Goal: Task Accomplishment & Management: Manage account settings

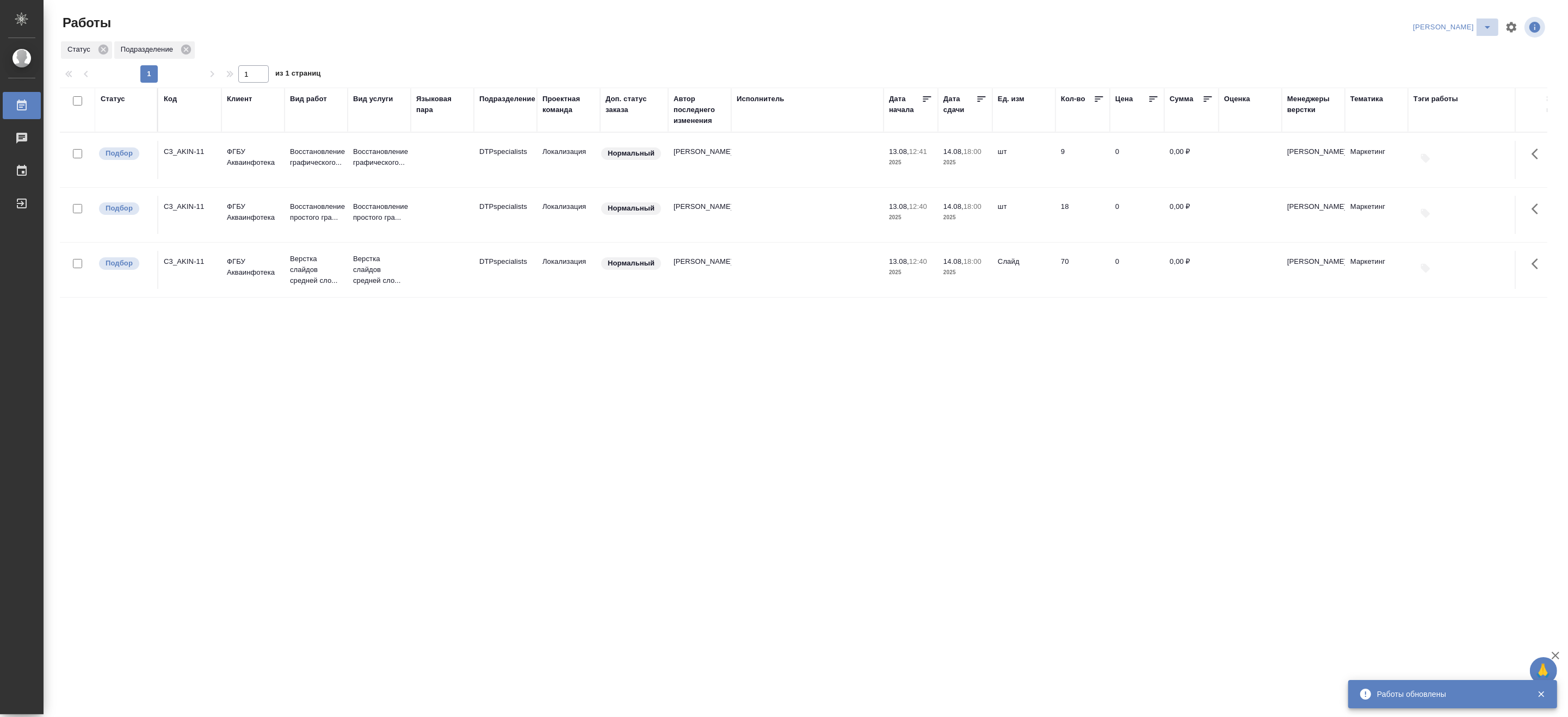
click at [1483, 26] on icon "split button" at bounding box center [1487, 27] width 13 height 13
click at [1467, 46] on li "[PERSON_NAME] работе" at bounding box center [1446, 49] width 104 height 17
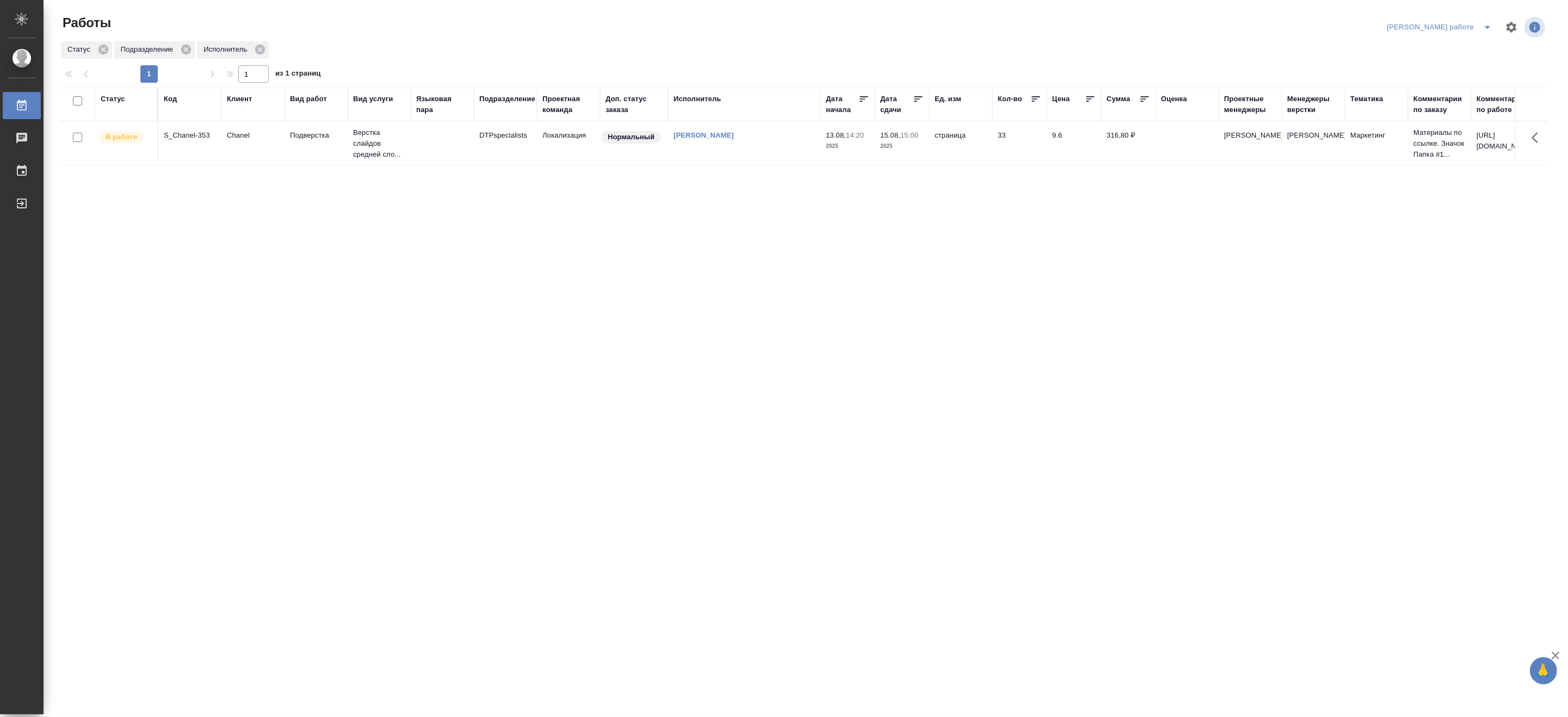
click at [290, 151] on td "Подверстка" at bounding box center [316, 143] width 63 height 38
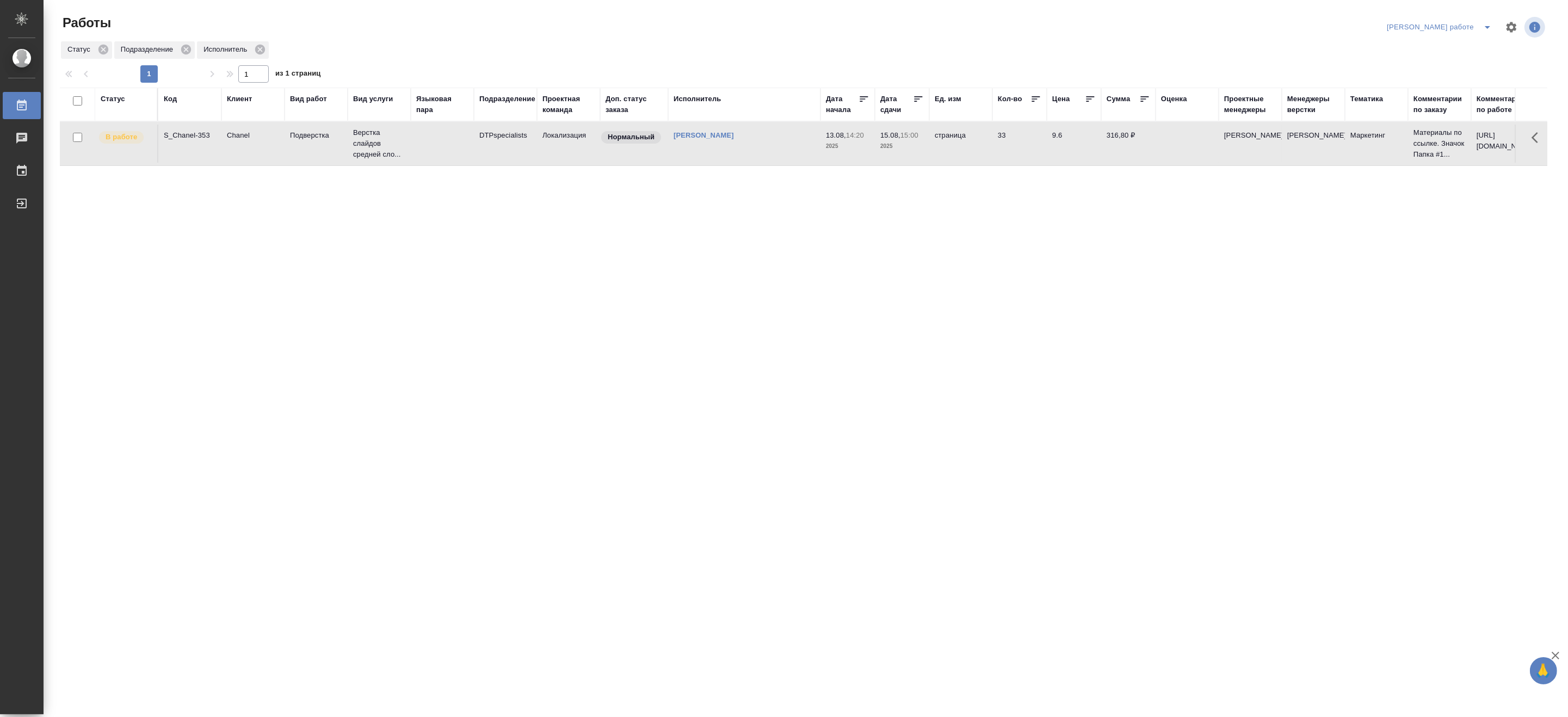
click at [290, 151] on td "Подверстка" at bounding box center [316, 143] width 63 height 38
click at [1486, 23] on icon "split button" at bounding box center [1487, 27] width 13 height 13
click at [1440, 101] on li "Верстка и Дизайн" at bounding box center [1448, 100] width 98 height 17
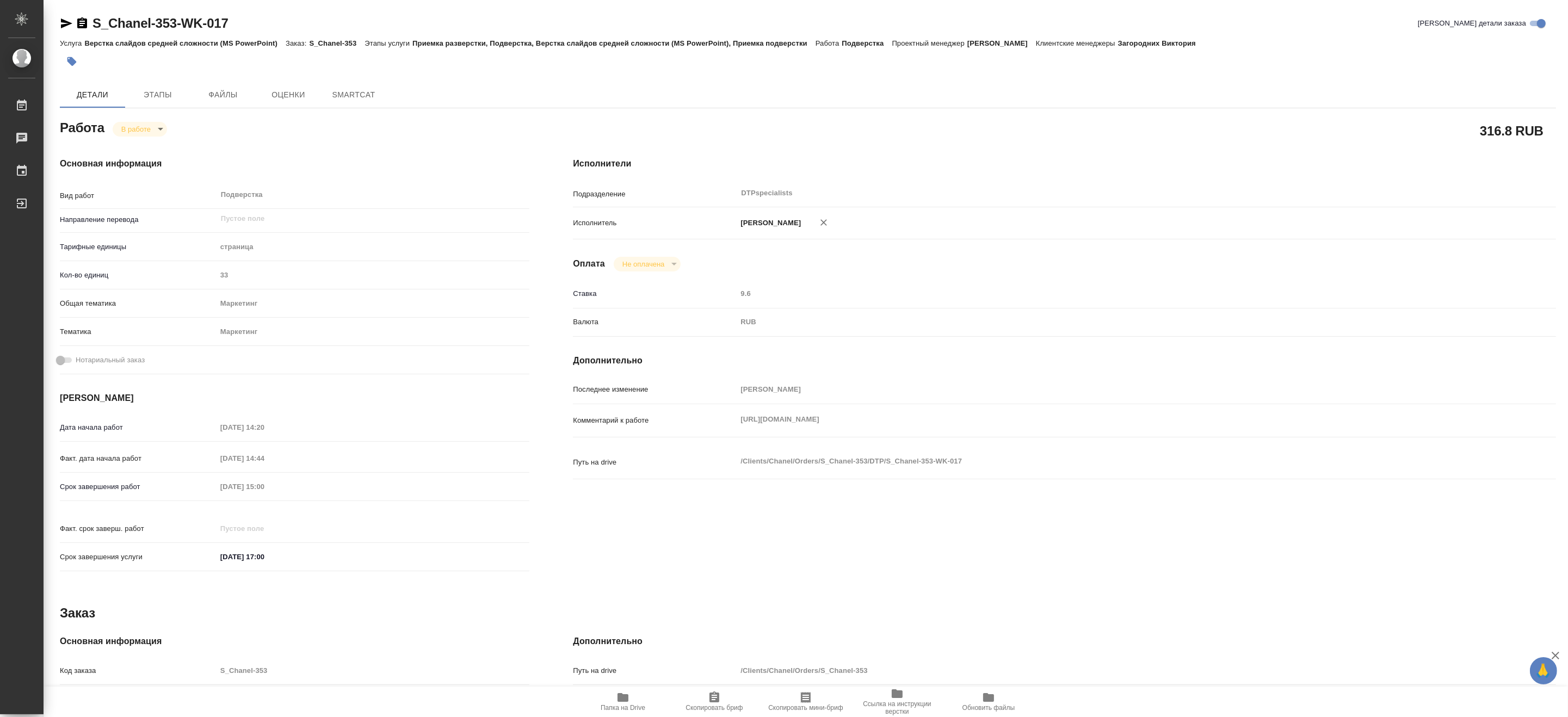
type textarea "x"
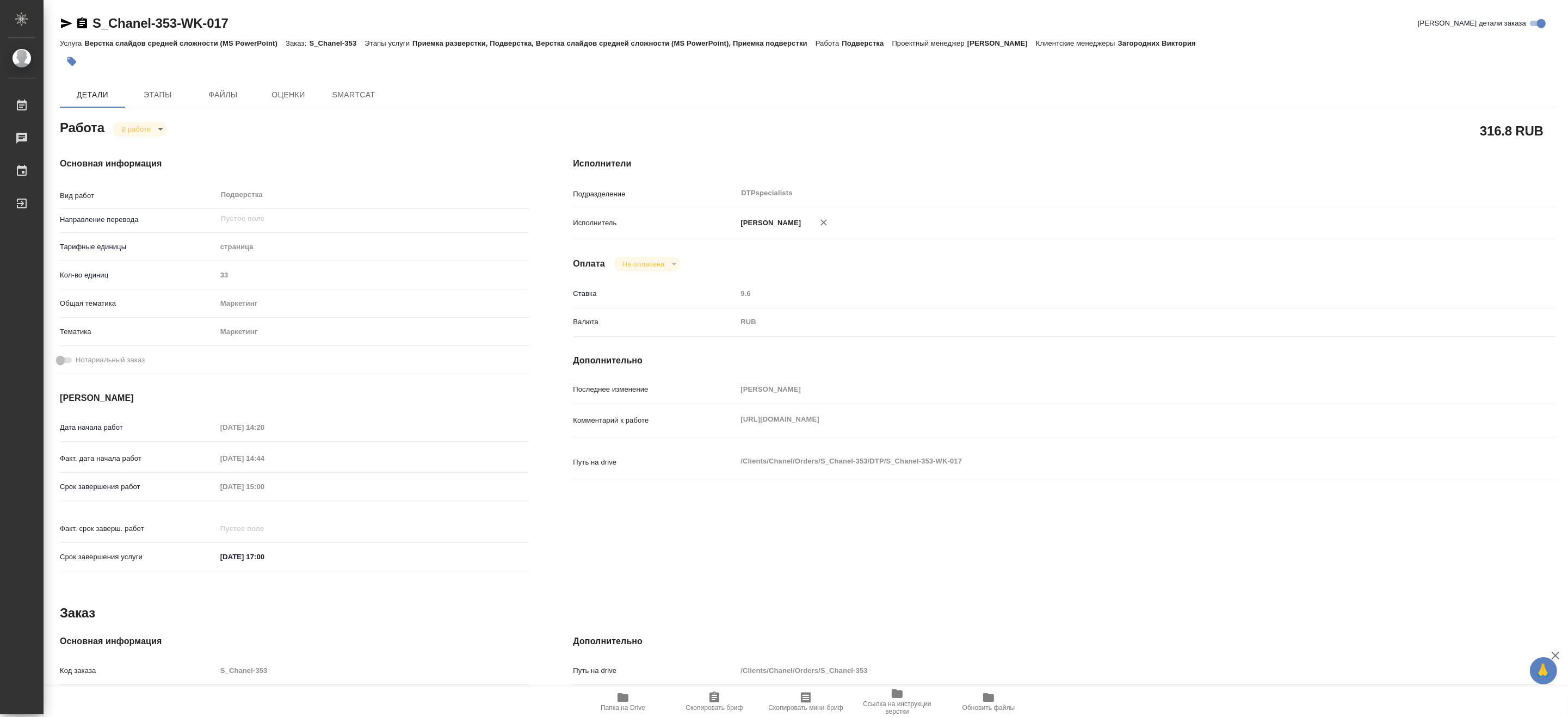
type textarea "x"
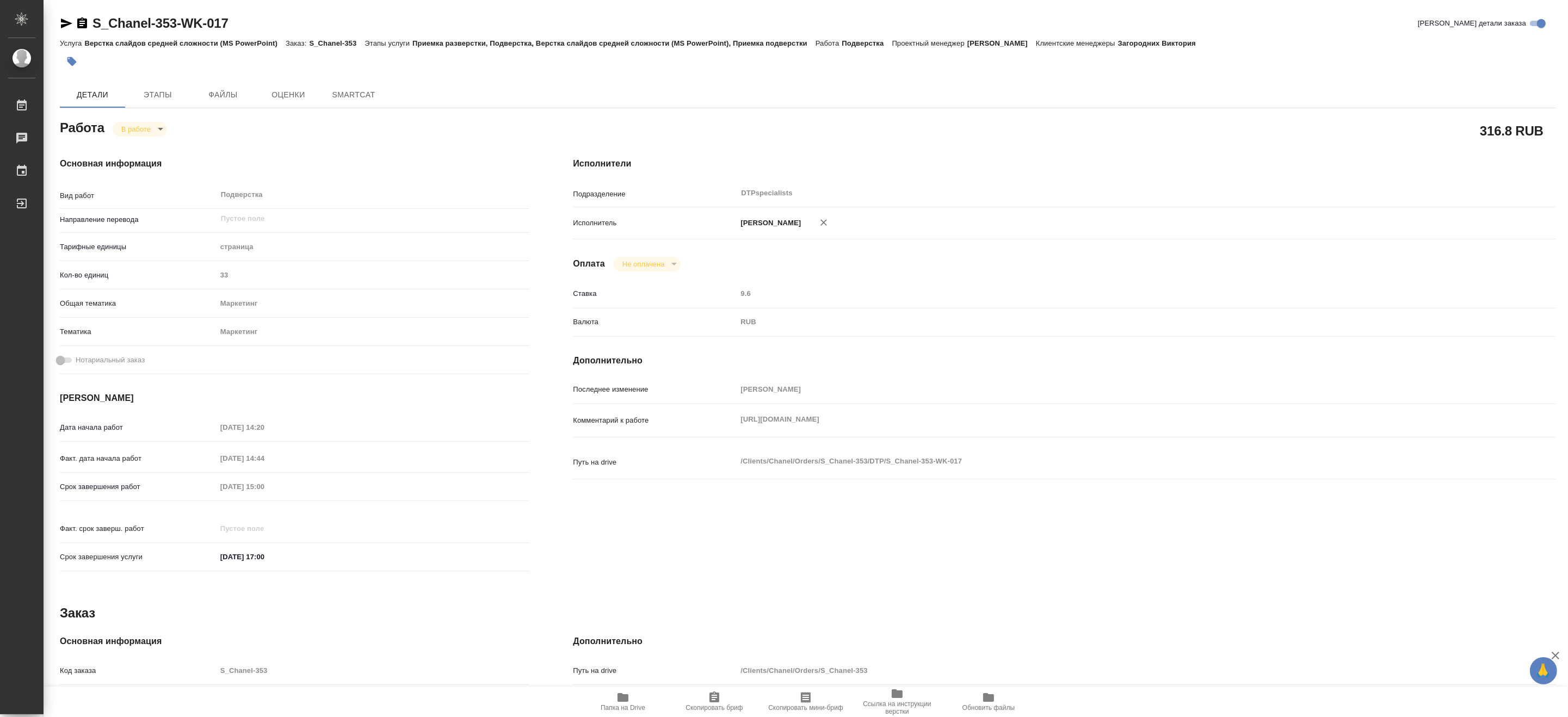
type textarea "x"
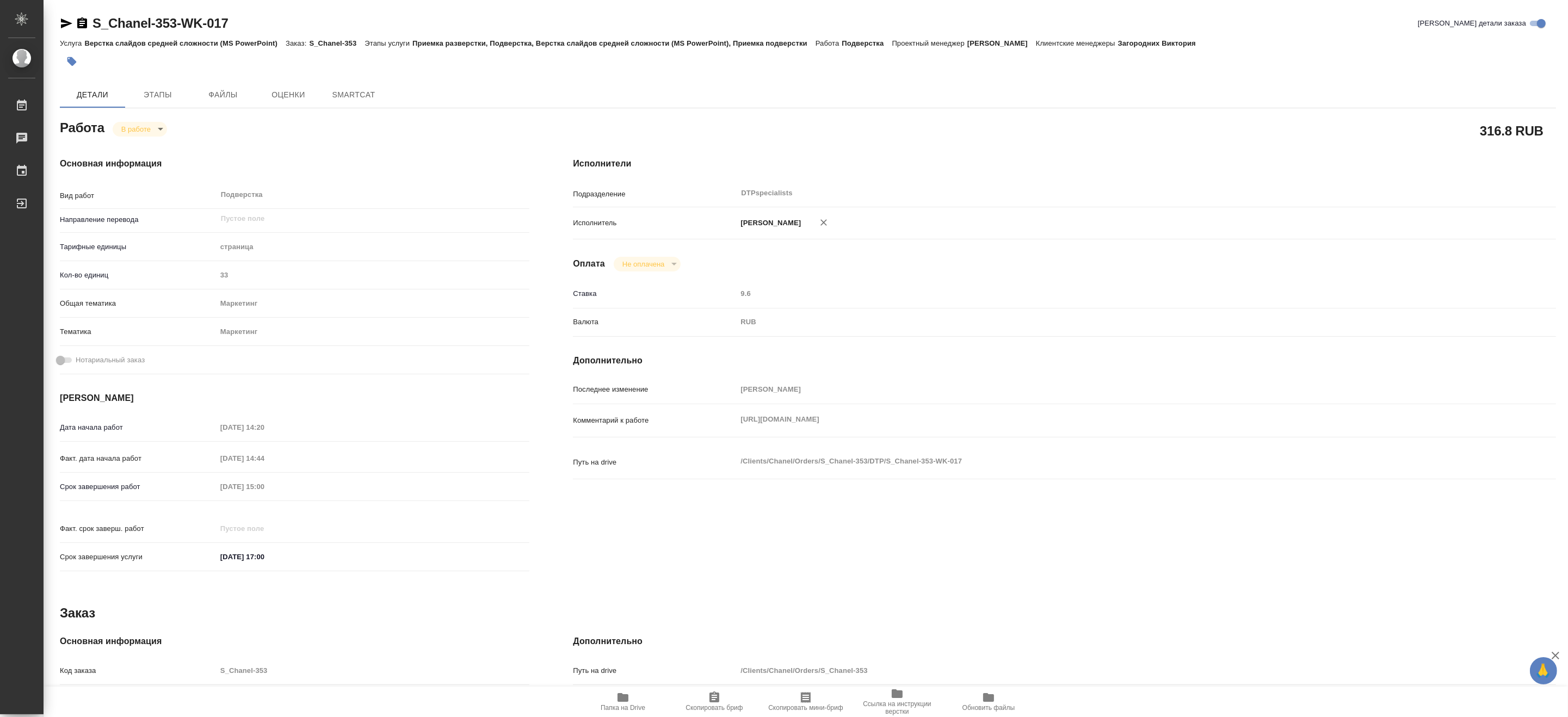
type textarea "x"
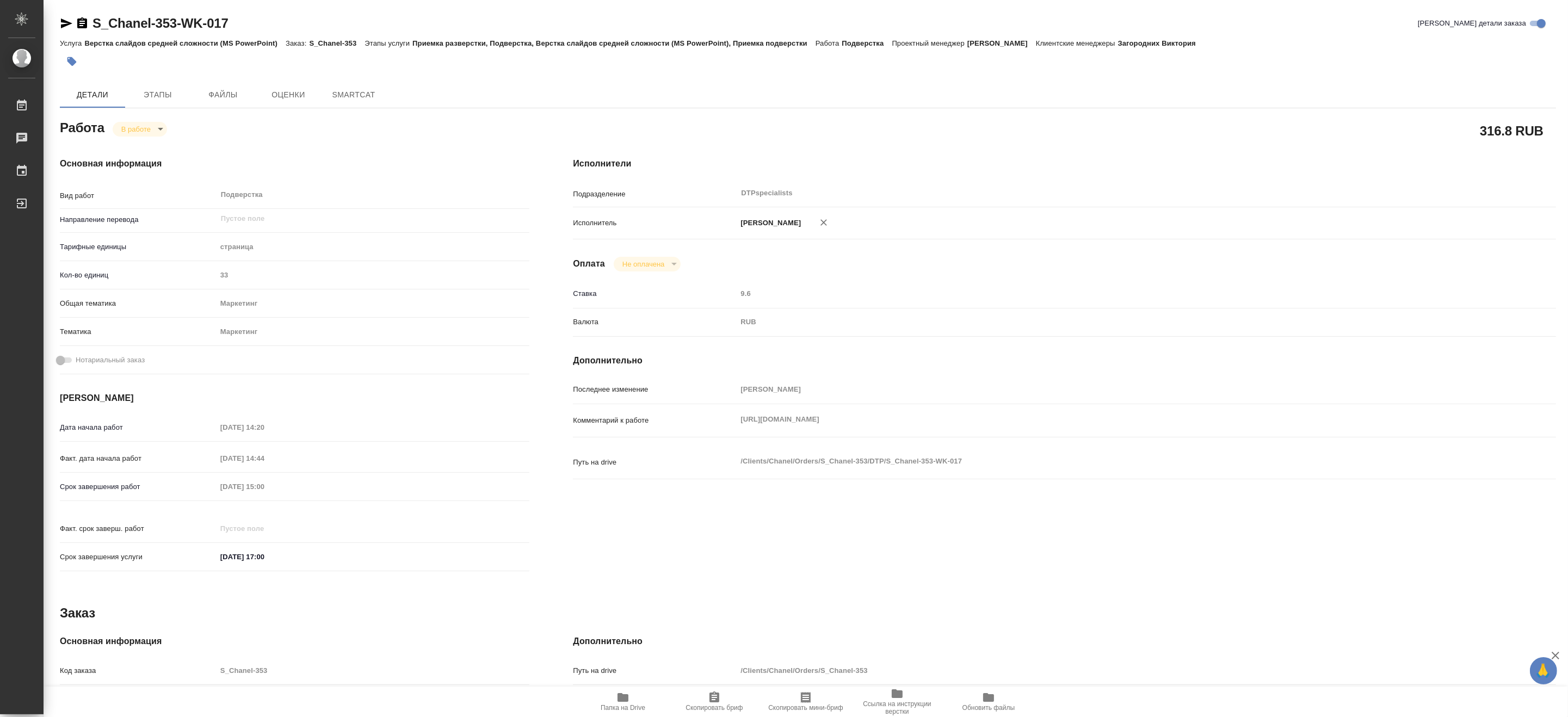
type textarea "x"
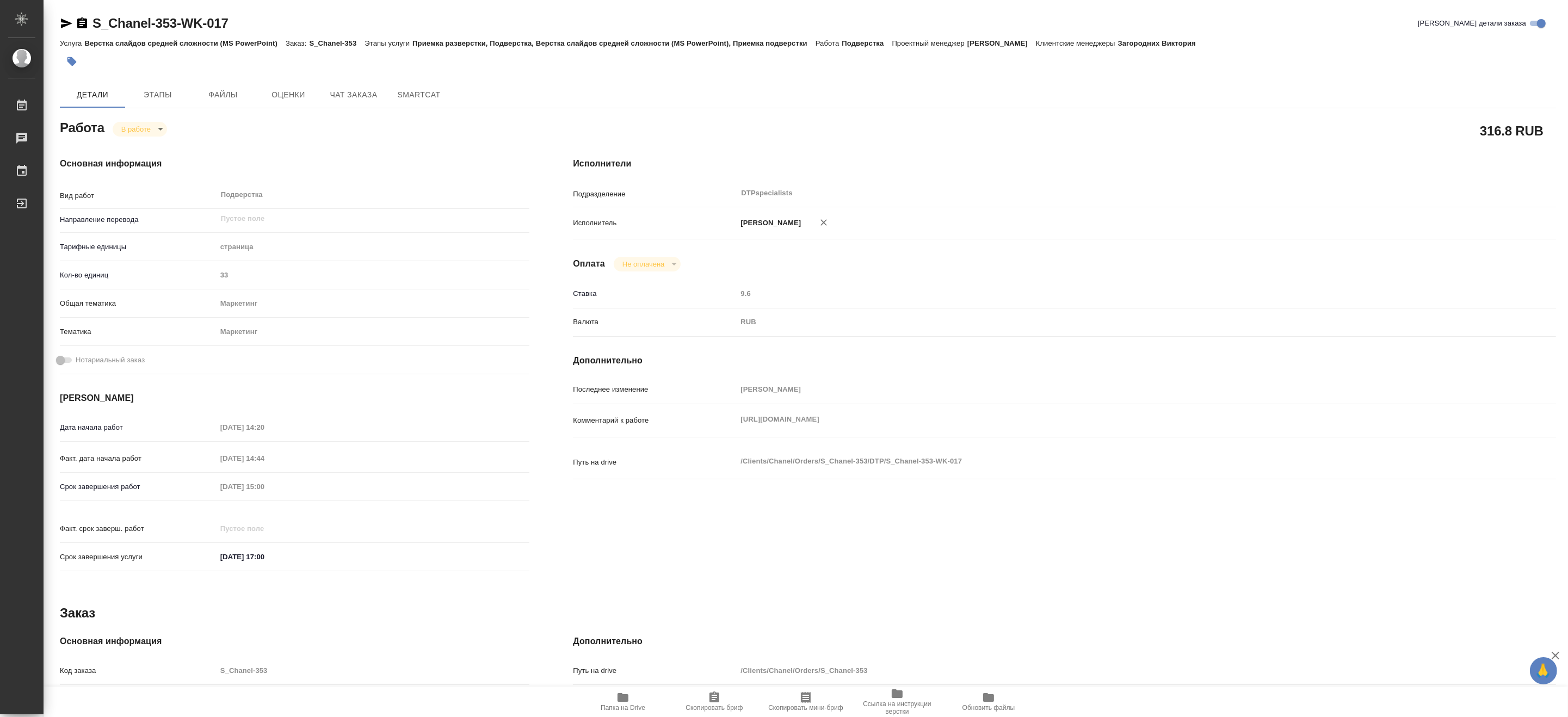
click at [633, 699] on span "Папка на Drive" at bounding box center [622, 701] width 78 height 21
type textarea "x"
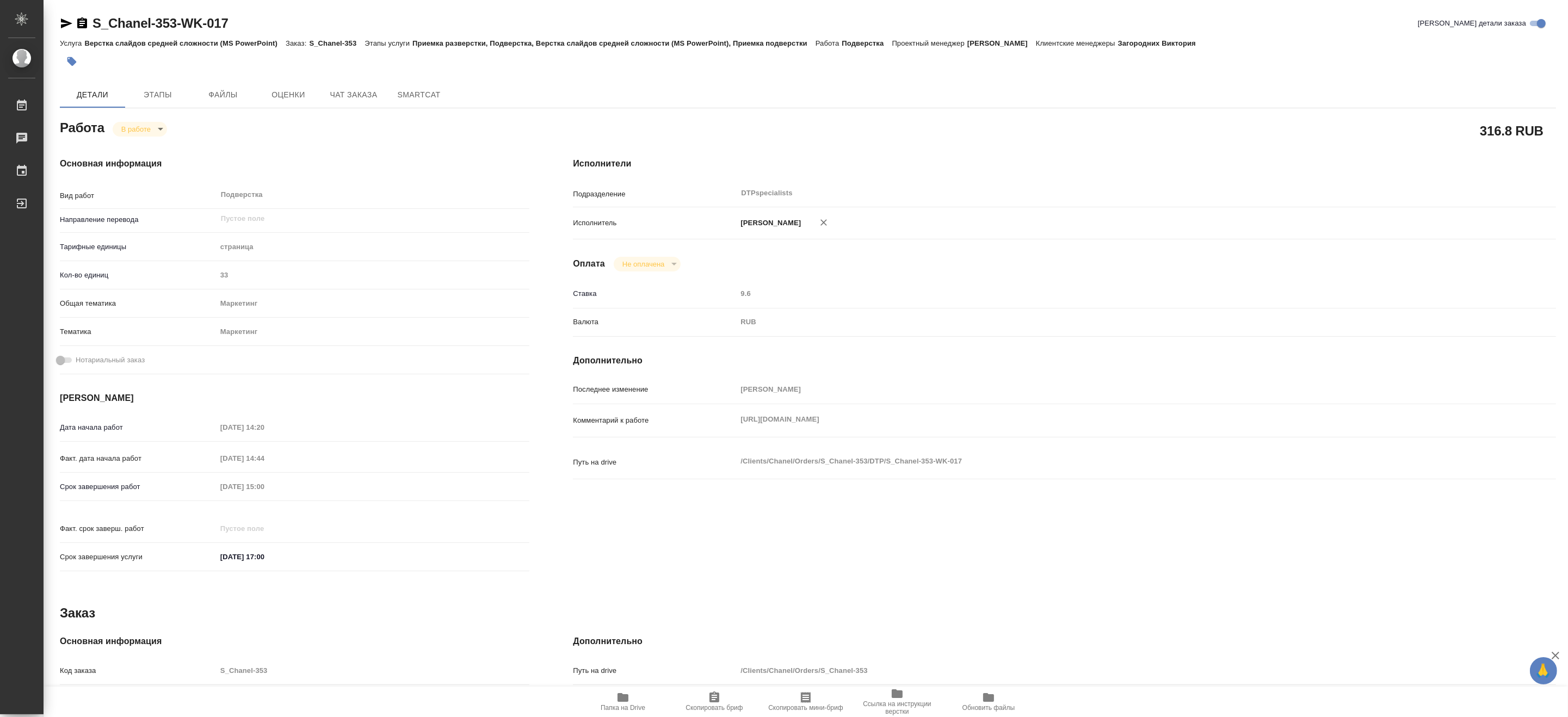
type textarea "x"
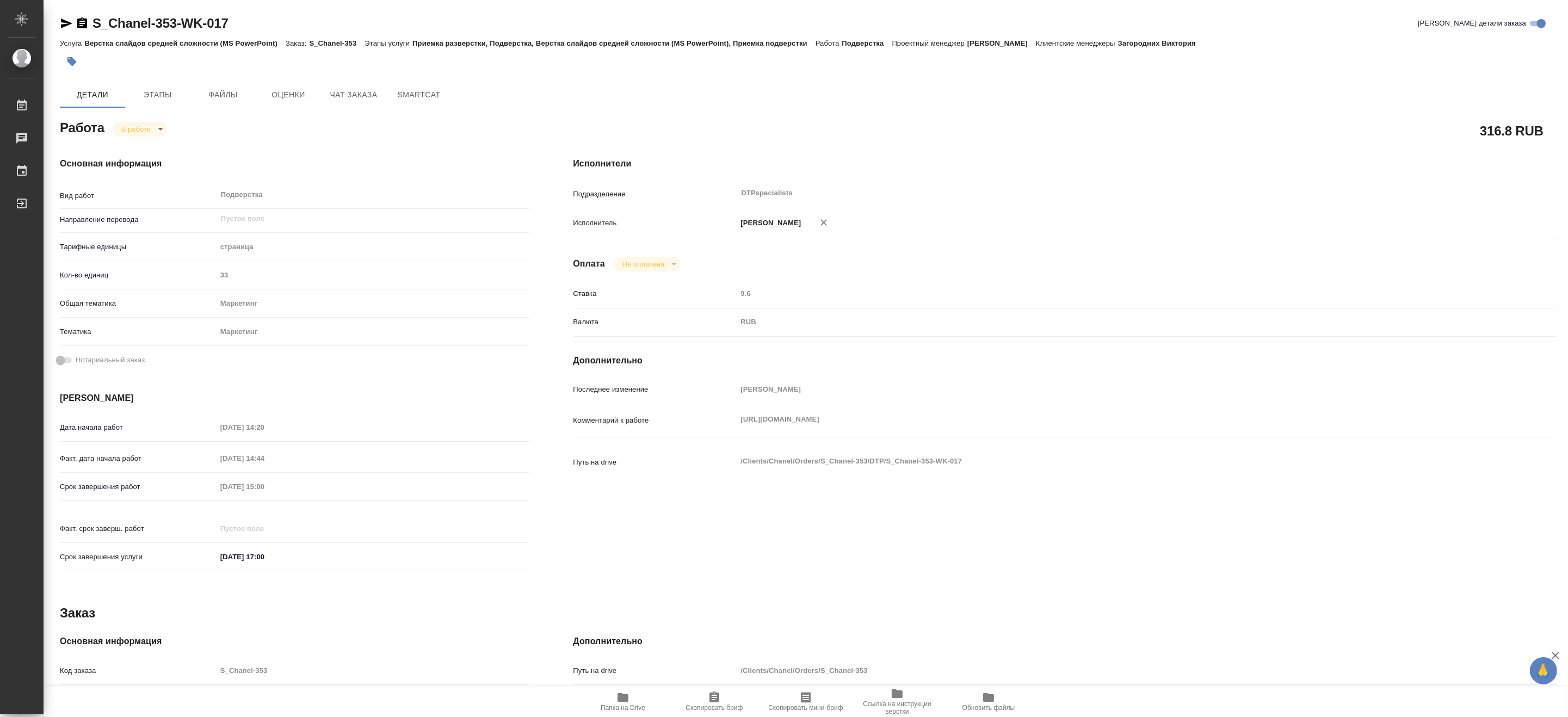
type textarea "x"
click at [132, 129] on body "🙏 .cls-1 fill:#fff; AWATERA Matveeva Maria Работы 0 Чаты График Выйти S_Chanel-…" at bounding box center [784, 358] width 1568 height 717
click at [133, 146] on button "Выполнен" at bounding box center [140, 148] width 40 height 12
type textarea "x"
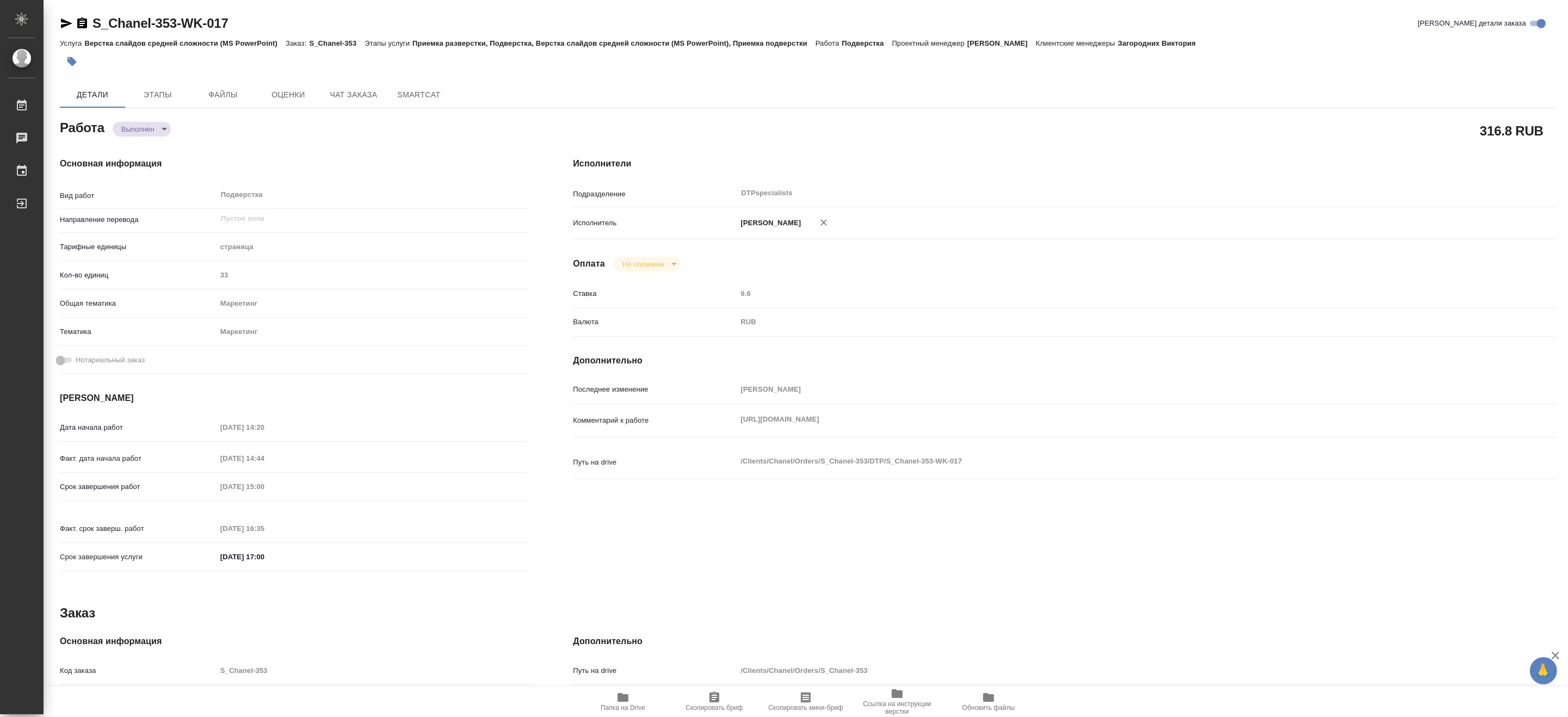
type textarea "x"
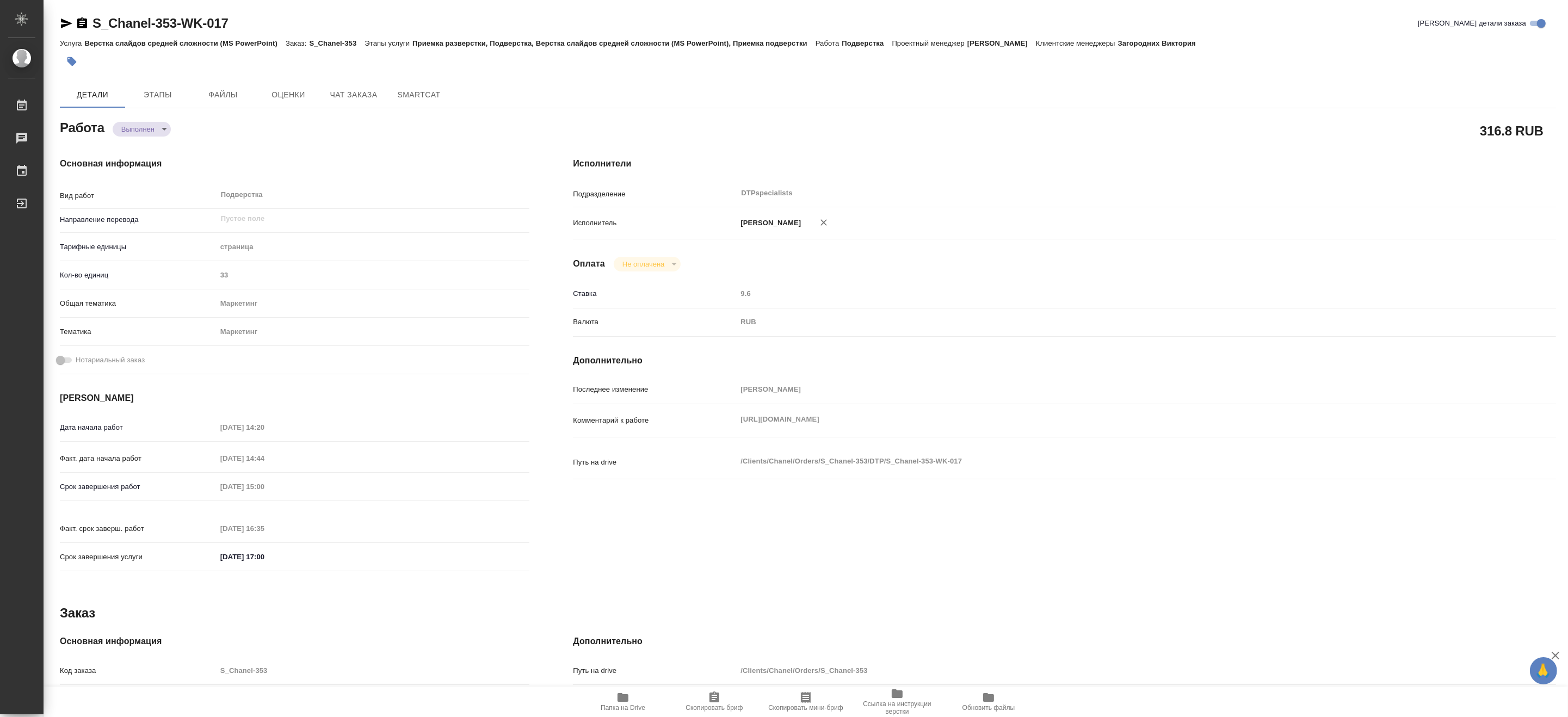
type textarea "x"
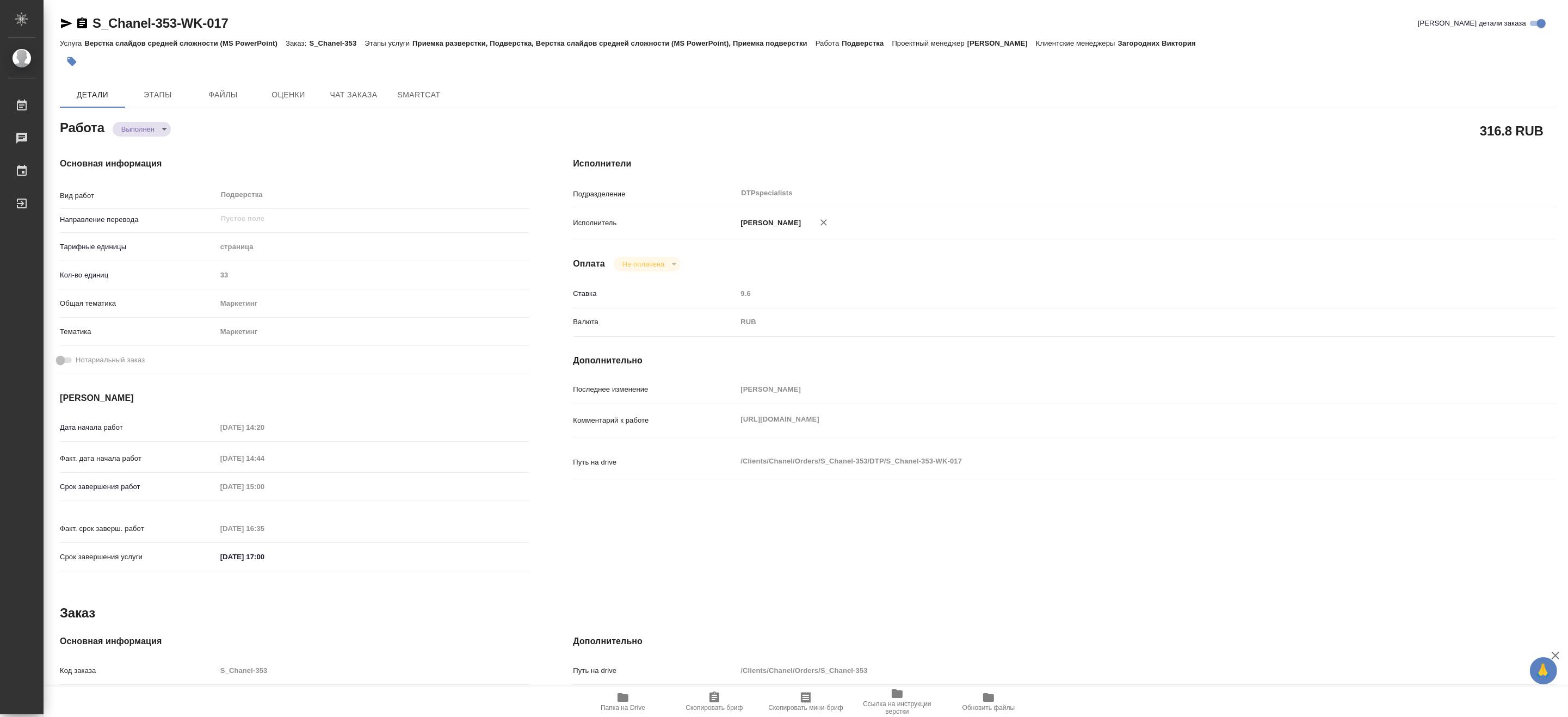
type textarea "x"
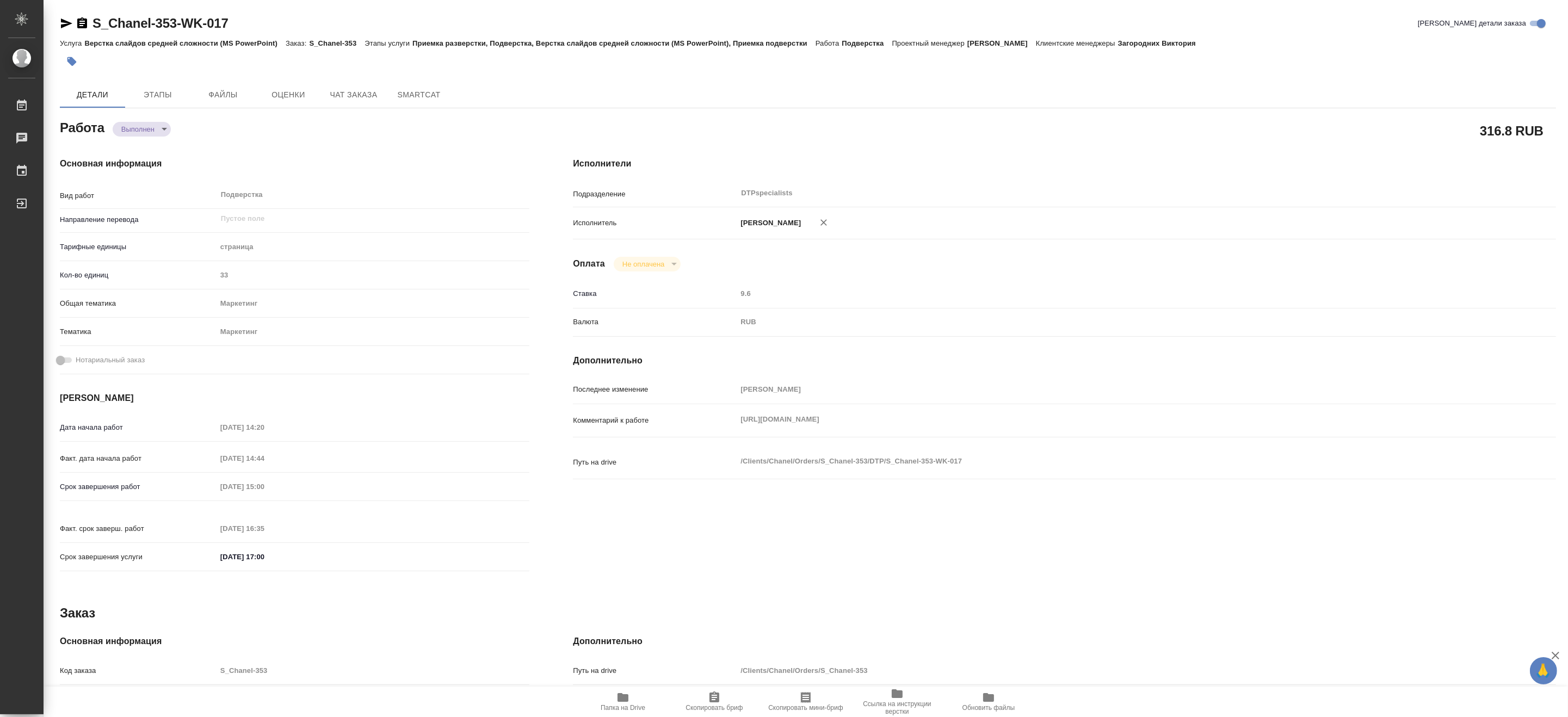
type textarea "x"
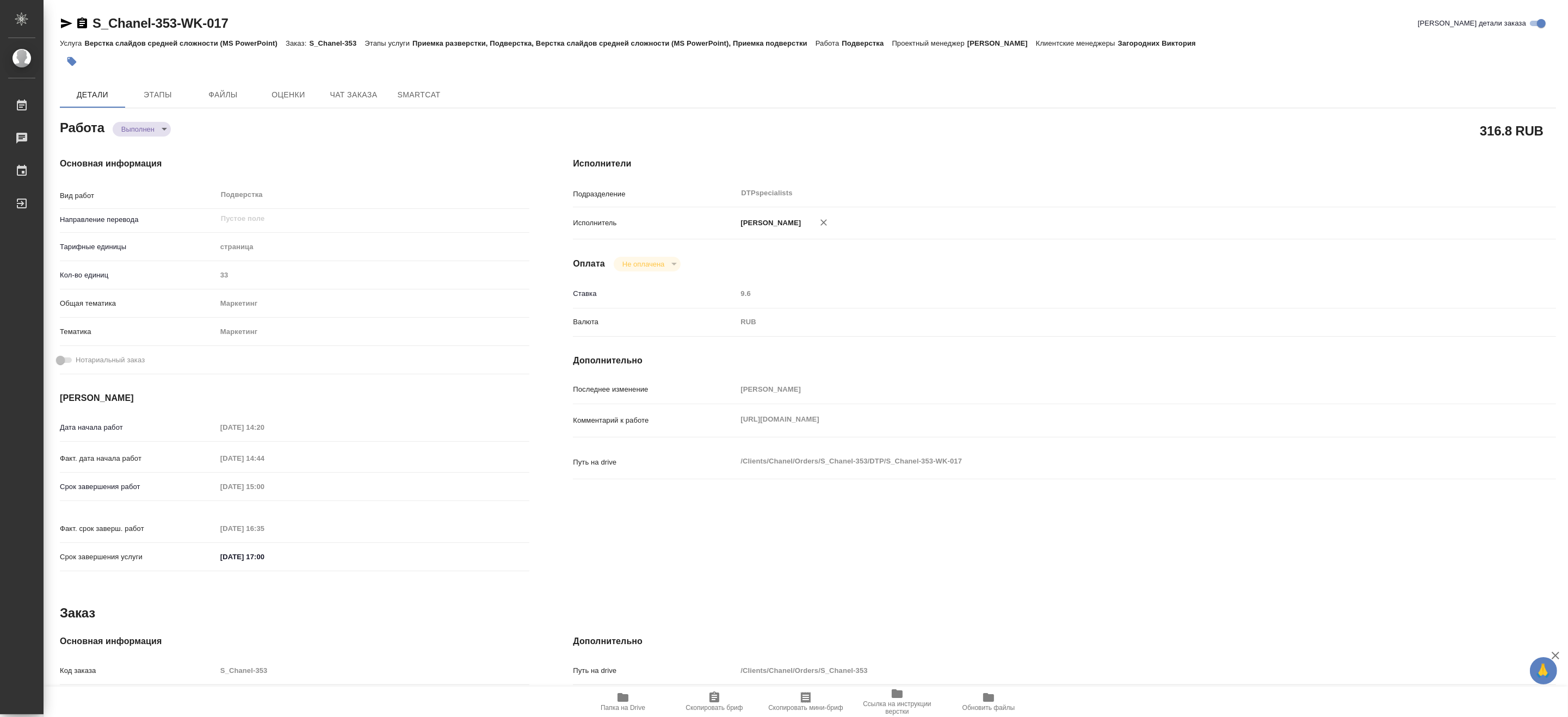
type textarea "x"
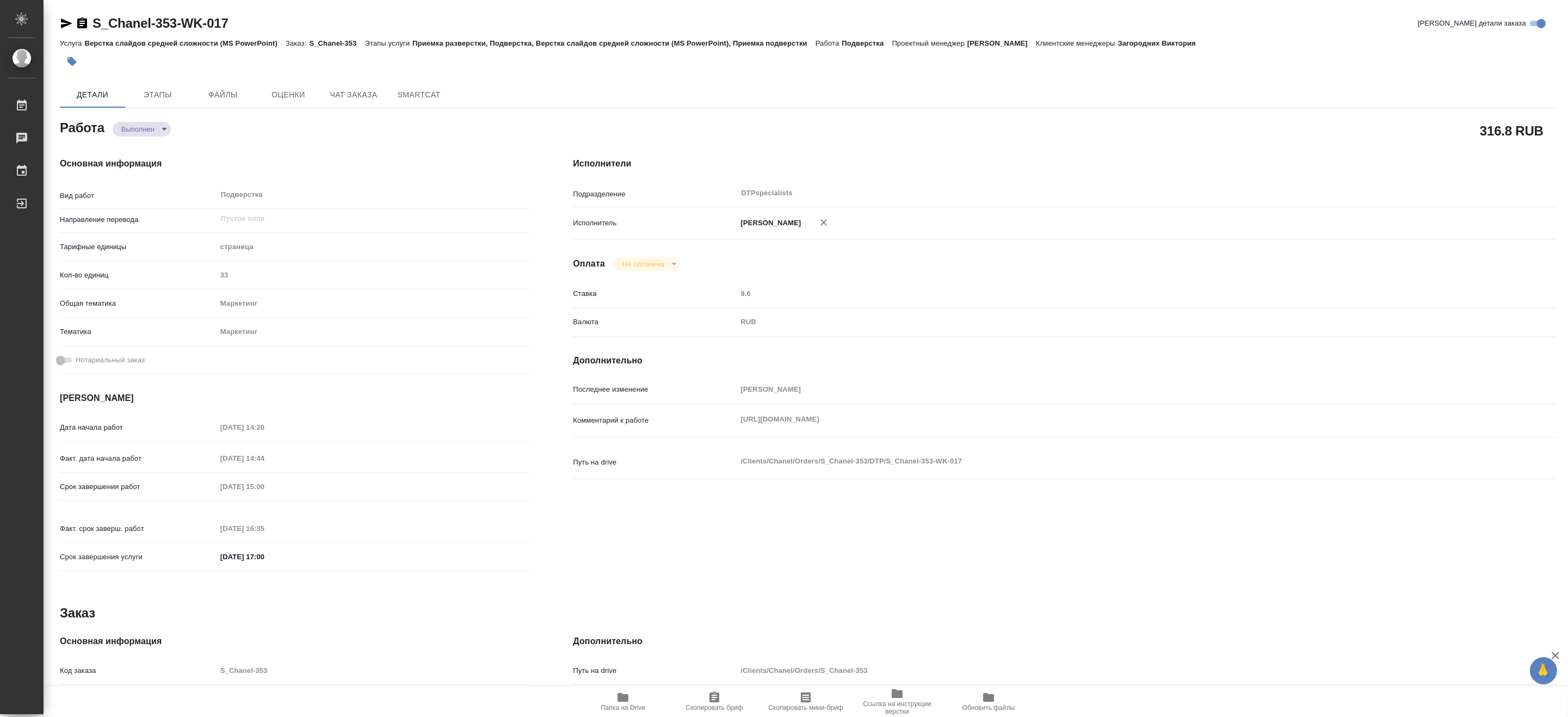
type textarea "x"
click at [1293, 356] on div "Исполнители Подразделение DTPspecialists ​ Исполнитель Матвеева Мария Вячеславо…" at bounding box center [1064, 368] width 1027 height 465
click at [457, 256] on div "страница" at bounding box center [373, 247] width 313 height 19
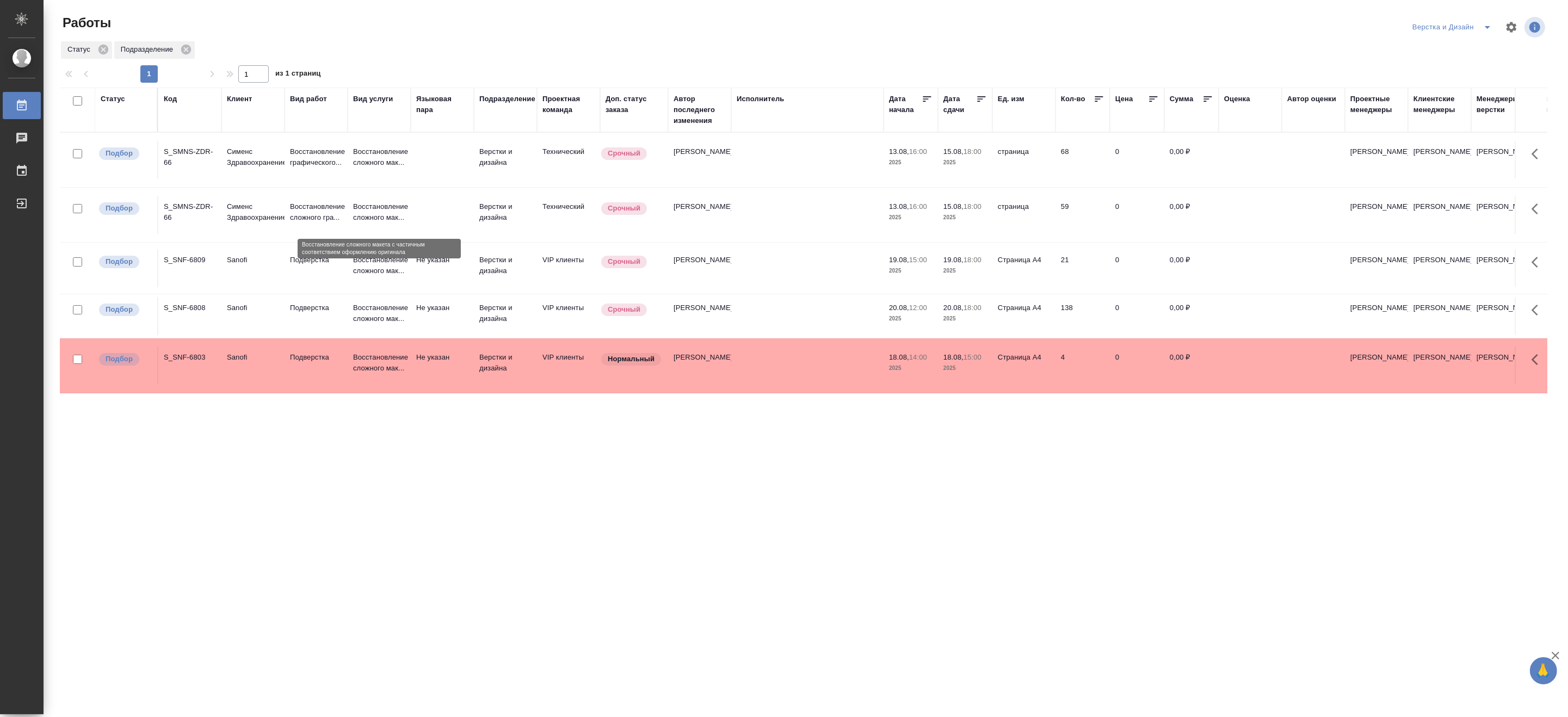
click at [376, 216] on p "Восстановление сложного мак..." at bounding box center [379, 212] width 52 height 22
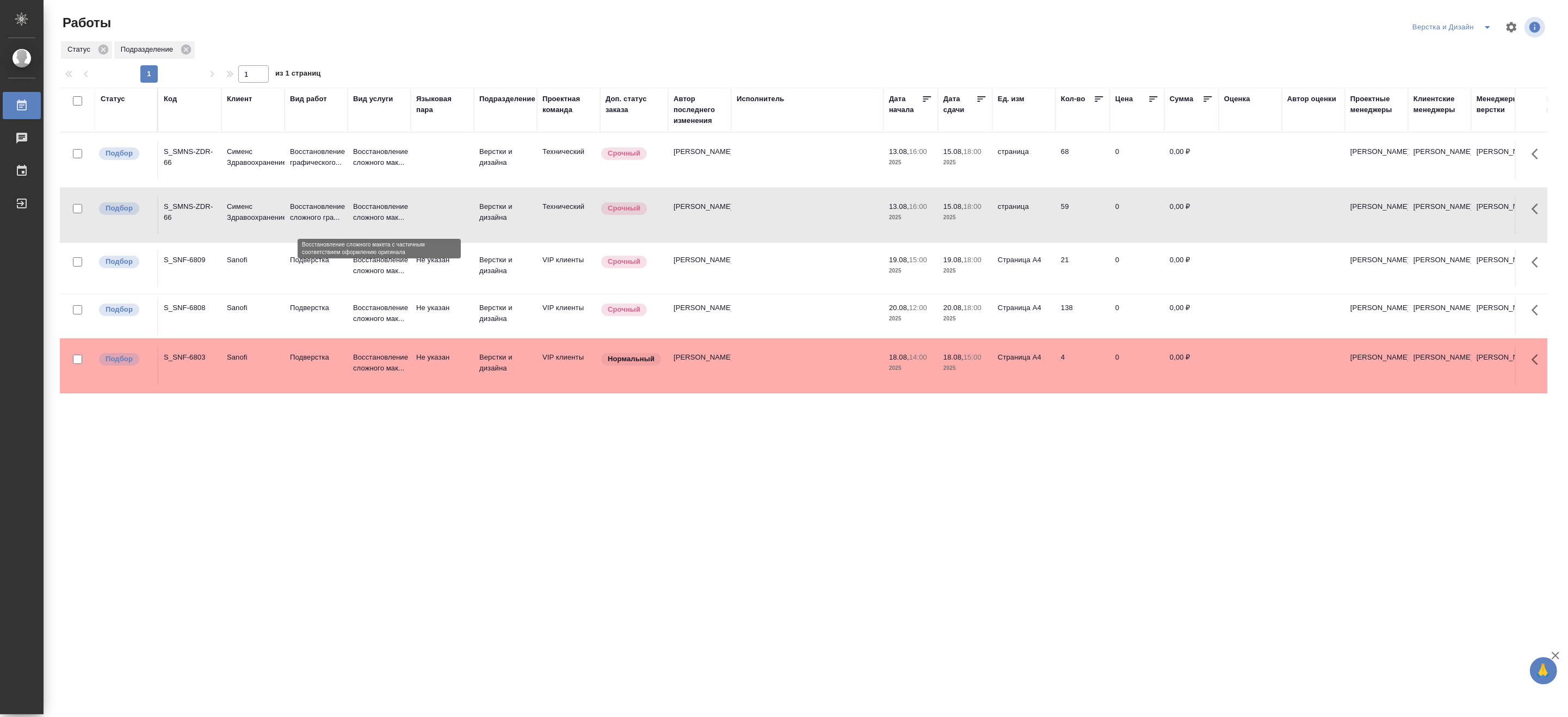
click at [376, 216] on p "Восстановление сложного мак..." at bounding box center [379, 212] width 52 height 22
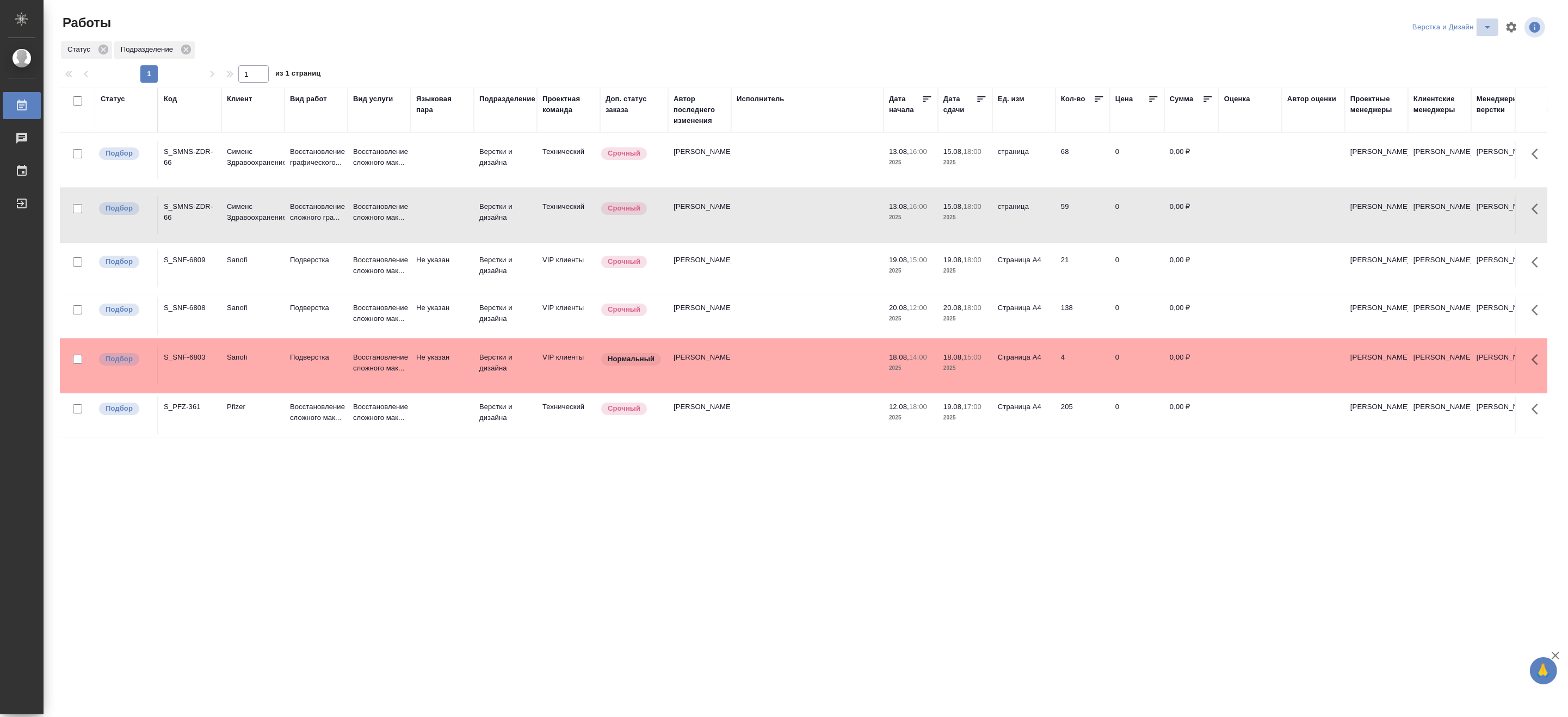
click at [1485, 22] on icon "split button" at bounding box center [1487, 27] width 13 height 13
click at [1441, 80] on li "[PERSON_NAME]" at bounding box center [1458, 83] width 104 height 17
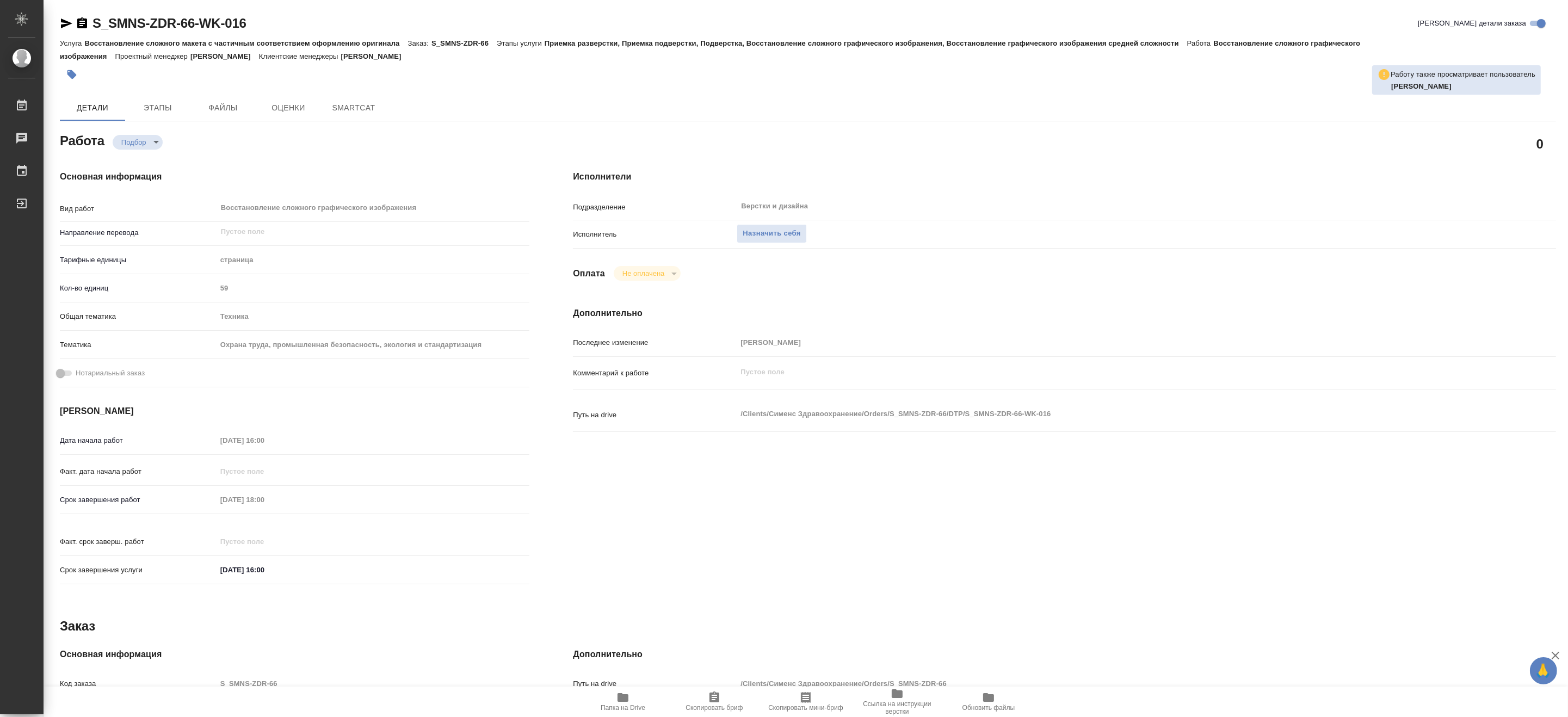
type textarea "x"
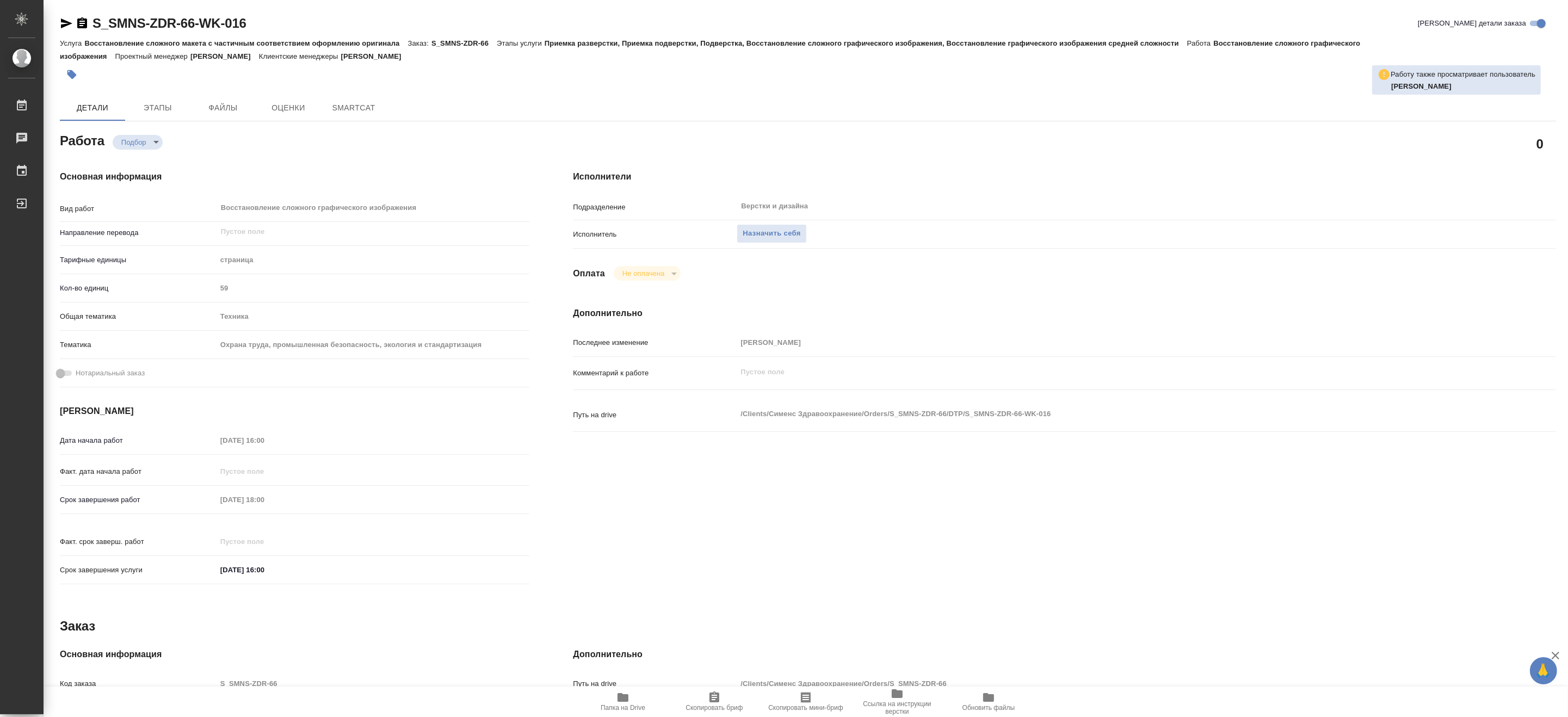
type textarea "x"
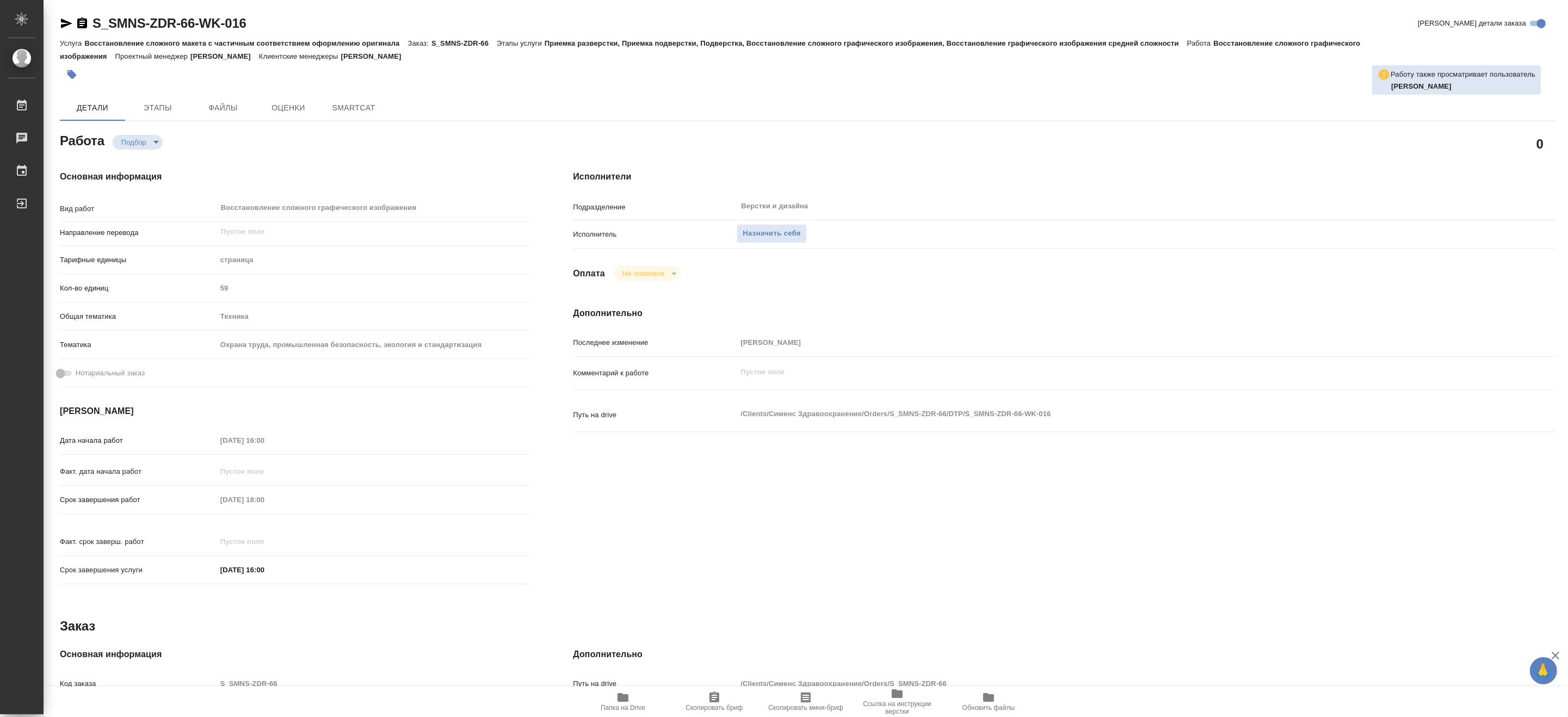
type textarea "x"
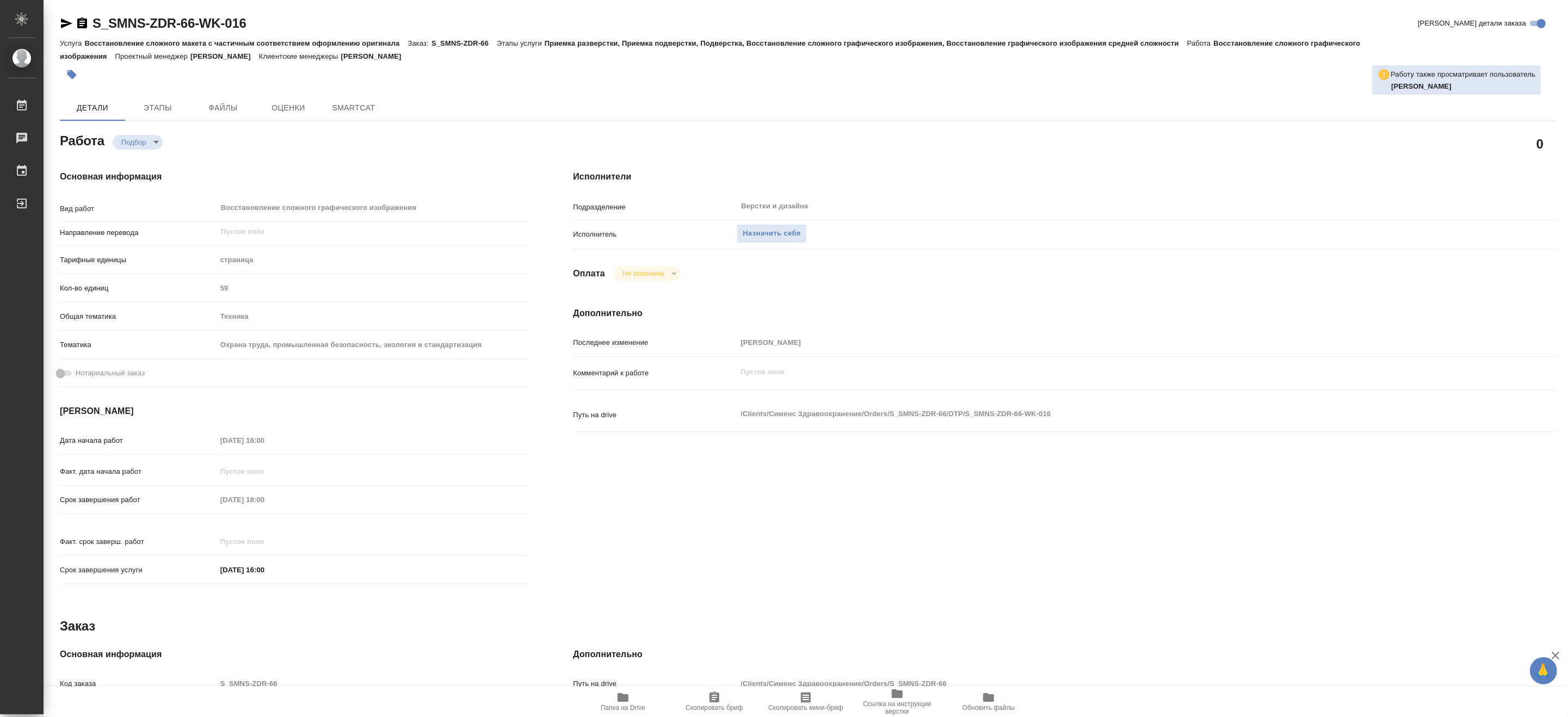
type textarea "x"
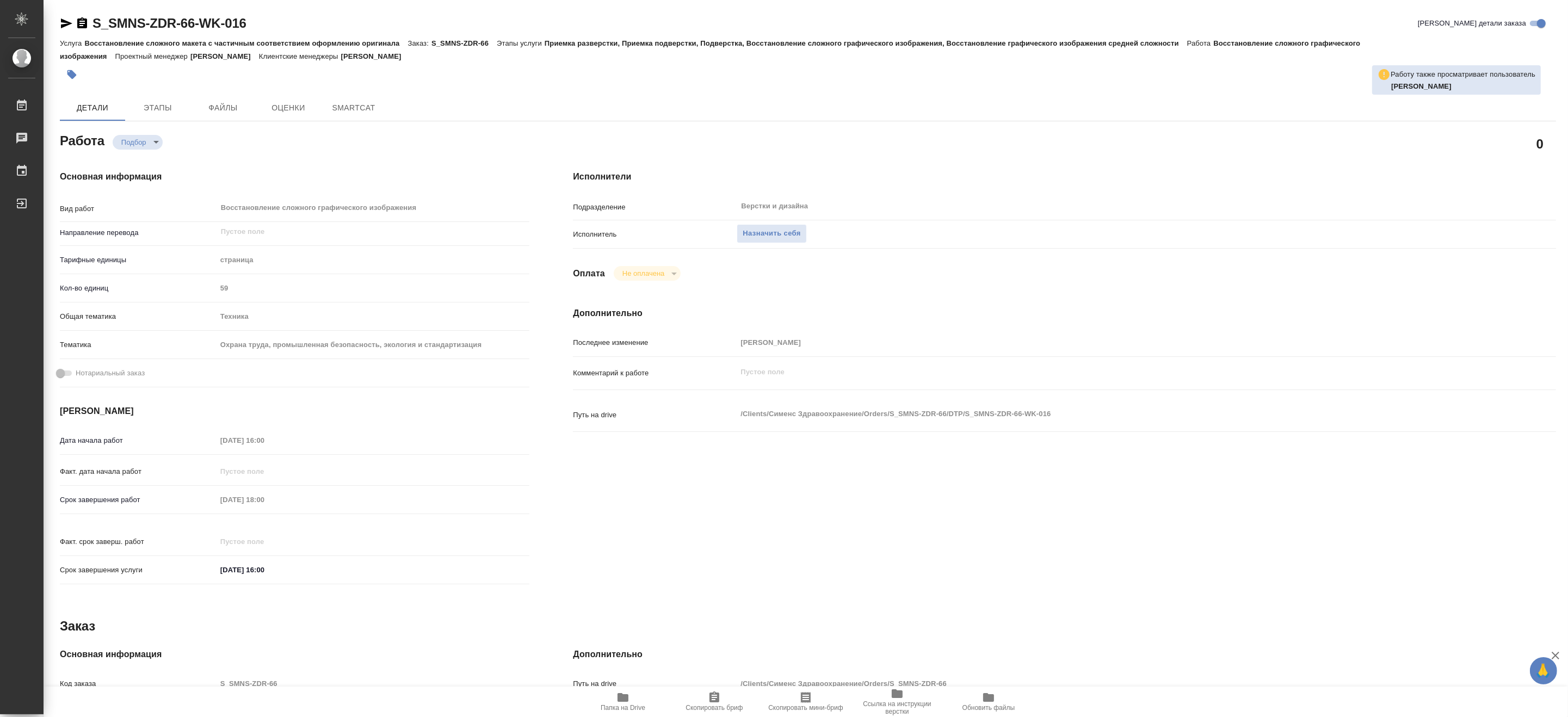
type textarea "x"
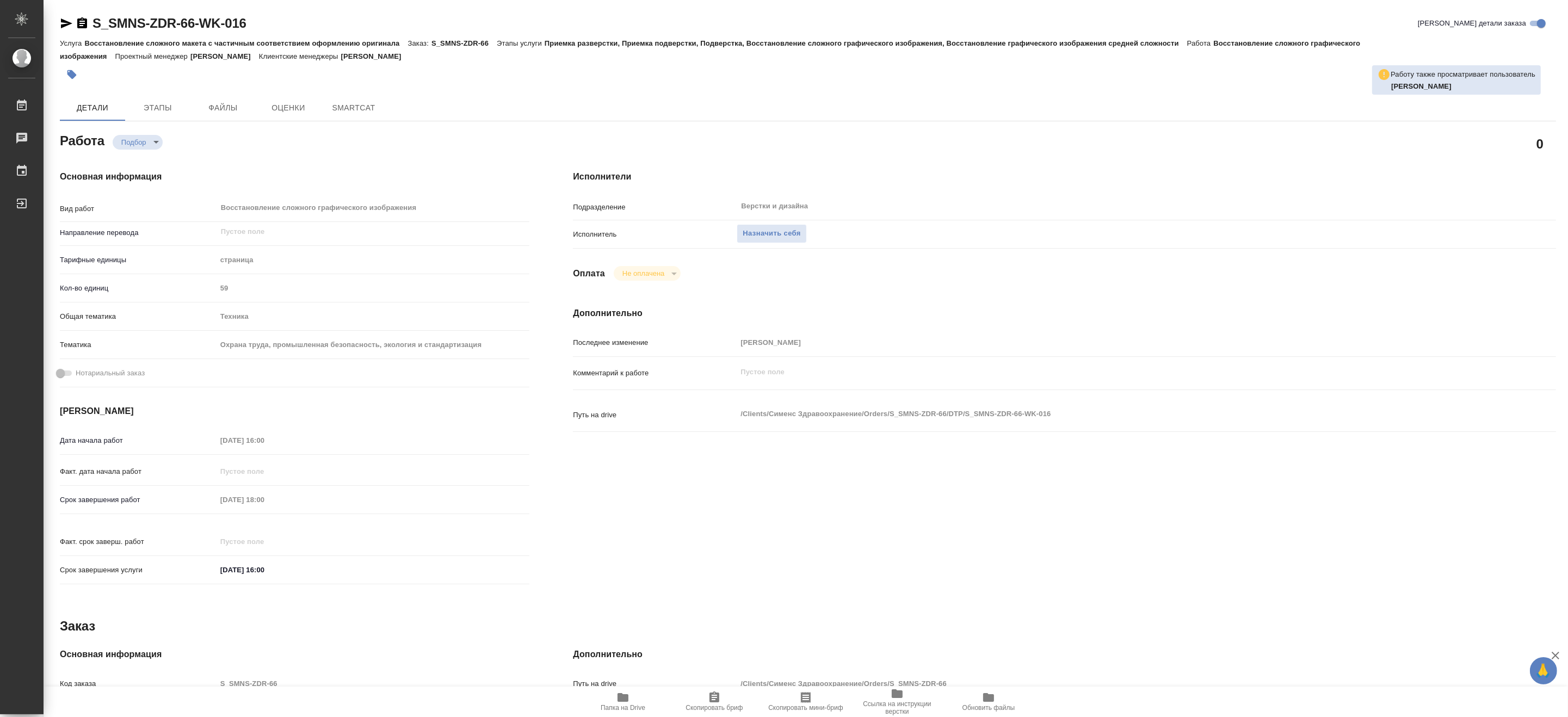
type textarea "x"
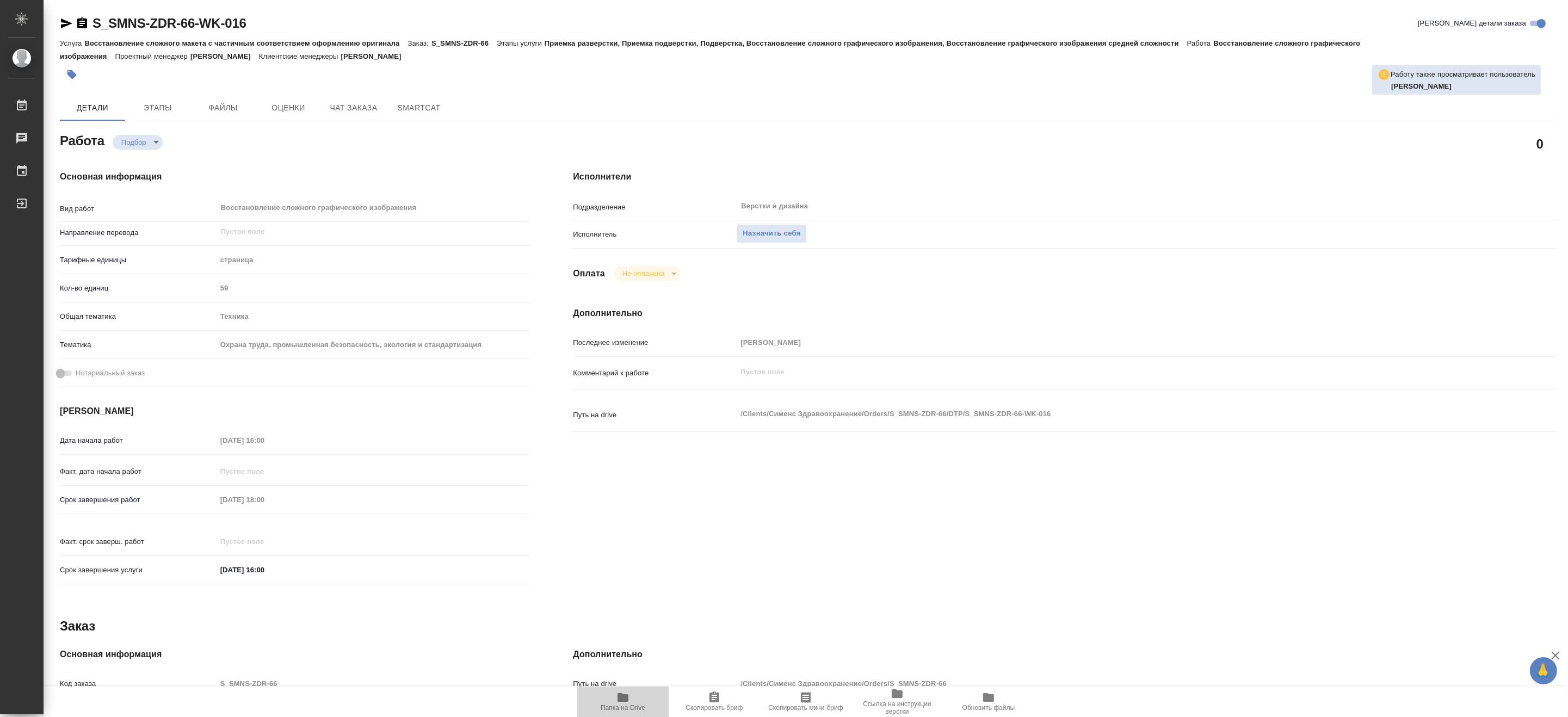
type textarea "x"
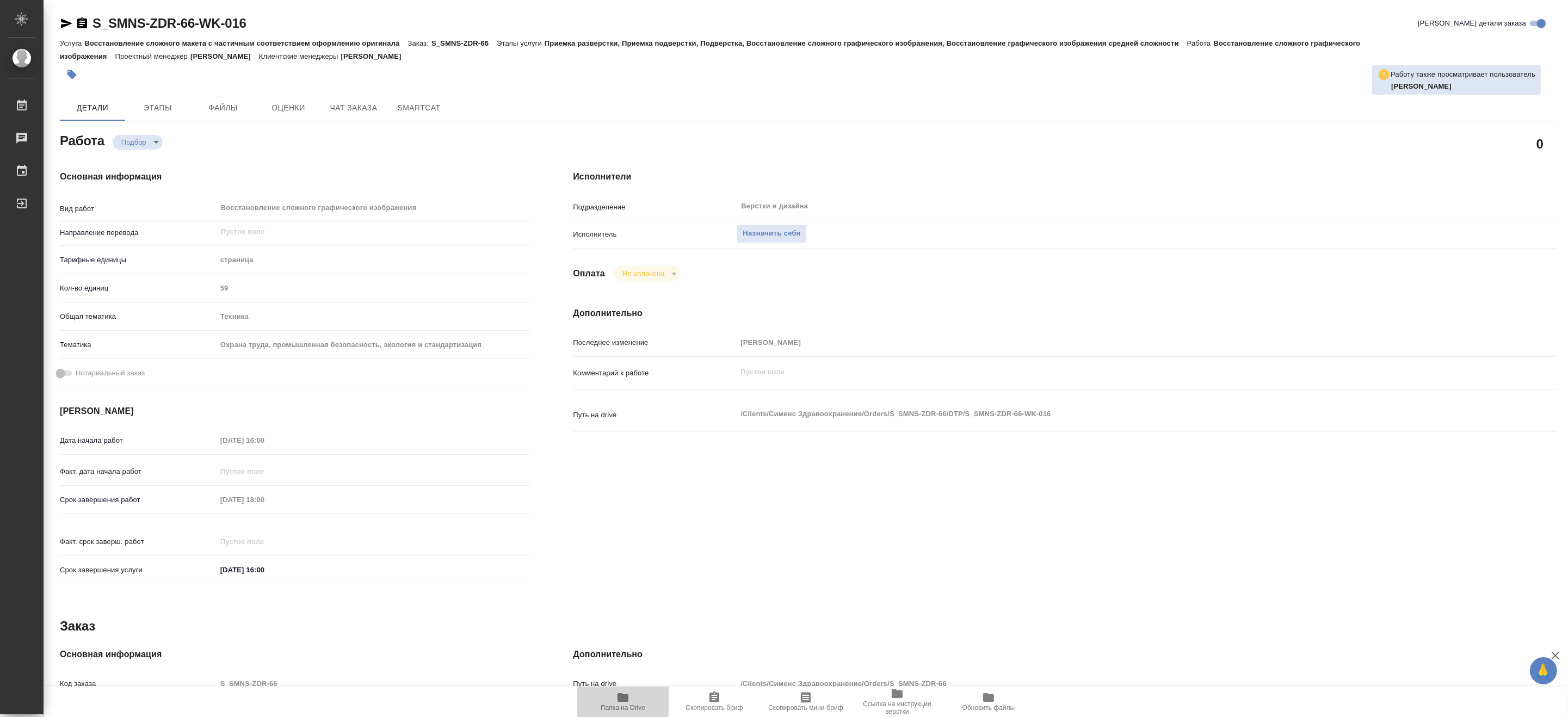
click at [615, 700] on span "Папка на Drive" at bounding box center [622, 701] width 78 height 21
type textarea "x"
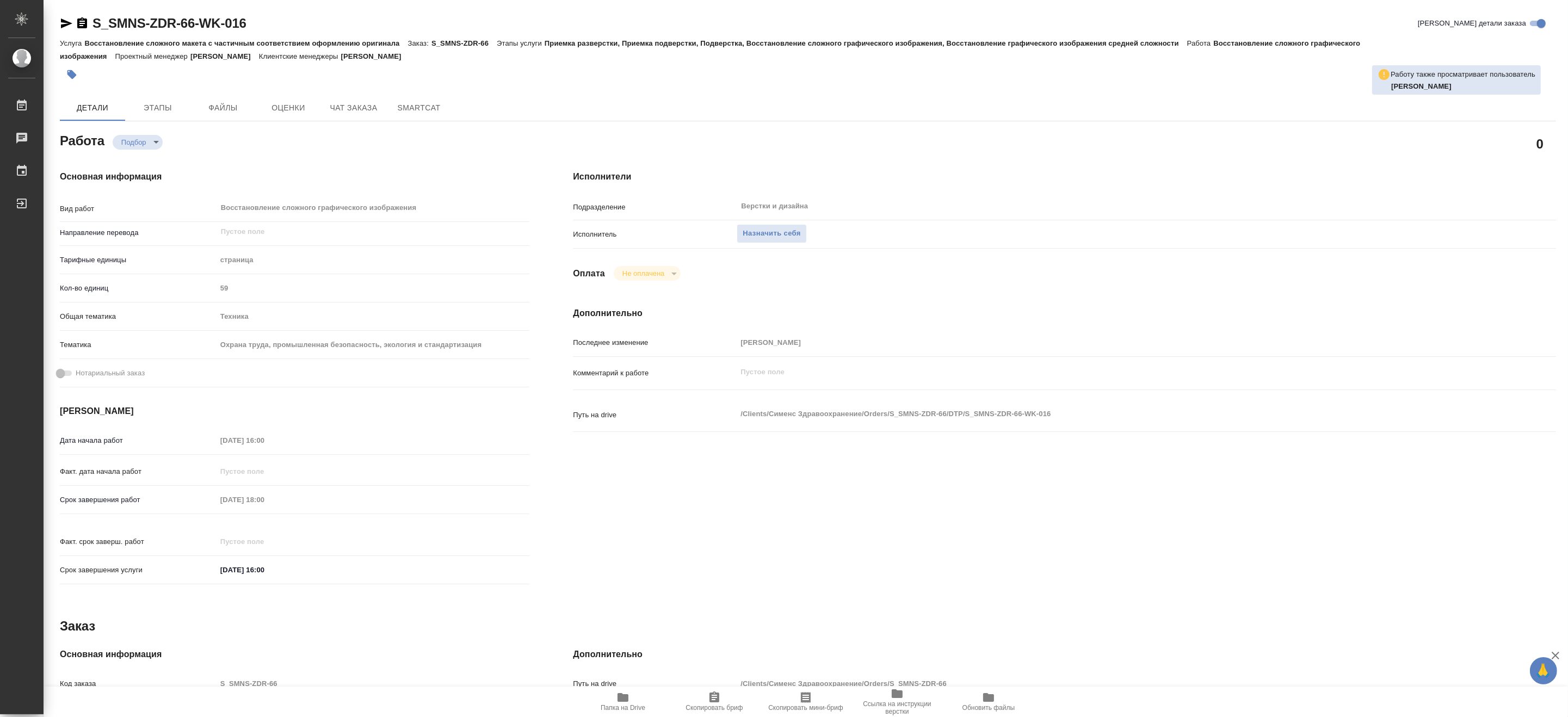
type textarea "x"
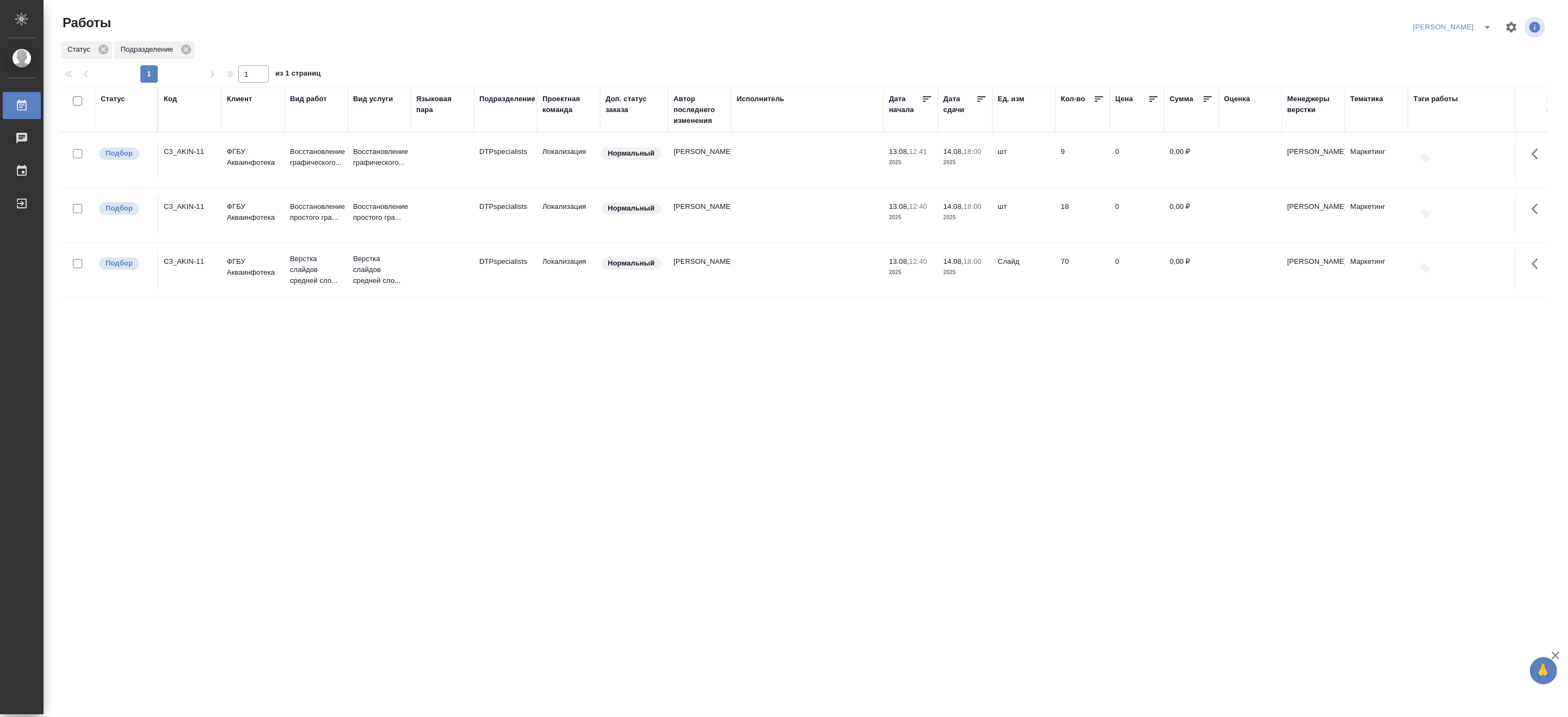
click at [172, 98] on div "Код" at bounding box center [169, 99] width 13 height 11
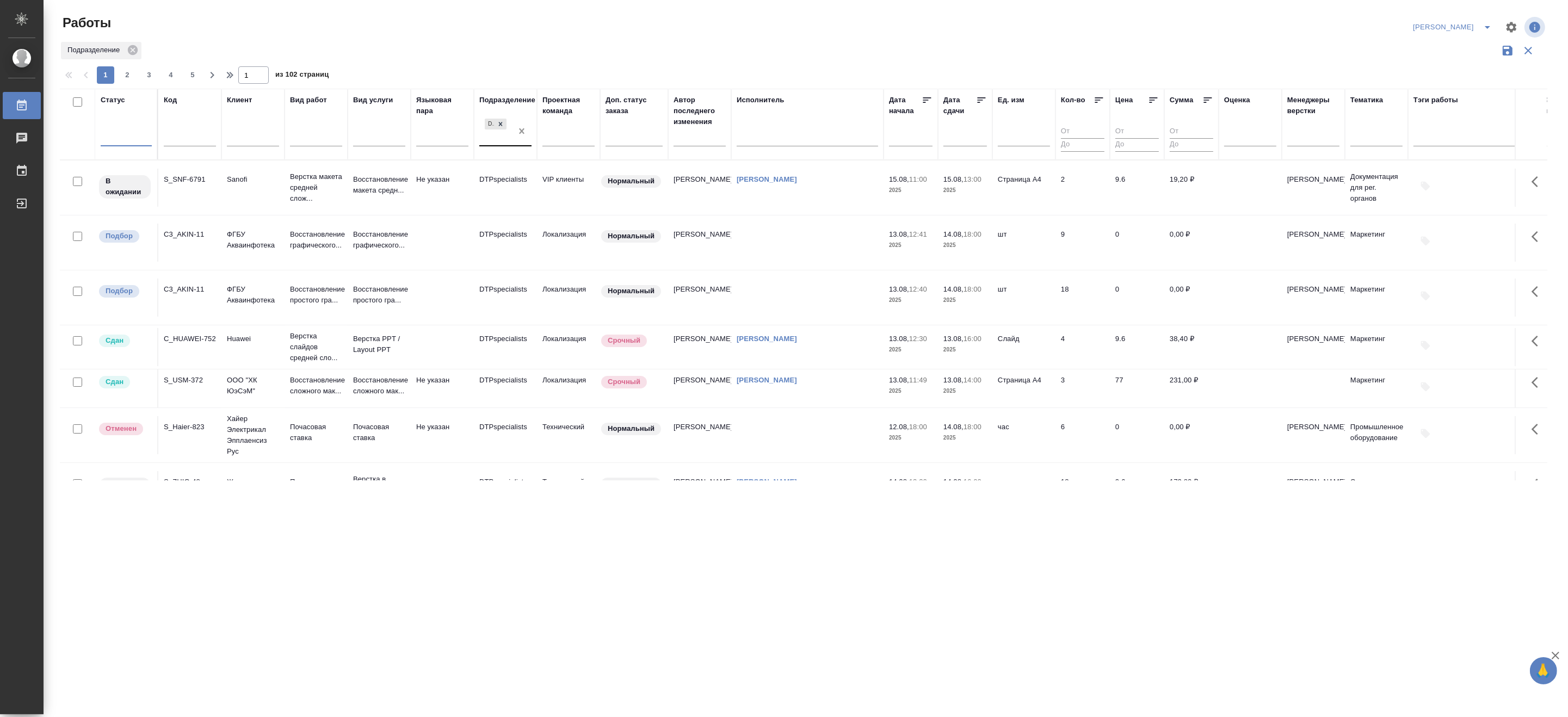
drag, startPoint x: 524, startPoint y: 131, endPoint x: 263, endPoint y: 124, distance: 261.1
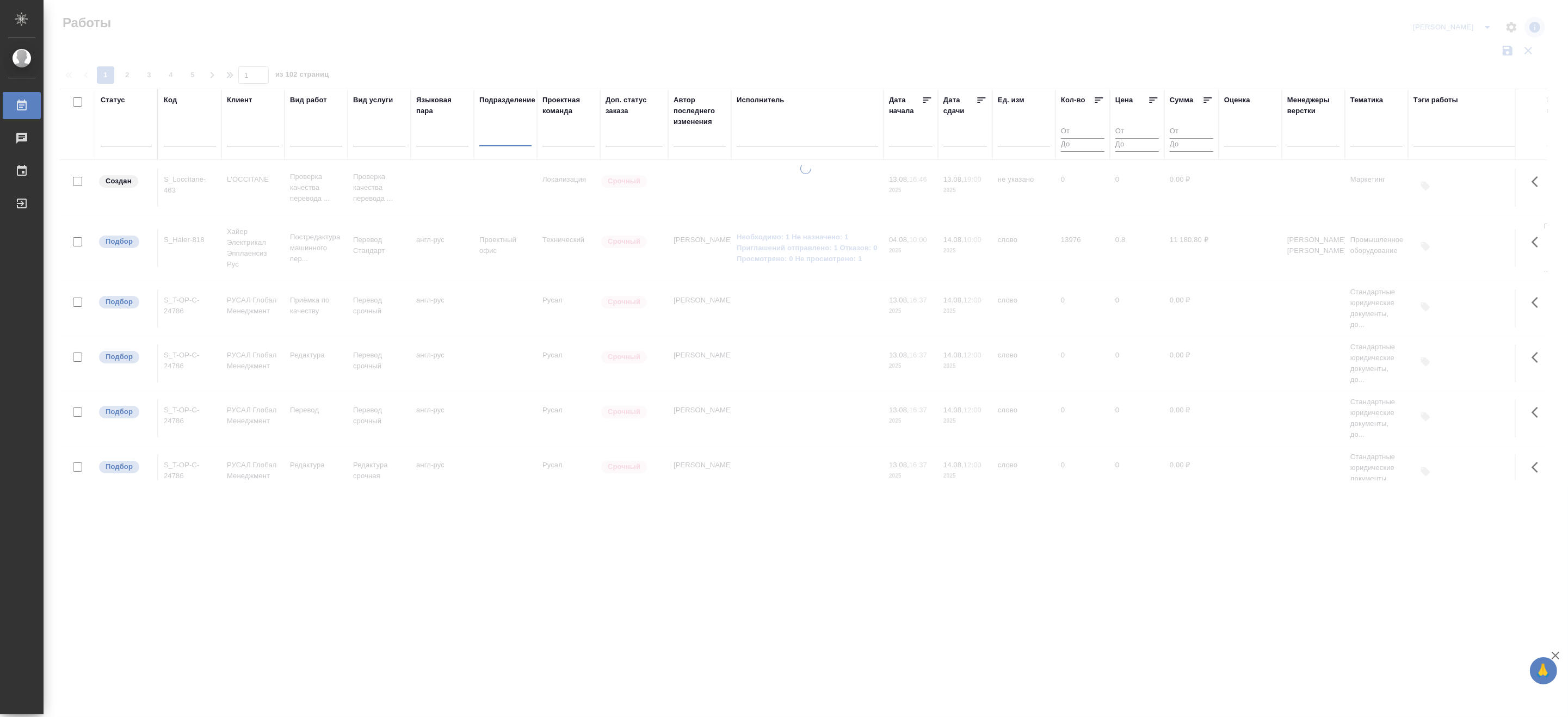
click at [184, 135] on input "text" at bounding box center [190, 140] width 52 height 14
paste input "S_Haier-823"
type input "S_Haier-823"
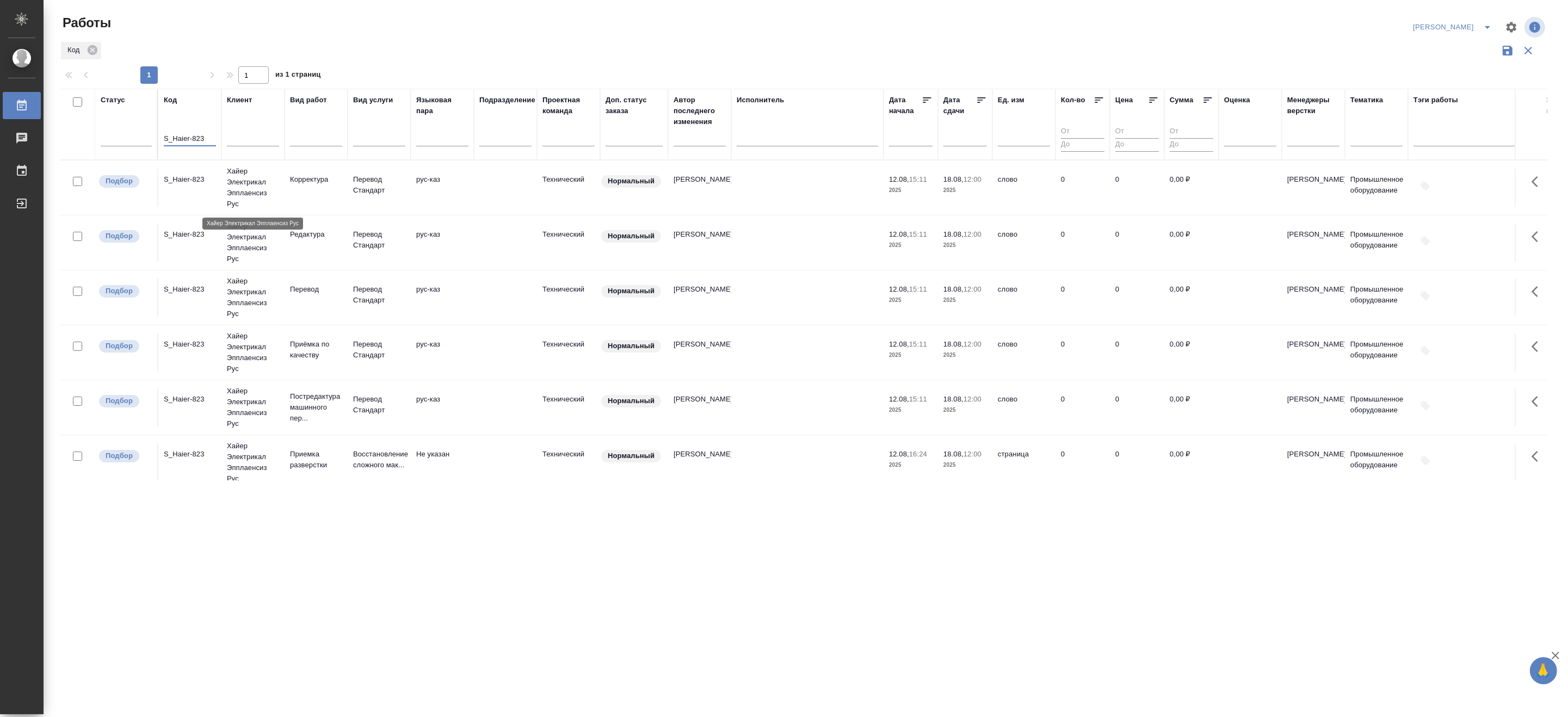
click at [244, 182] on p "Хайер Электрикал Эпплаенсиз Рус" at bounding box center [253, 188] width 52 height 44
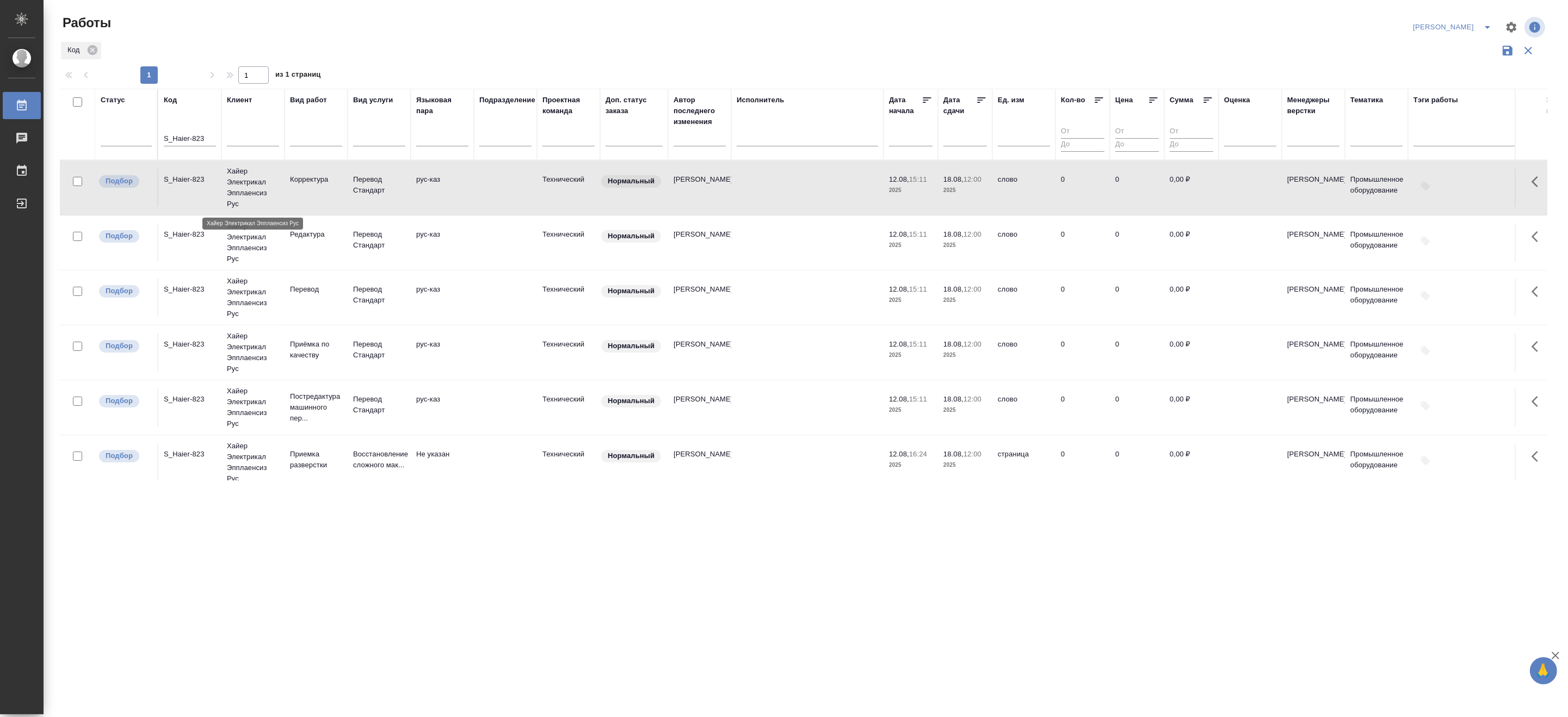
click at [244, 182] on p "Хайер Электрикал Эпплаенсиз Рус" at bounding box center [253, 188] width 52 height 44
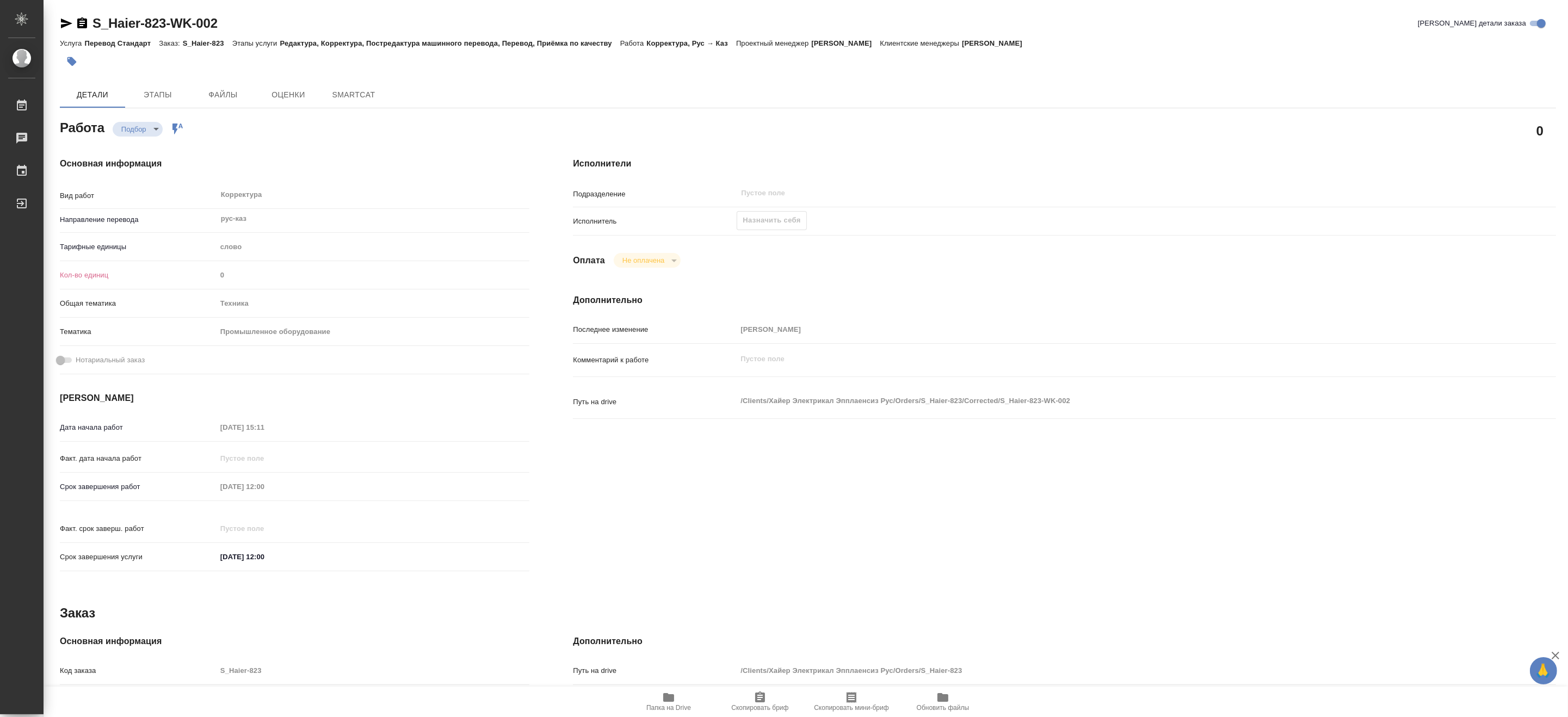
type textarea "x"
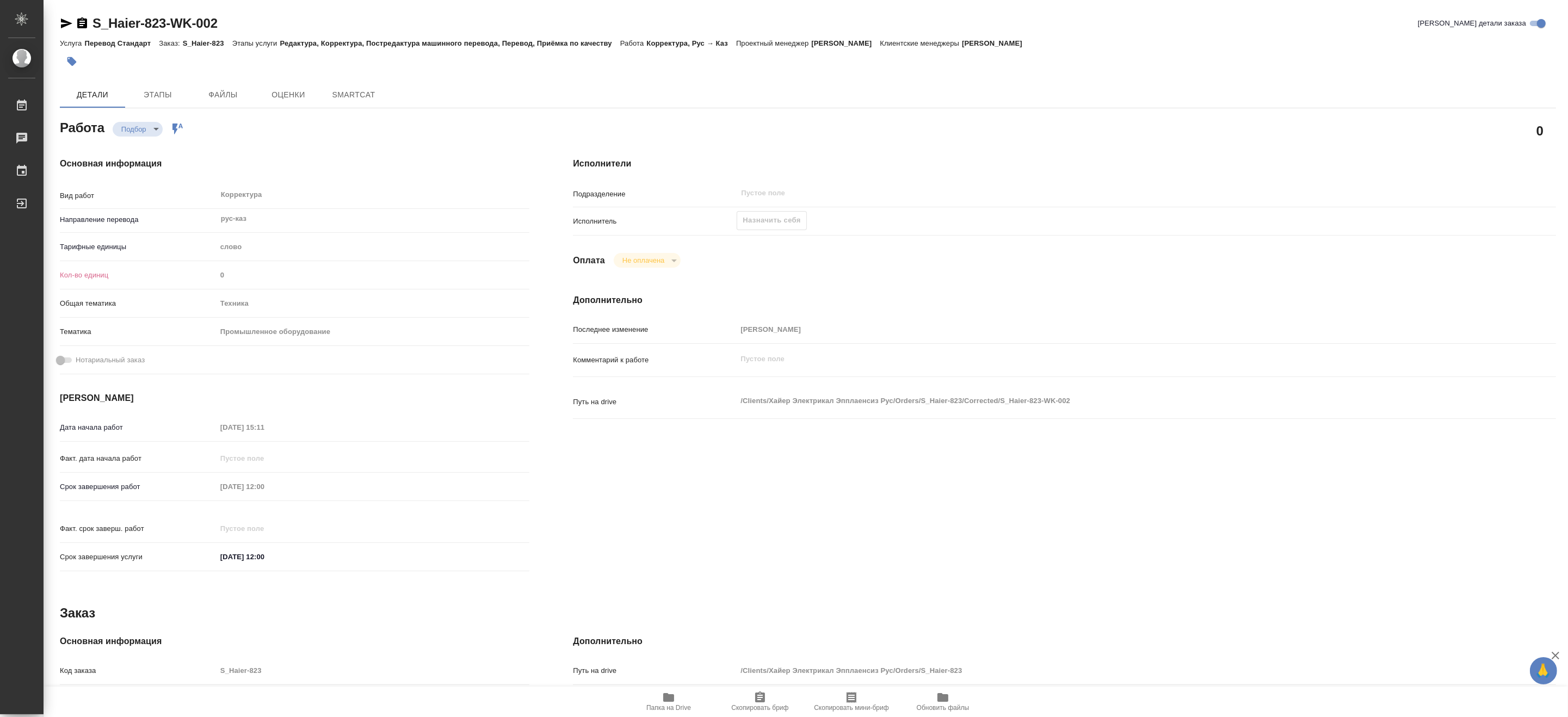
type textarea "x"
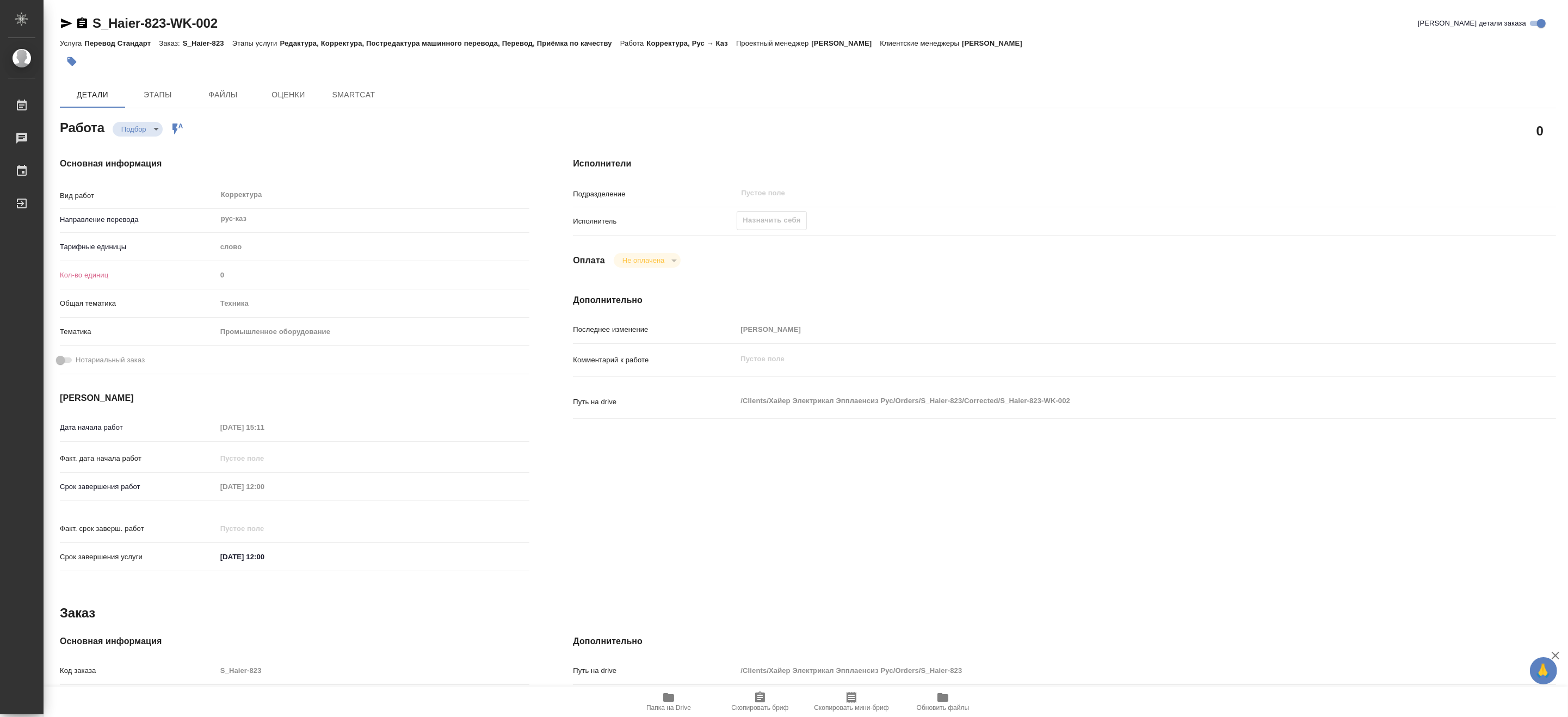
type textarea "x"
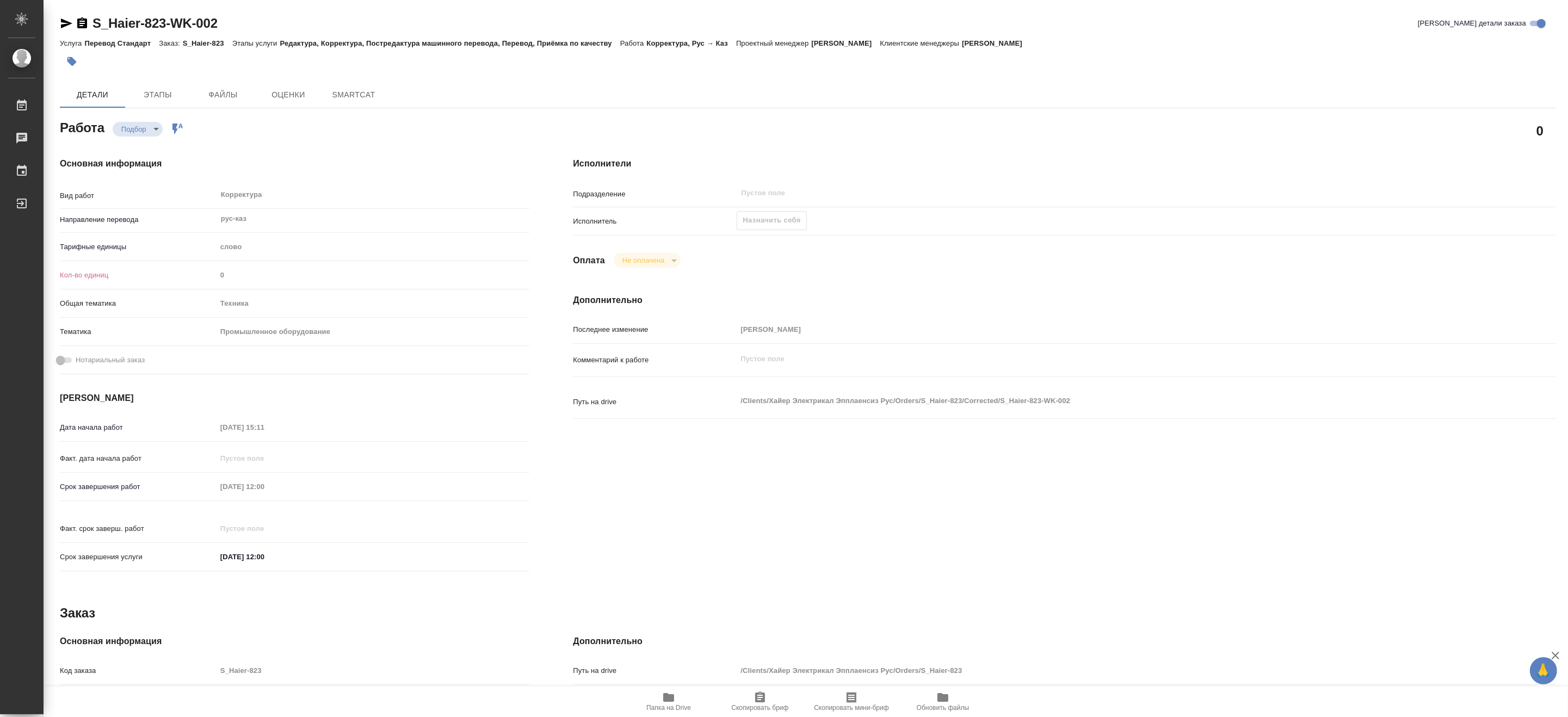
type textarea "x"
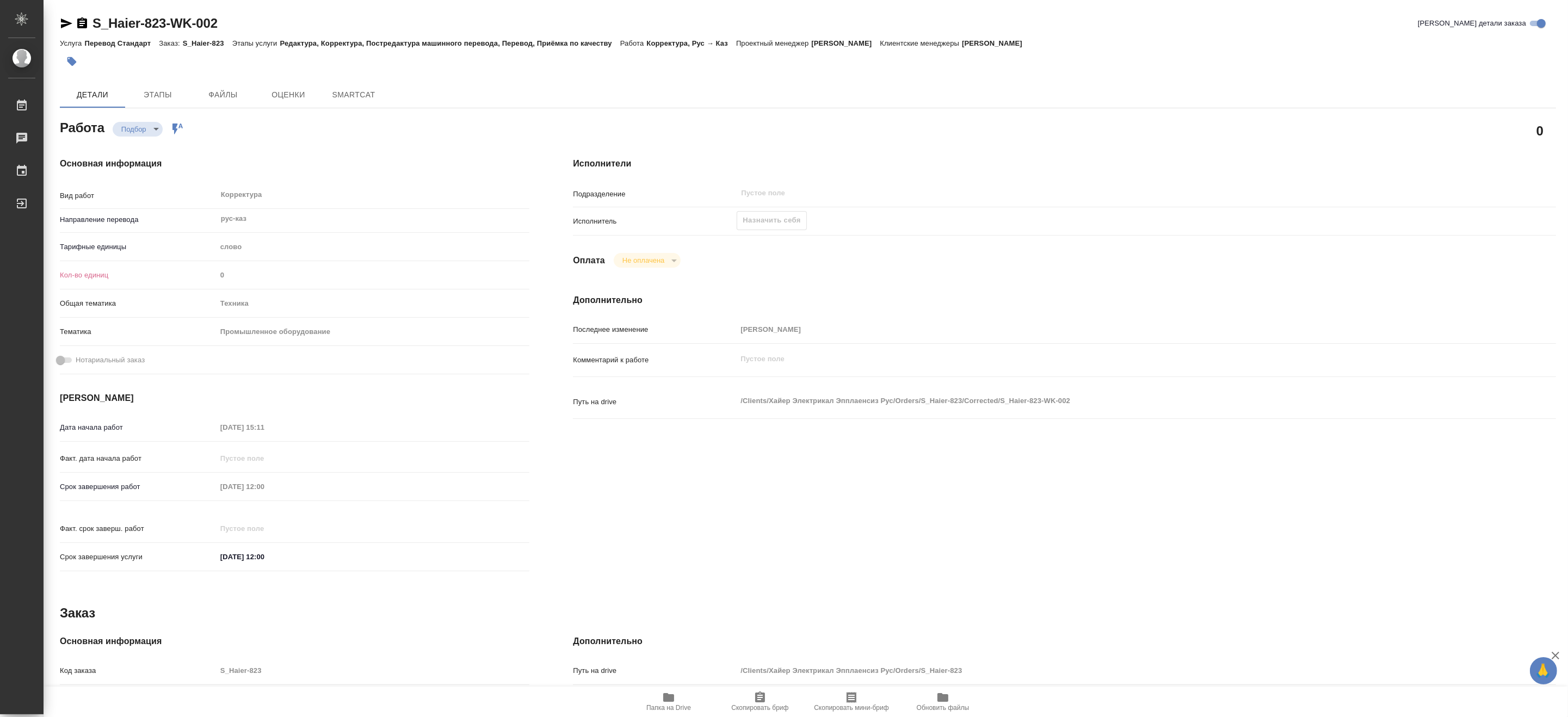
type textarea "x"
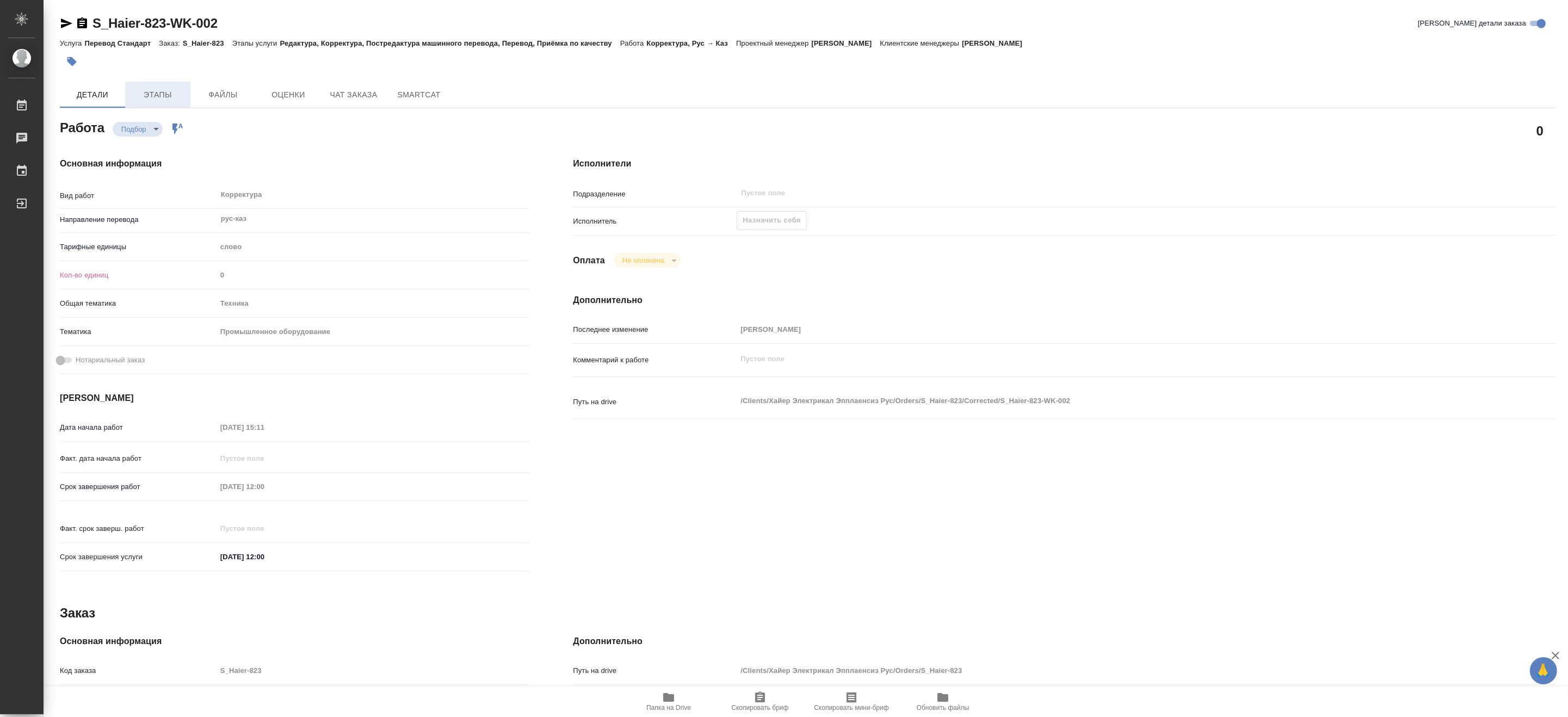
click at [154, 92] on span "Этапы" at bounding box center [158, 95] width 52 height 14
type textarea "x"
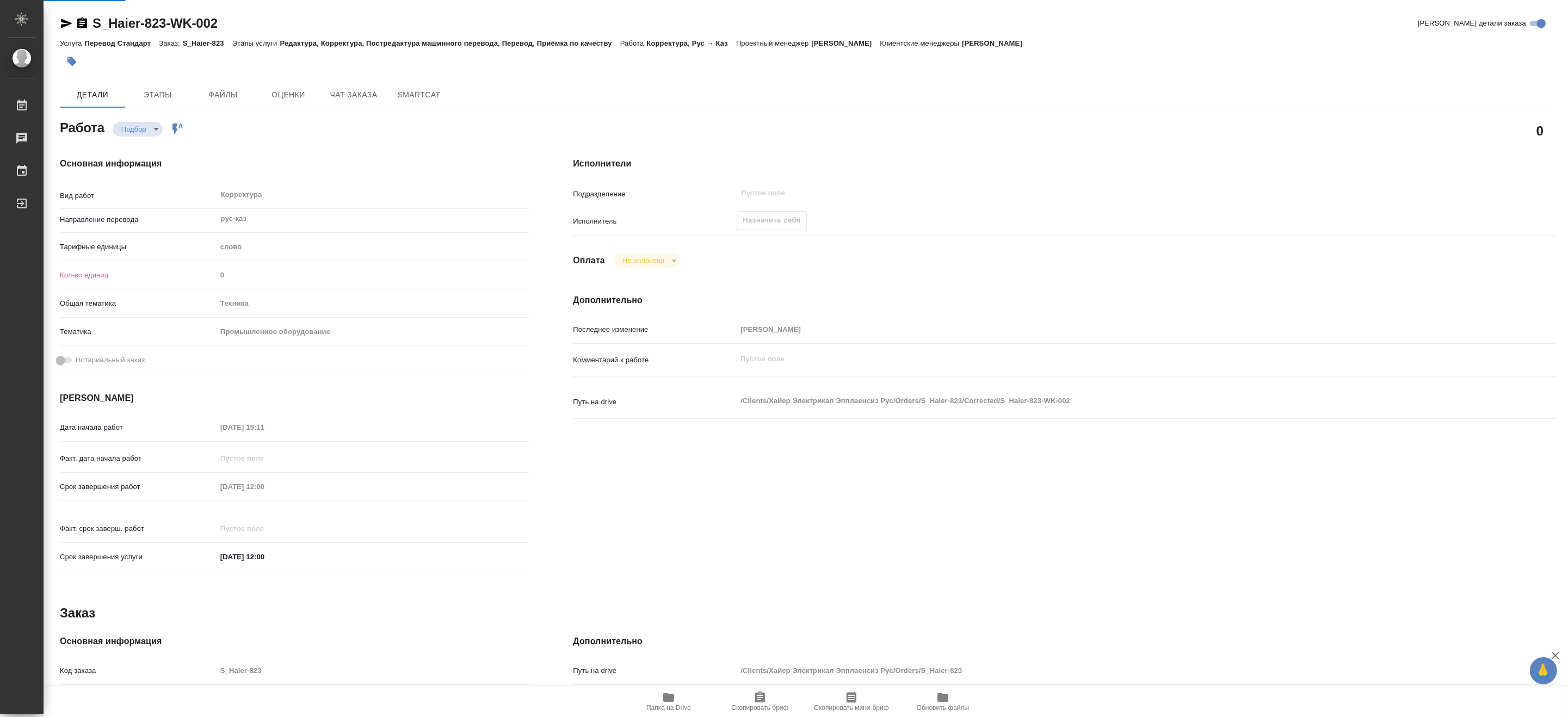
type textarea "x"
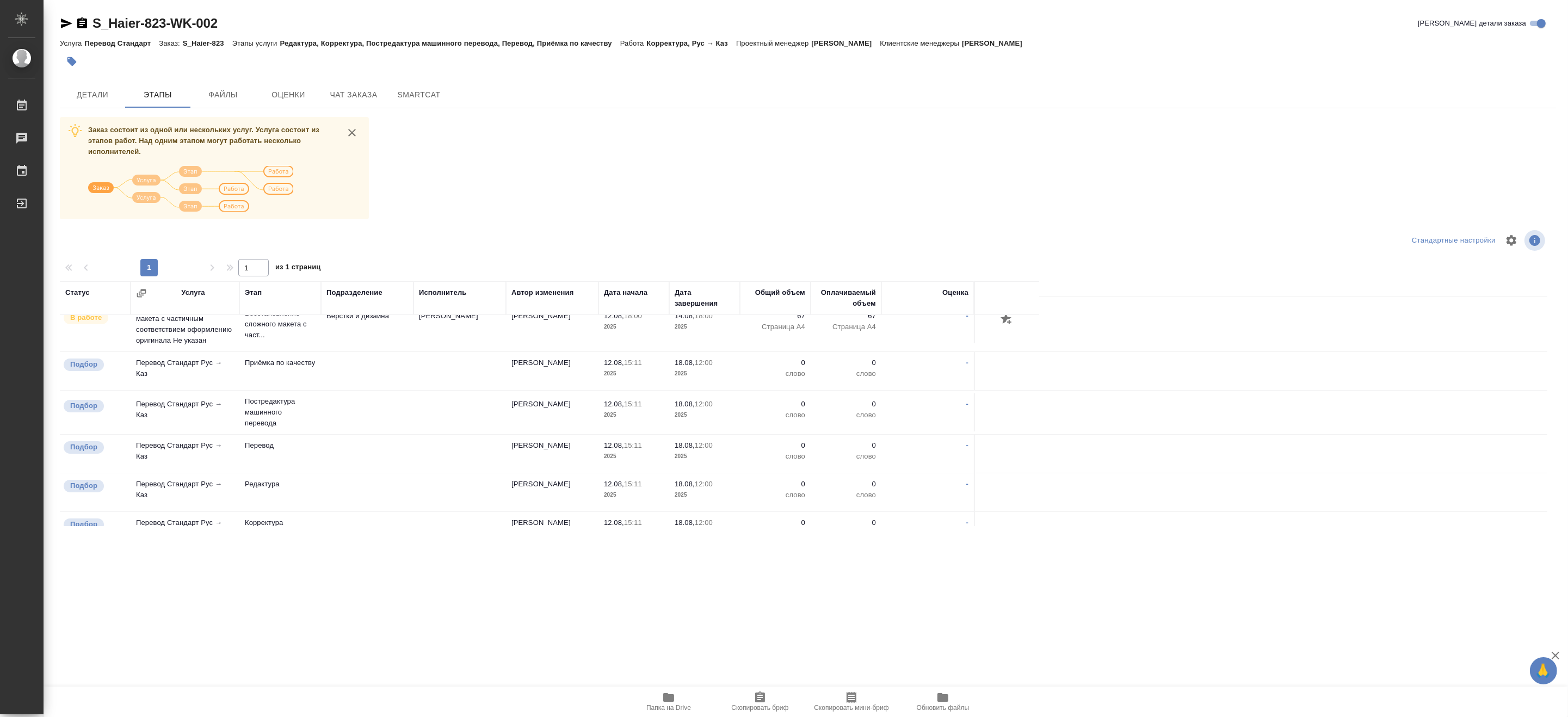
scroll to position [182, 0]
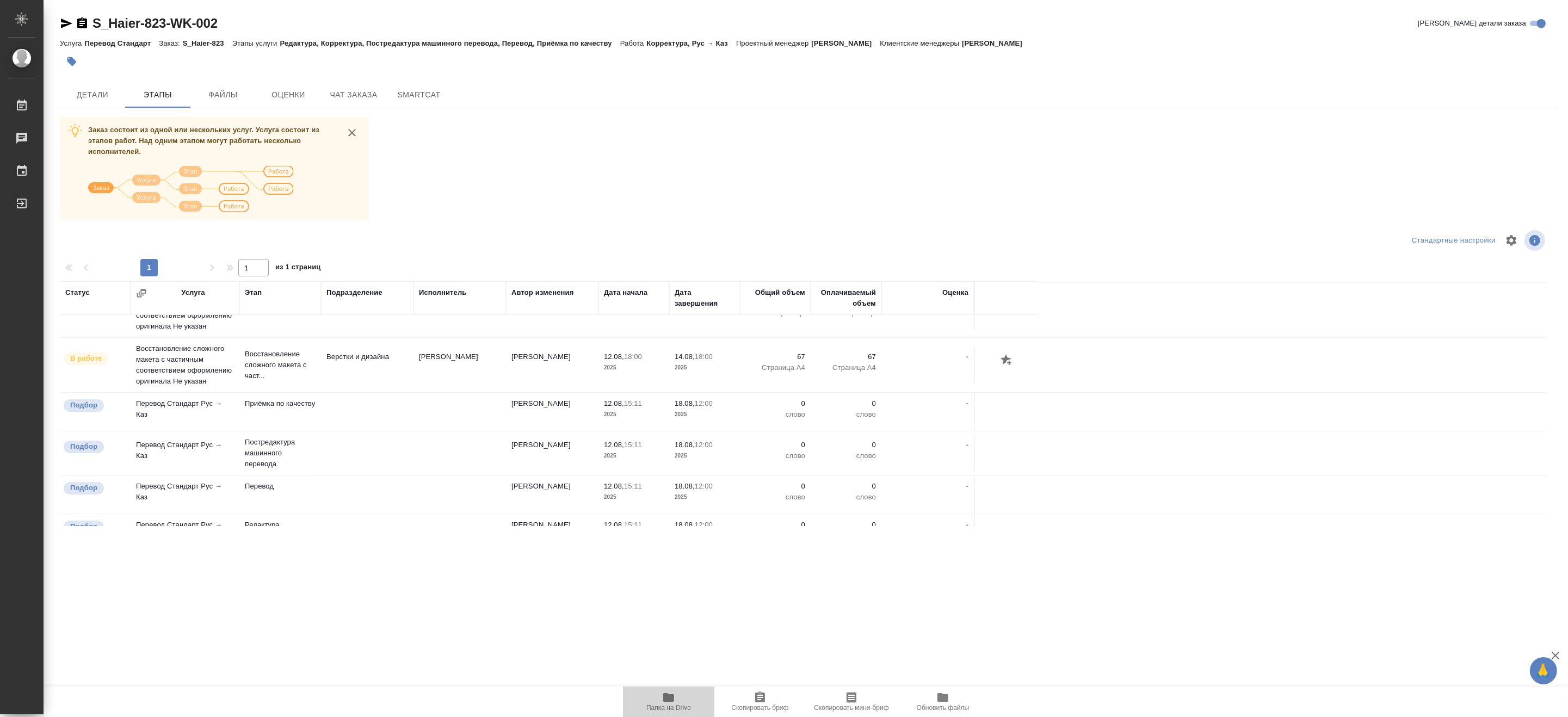
click at [665, 706] on span "Папка на Drive" at bounding box center [668, 708] width 44 height 8
click at [346, 94] on span "Чат заказа" at bounding box center [354, 95] width 52 height 14
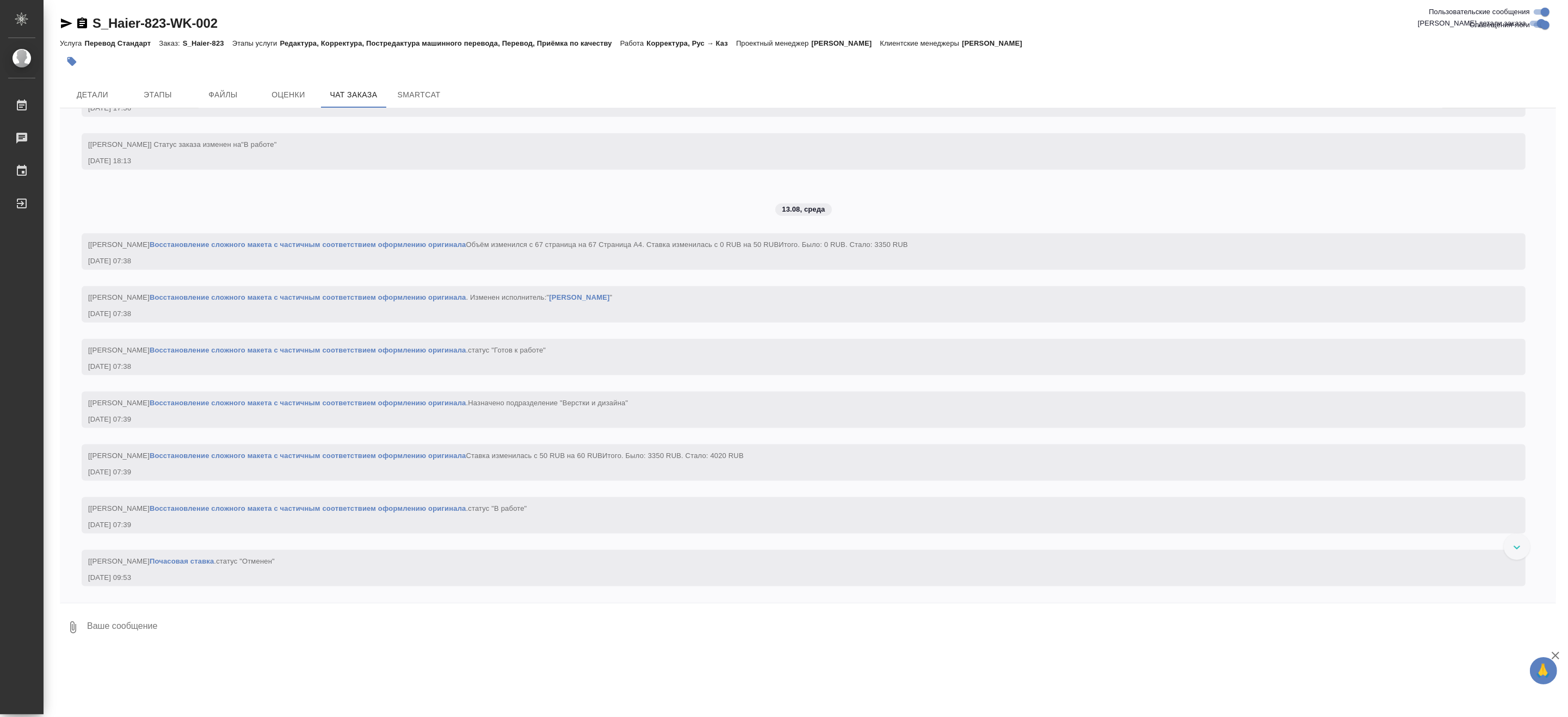
scroll to position [2456, 0]
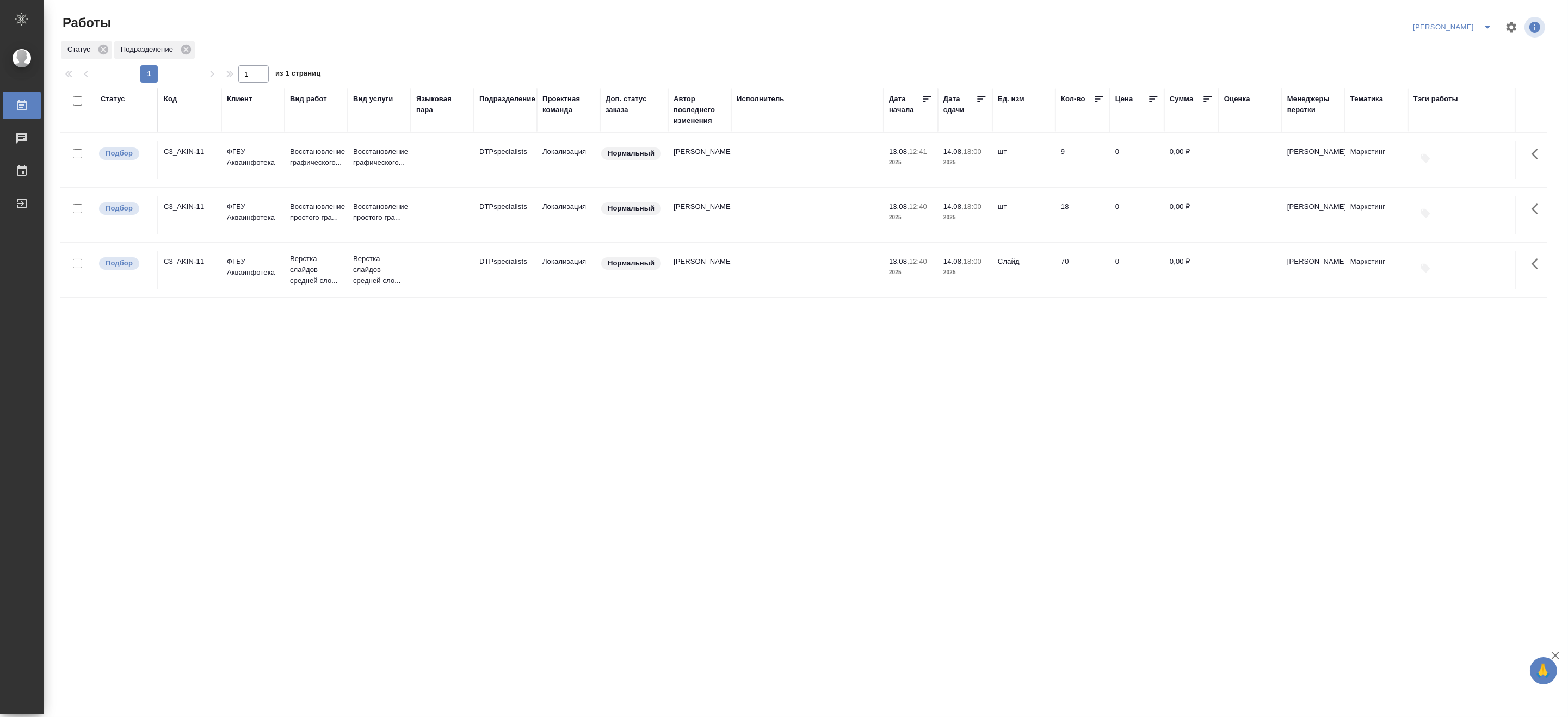
click at [743, 98] on div "Исполнитель" at bounding box center [760, 99] width 48 height 11
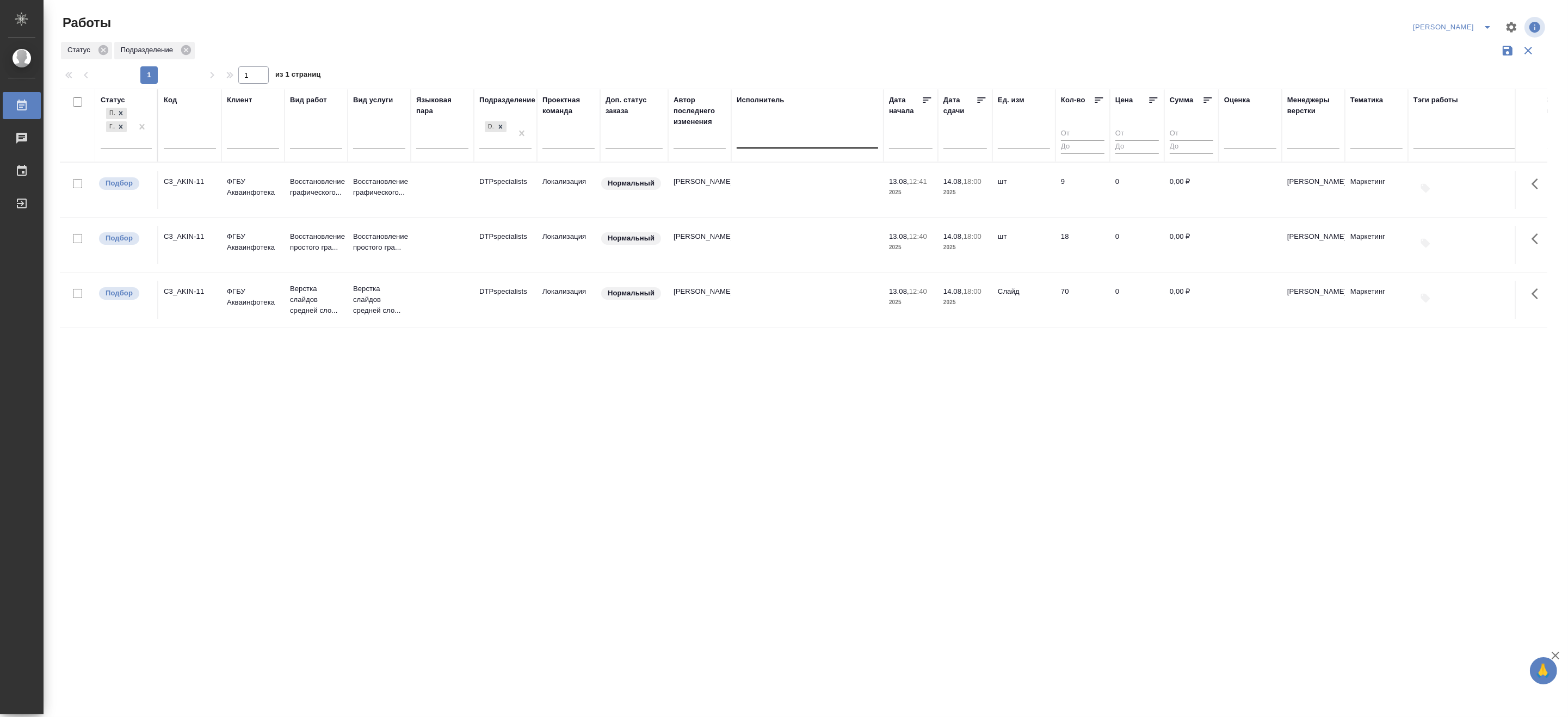
click at [778, 134] on div at bounding box center [807, 137] width 142 height 16
click at [784, 64] on div at bounding box center [808, 63] width 1496 height 5
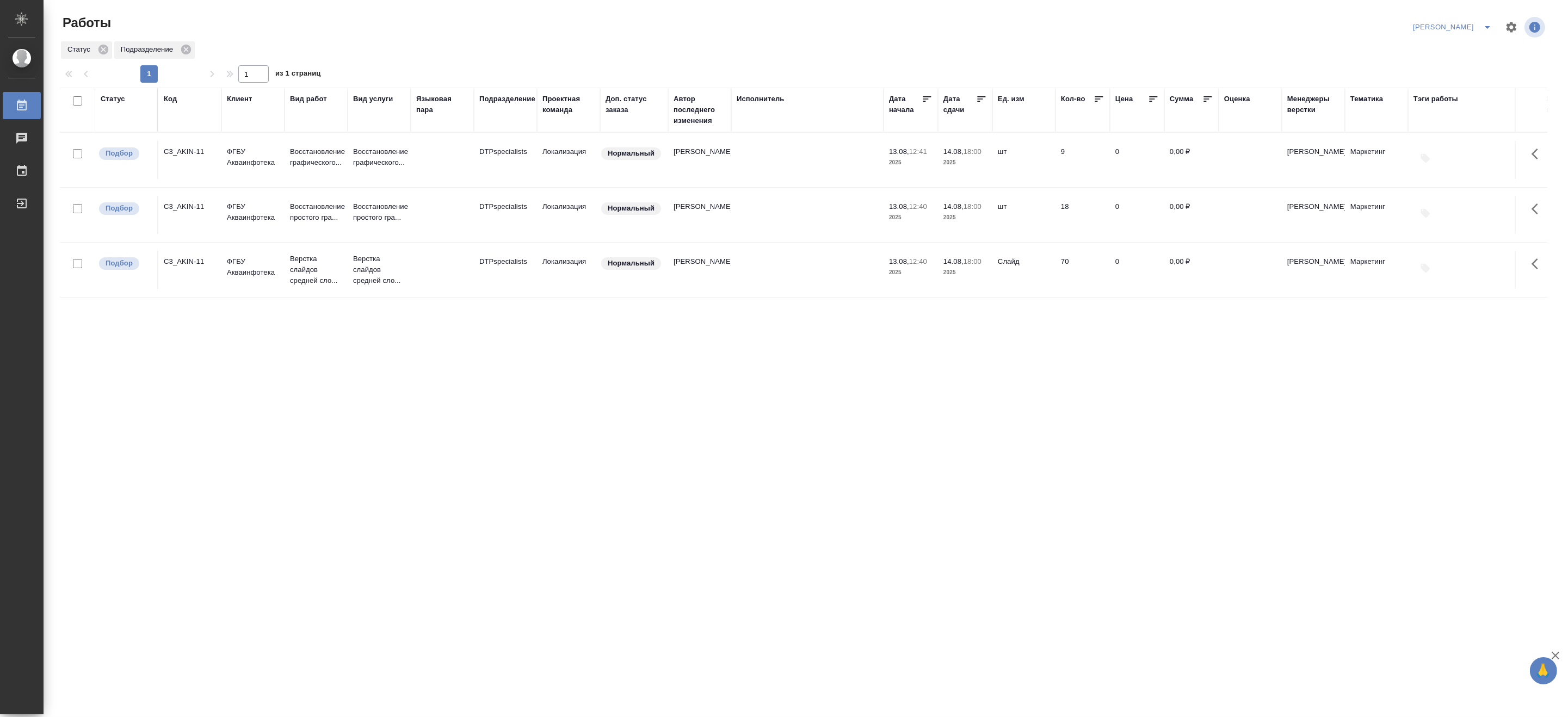
click at [1488, 24] on icon "split button" at bounding box center [1487, 27] width 13 height 13
click at [1446, 100] on li "Верстка и Дизайн" at bounding box center [1446, 100] width 104 height 17
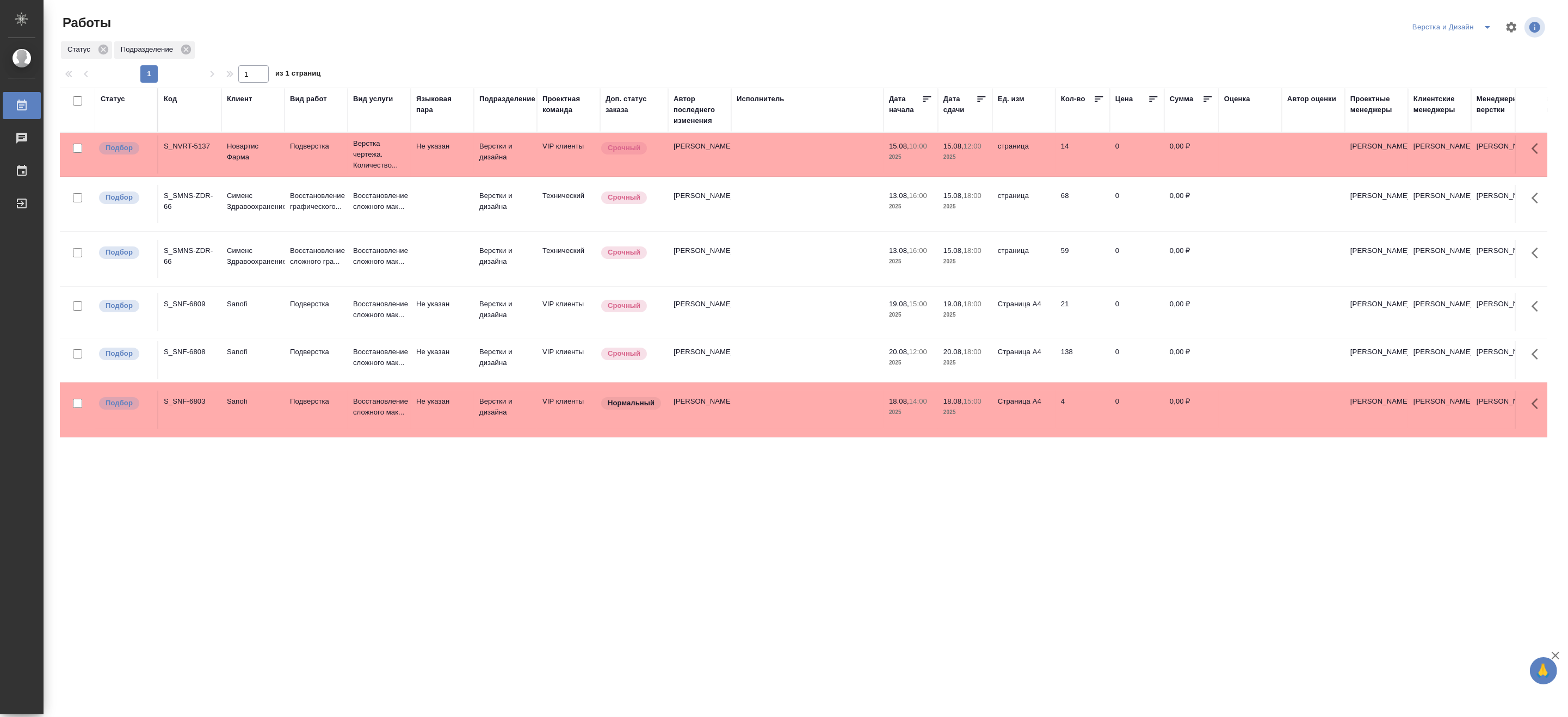
click at [1486, 23] on icon "split button" at bounding box center [1487, 27] width 13 height 13
click at [1435, 113] on li "DTPLight" at bounding box center [1458, 118] width 104 height 17
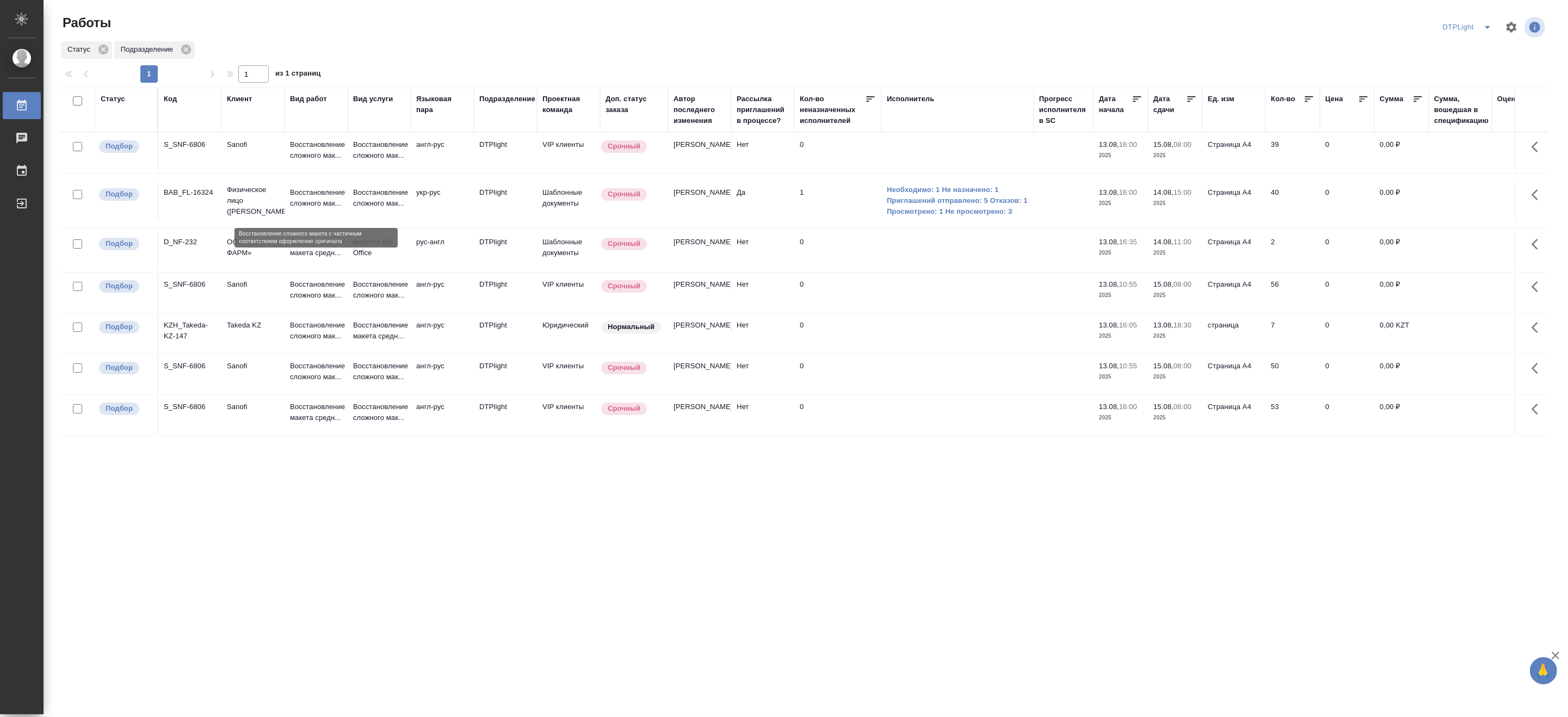
click at [303, 200] on p "Восстановление сложного мак..." at bounding box center [316, 198] width 52 height 22
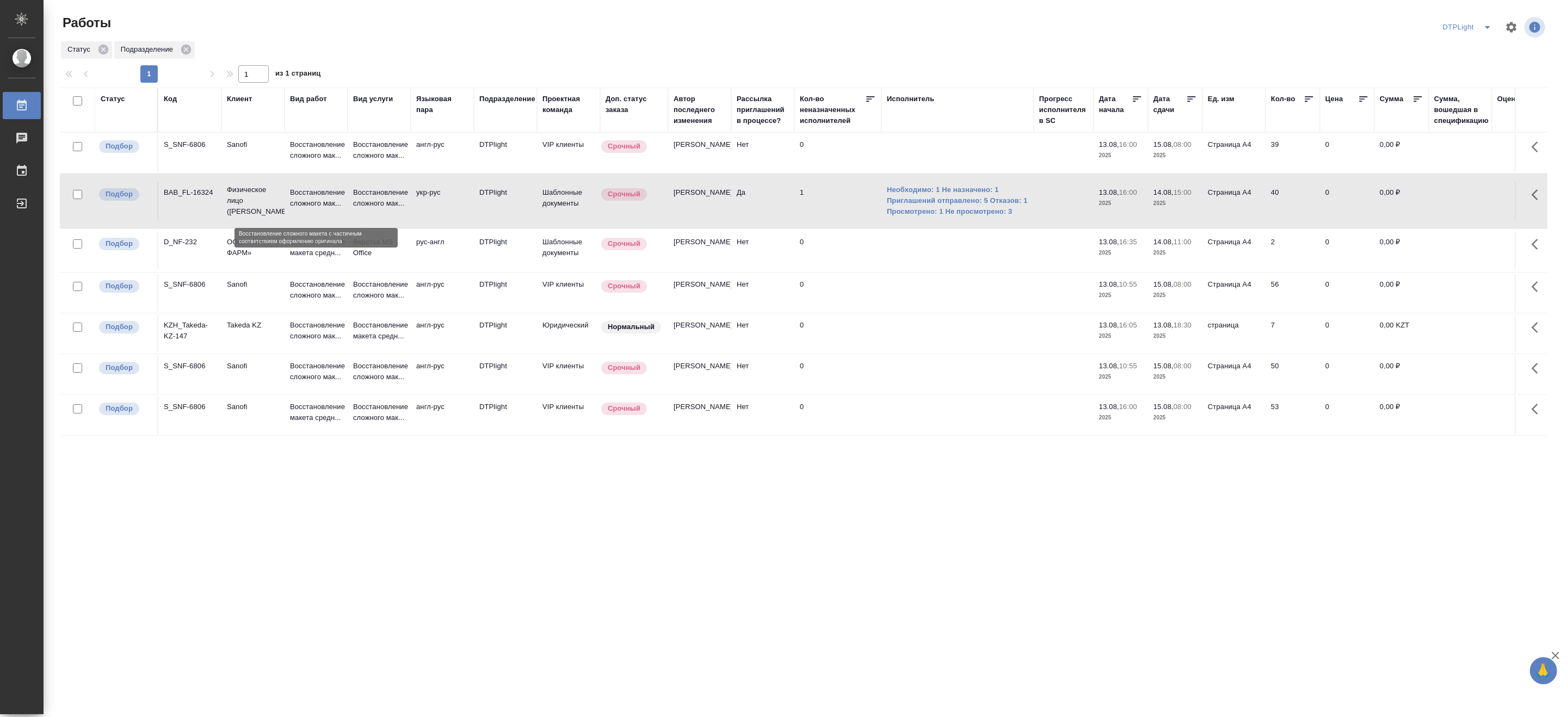
click at [303, 200] on p "Восстановление сложного мак..." at bounding box center [316, 198] width 52 height 22
click at [1489, 21] on icon "split button" at bounding box center [1487, 27] width 13 height 13
click at [1464, 80] on li "[PERSON_NAME]" at bounding box center [1474, 83] width 104 height 17
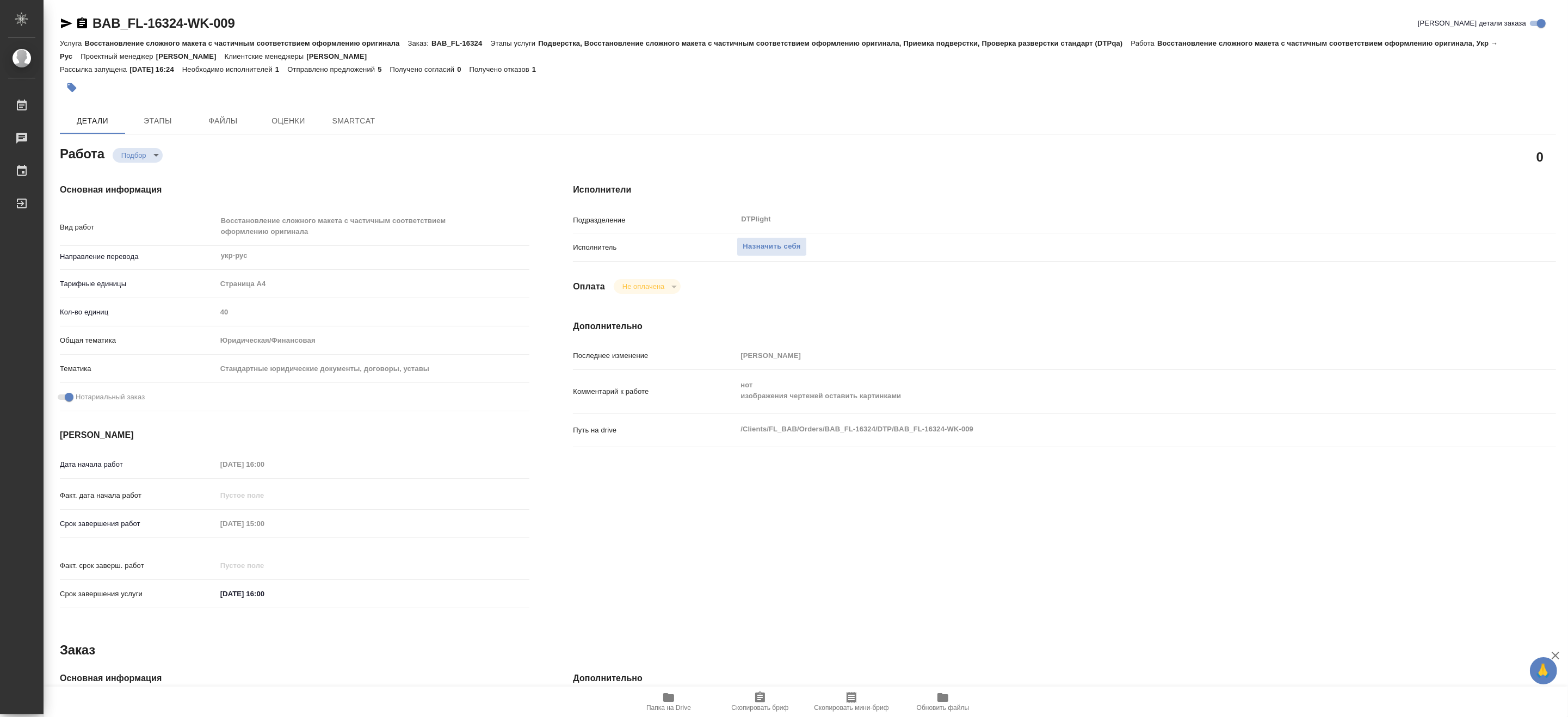
type textarea "x"
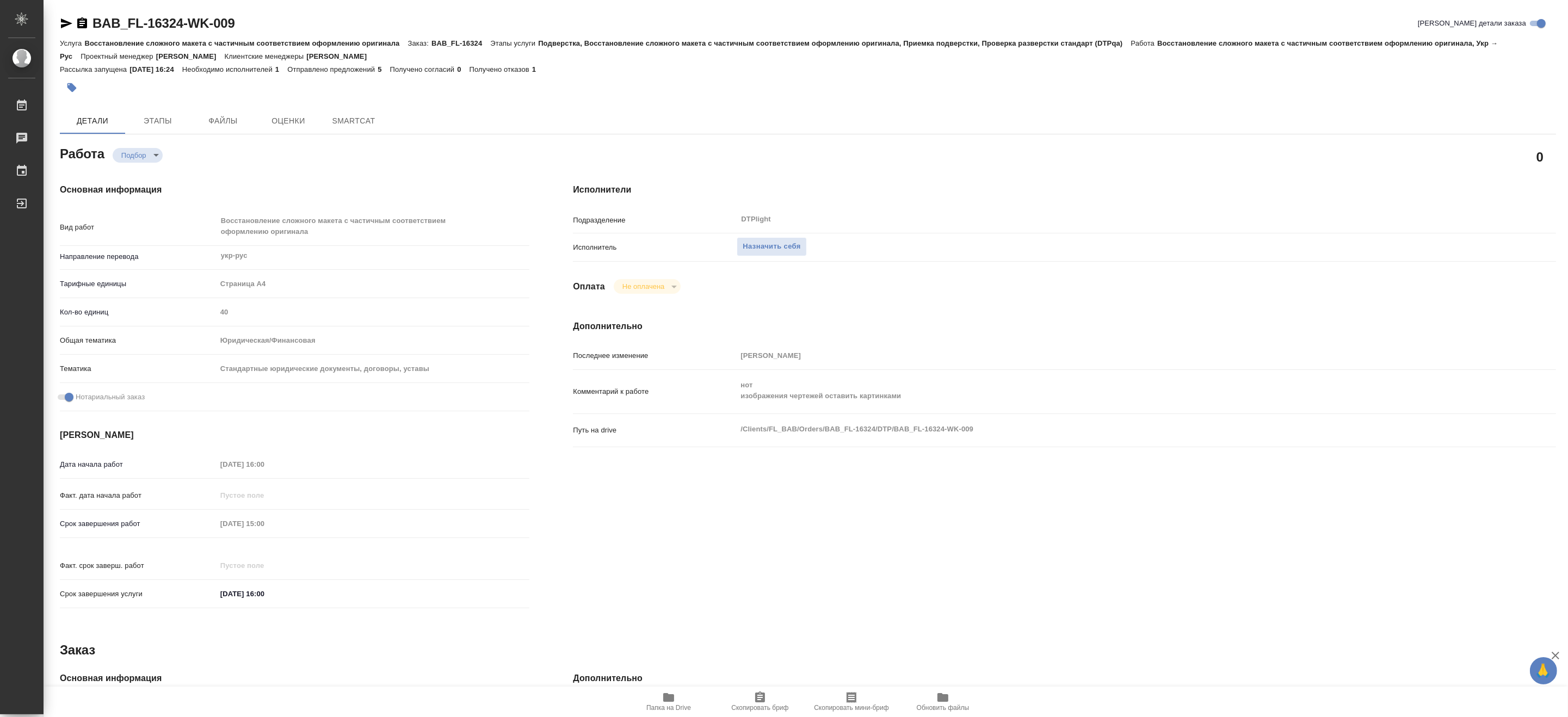
type textarea "x"
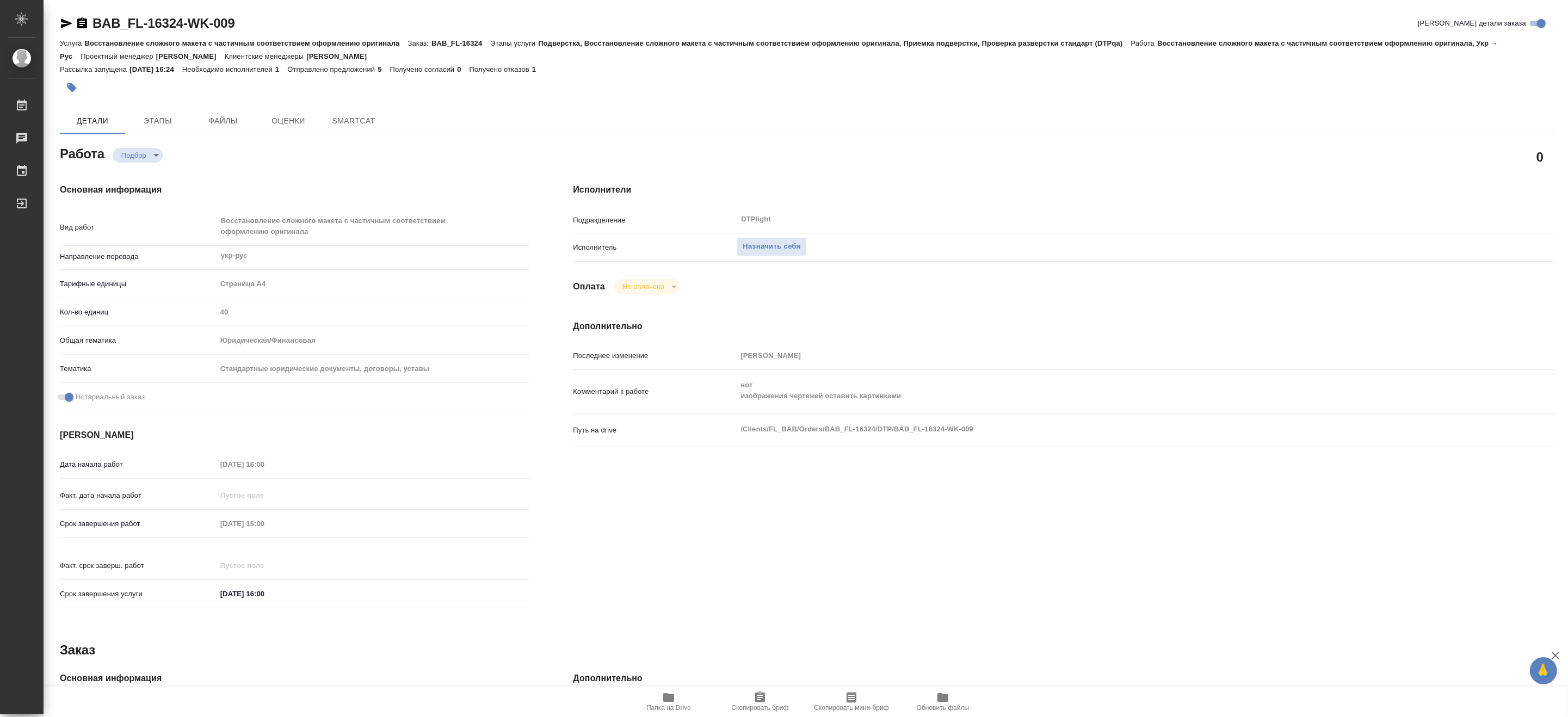
type textarea "x"
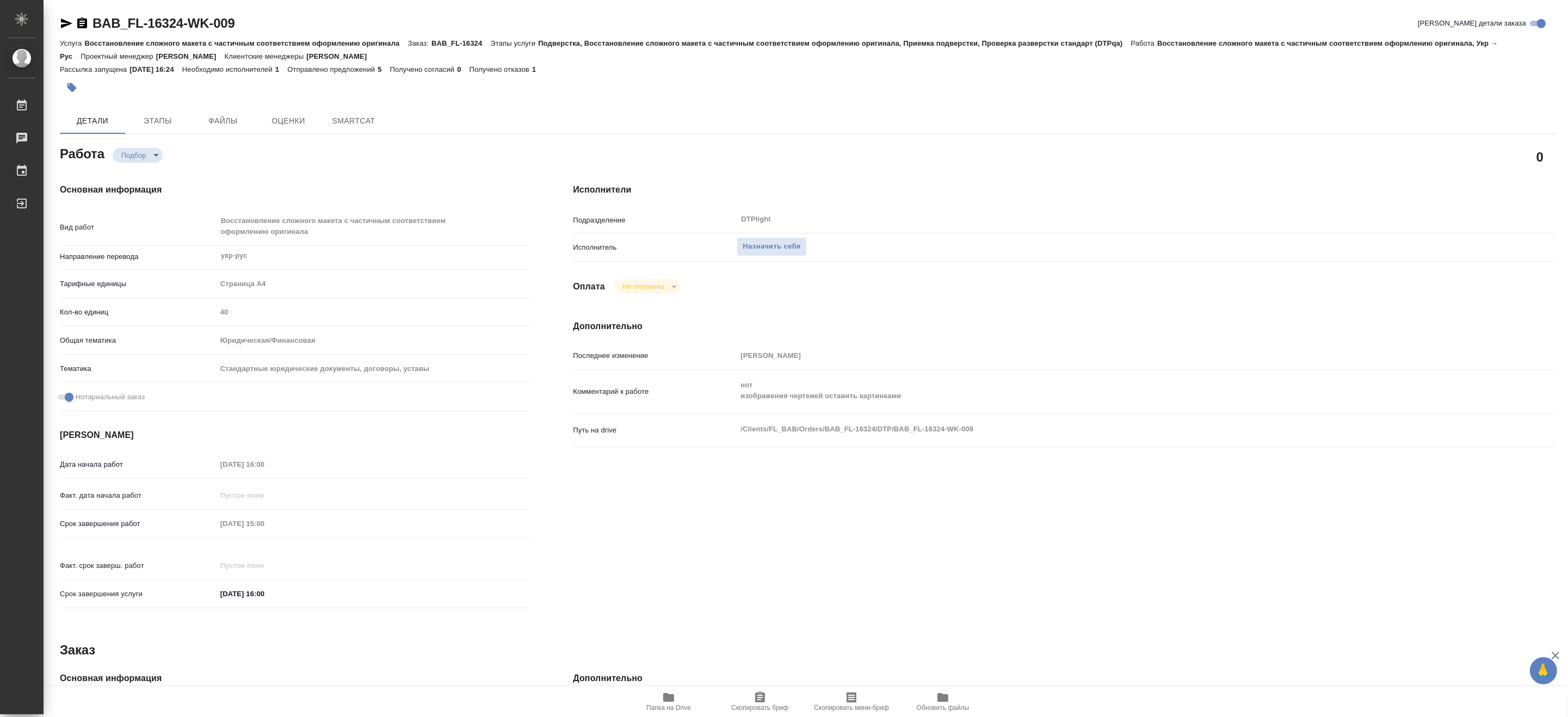
type textarea "x"
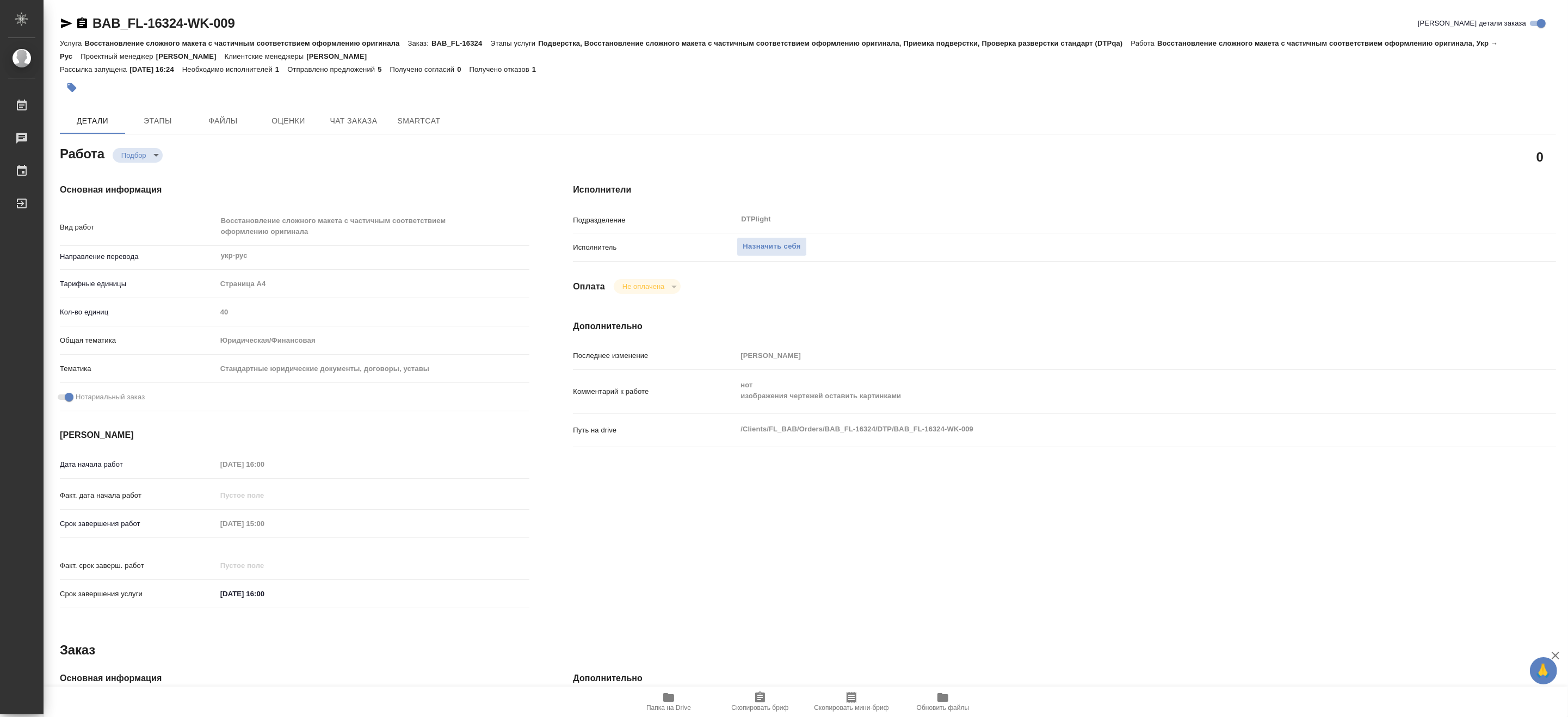
type textarea "x"
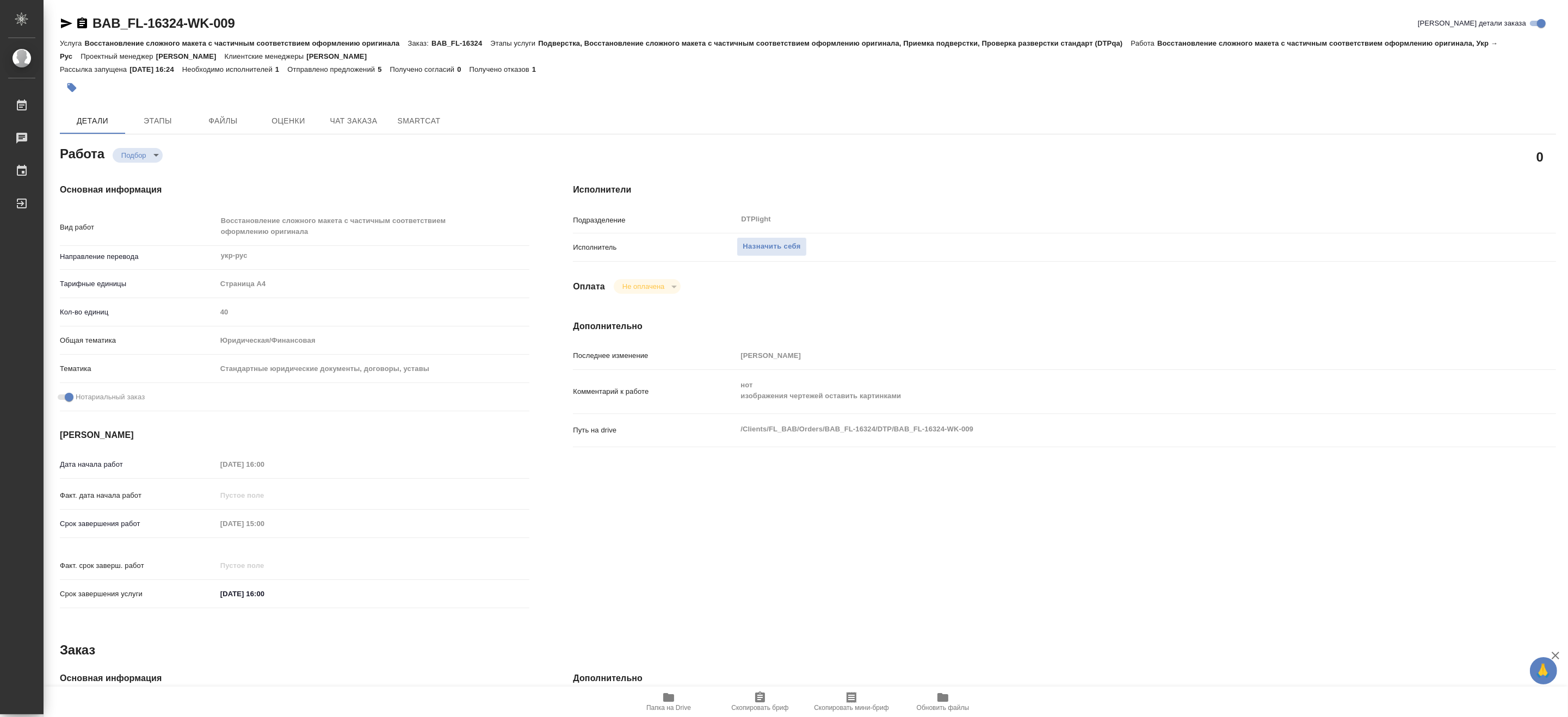
type textarea "x"
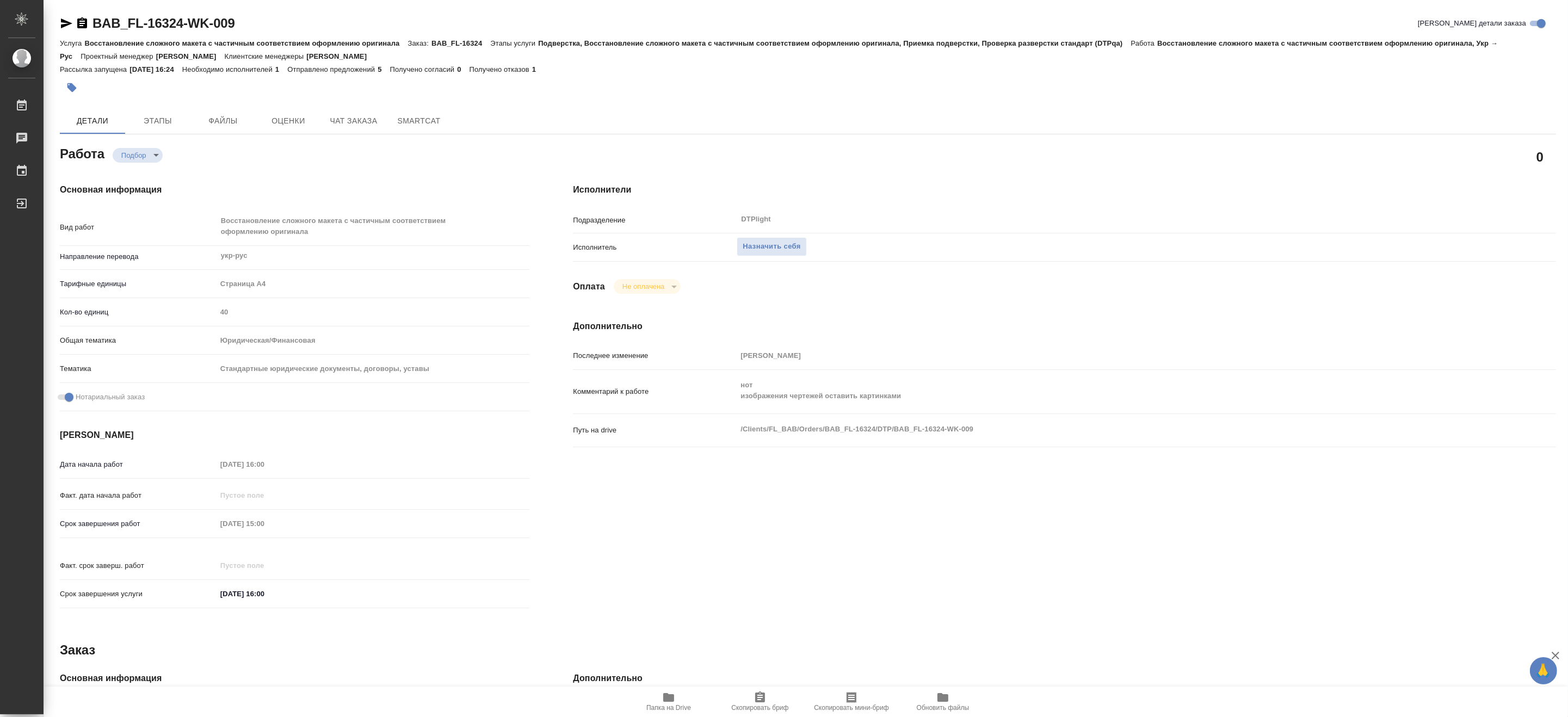
click at [671, 703] on icon "button" at bounding box center [668, 697] width 13 height 13
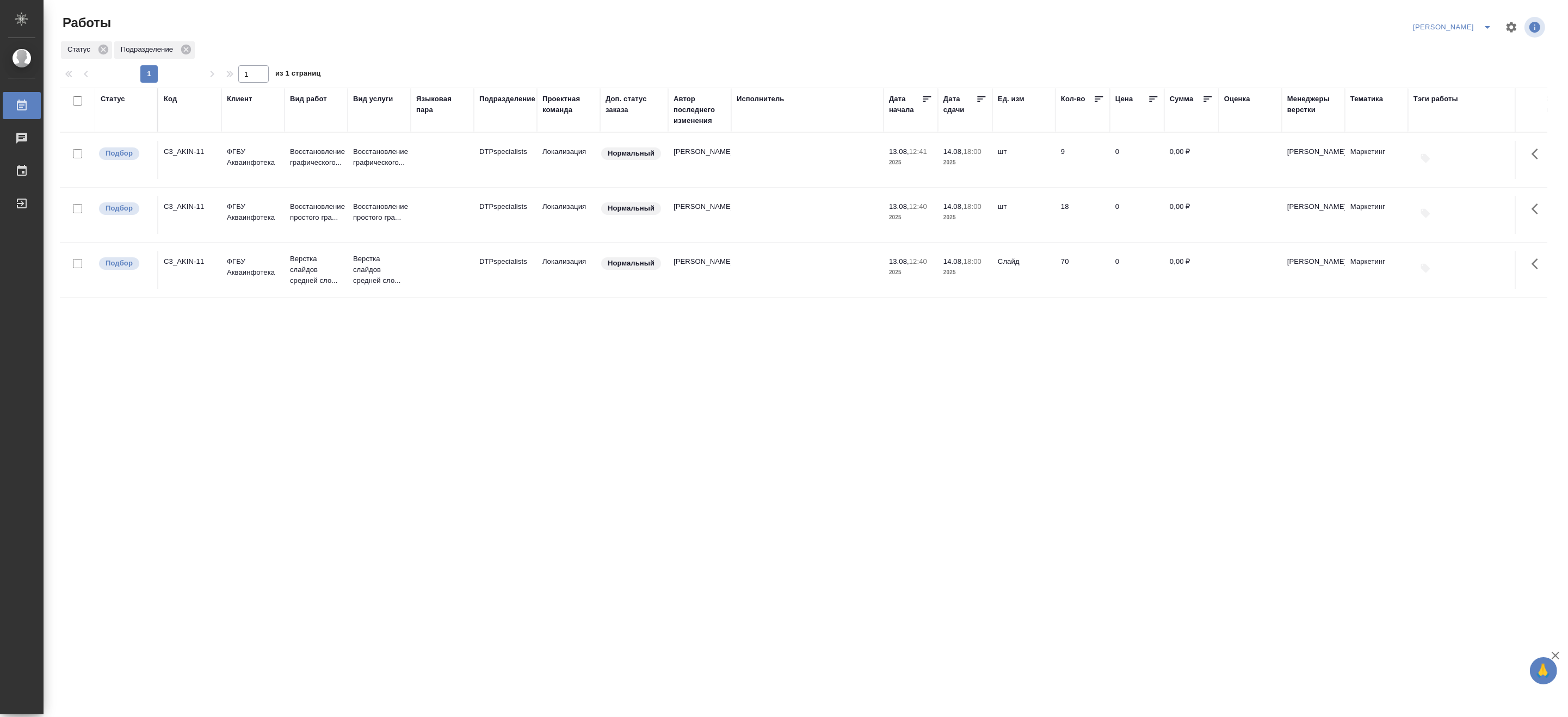
click at [1345, 371] on div "Статус Код Клиент Вид работ Вид услуги Языковая пара Подразделение Проектная ко…" at bounding box center [803, 284] width 1487 height 392
click at [302, 268] on p "Верстка слайдов средней сло..." at bounding box center [316, 270] width 52 height 33
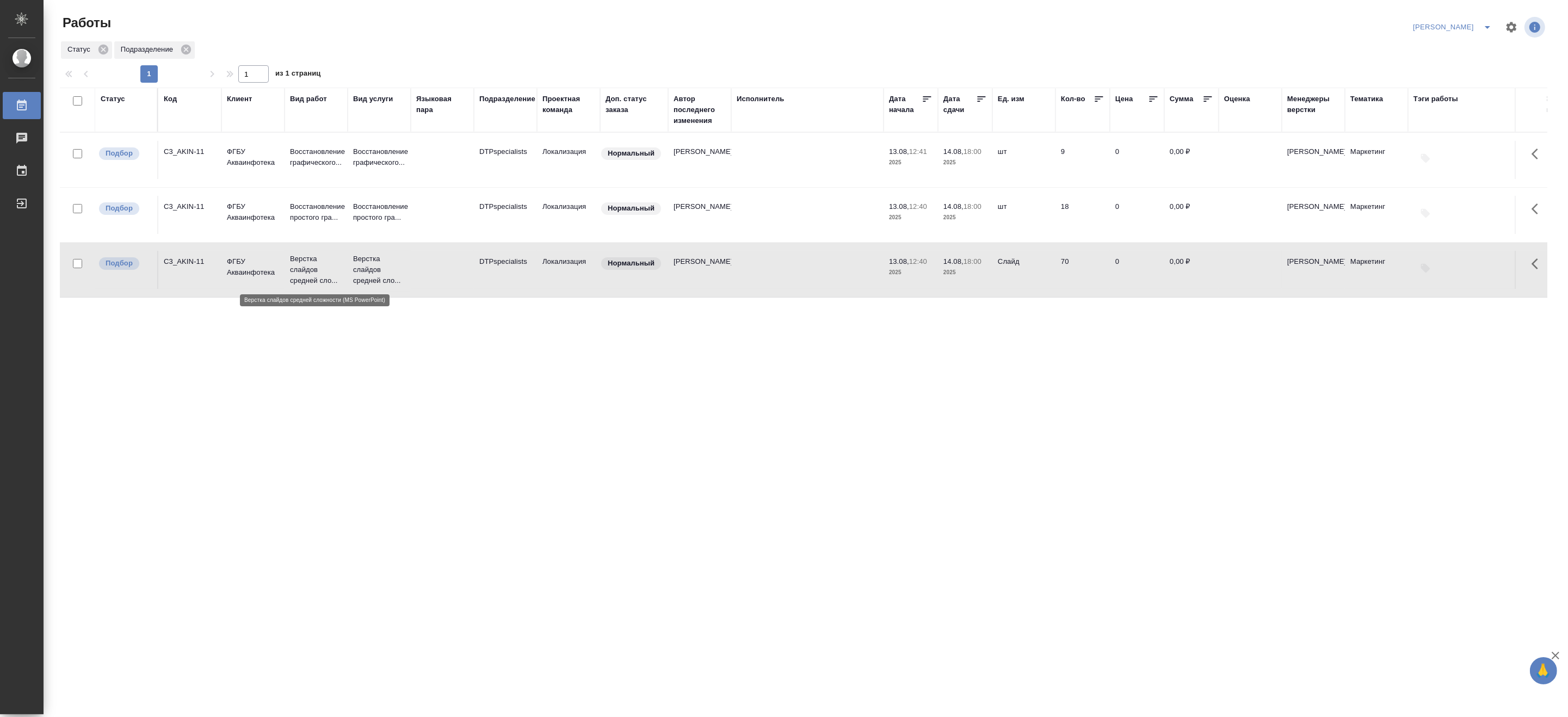
click at [302, 268] on p "Верстка слайдов средней сло..." at bounding box center [316, 270] width 52 height 33
click at [1489, 22] on icon "split button" at bounding box center [1487, 27] width 13 height 13
click at [1448, 97] on li "Верстка и Дизайн" at bounding box center [1446, 100] width 104 height 17
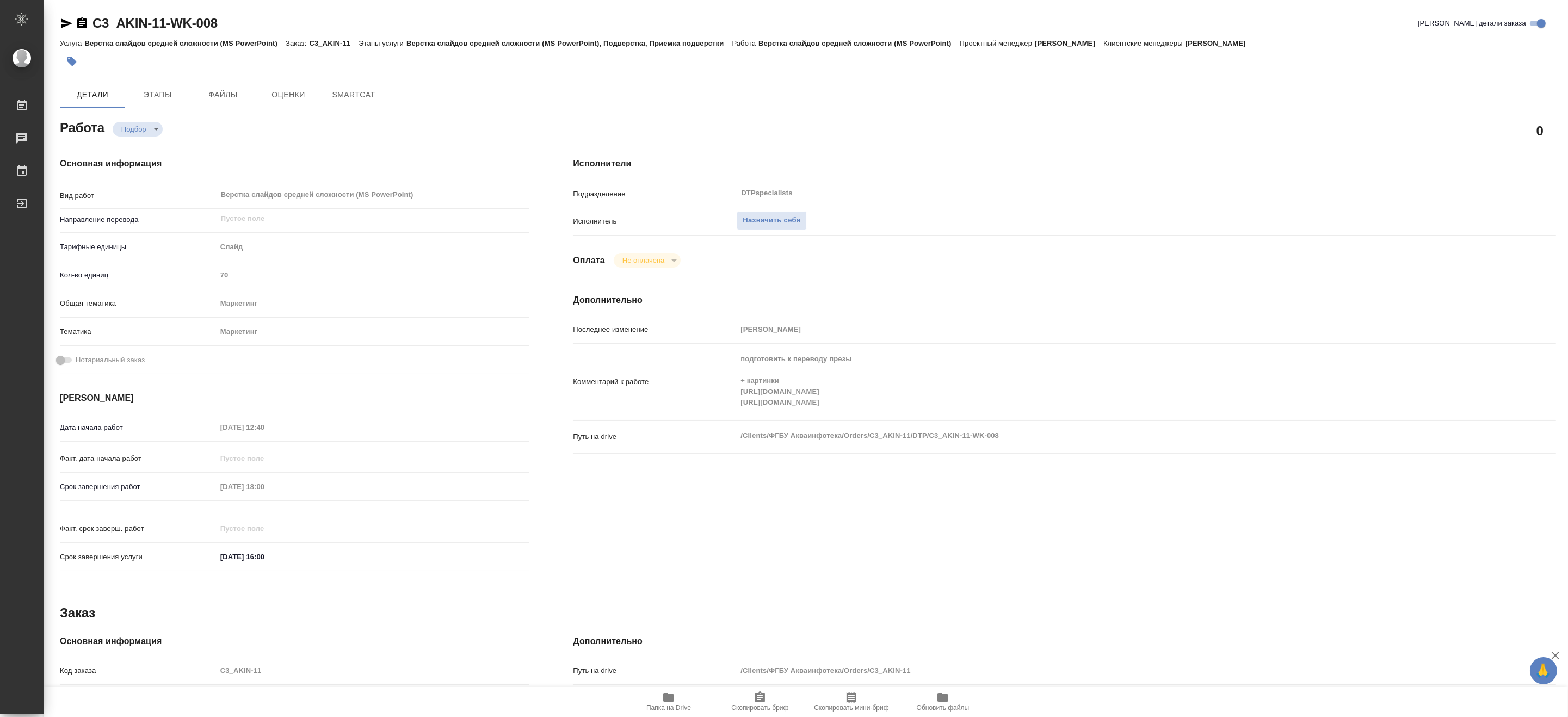
type textarea "x"
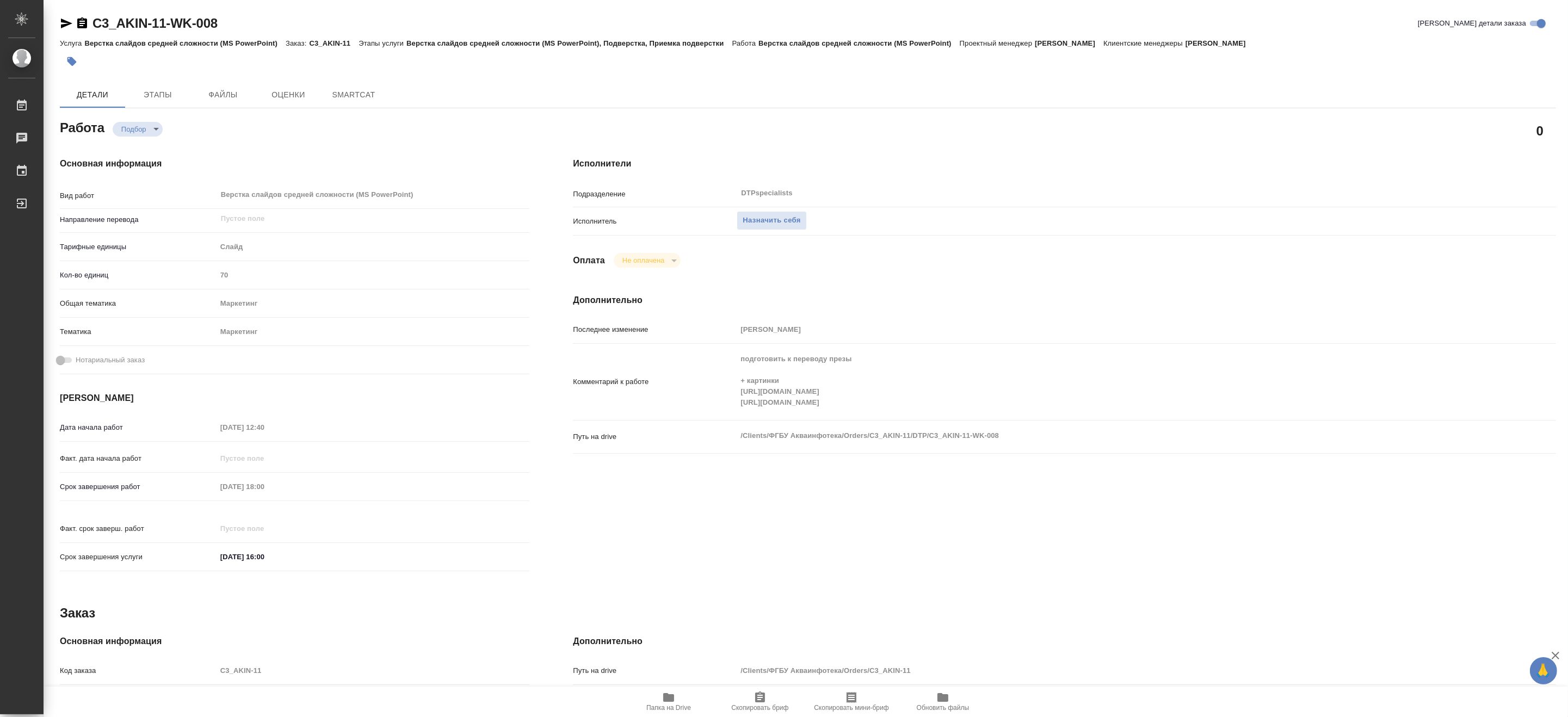
type textarea "x"
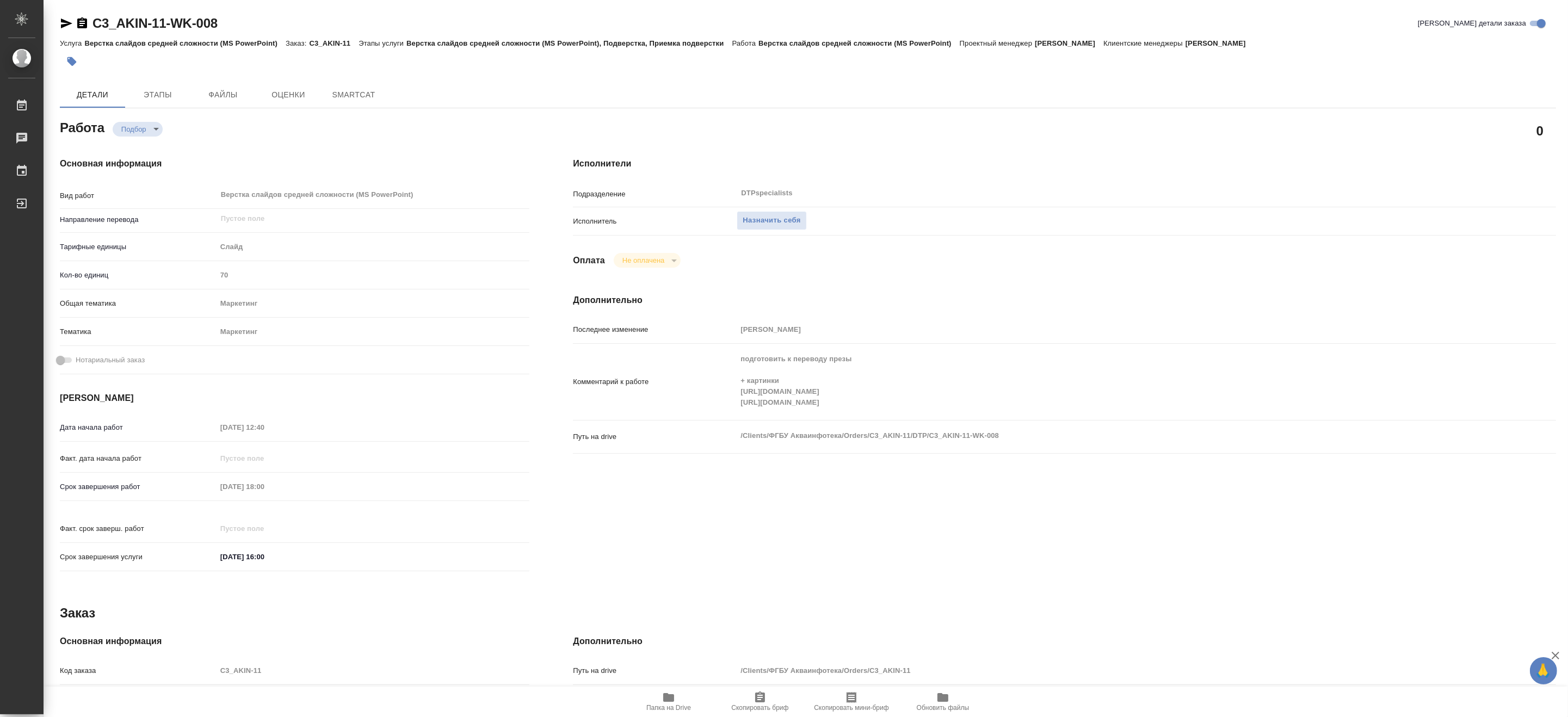
type textarea "x"
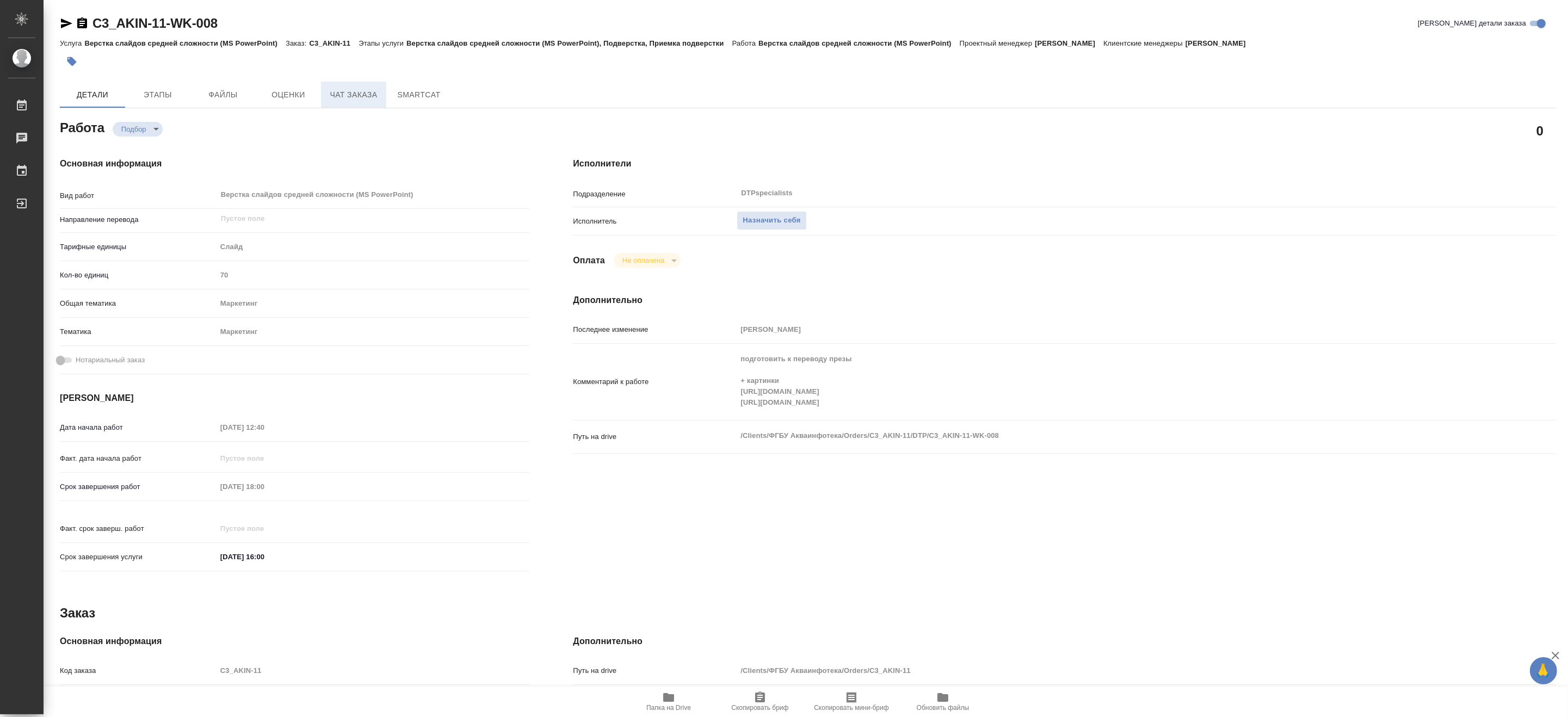
click at [330, 96] on span "Чат заказа" at bounding box center [354, 95] width 52 height 14
type textarea "x"
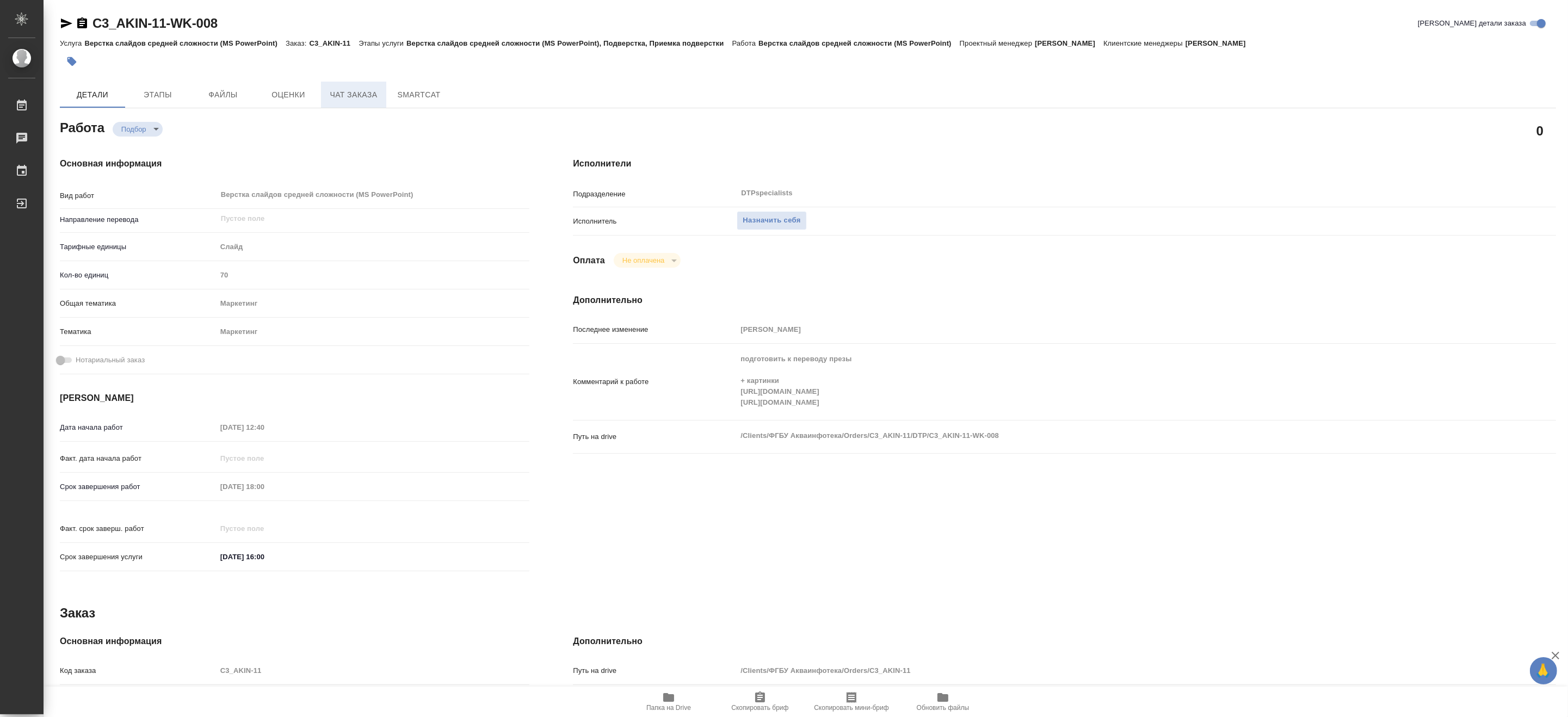
type textarea "x"
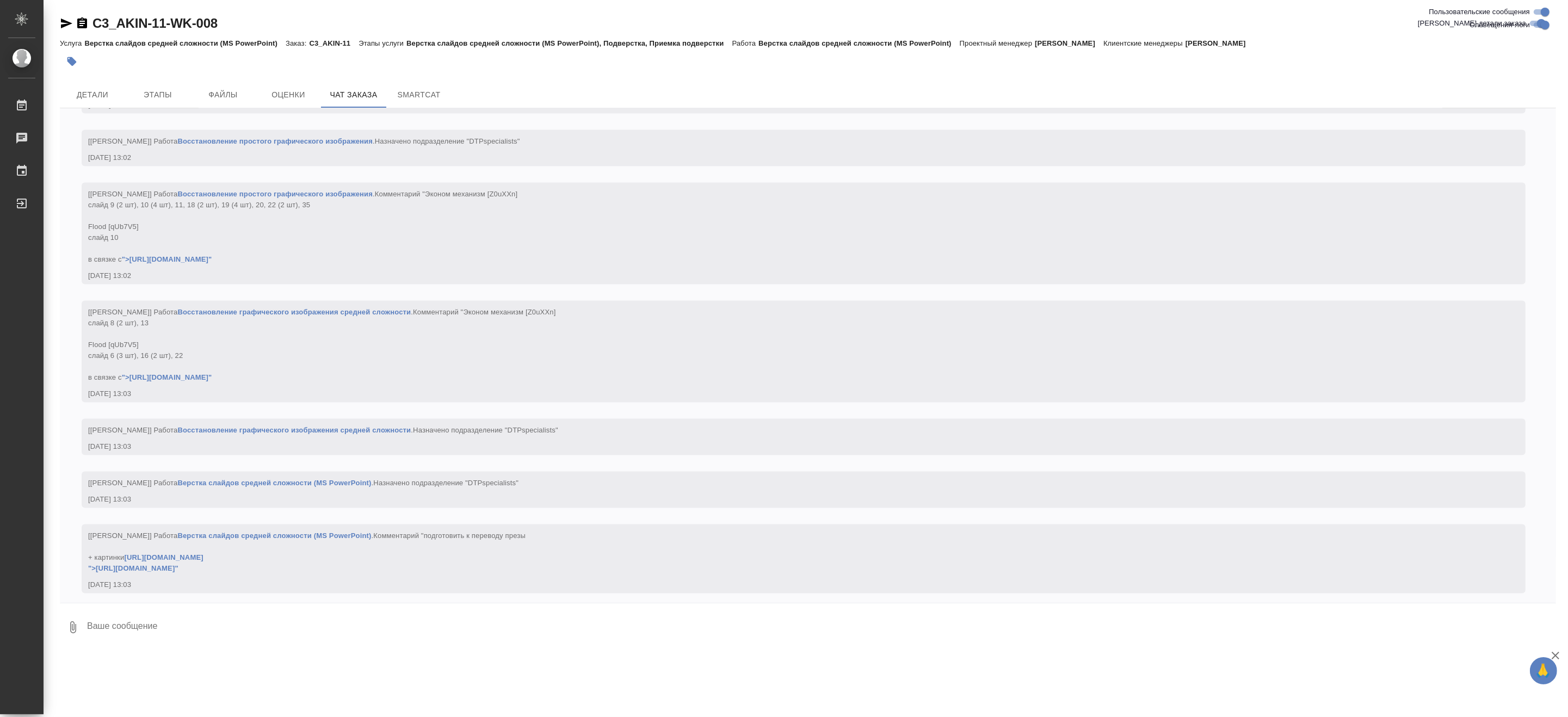
scroll to position [2972, 0]
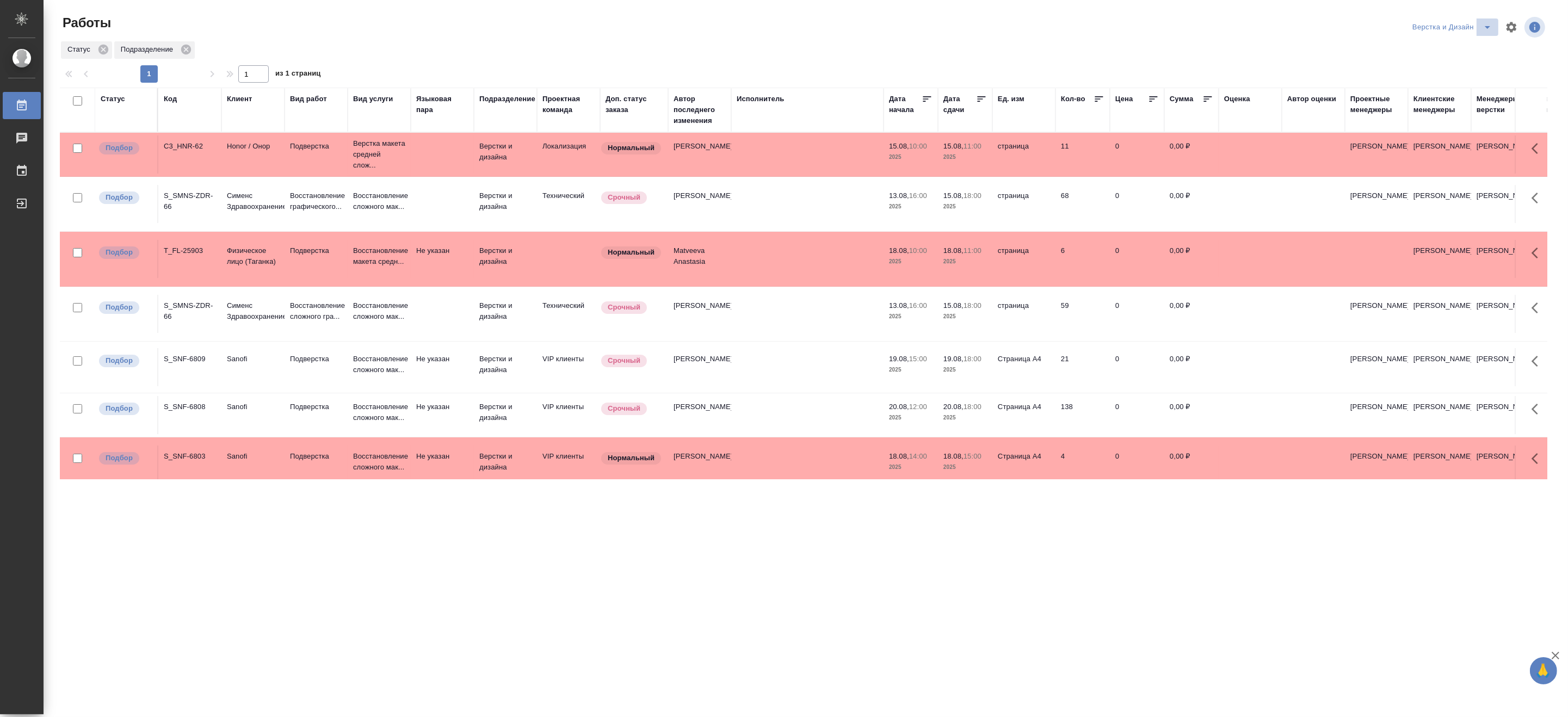
click at [1491, 26] on icon "split button" at bounding box center [1487, 27] width 13 height 13
click at [1418, 118] on li "DTPLight" at bounding box center [1458, 118] width 104 height 17
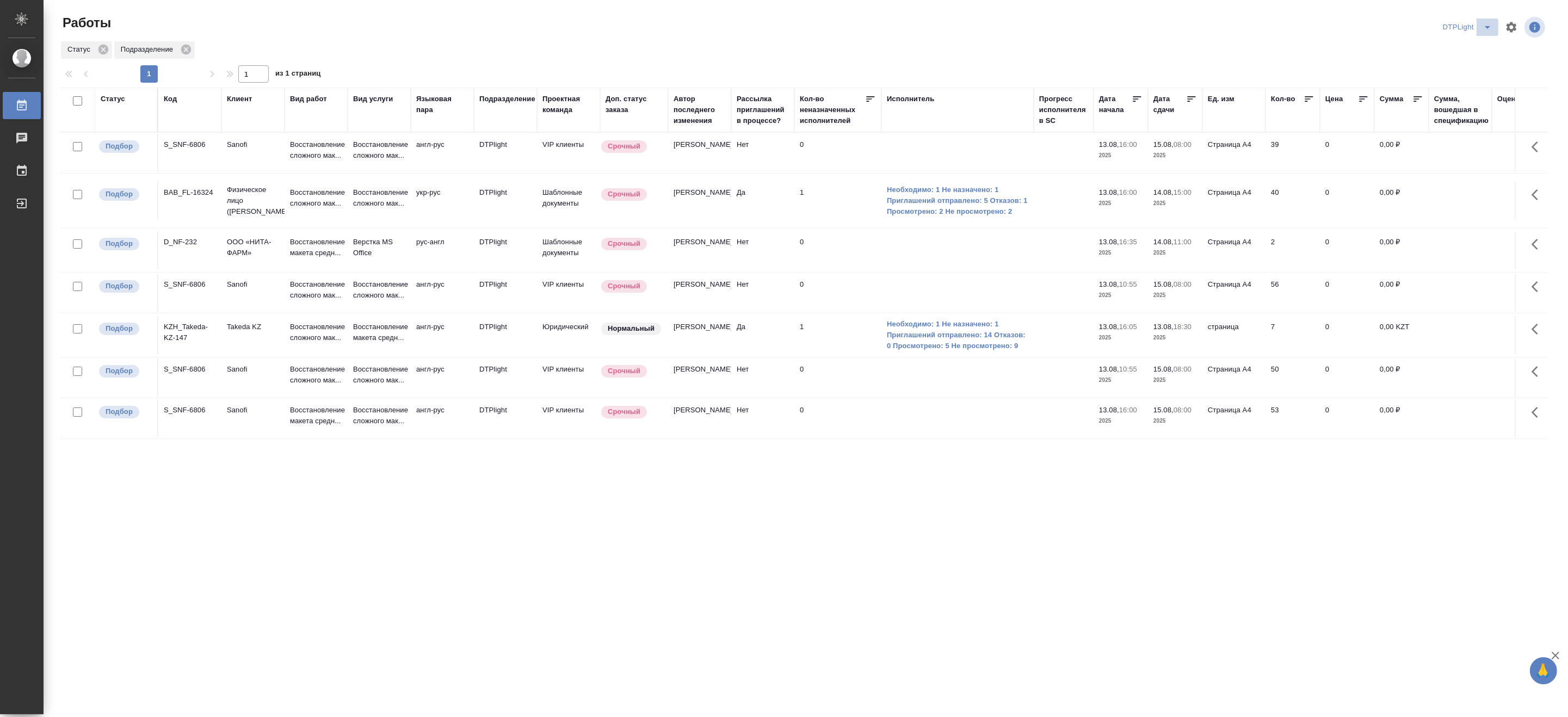
click at [1489, 25] on icon "split button" at bounding box center [1487, 27] width 13 height 13
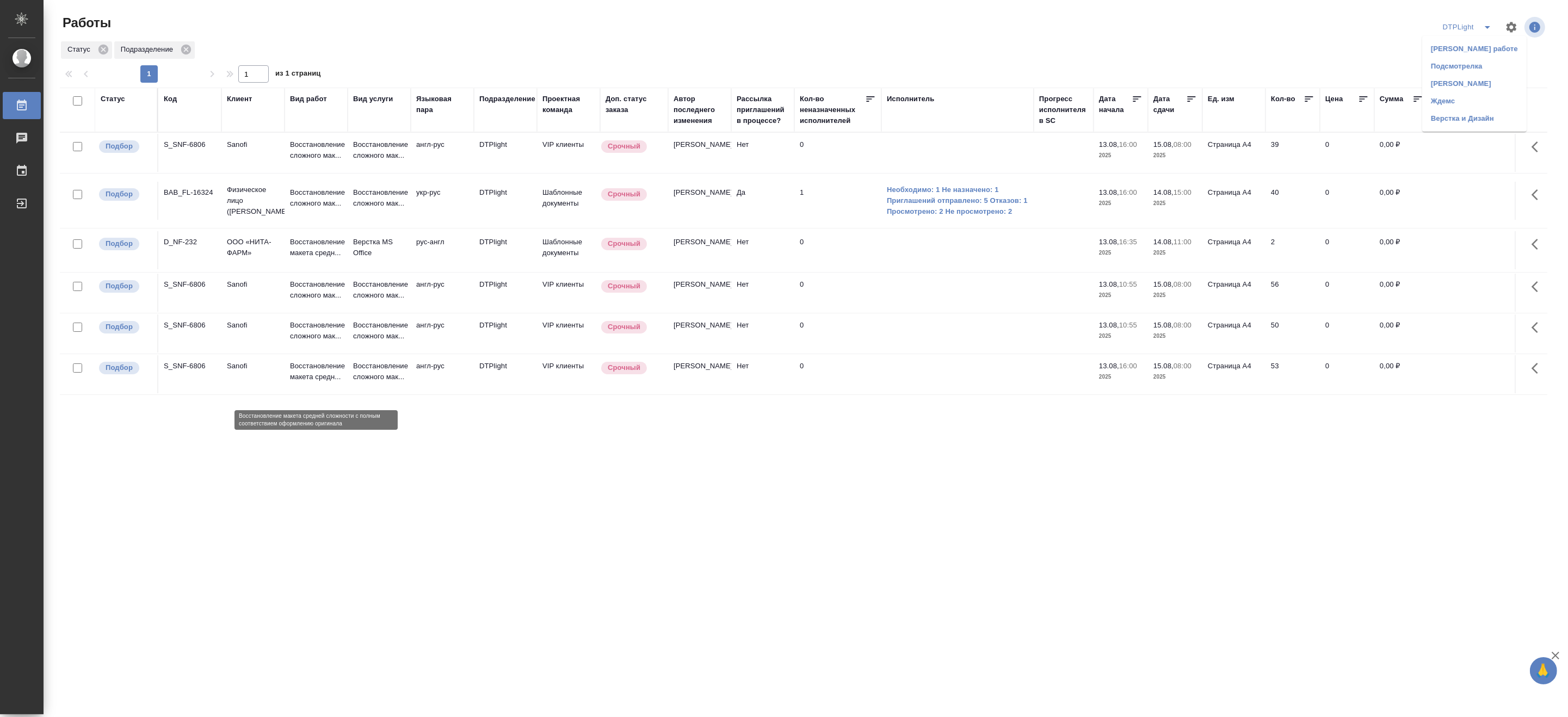
click at [297, 380] on p "Восстановление макета средн..." at bounding box center [316, 371] width 52 height 22
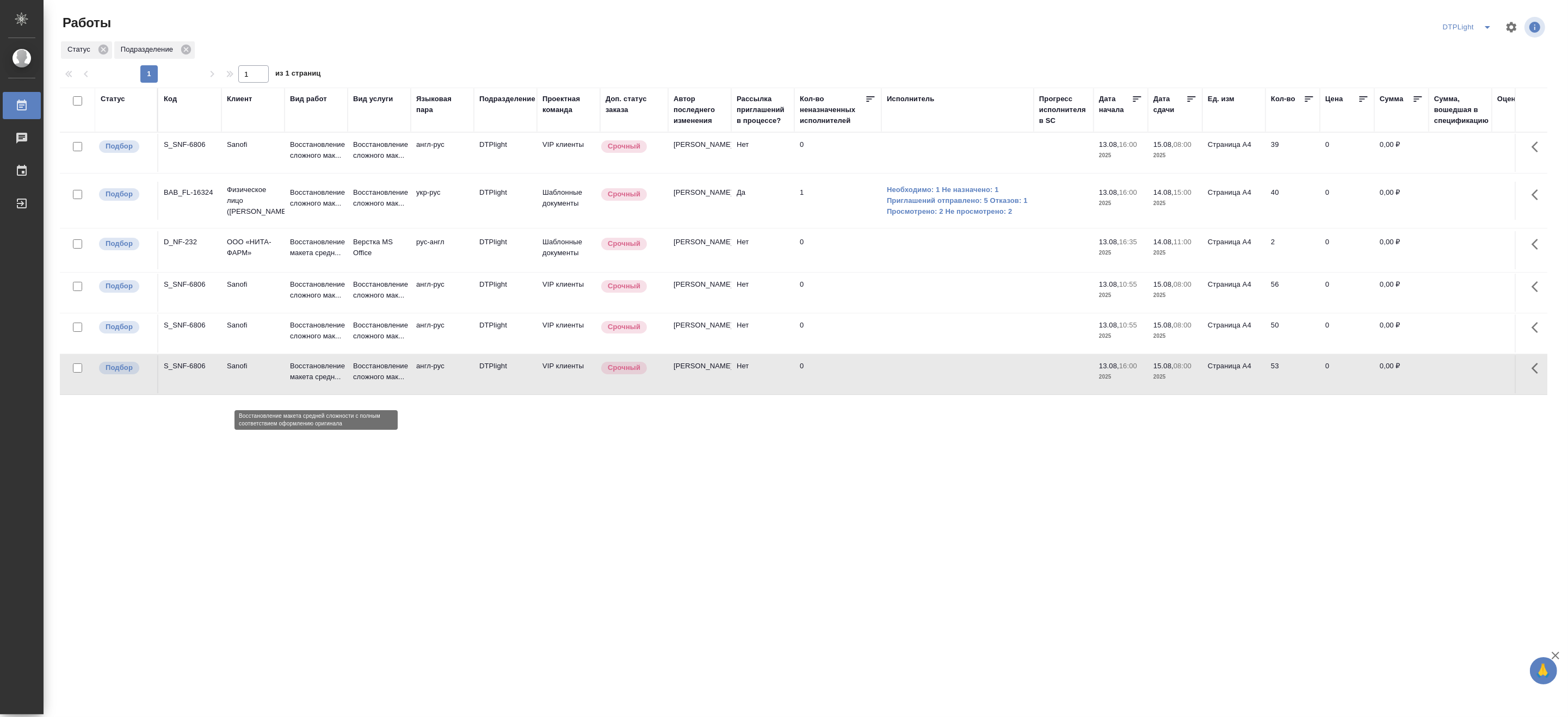
click at [297, 380] on p "Восстановление макета средн..." at bounding box center [316, 371] width 52 height 22
click at [1487, 24] on icon "split button" at bounding box center [1487, 27] width 13 height 13
click at [1475, 83] on li "Матвеева_назначено" at bounding box center [1474, 83] width 104 height 17
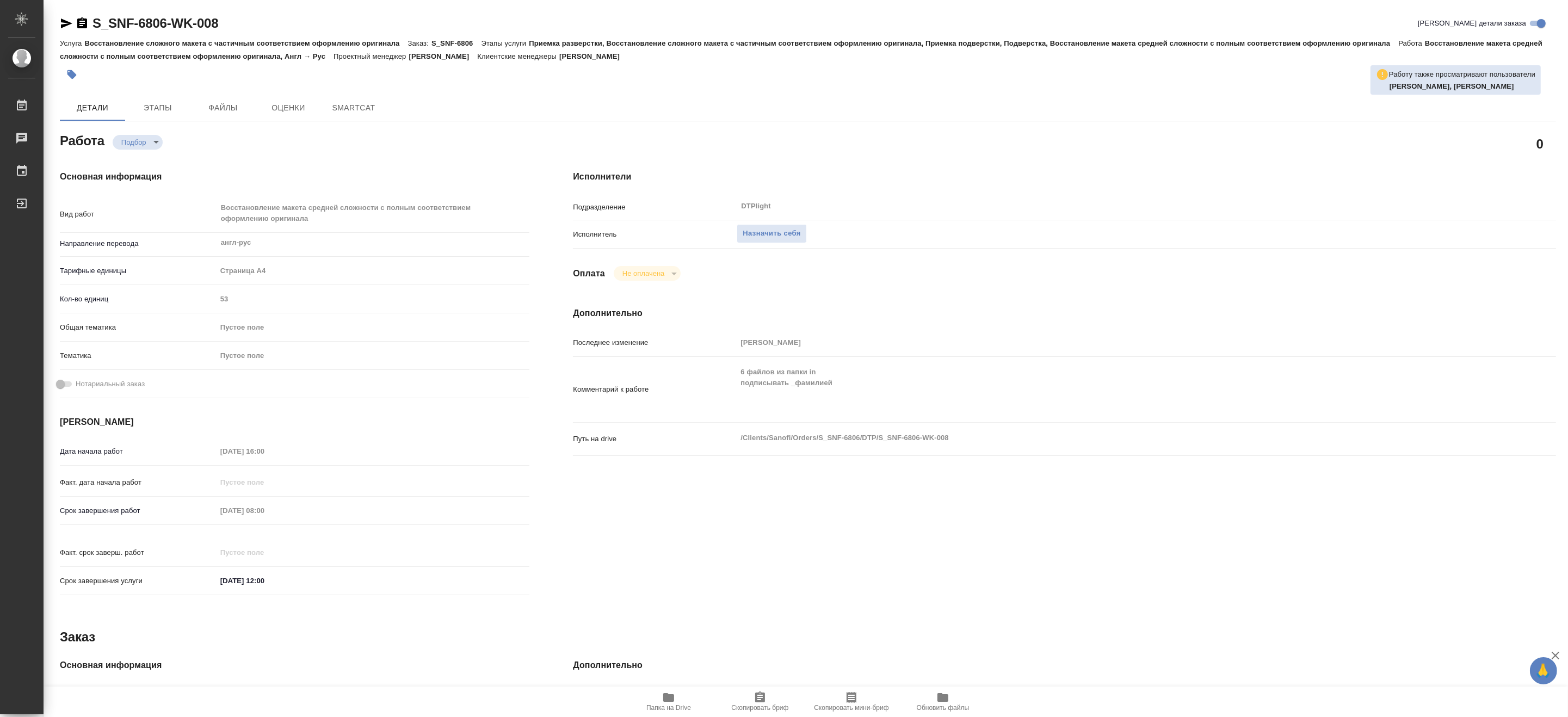
type textarea "x"
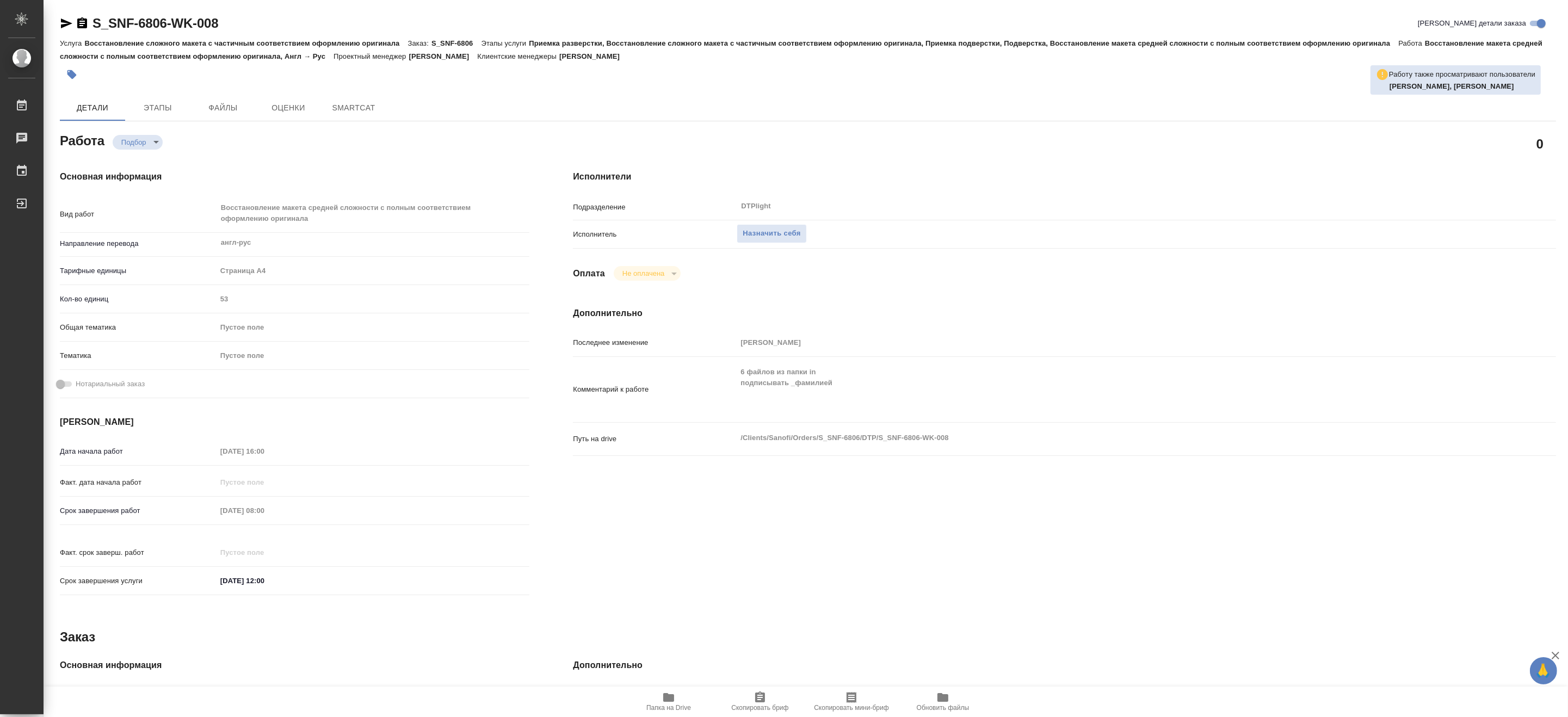
type textarea "x"
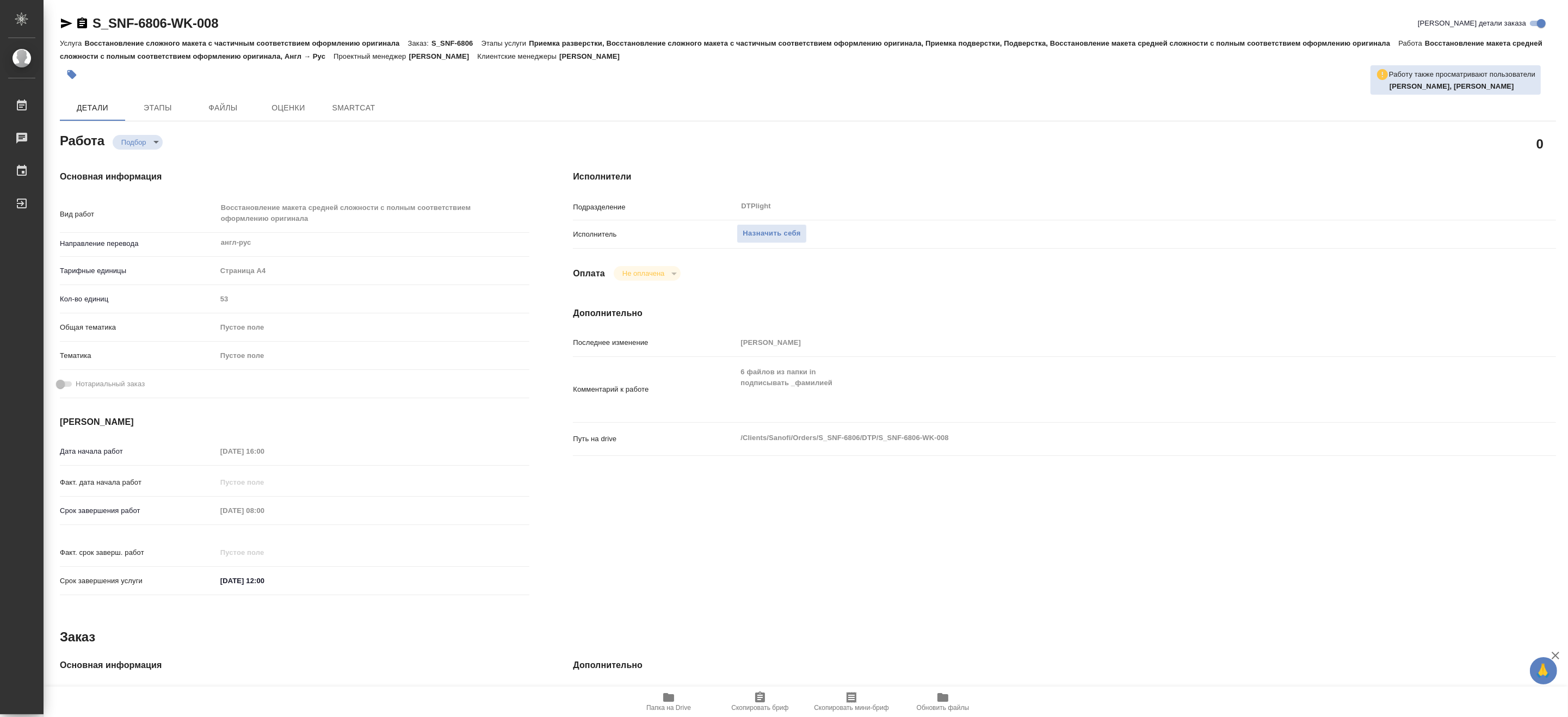
type textarea "x"
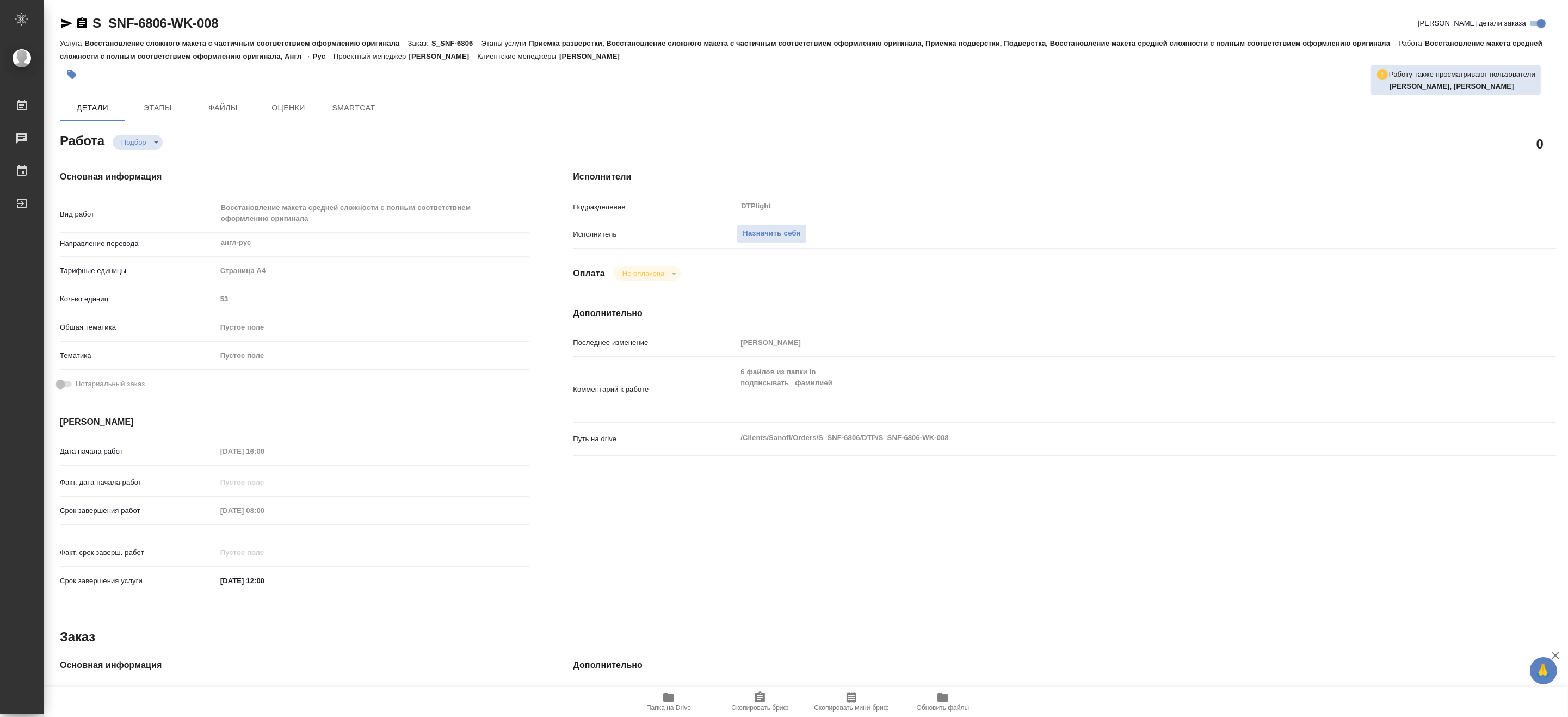
type textarea "x"
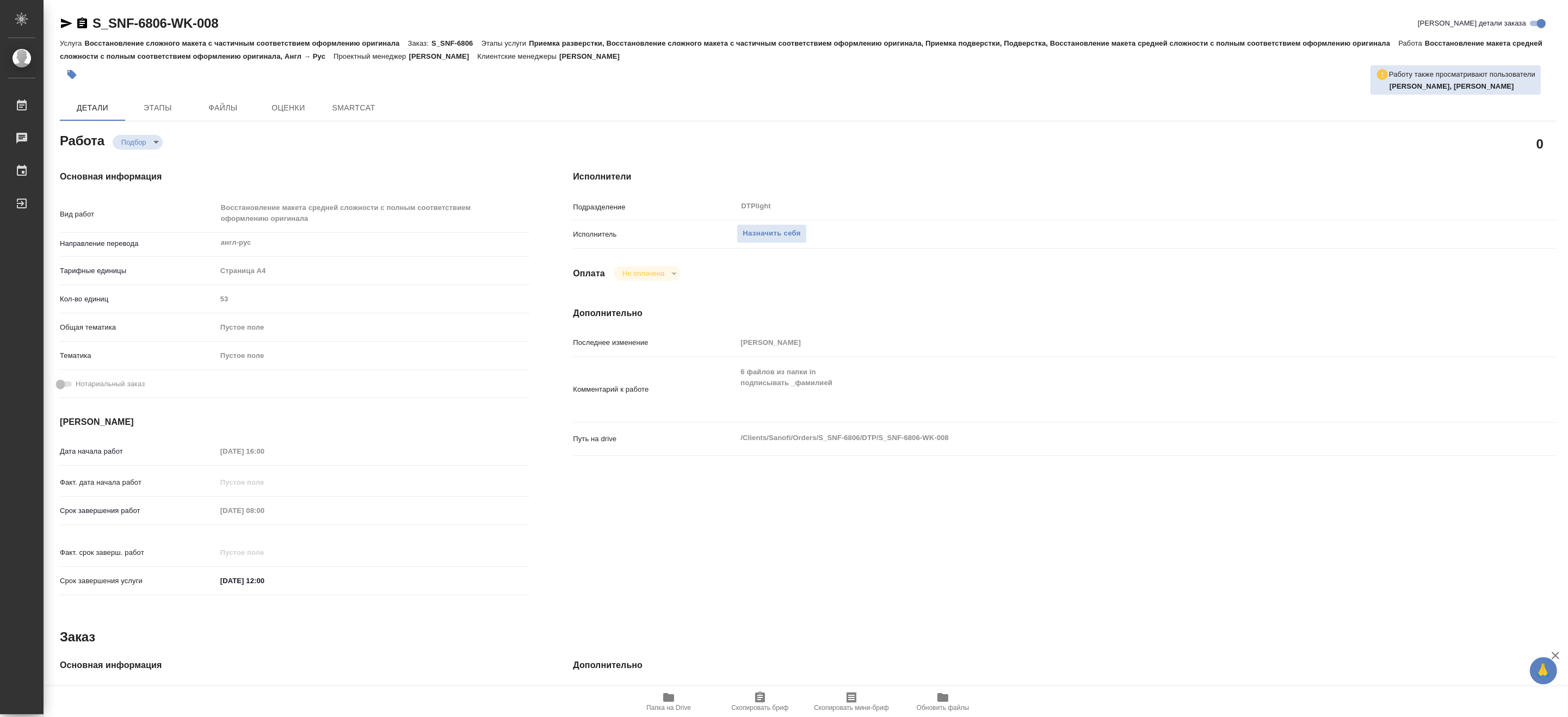
type textarea "x"
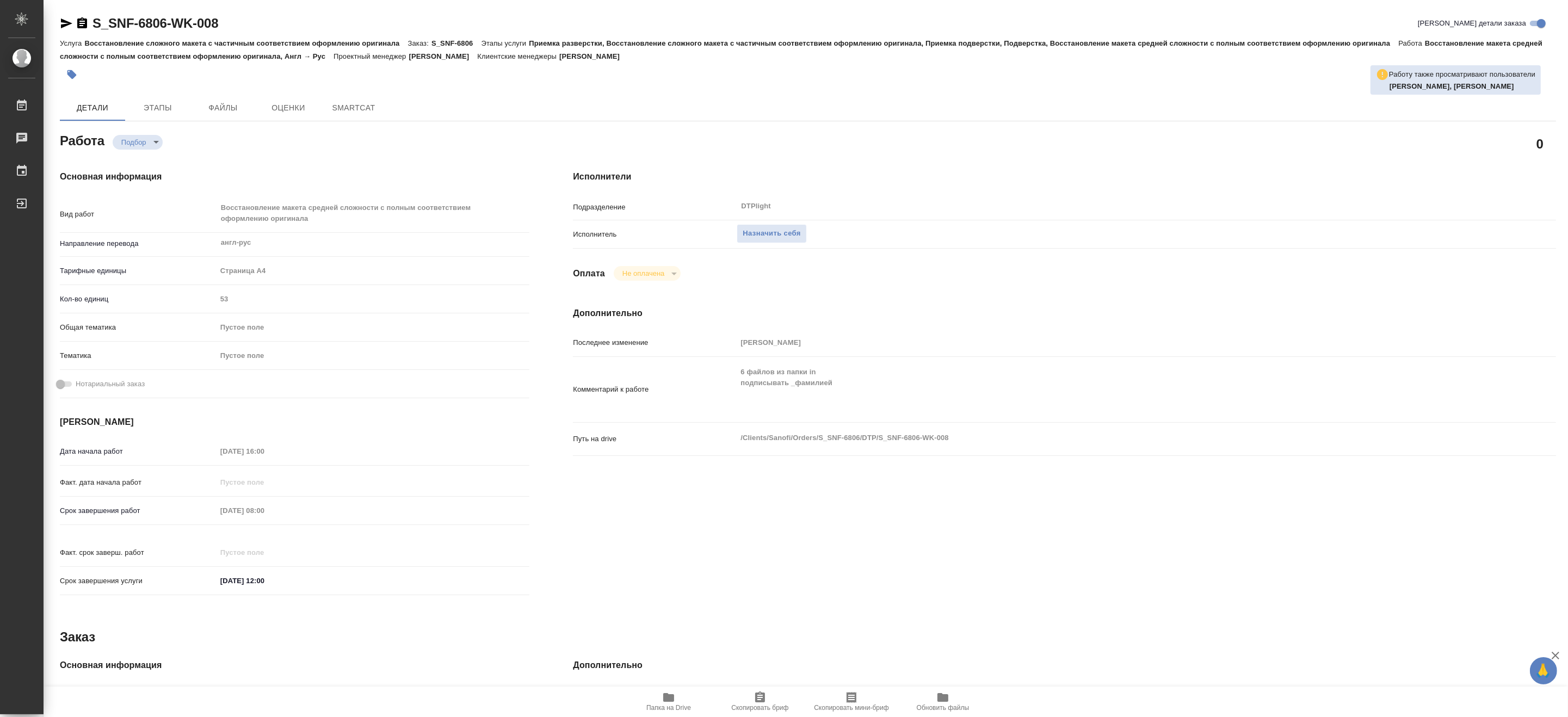
type textarea "x"
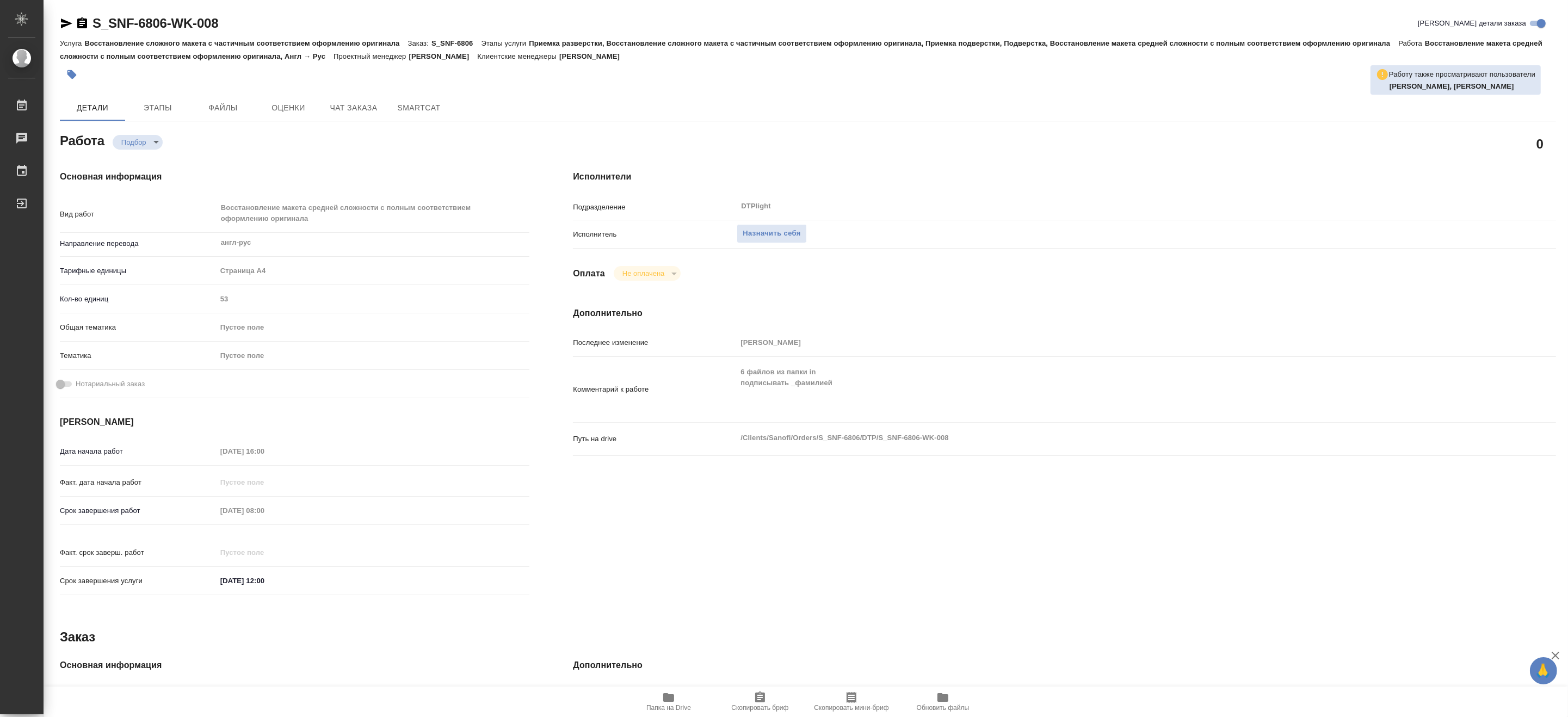
type textarea "x"
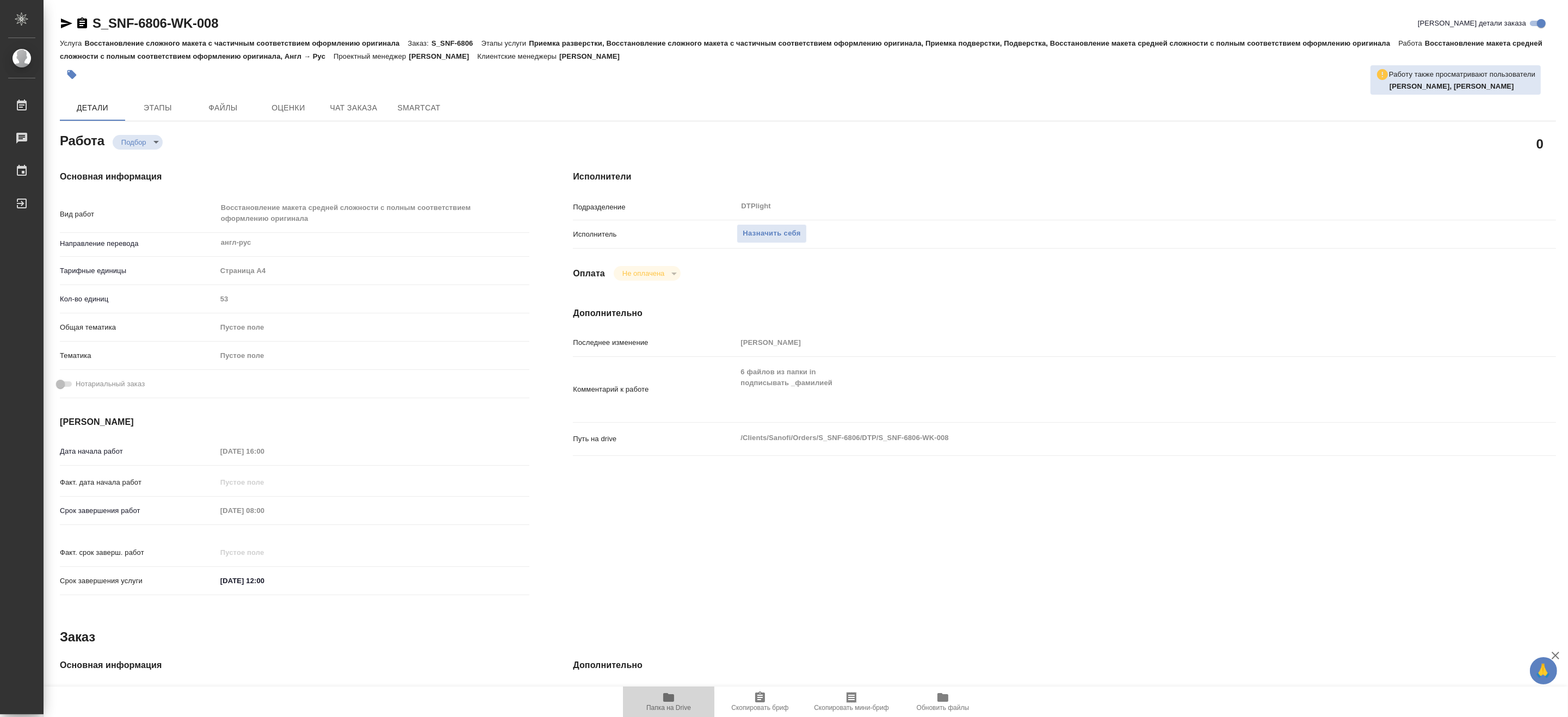
click at [678, 710] on span "Папка на Drive" at bounding box center [668, 708] width 44 height 8
type textarea "x"
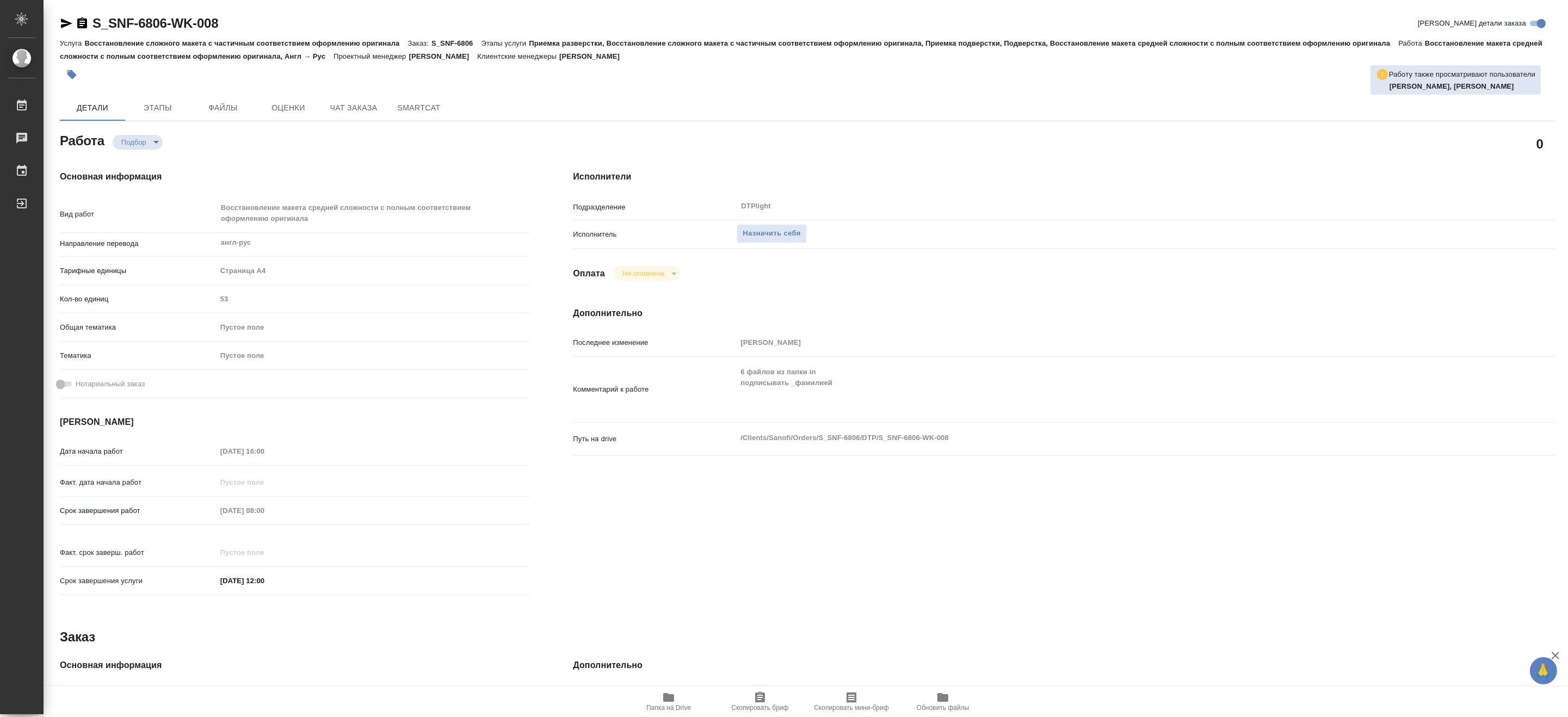
type textarea "x"
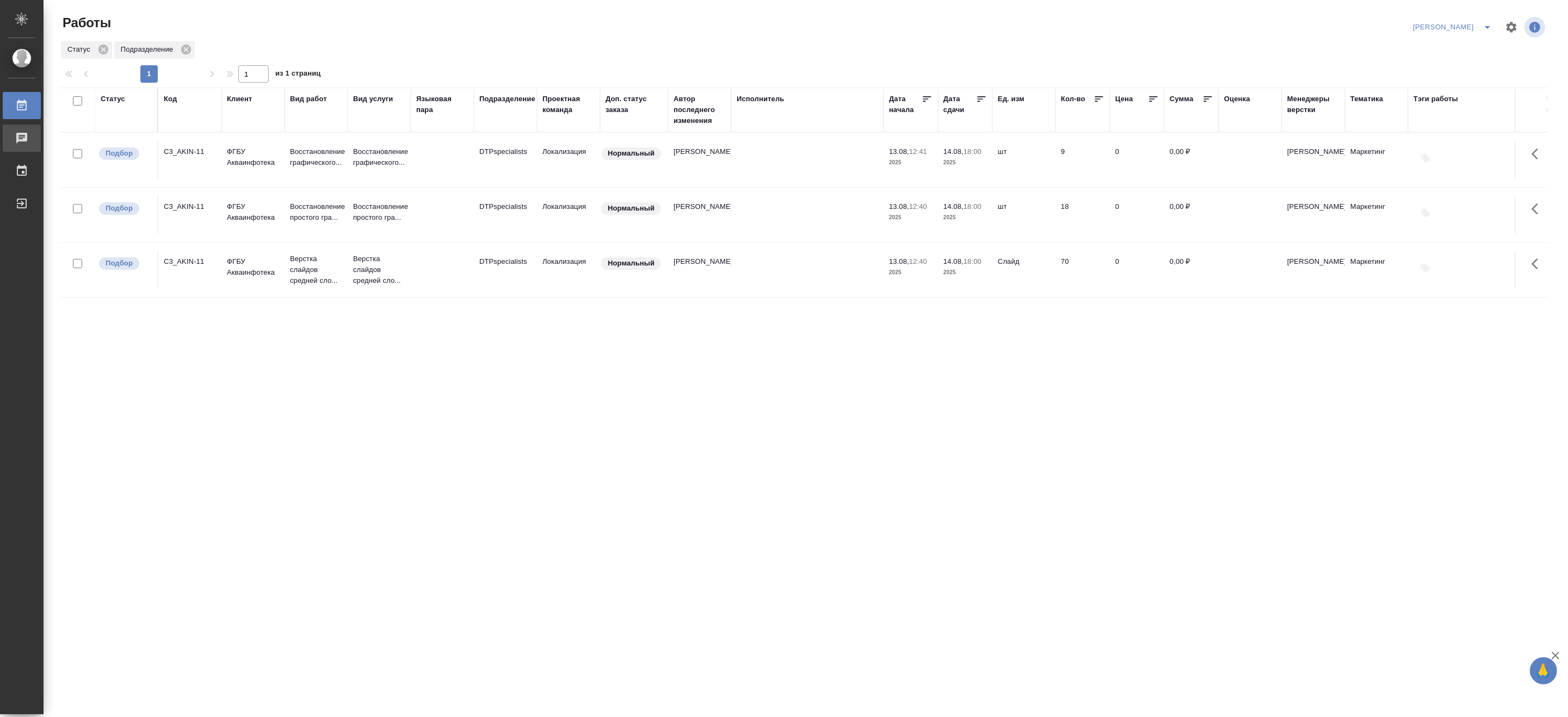
click at [22, 140] on div "Чаты" at bounding box center [8, 138] width 27 height 16
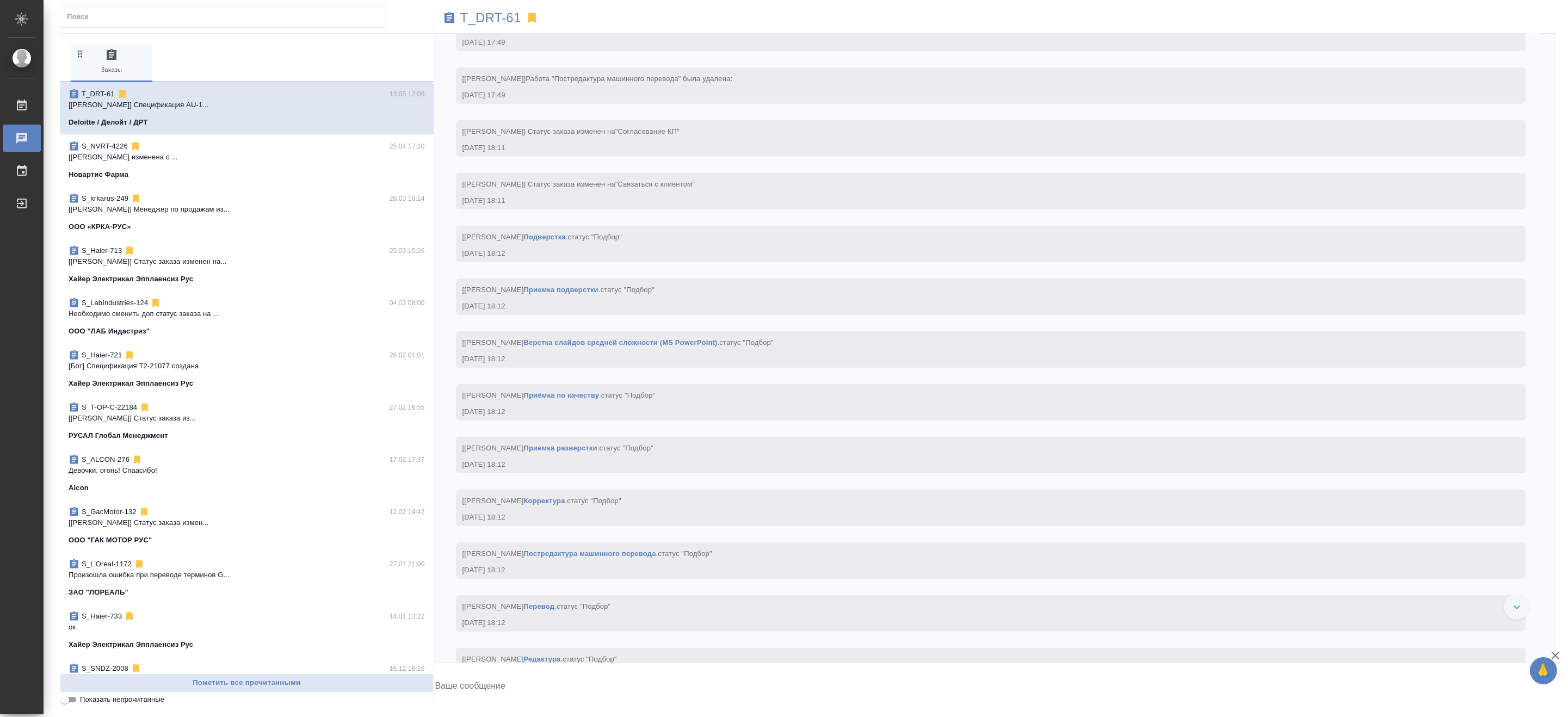
scroll to position [1053, 0]
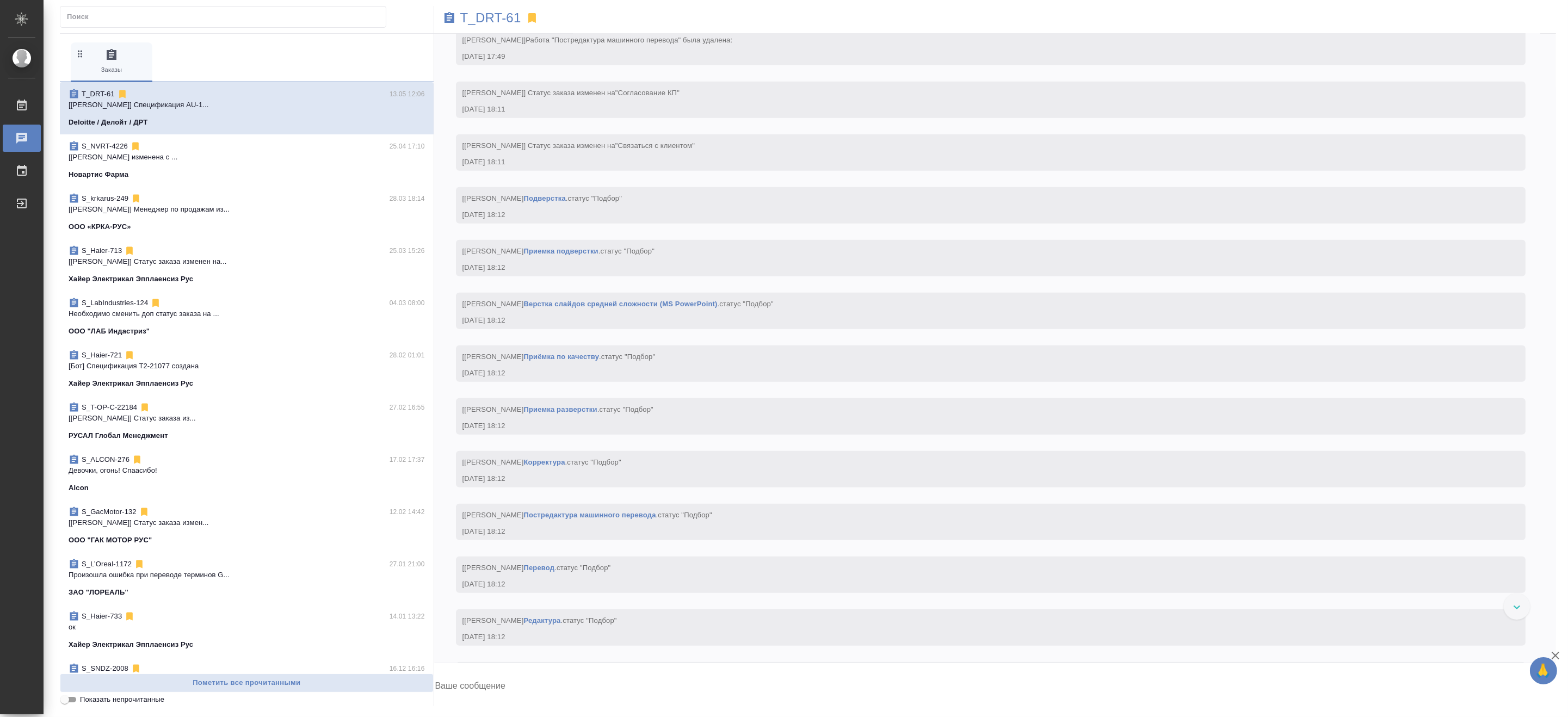
click at [192, 167] on span "S_NVRT-4226 25.04 17:10 [Борзова Анастасия] Тематика изменена с ... Новартис Фа…" at bounding box center [246, 160] width 356 height 39
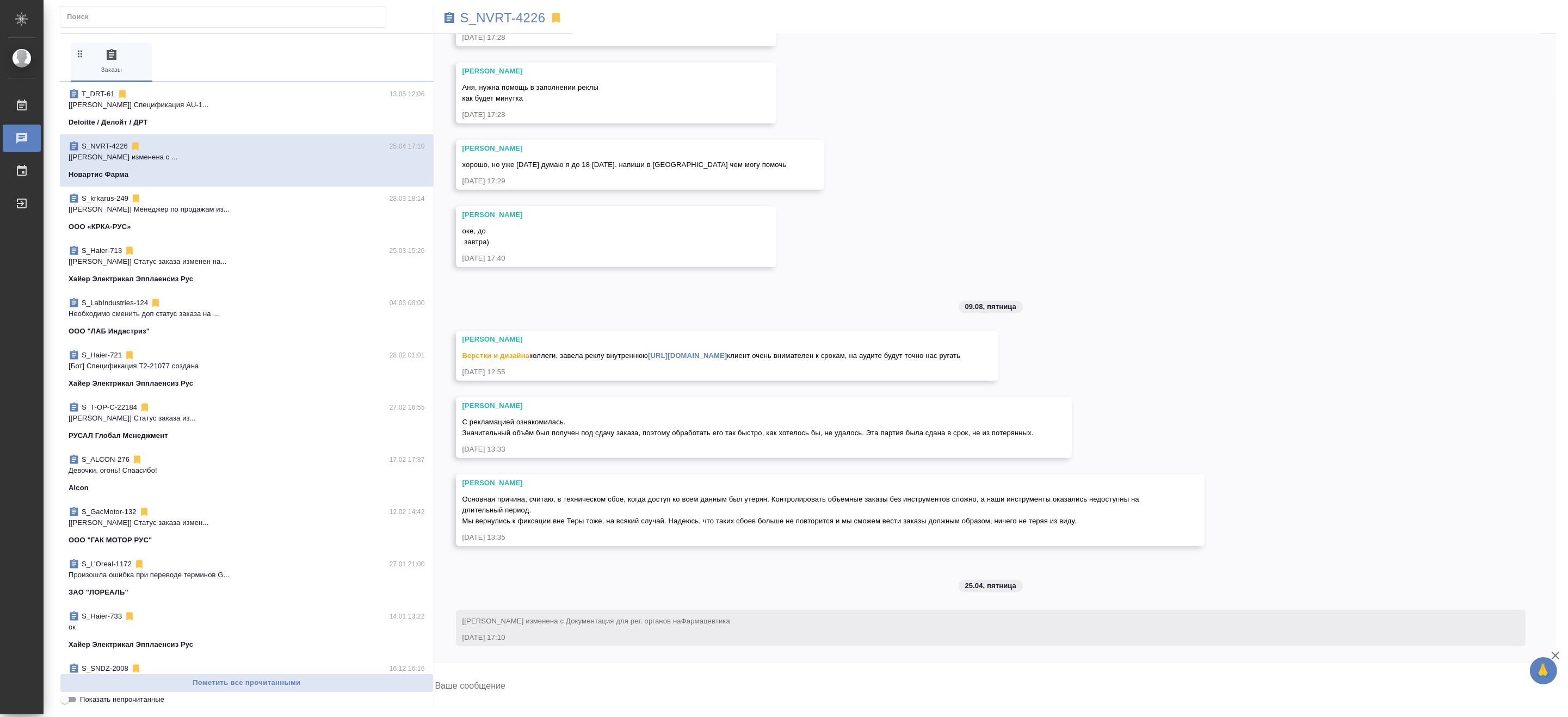
scroll to position [39561, 0]
click at [185, 465] on p "Девочки, огонь! Спаасибо!" at bounding box center [246, 470] width 356 height 11
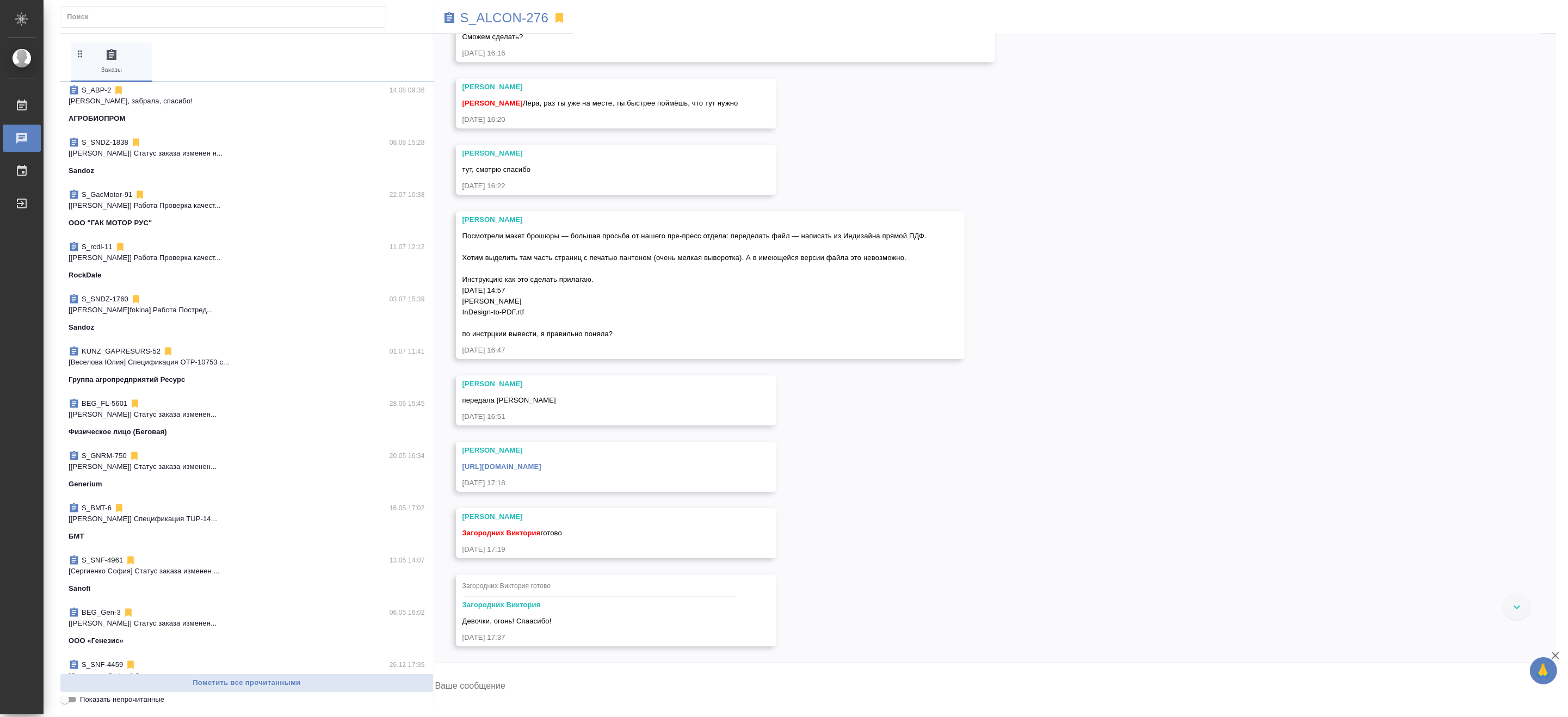
scroll to position [1509, 0]
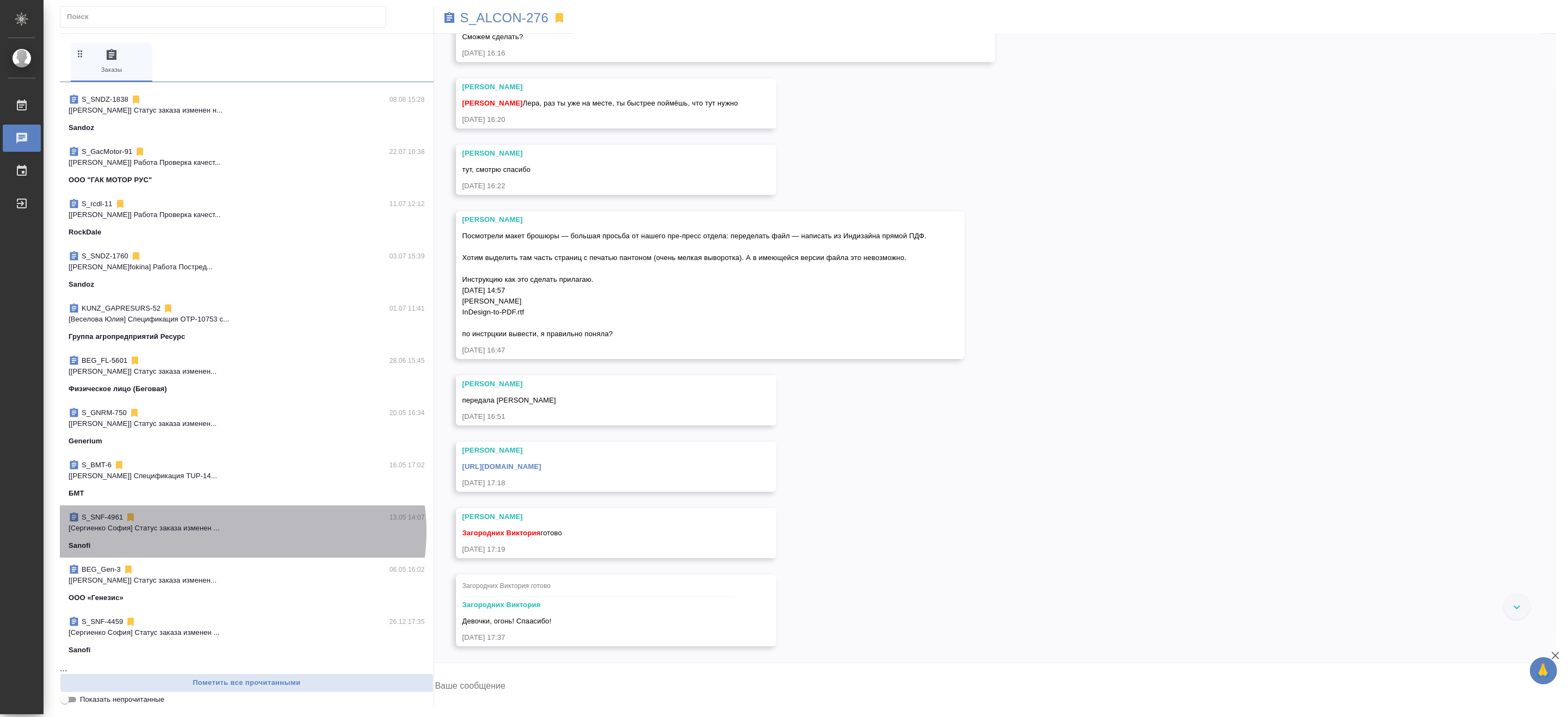
click at [232, 530] on p "[Сергиенко София] Статус заказа изменен ..." at bounding box center [246, 528] width 356 height 11
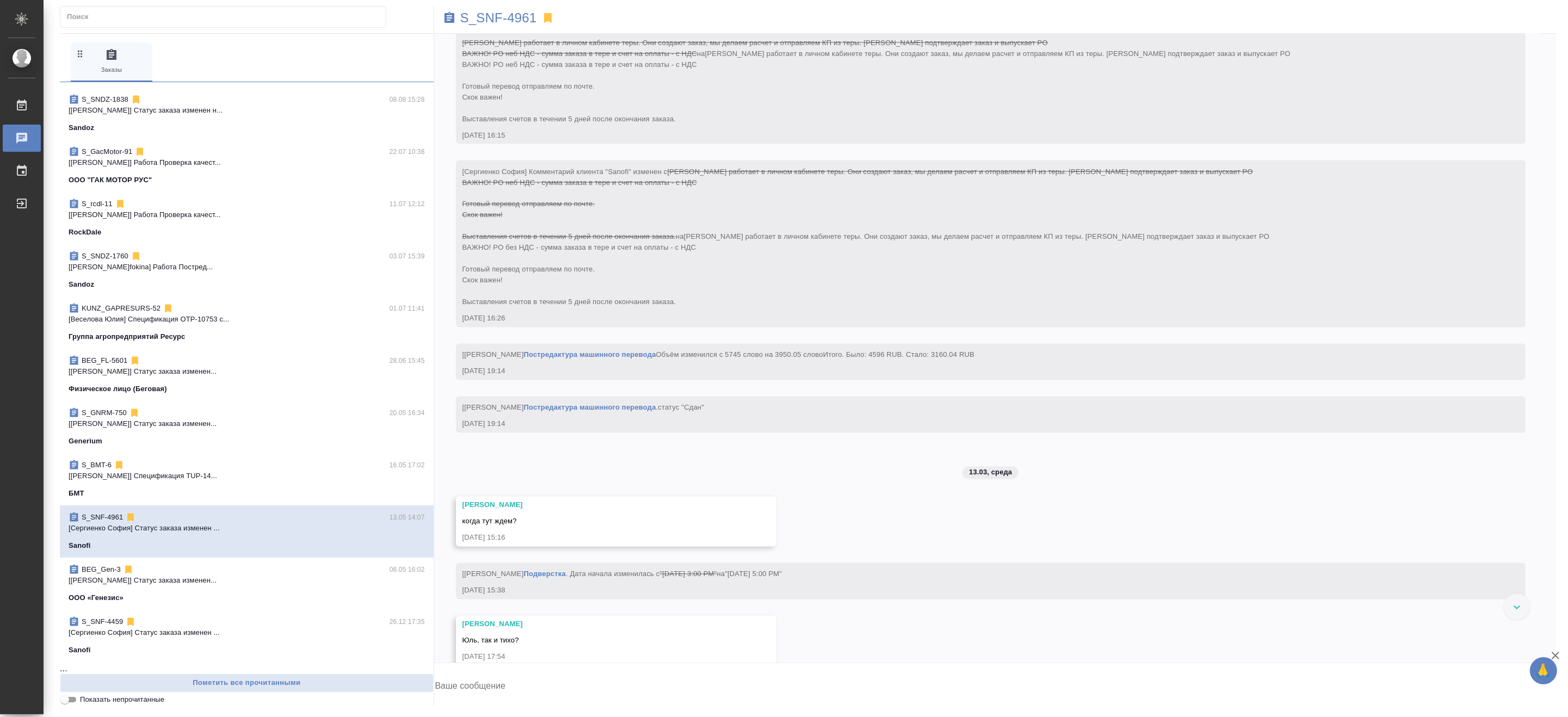
scroll to position [3244, 0]
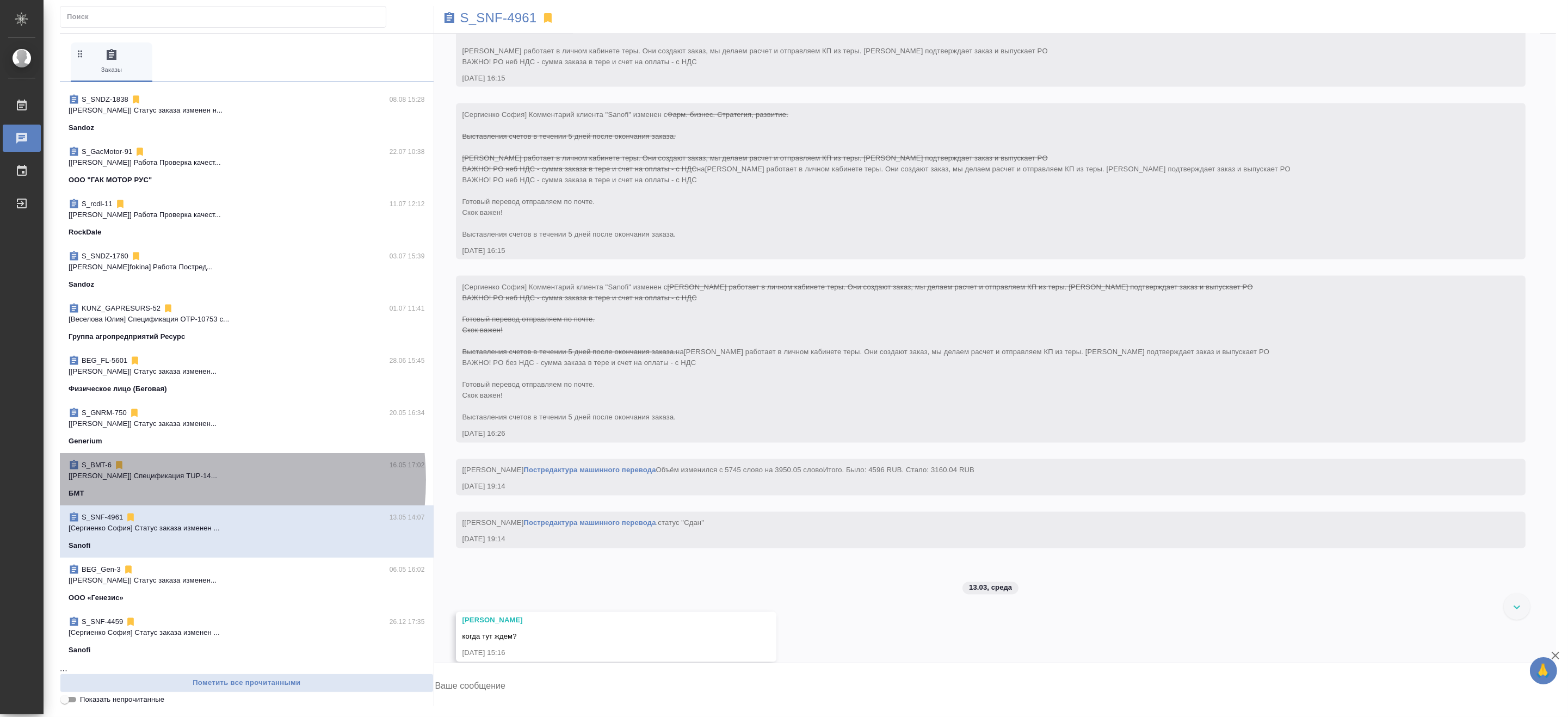
click at [152, 478] on p "[Nikiforova Valeria] Спецификация TUP-14..." at bounding box center [246, 476] width 356 height 11
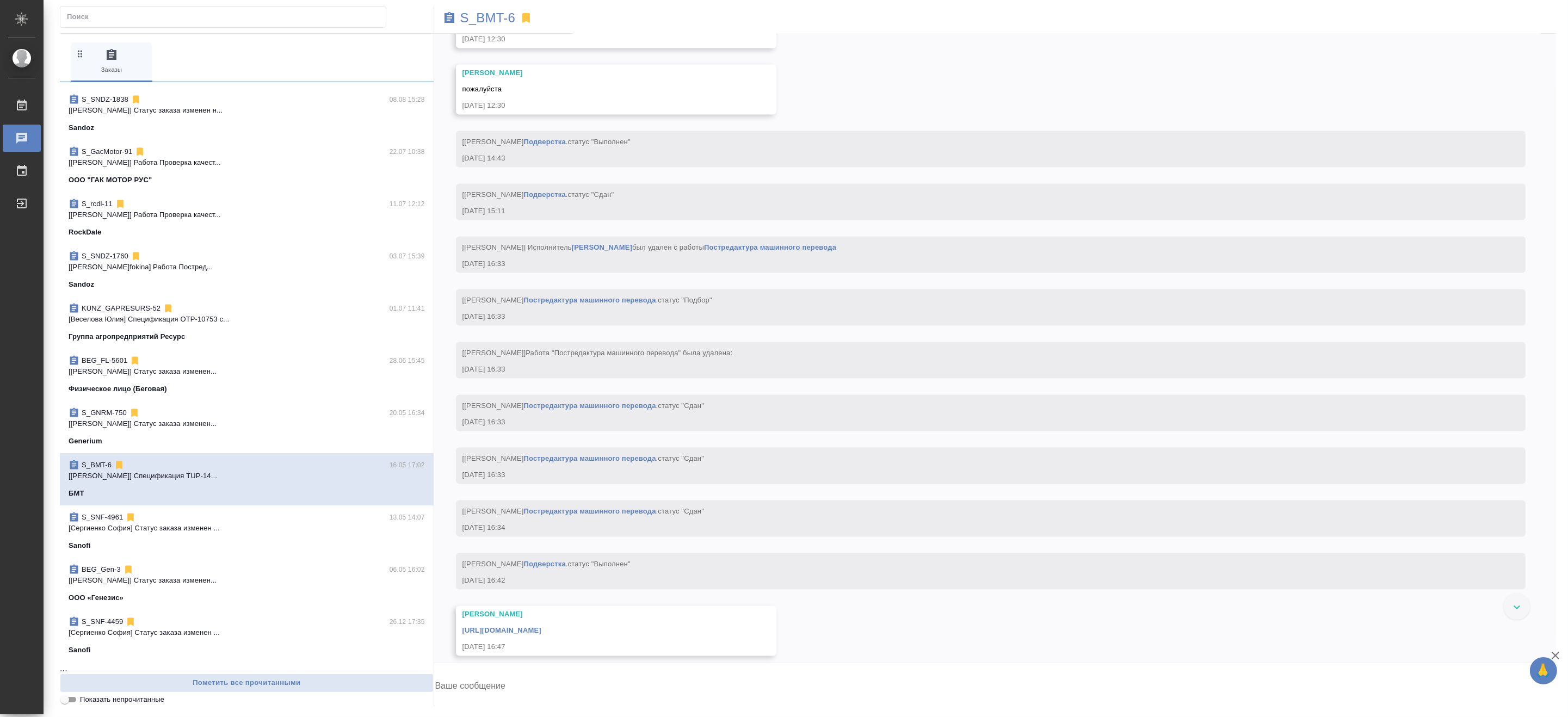
scroll to position [24618, 0]
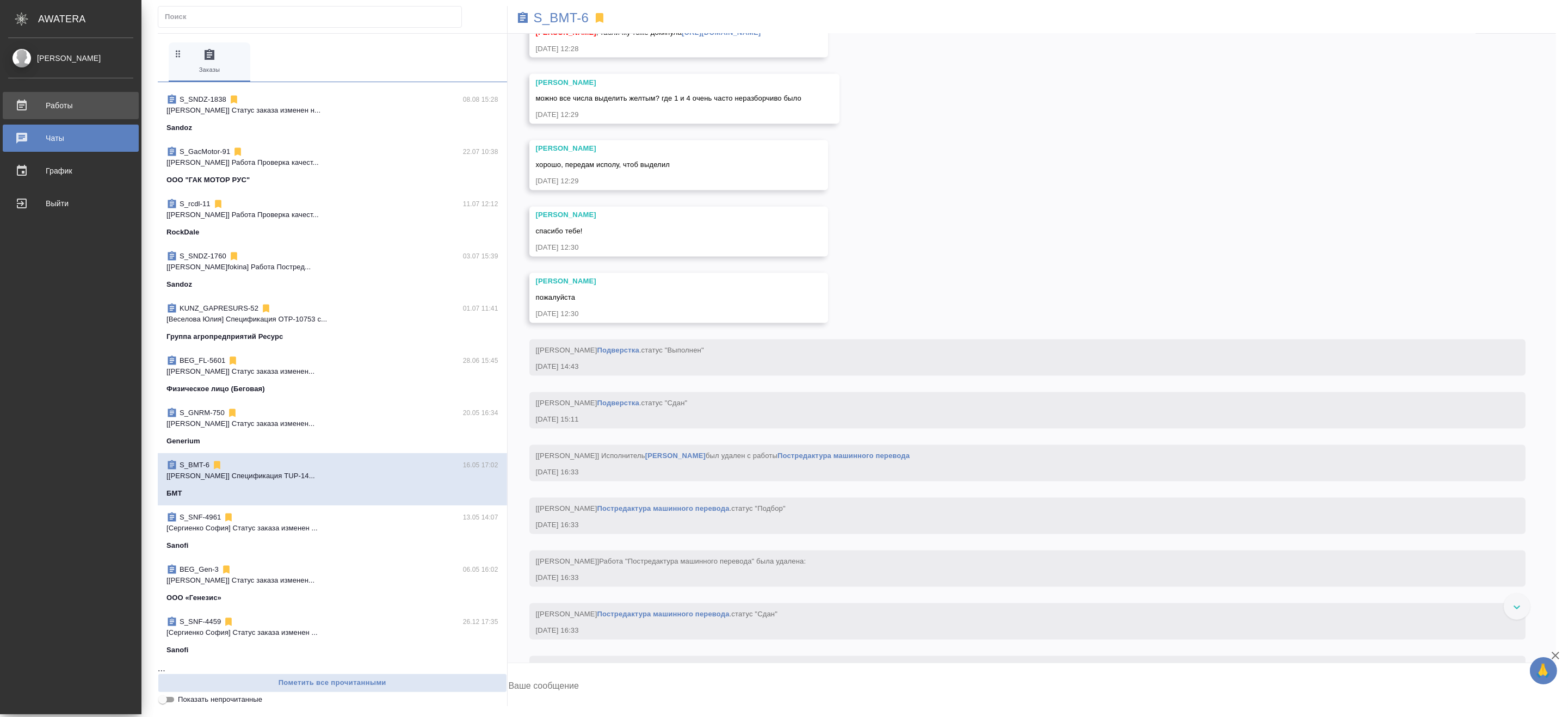
click at [18, 104] on div "Работы" at bounding box center [70, 106] width 125 height 16
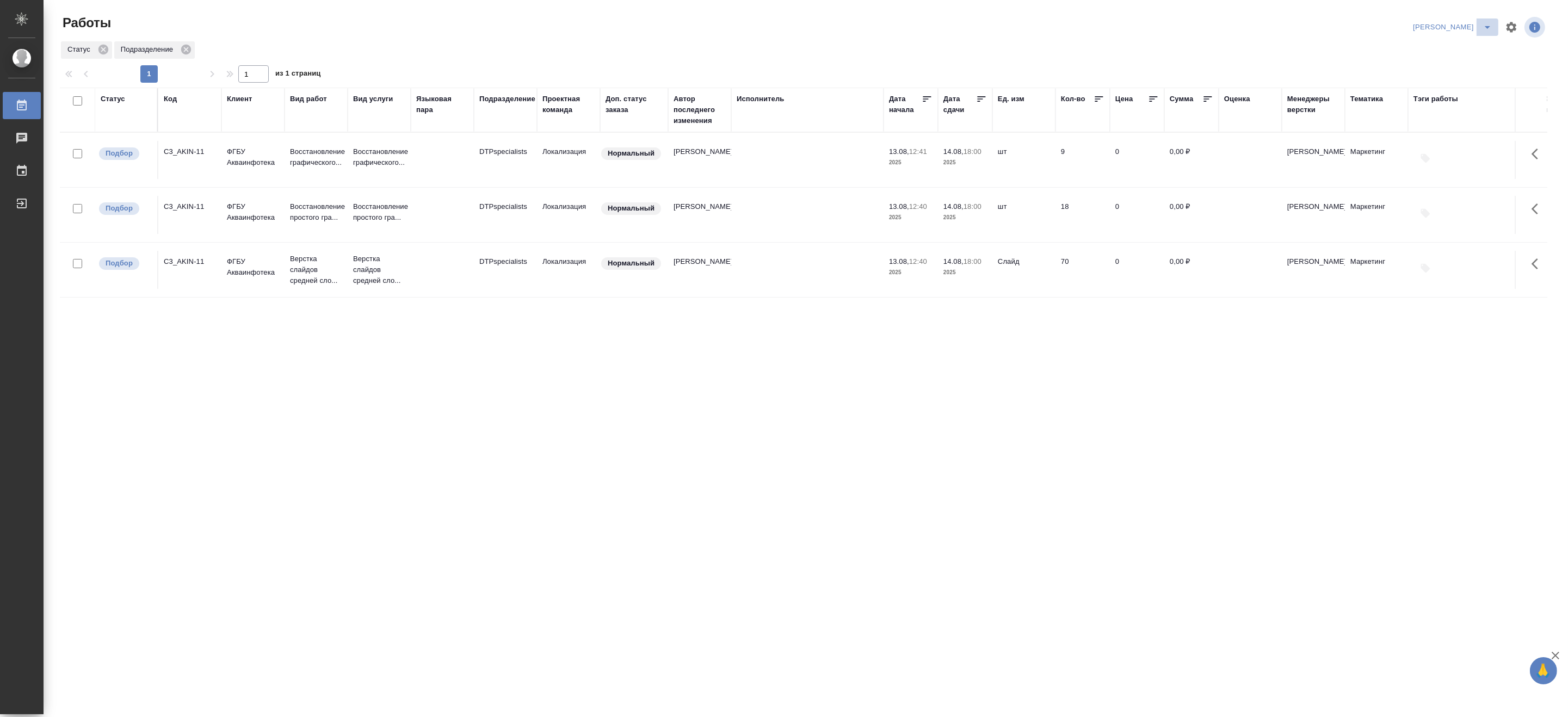
click at [1487, 22] on icon "split button" at bounding box center [1487, 27] width 13 height 13
click at [1427, 82] on li "Ждемс" at bounding box center [1446, 83] width 104 height 17
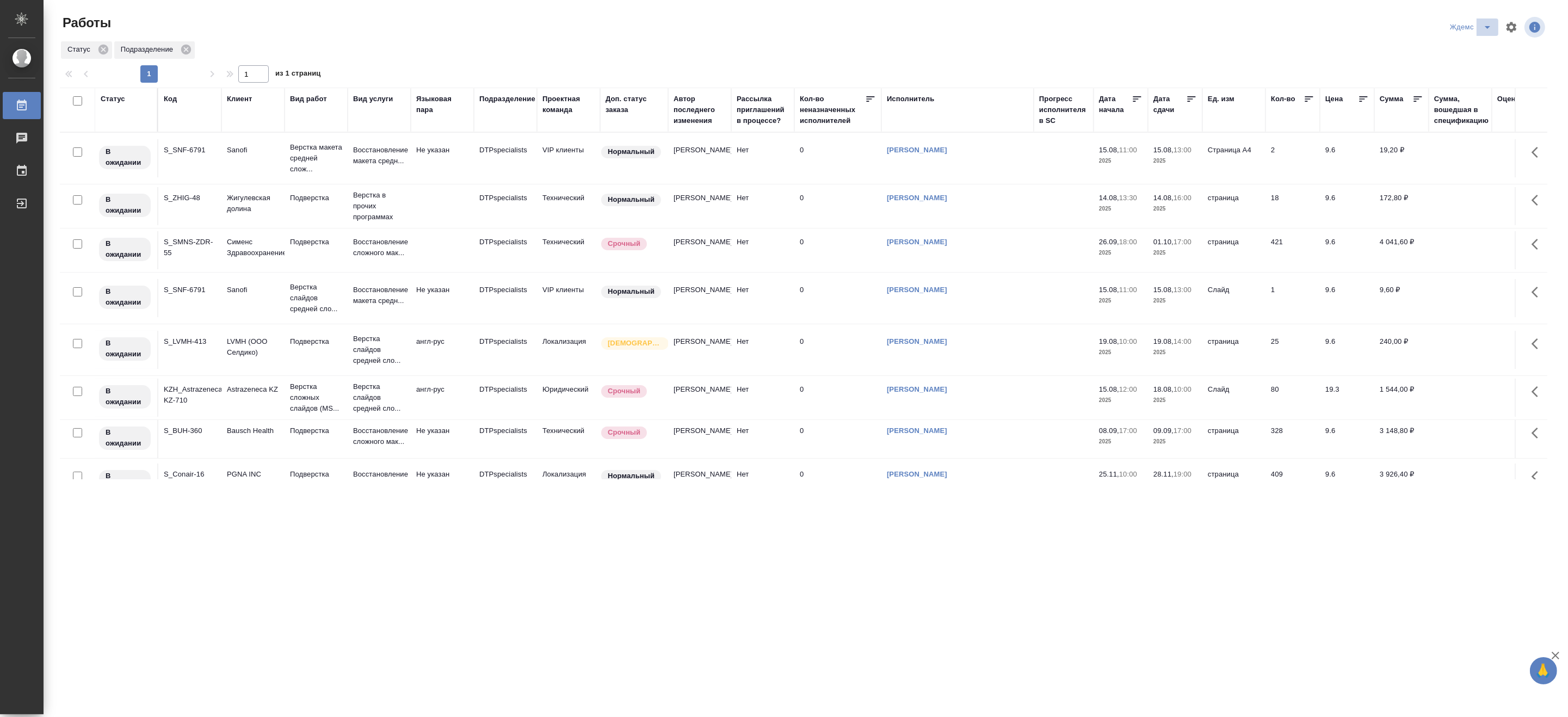
click at [1483, 22] on icon "split button" at bounding box center [1487, 27] width 13 height 13
click at [1459, 84] on li "[PERSON_NAME]" at bounding box center [1477, 83] width 104 height 17
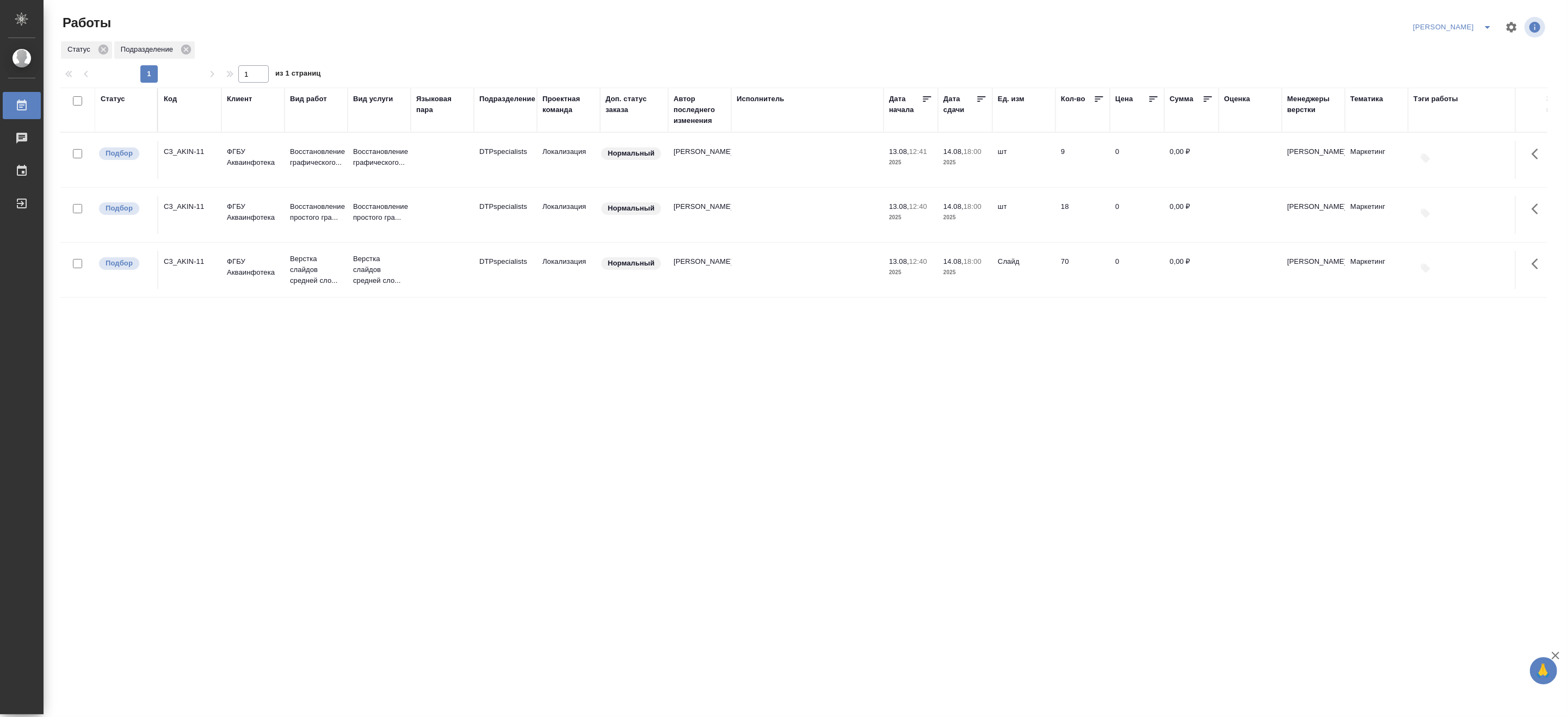
click at [106, 334] on div "Статус Код Клиент Вид работ Вид услуги Языковая пара Подразделение Проектная ко…" at bounding box center [803, 284] width 1487 height 392
click at [453, 179] on td at bounding box center [442, 160] width 63 height 38
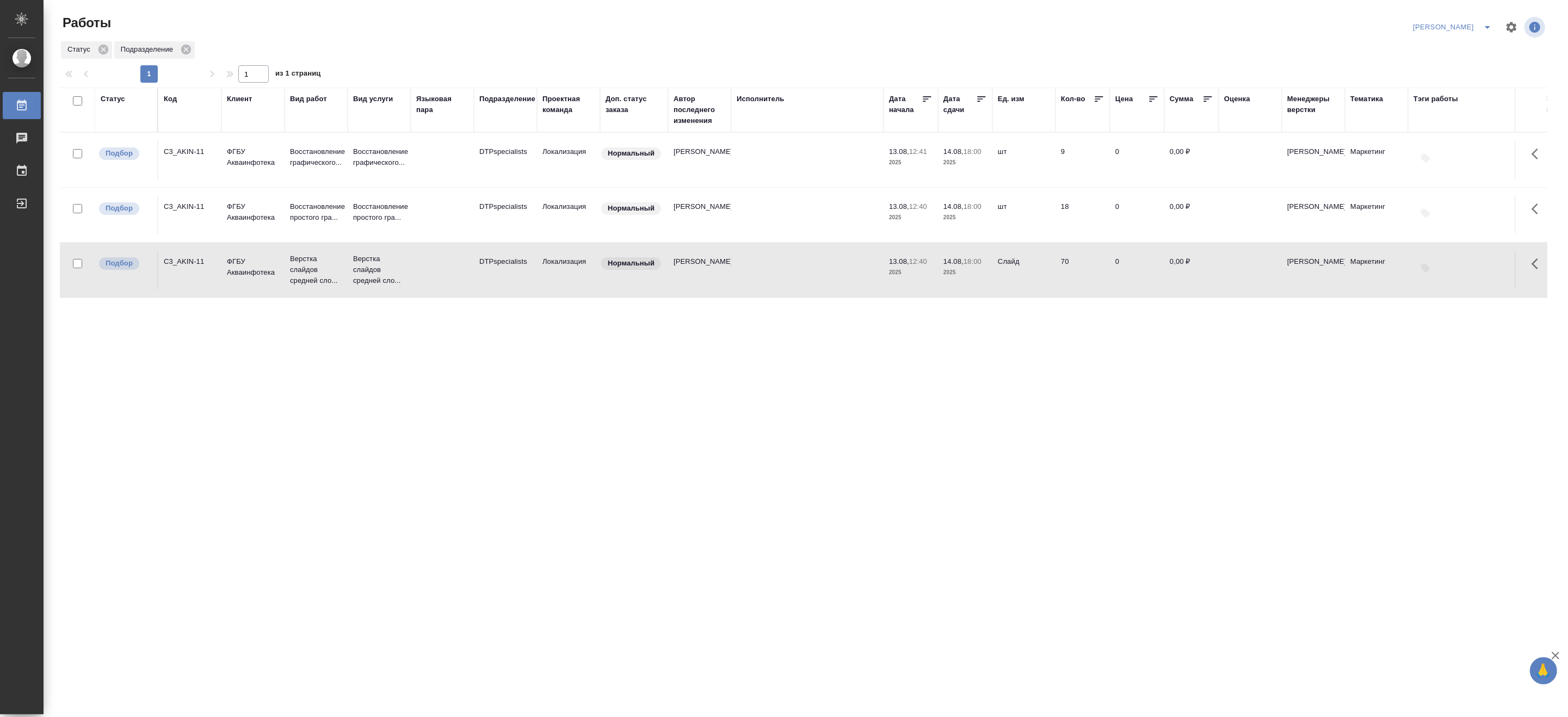
click at [453, 179] on td at bounding box center [442, 160] width 63 height 38
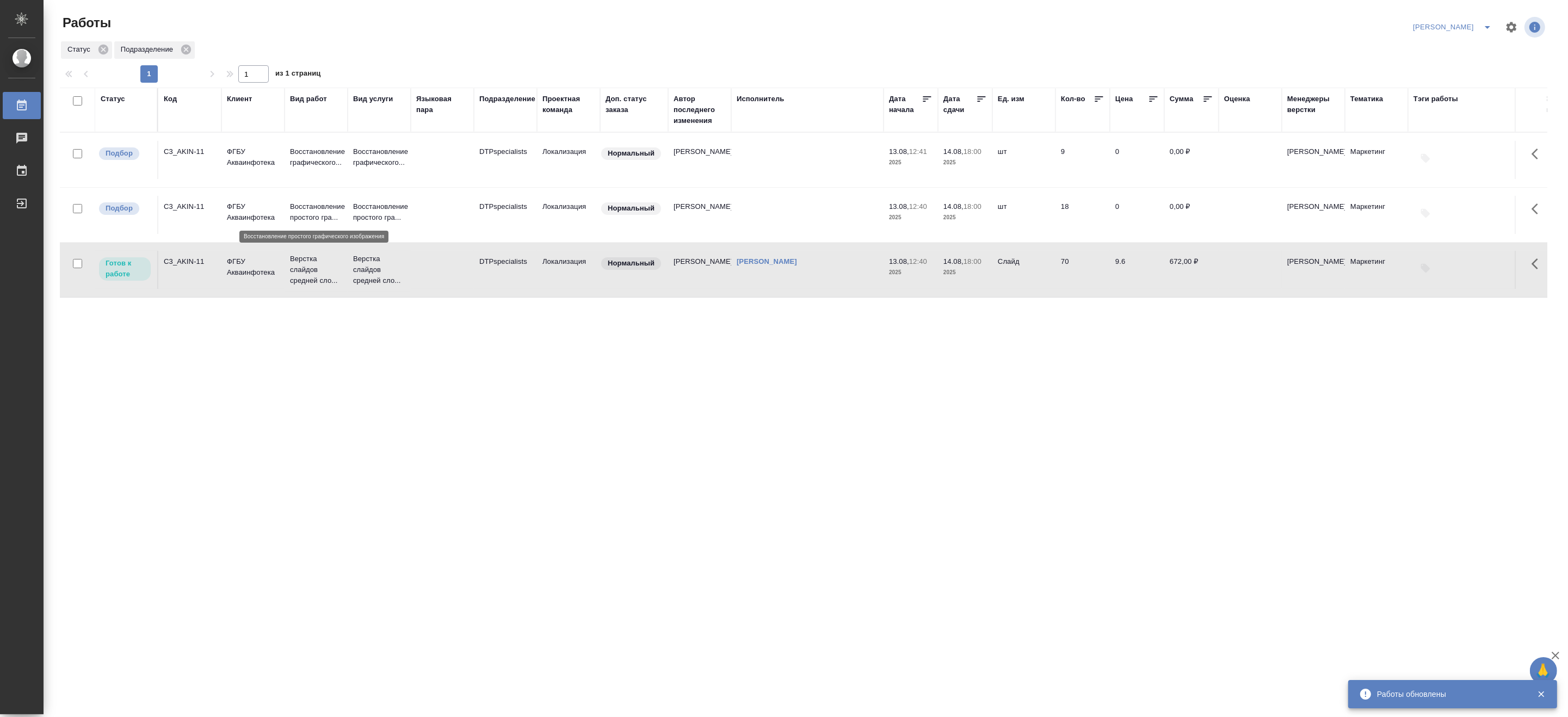
click at [333, 209] on p "Восстановление простого гра..." at bounding box center [316, 212] width 52 height 22
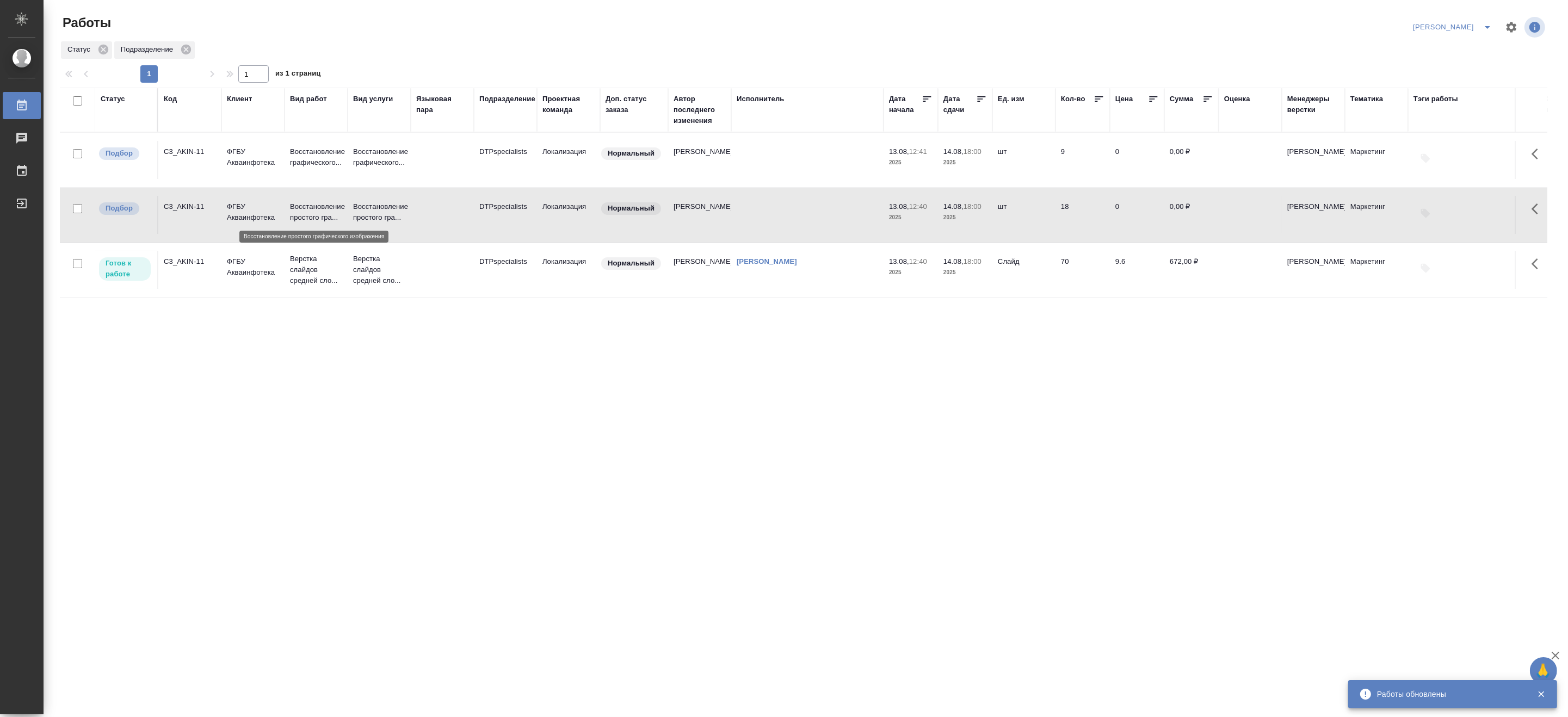
click at [333, 209] on p "Восстановление простого гра..." at bounding box center [316, 212] width 52 height 22
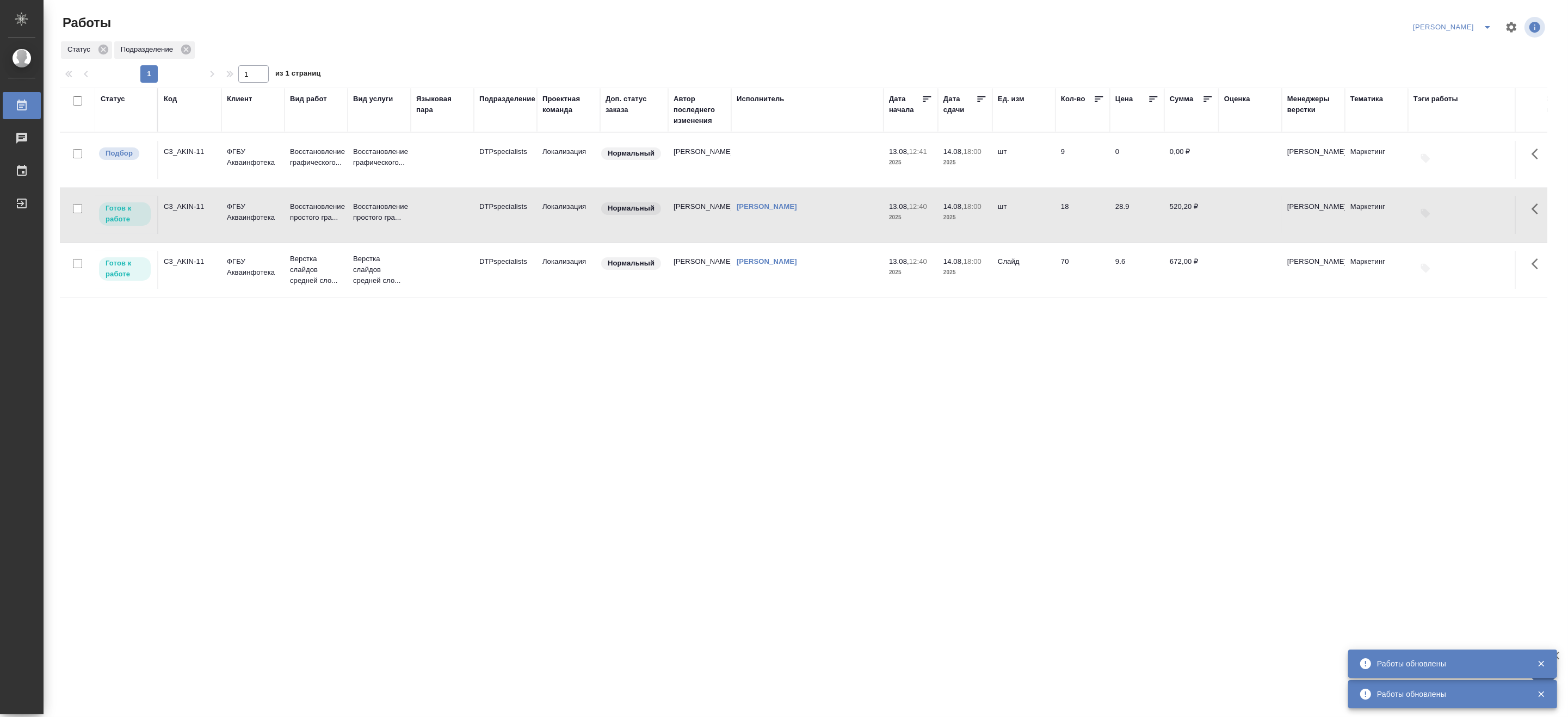
click at [342, 153] on p "Восстановление графического..." at bounding box center [316, 157] width 52 height 22
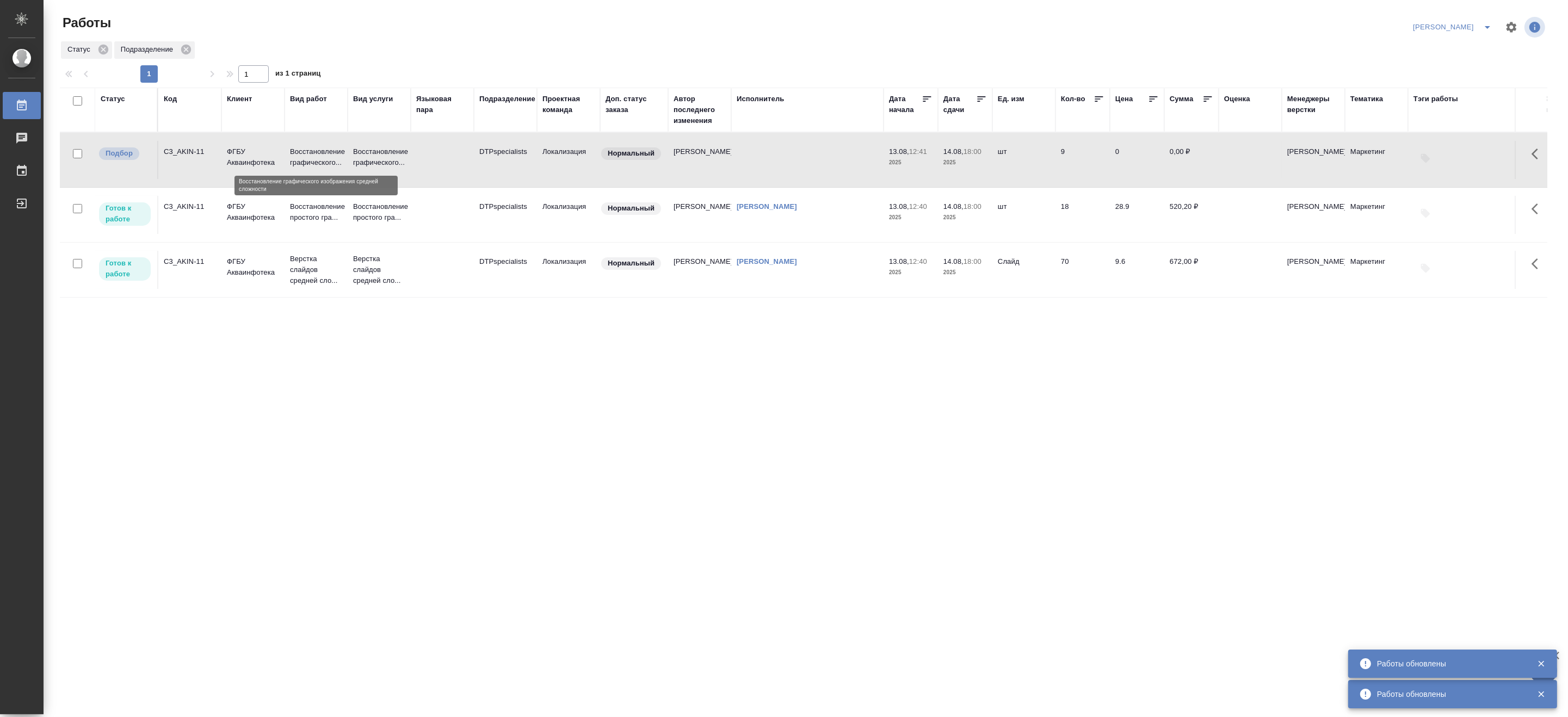
click at [342, 153] on p "Восстановление графического..." at bounding box center [316, 157] width 52 height 22
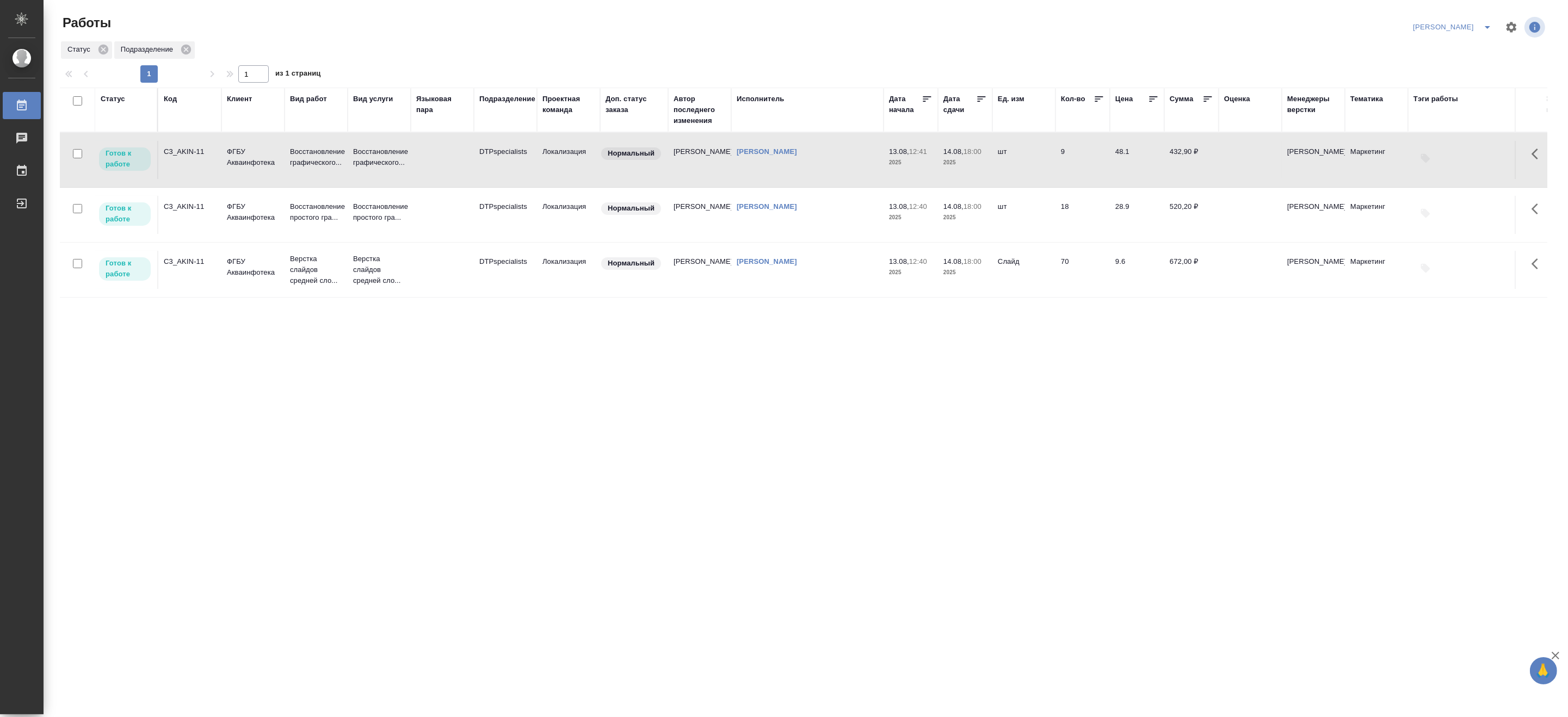
click at [1487, 16] on div "Матвеева_назначено" at bounding box center [1478, 27] width 137 height 26
click at [1487, 21] on icon "split button" at bounding box center [1487, 27] width 13 height 13
click at [306, 274] on p "Верстка слайдов средней сло..." at bounding box center [316, 270] width 52 height 33
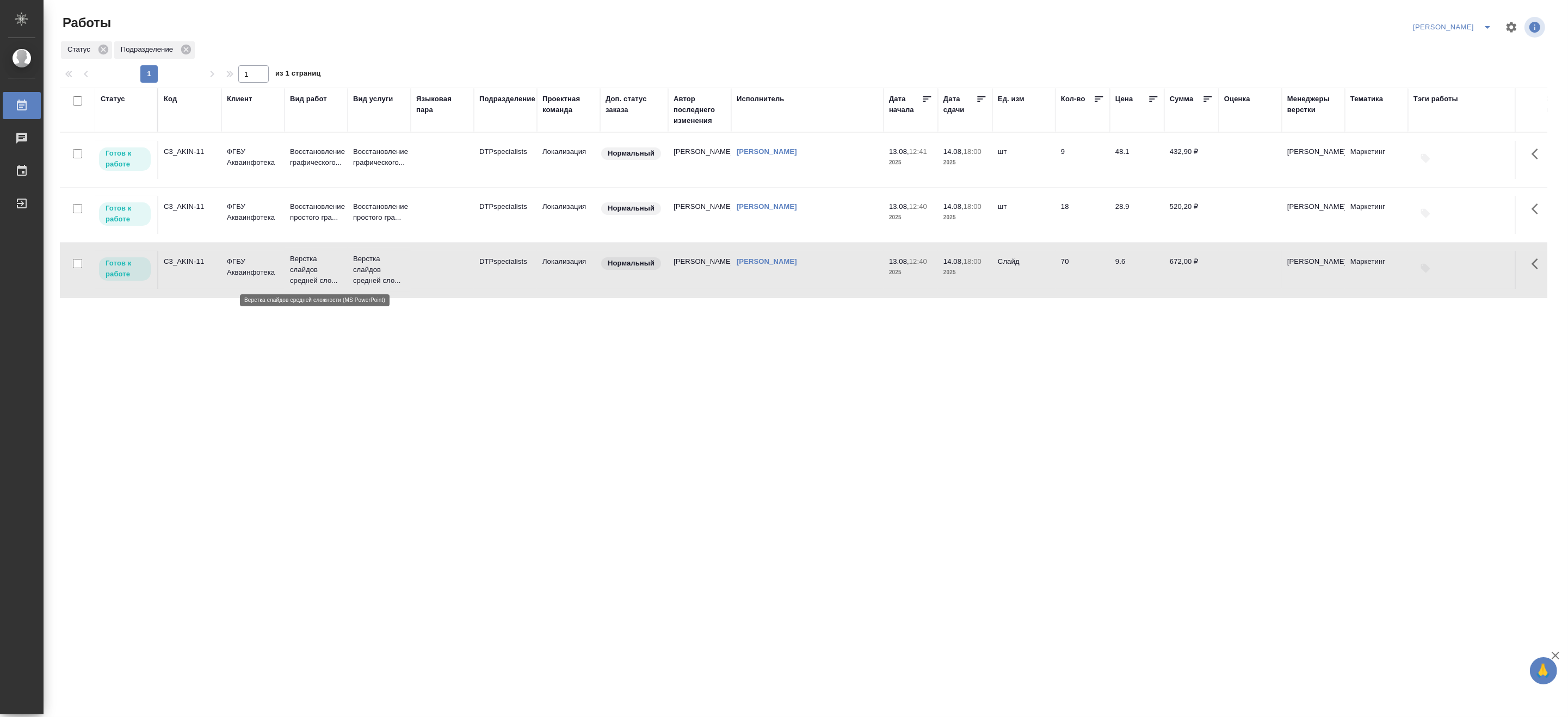
click at [306, 274] on p "Верстка слайдов средней сло..." at bounding box center [316, 270] width 52 height 33
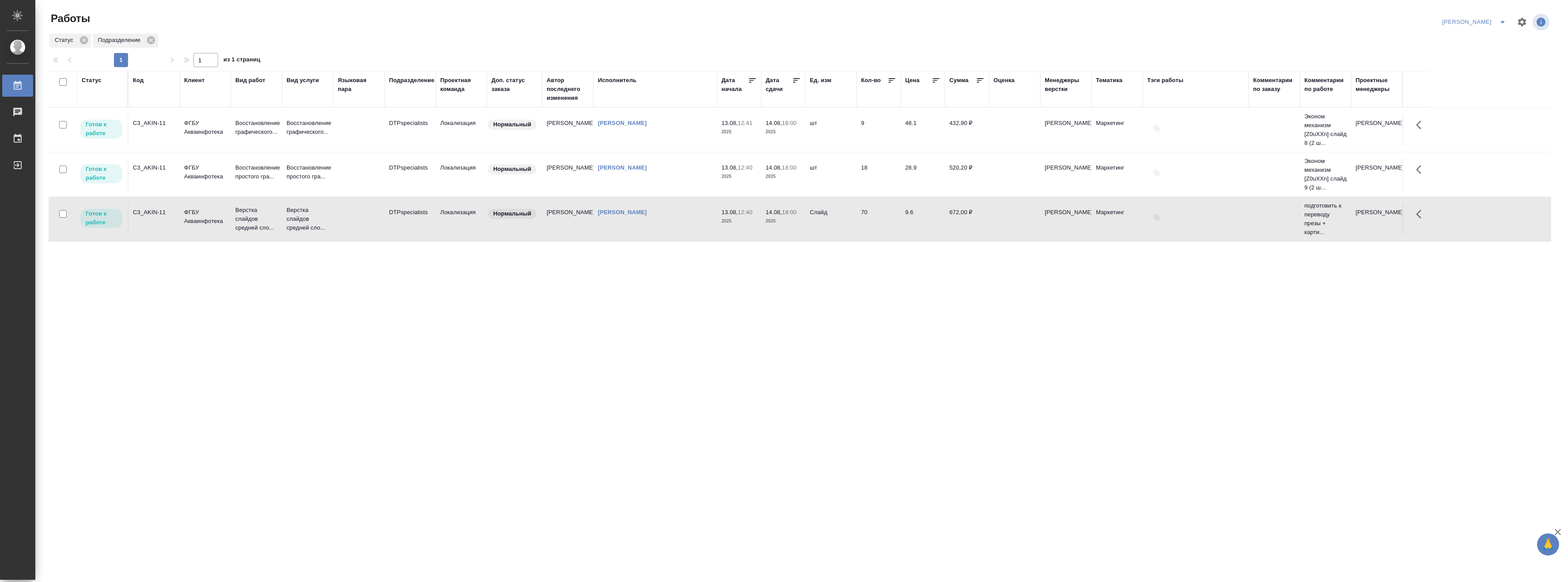
click at [1074, 488] on div ".cls-1 fill:#fff; AWATERA Matveeva Maria Работы 0 Чаты График Выйти Работы Матв…" at bounding box center [784, 291] width 1568 height 582
click at [310, 218] on p "Верстка слайдов средней сло..." at bounding box center [308, 219] width 43 height 27
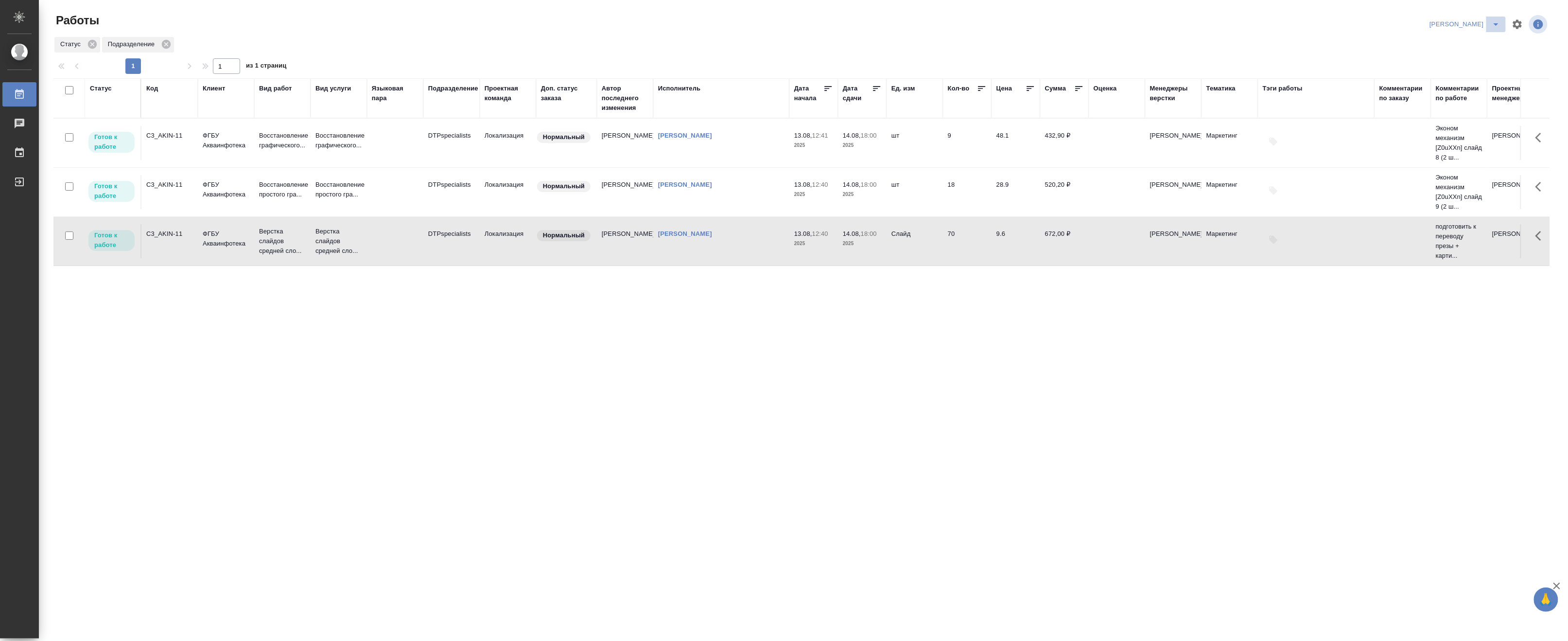
click at [1400, 22] on icon "split button" at bounding box center [1496, 24] width 11 height 11
click at [1400, 91] on li "Верстка и Дизайн" at bounding box center [1459, 90] width 93 height 15
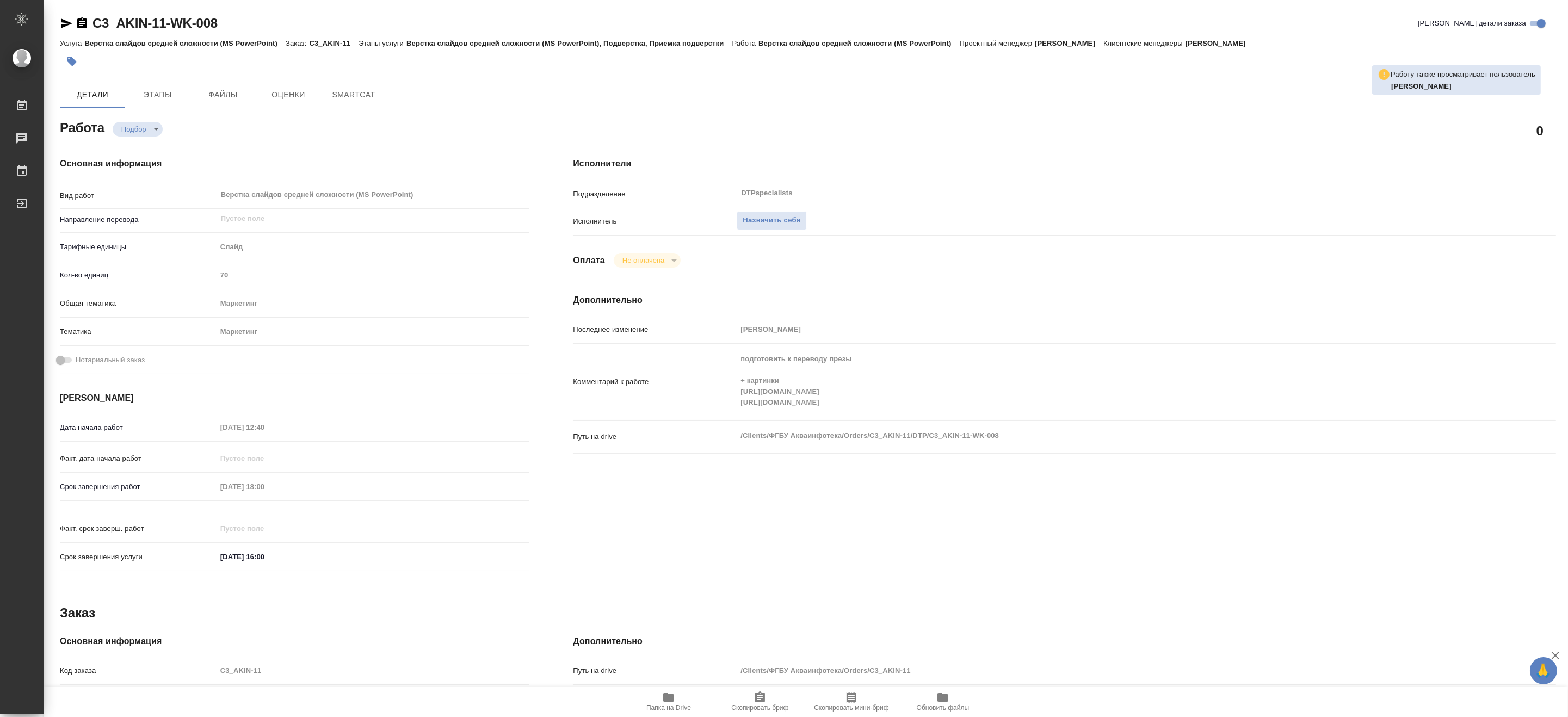
type textarea "x"
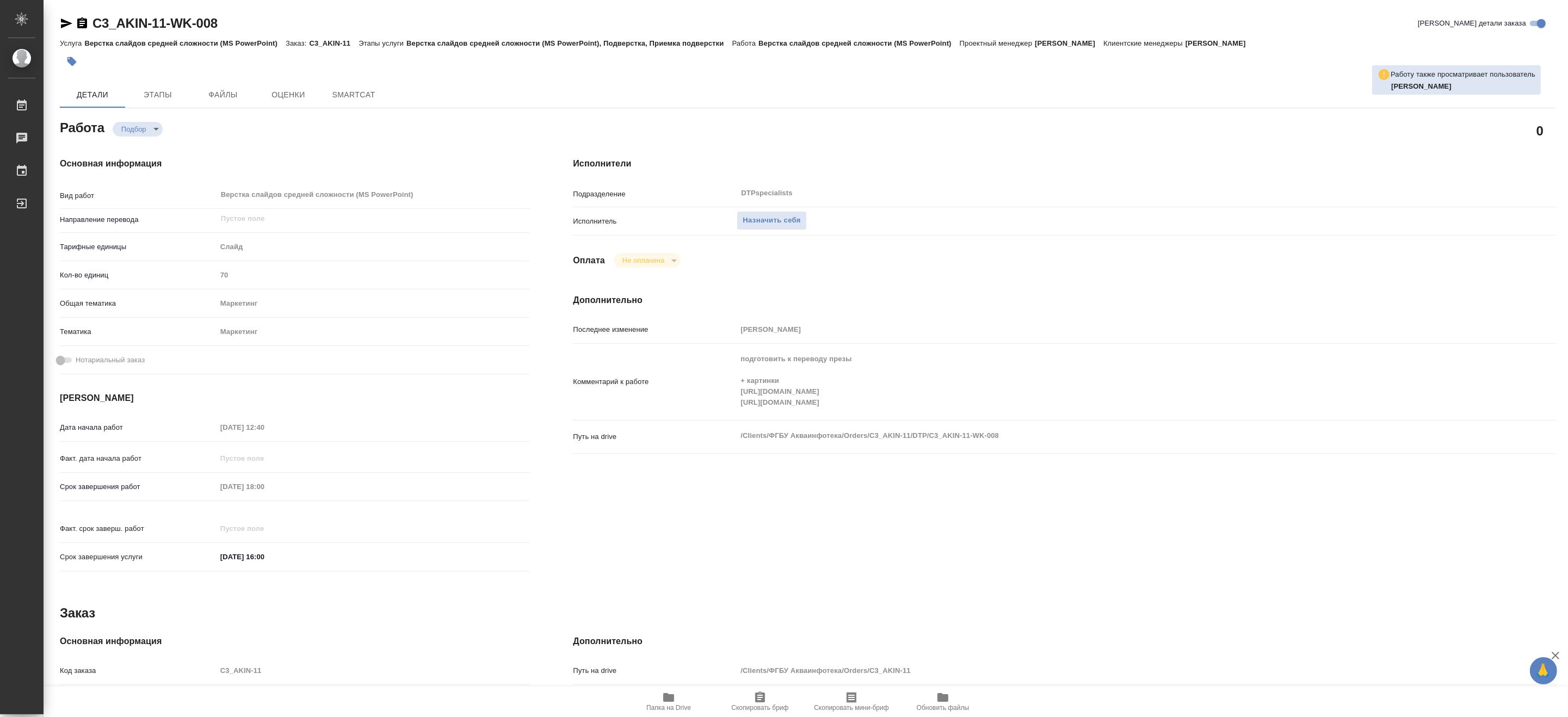
type textarea "x"
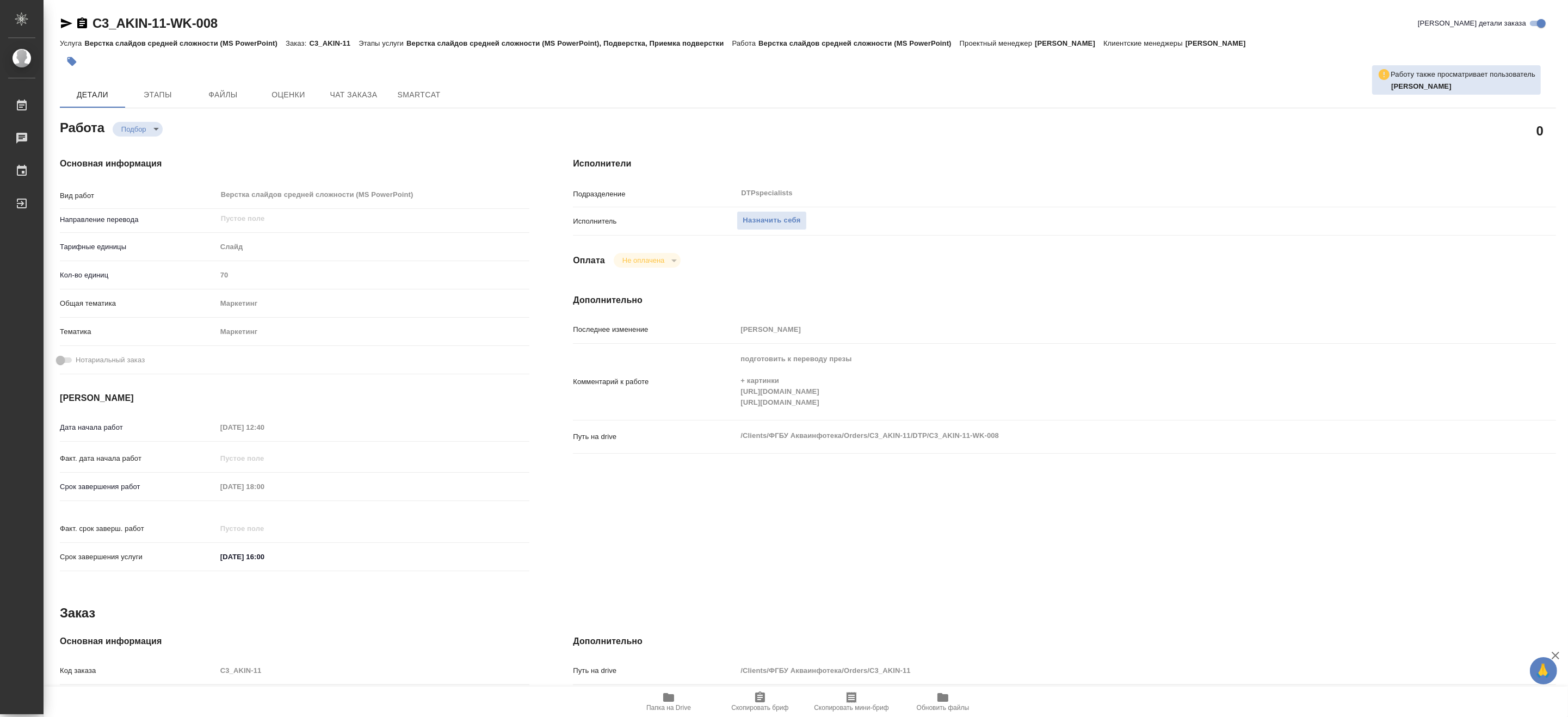
type textarea "x"
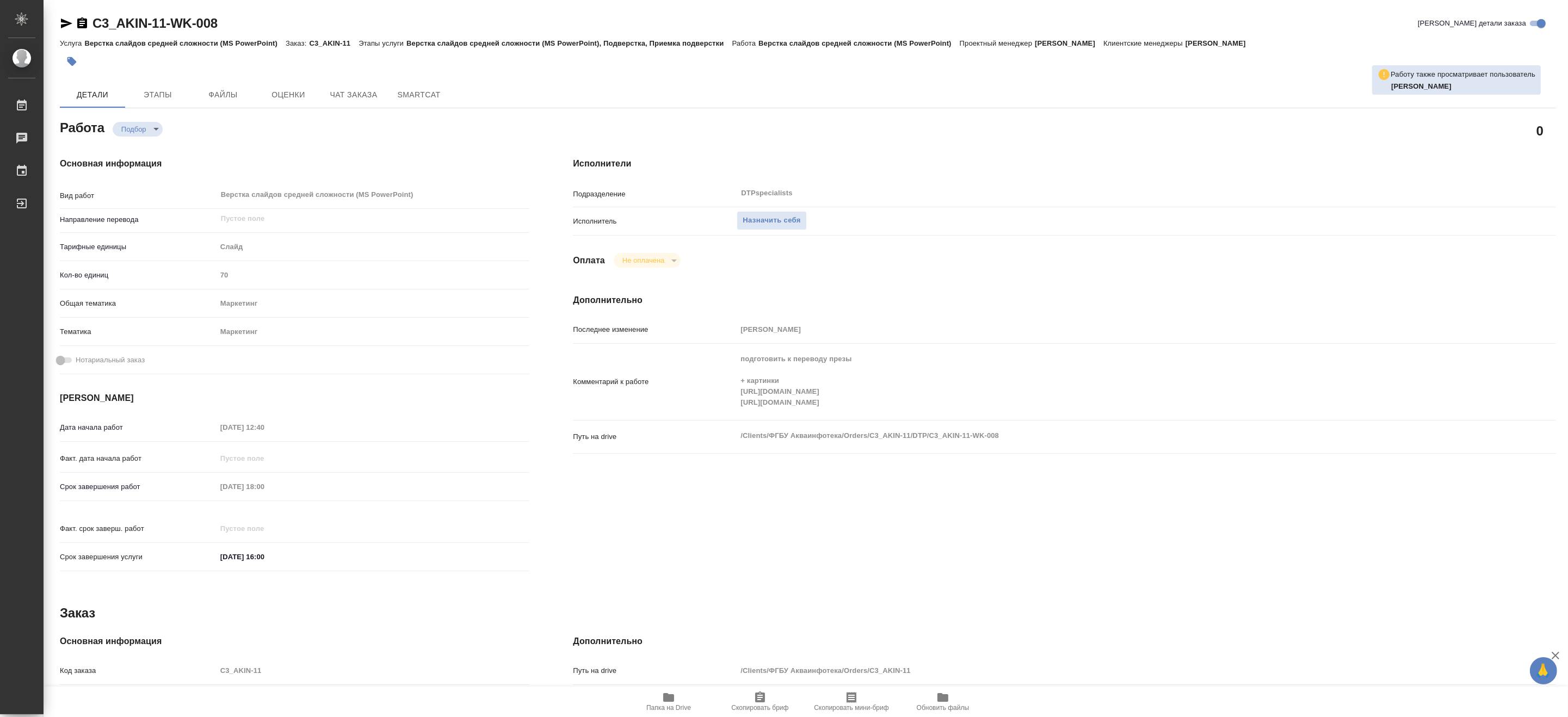
type textarea "x"
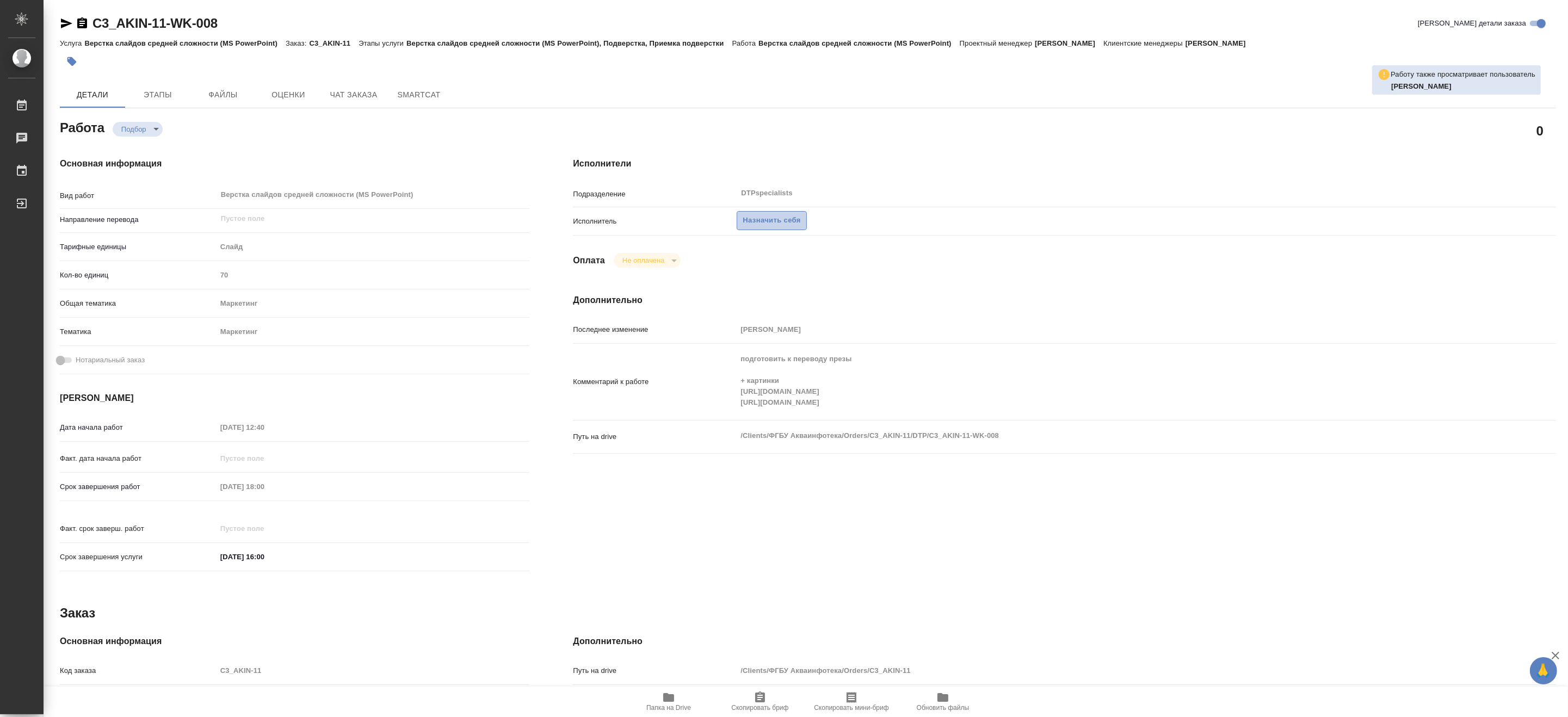
click at [791, 221] on span "Назначить себя" at bounding box center [771, 220] width 58 height 13
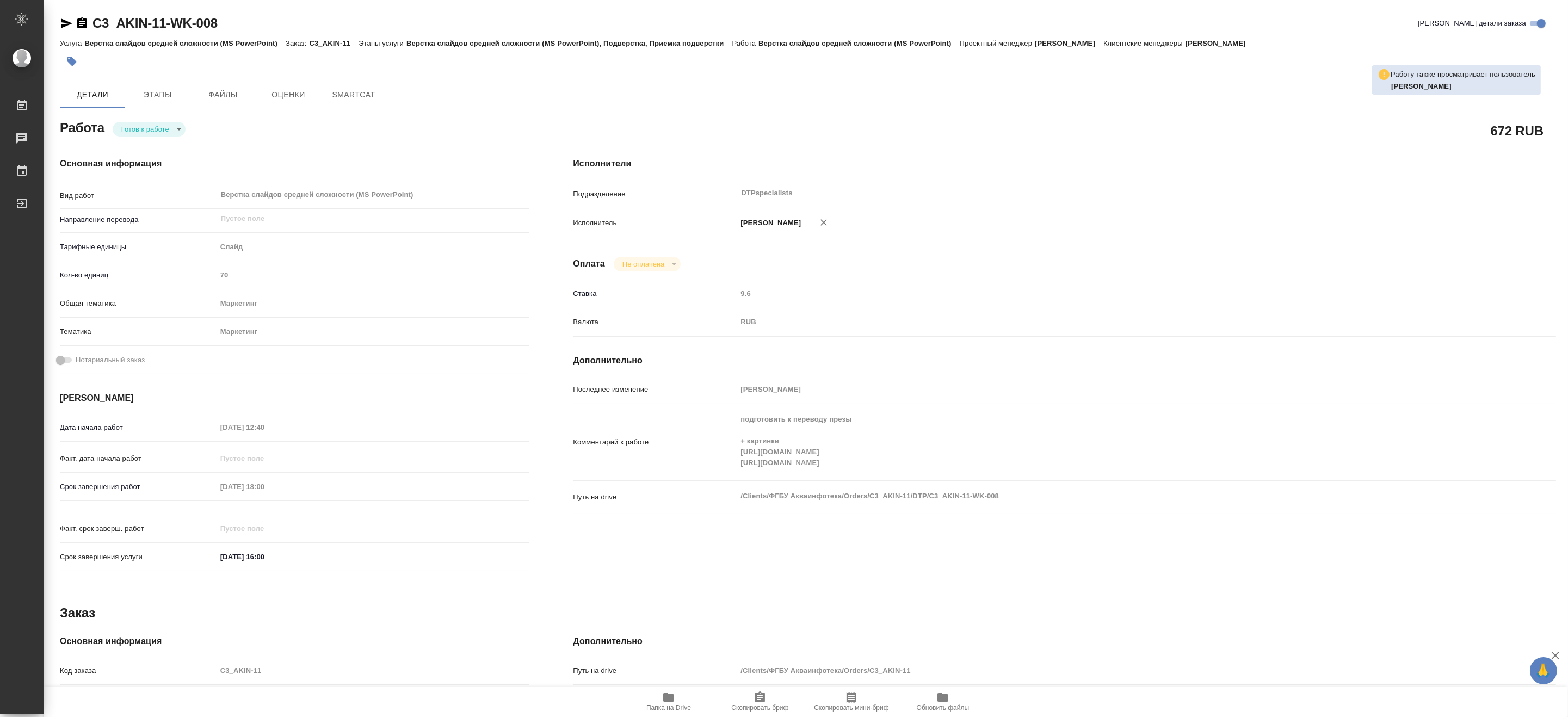
type textarea "x"
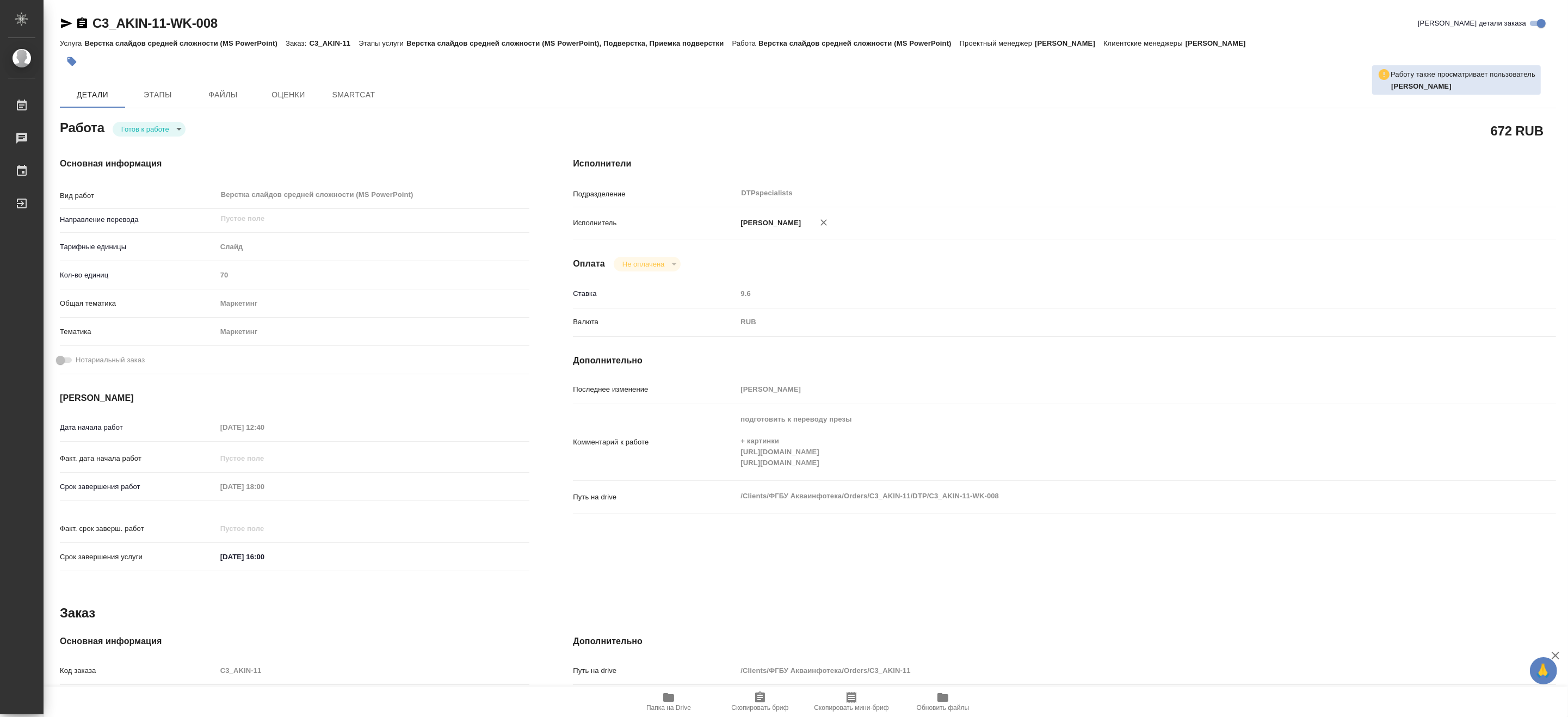
type textarea "x"
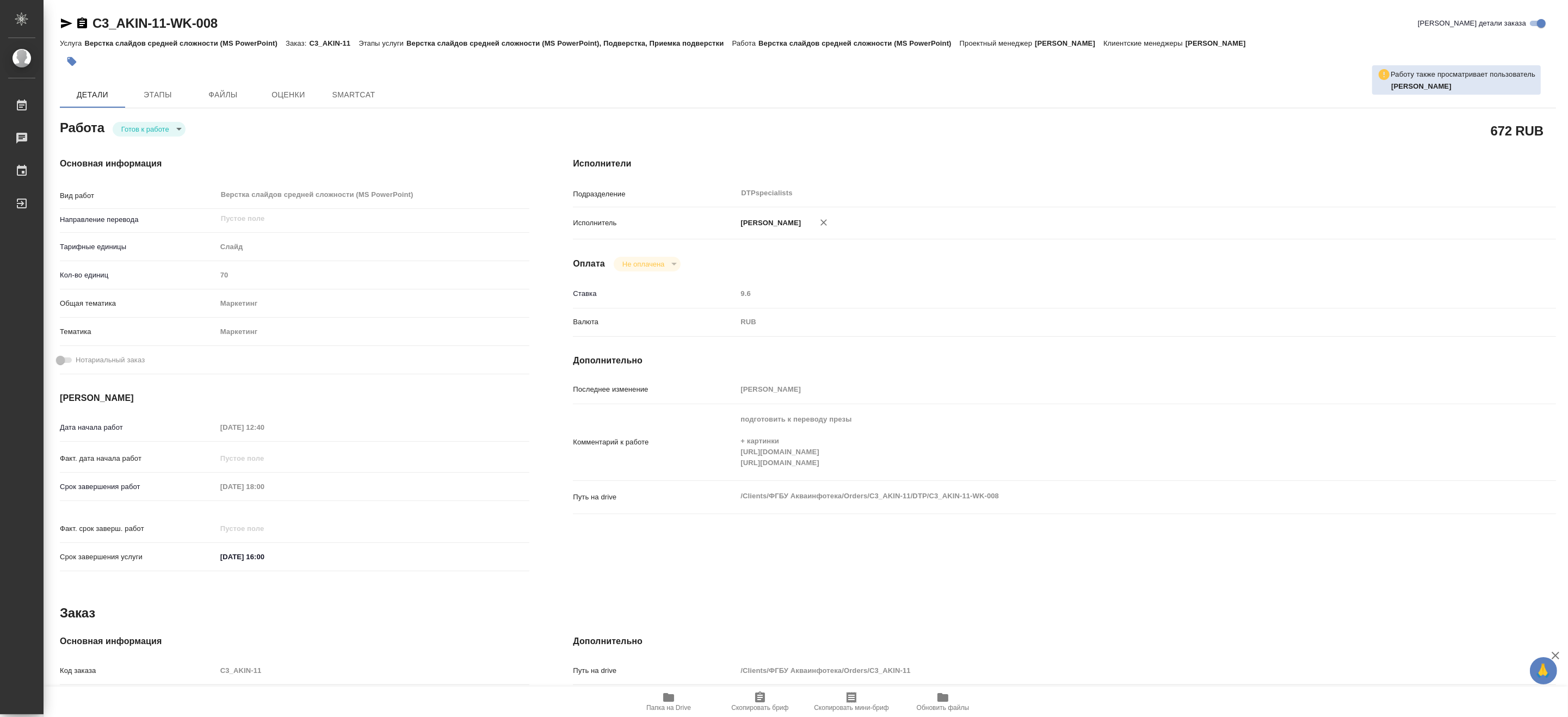
type textarea "x"
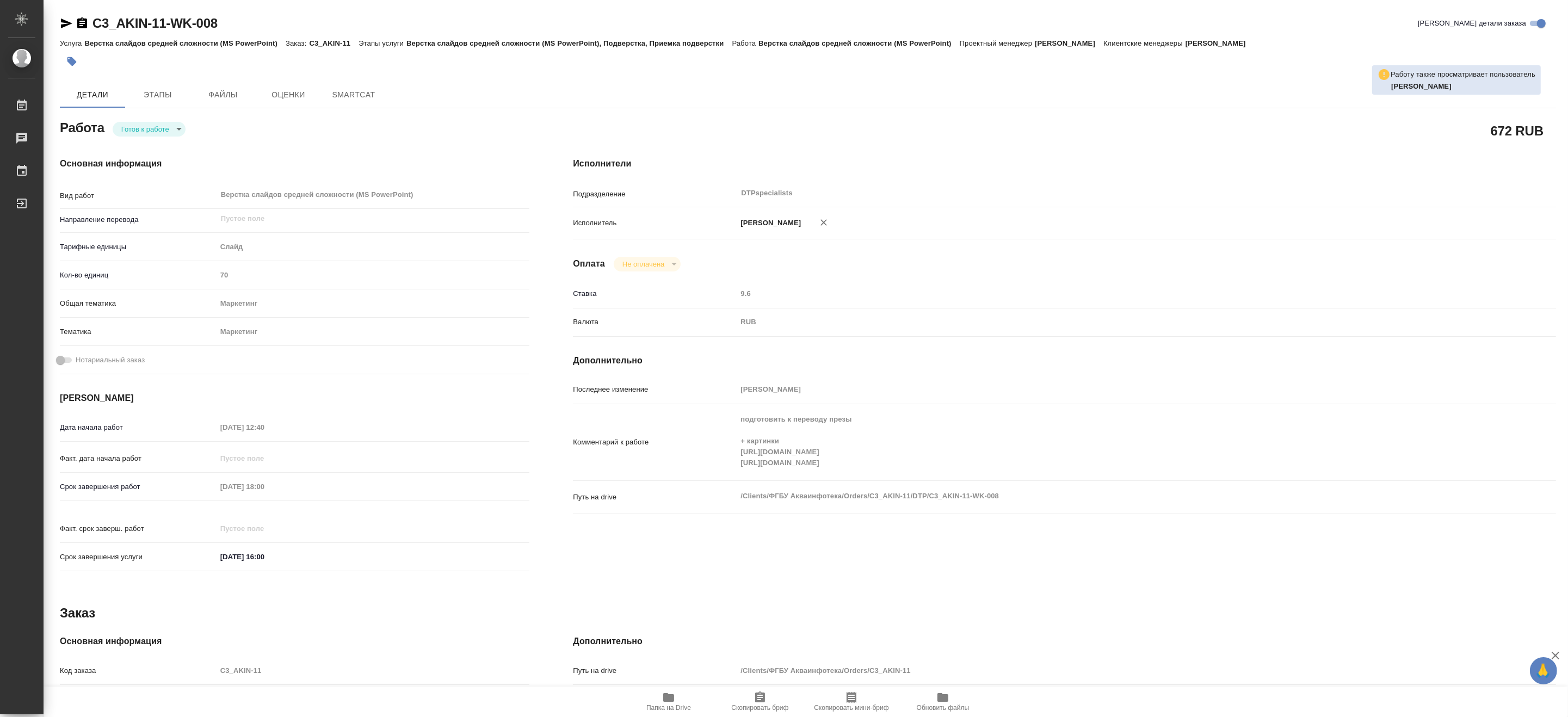
type textarea "x"
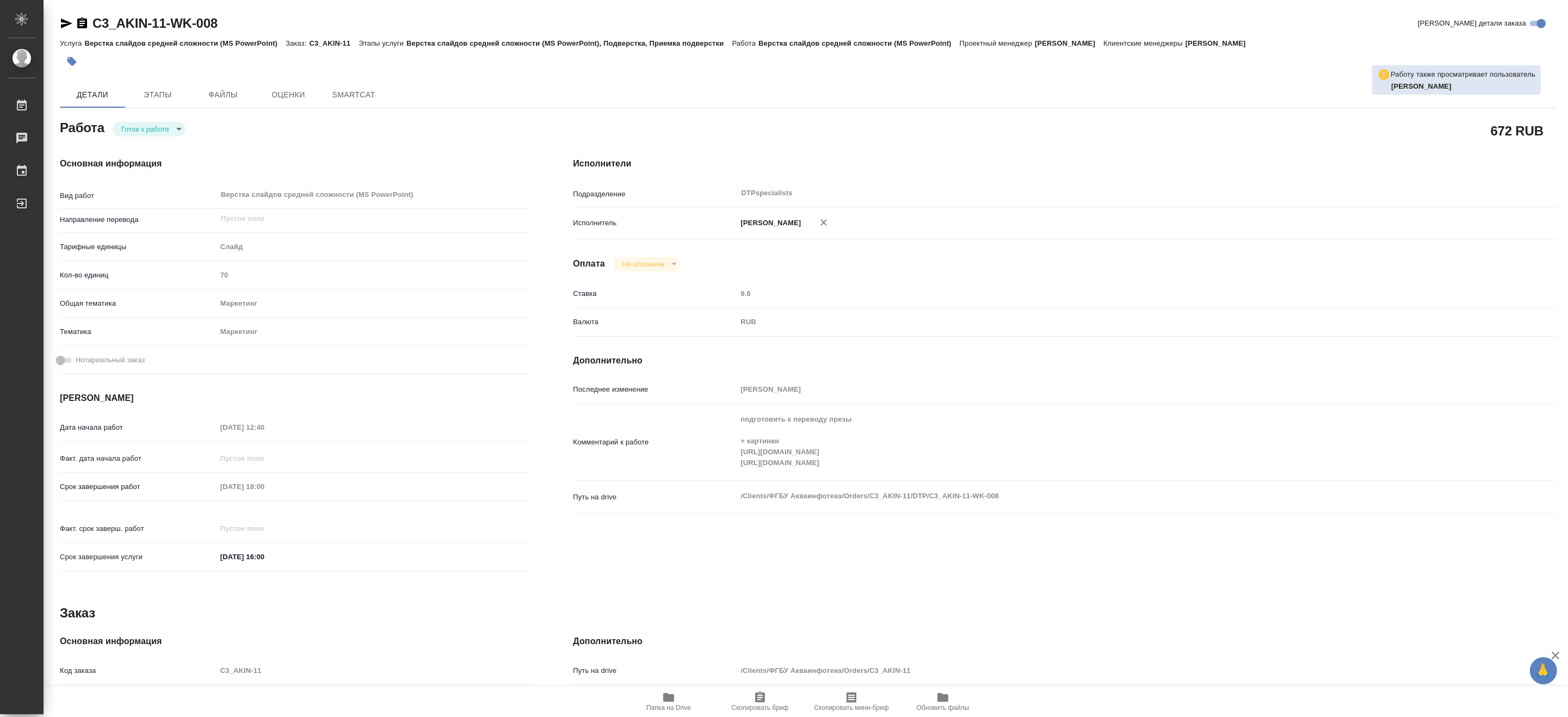
type textarea "x"
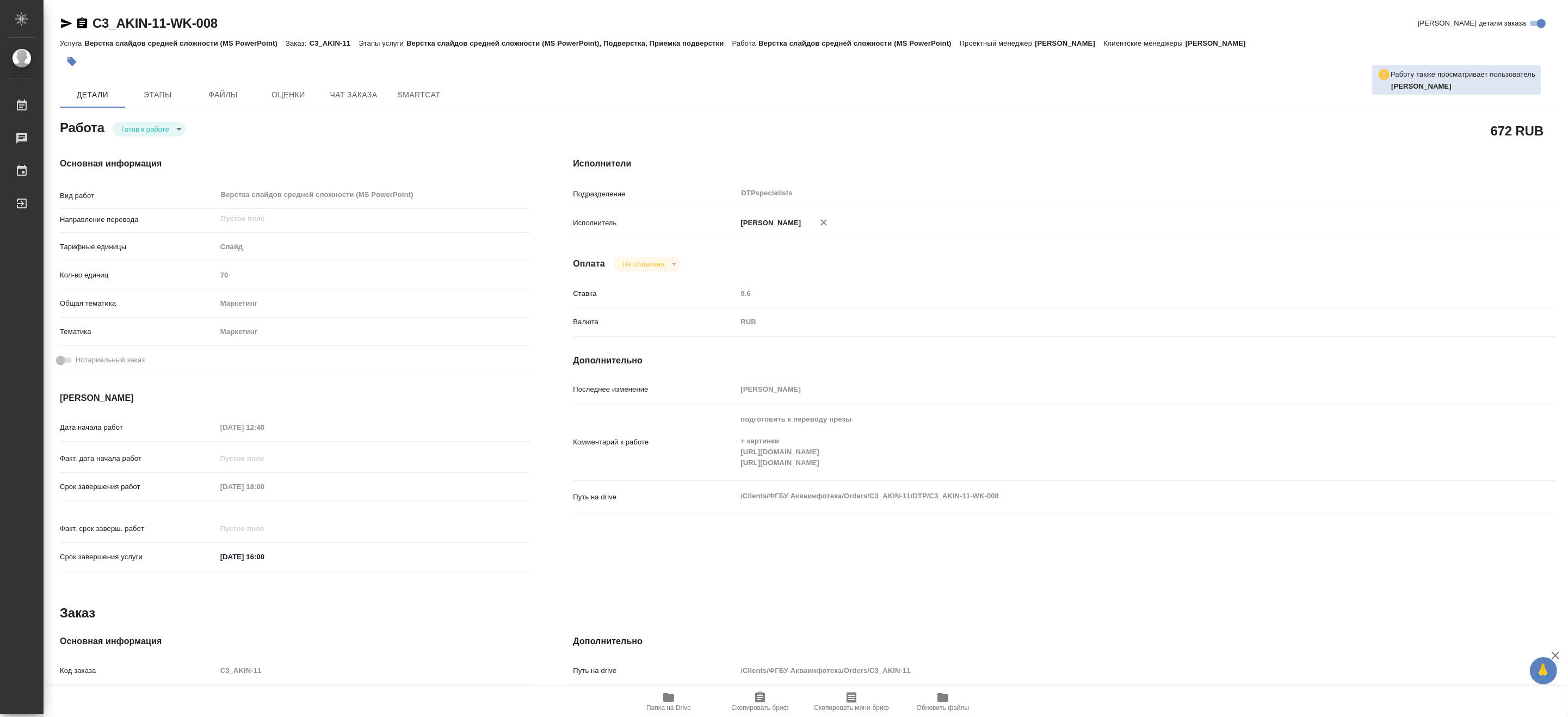
type textarea "x"
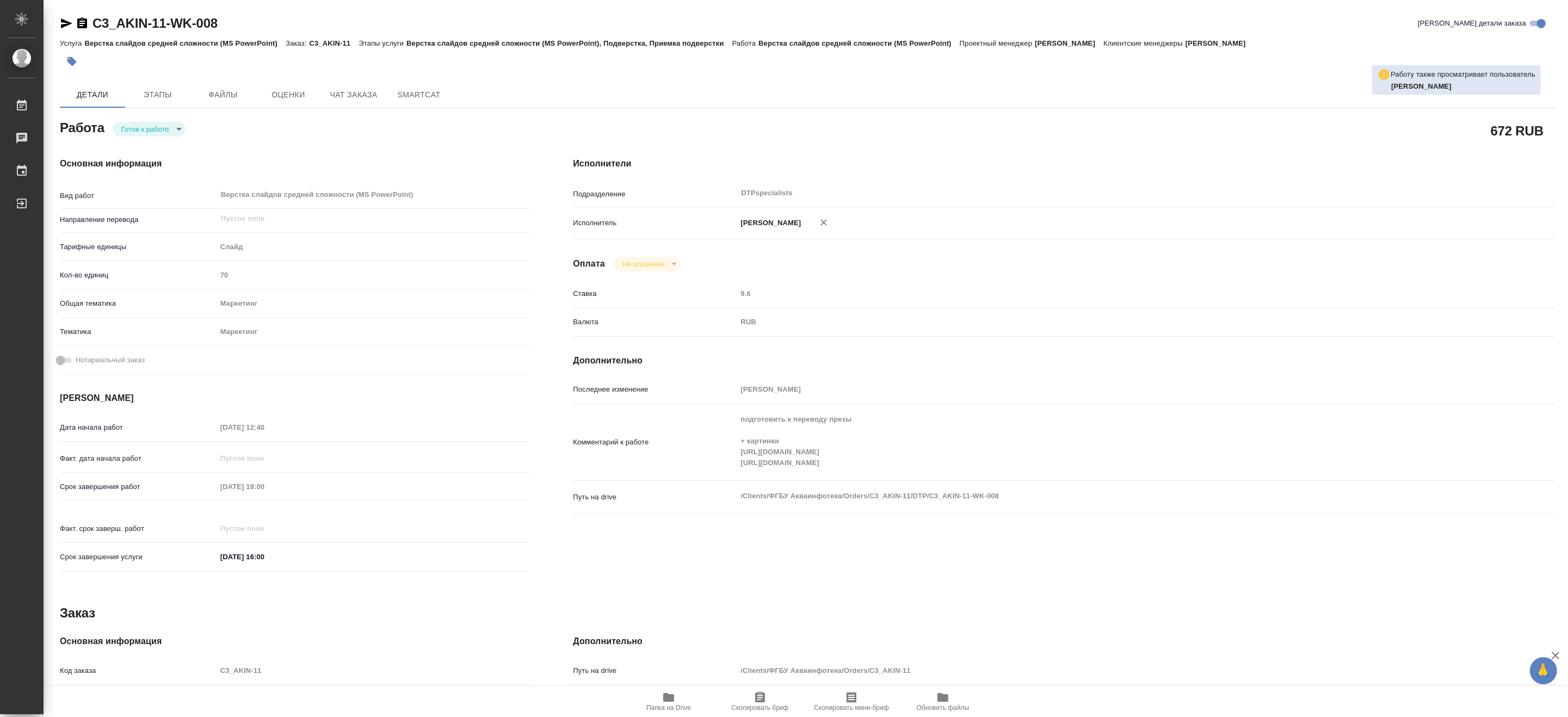
type textarea "x"
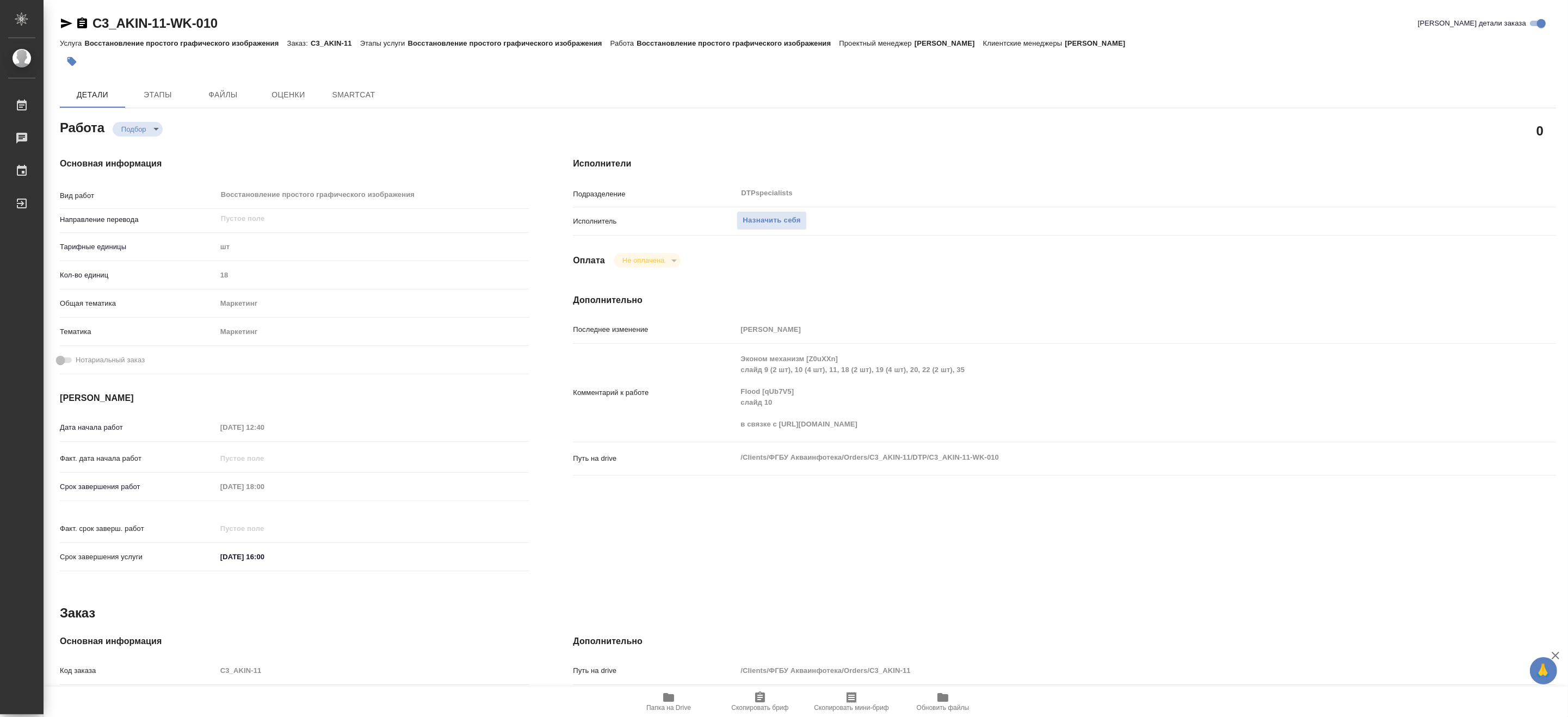
type textarea "x"
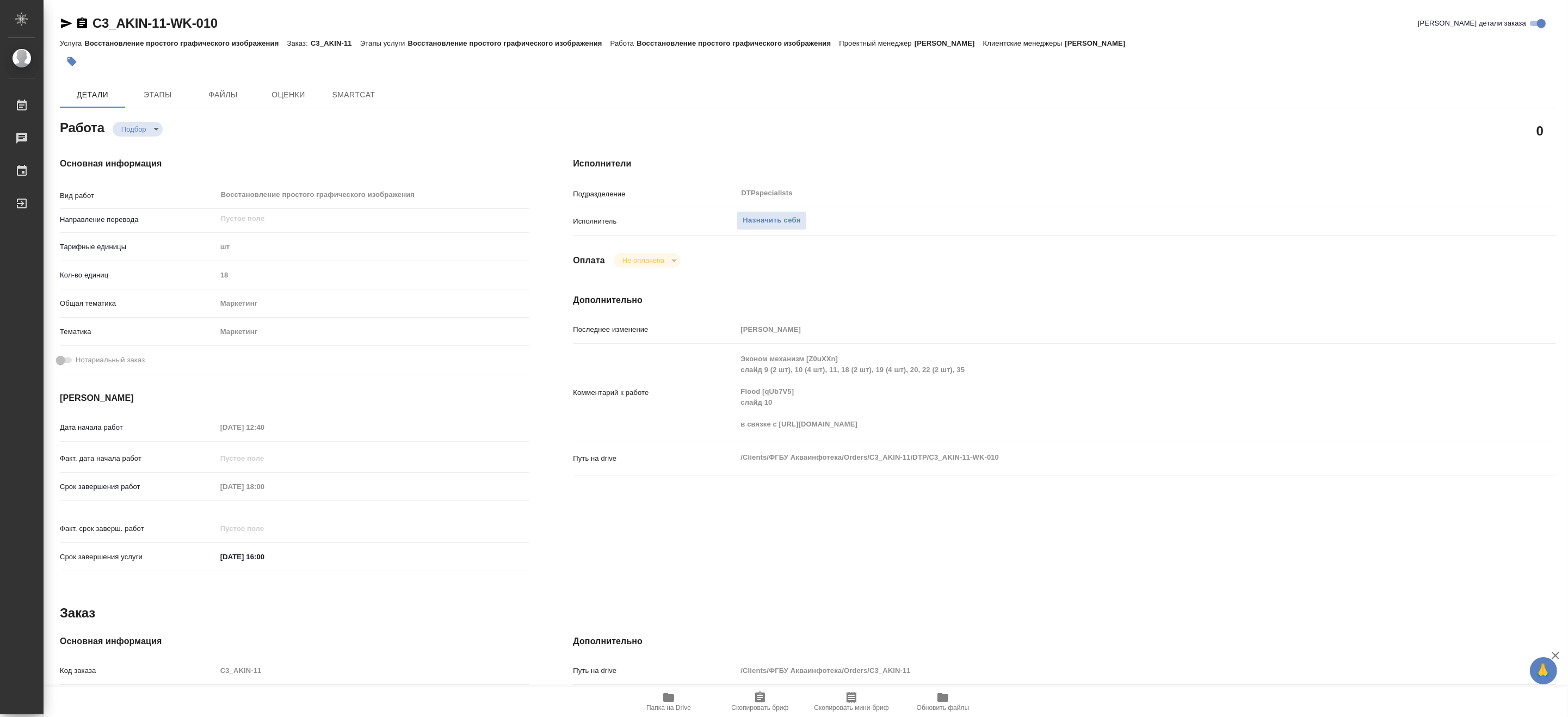
type textarea "x"
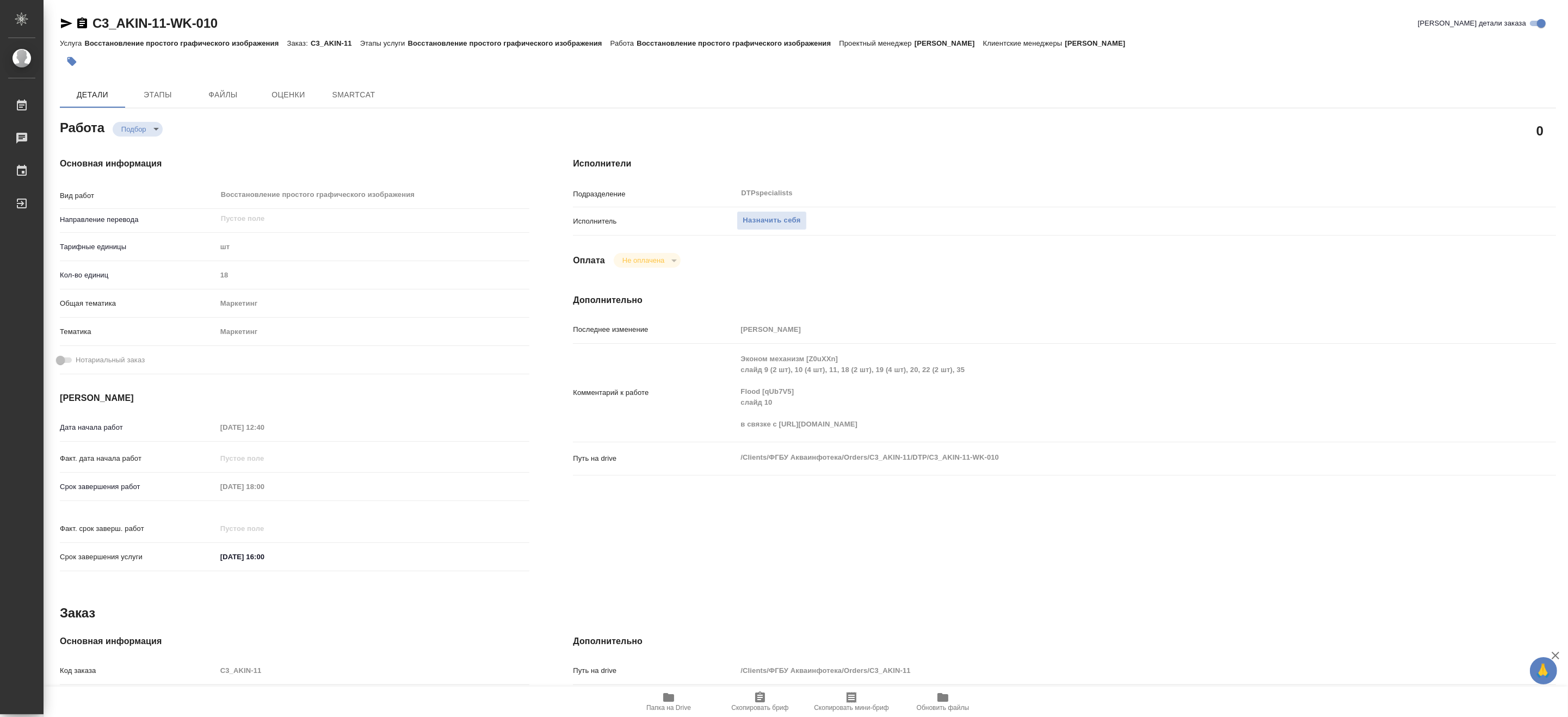
type textarea "x"
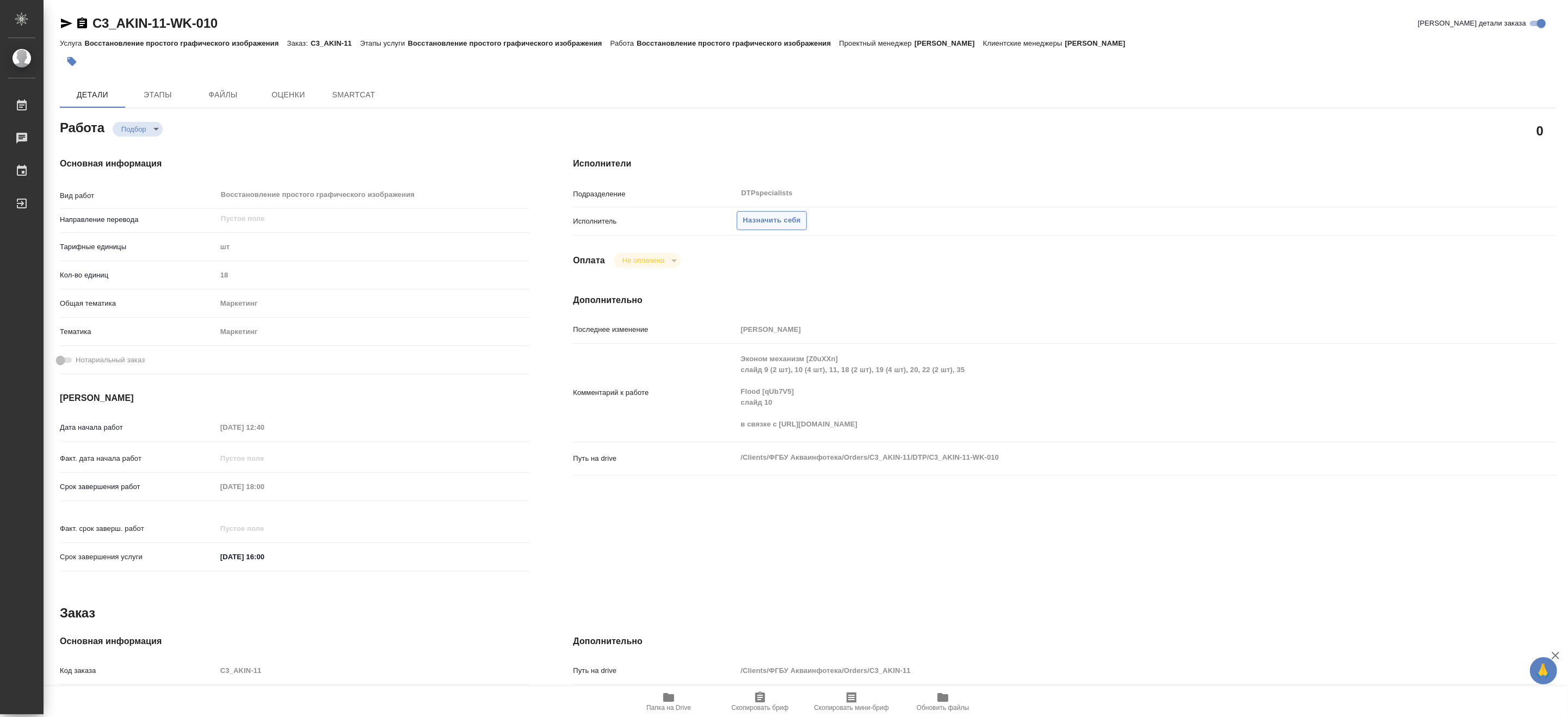
type textarea "x"
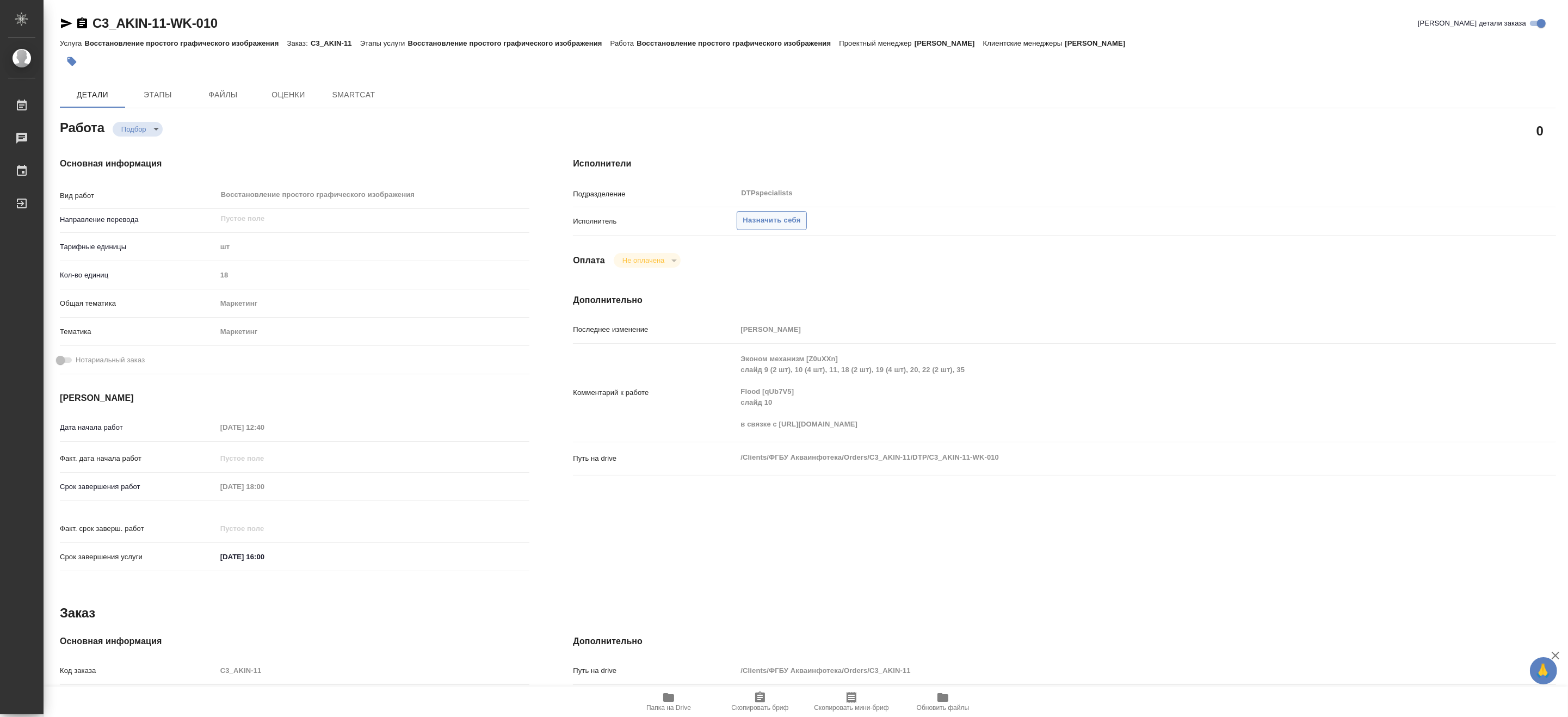
click at [776, 219] on span "Назначить себя" at bounding box center [771, 220] width 58 height 13
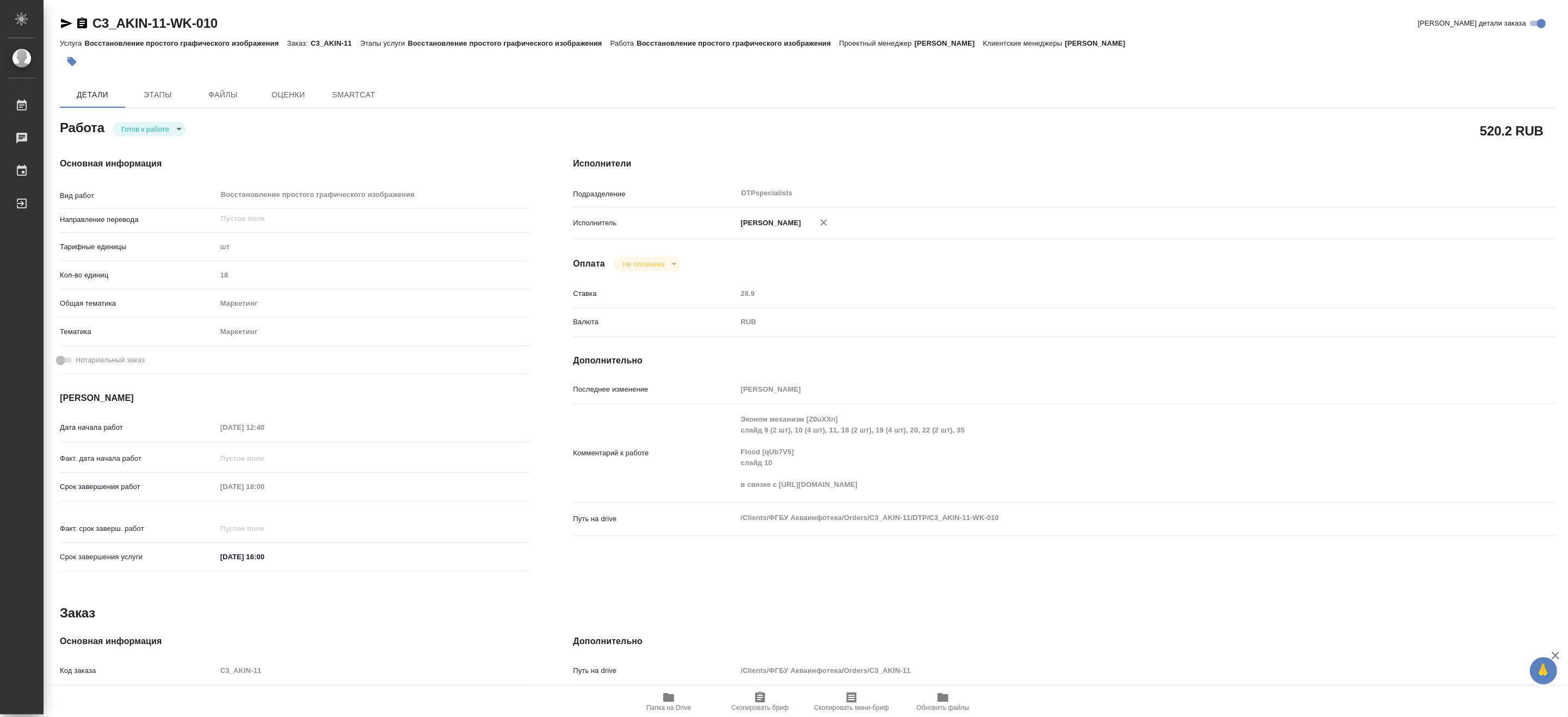
type textarea "x"
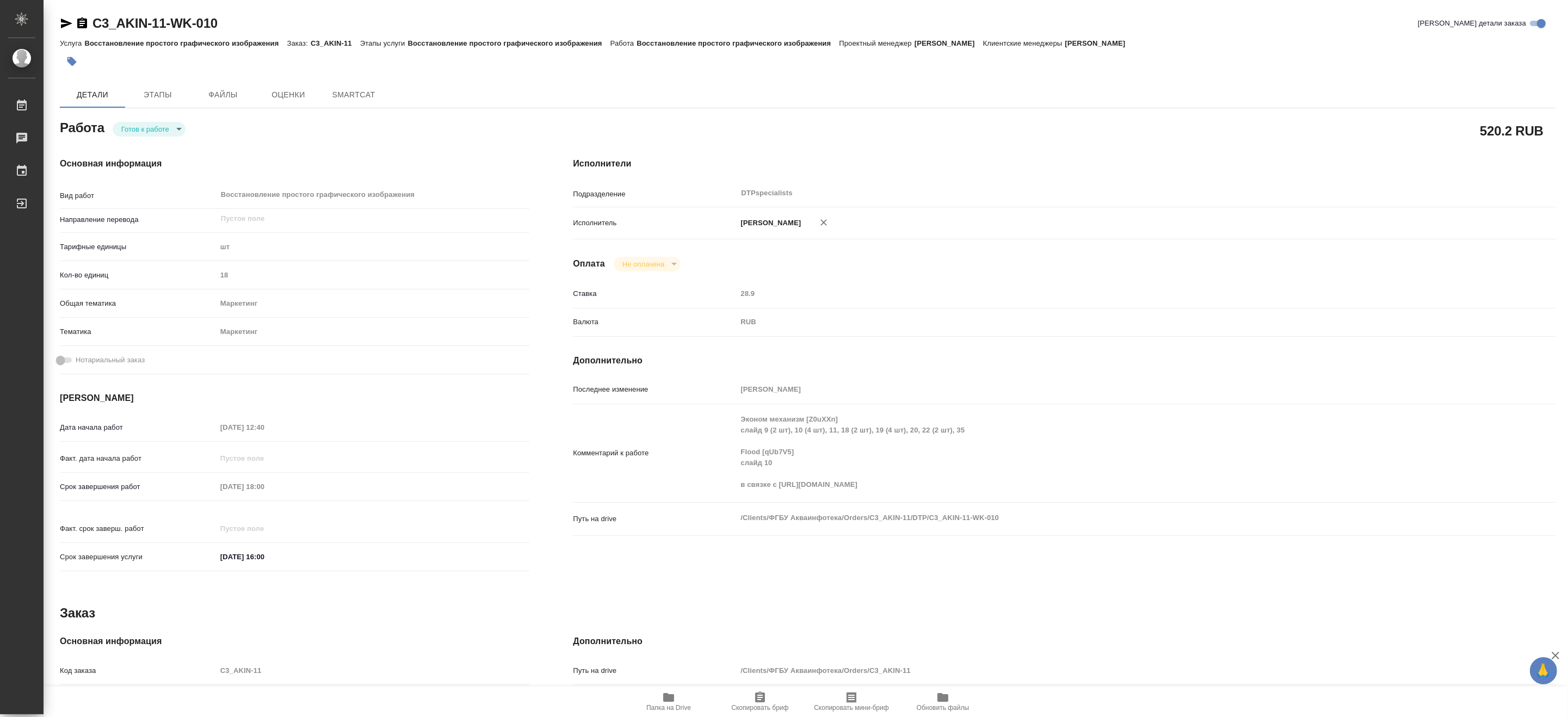
type textarea "x"
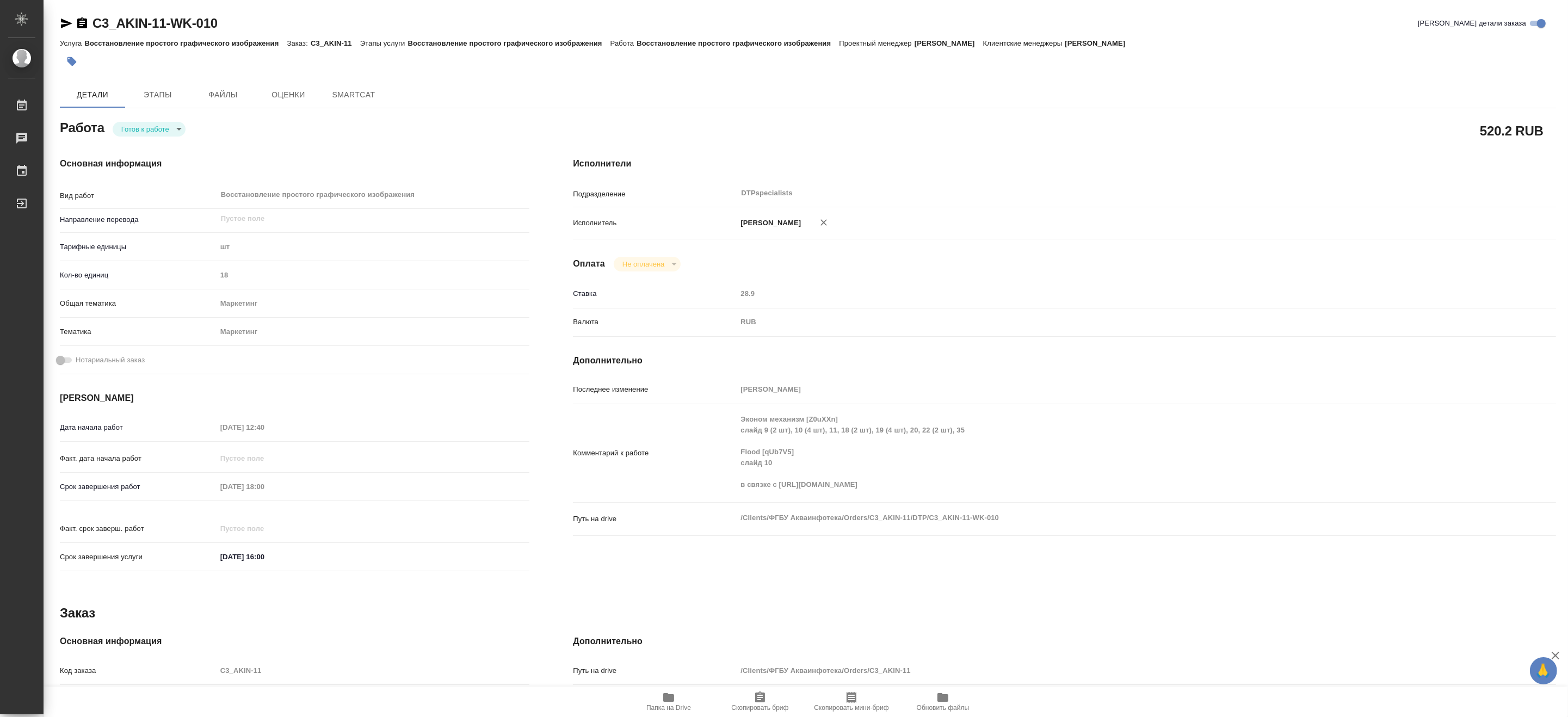
type textarea "x"
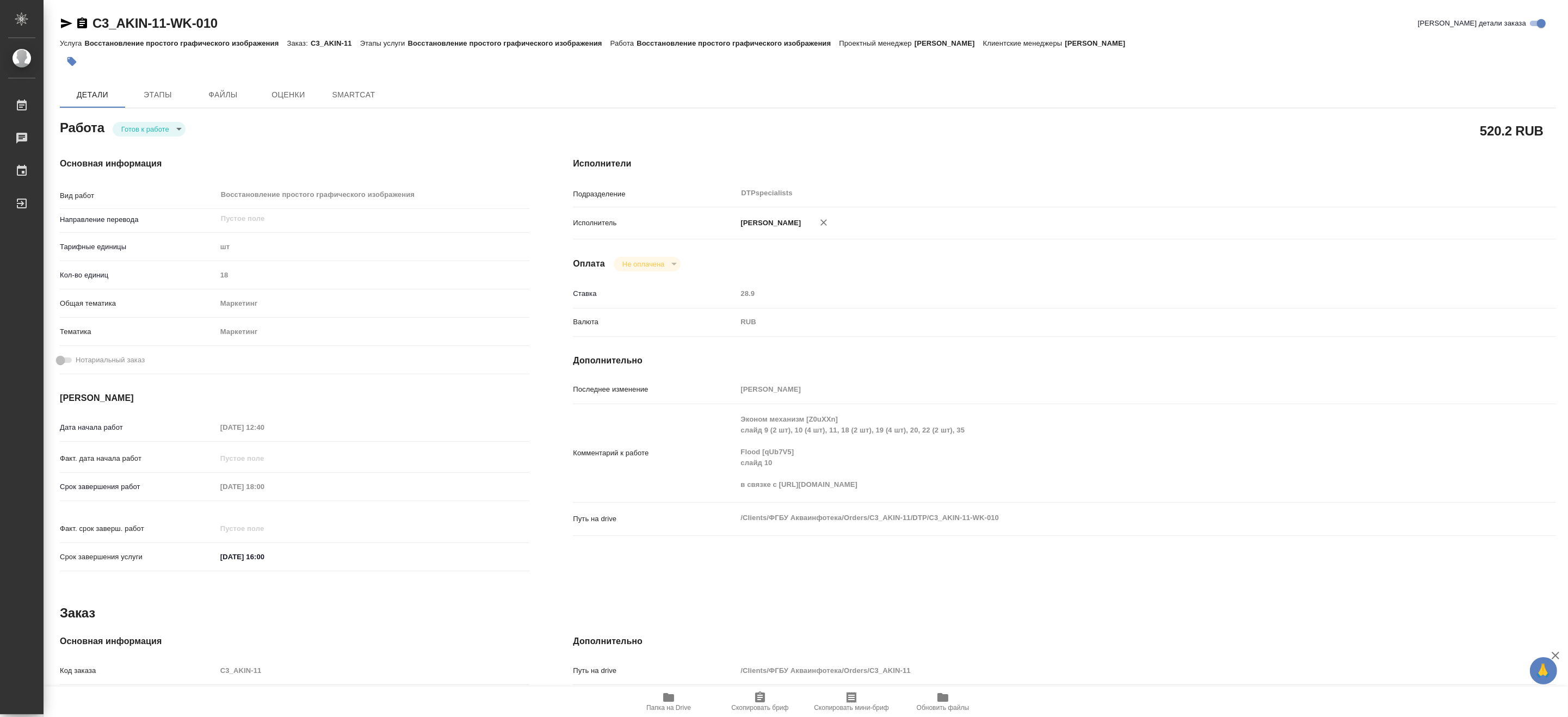
type textarea "x"
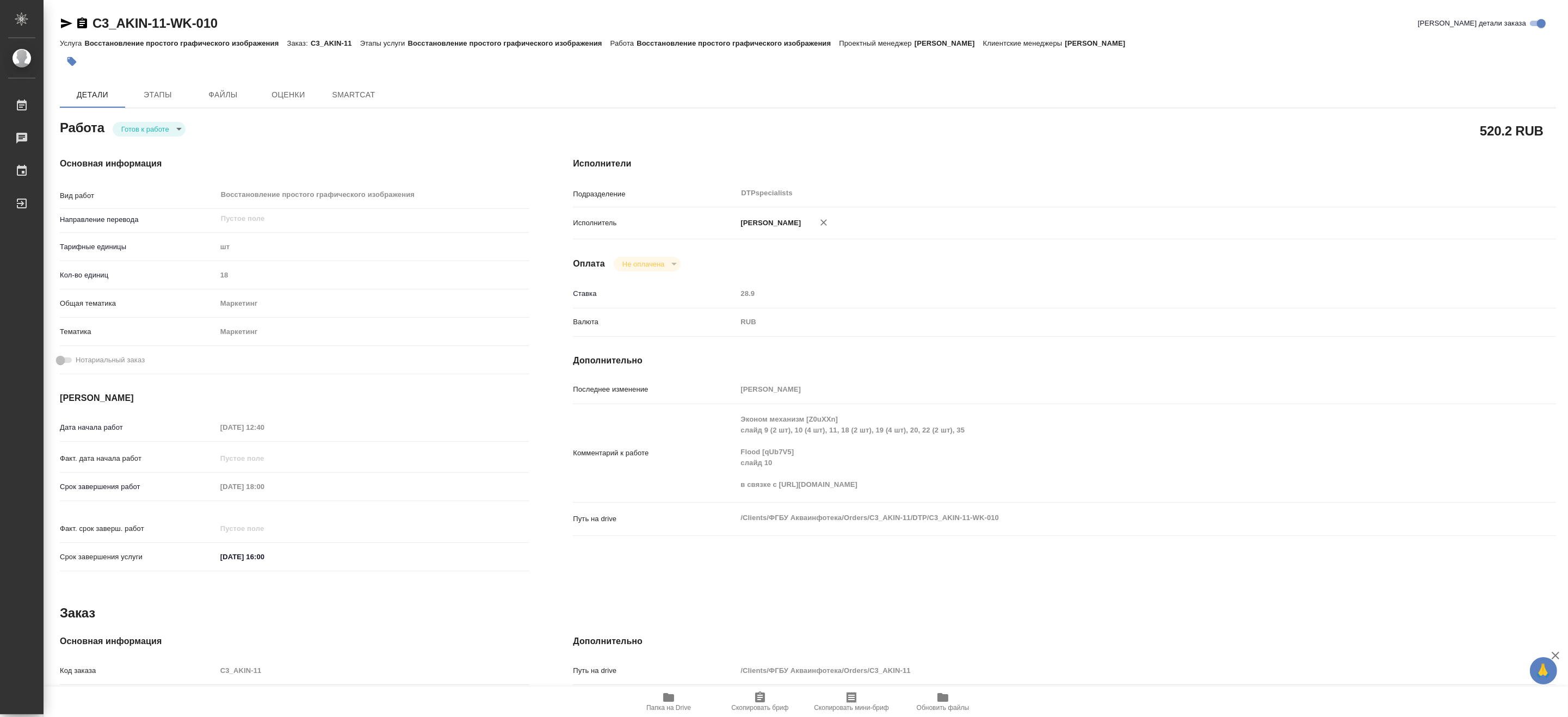
type textarea "x"
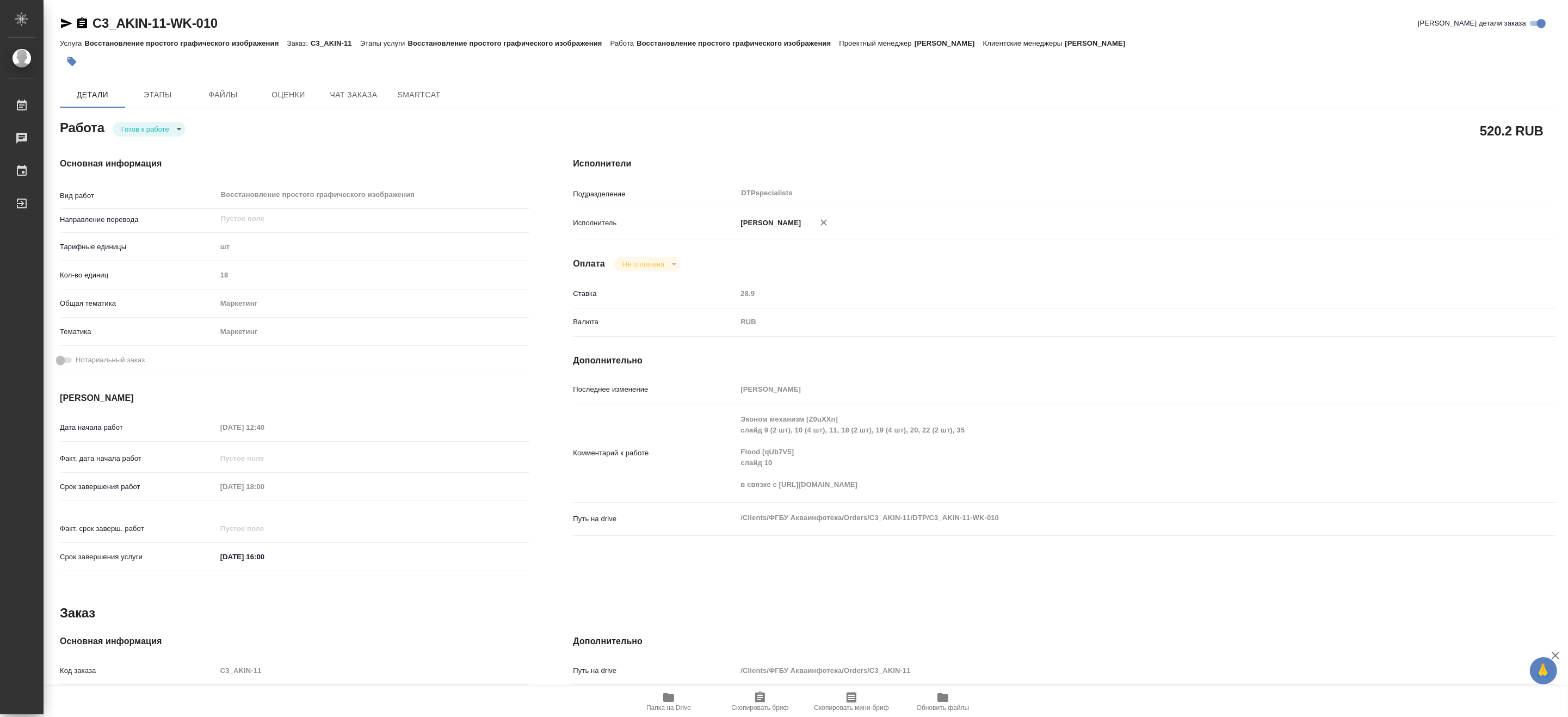
type textarea "x"
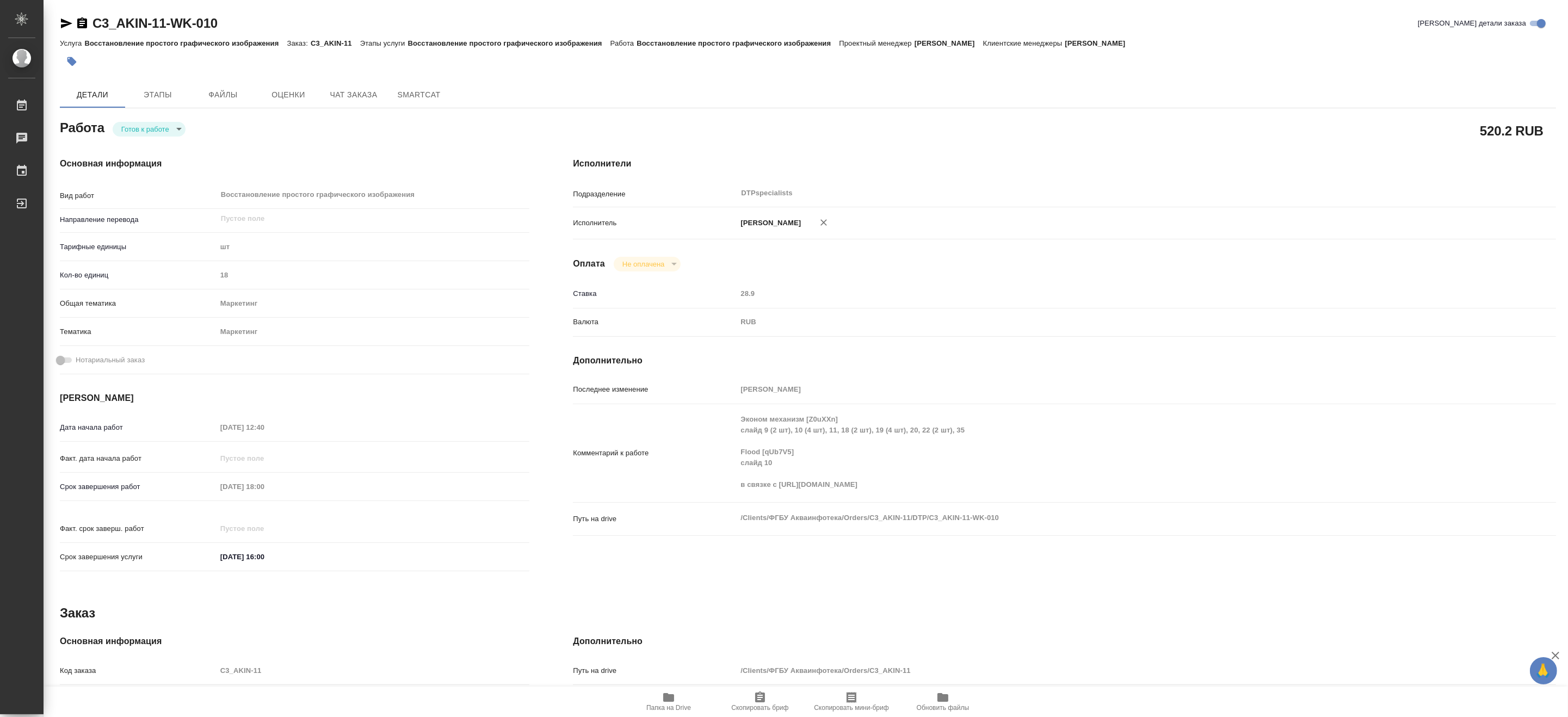
type textarea "x"
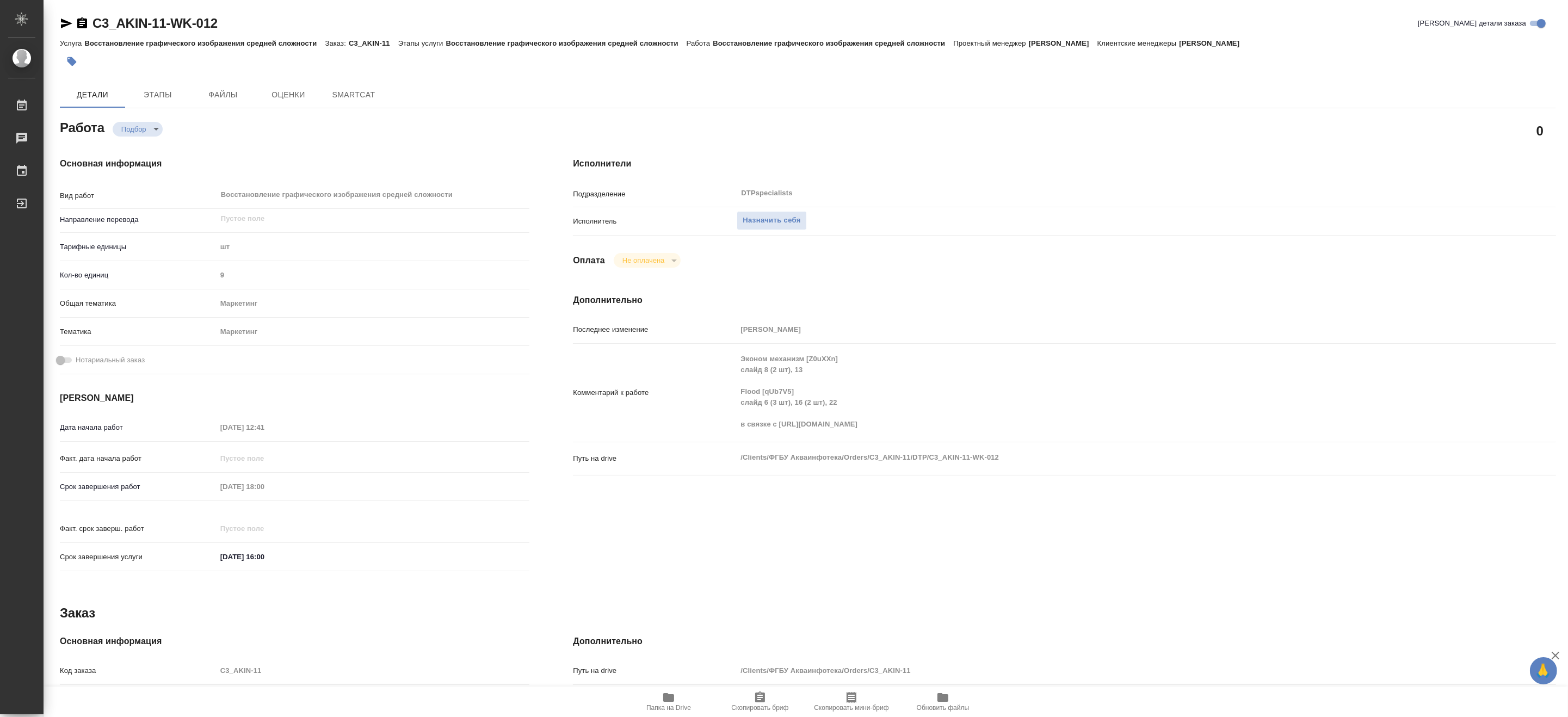
type textarea "x"
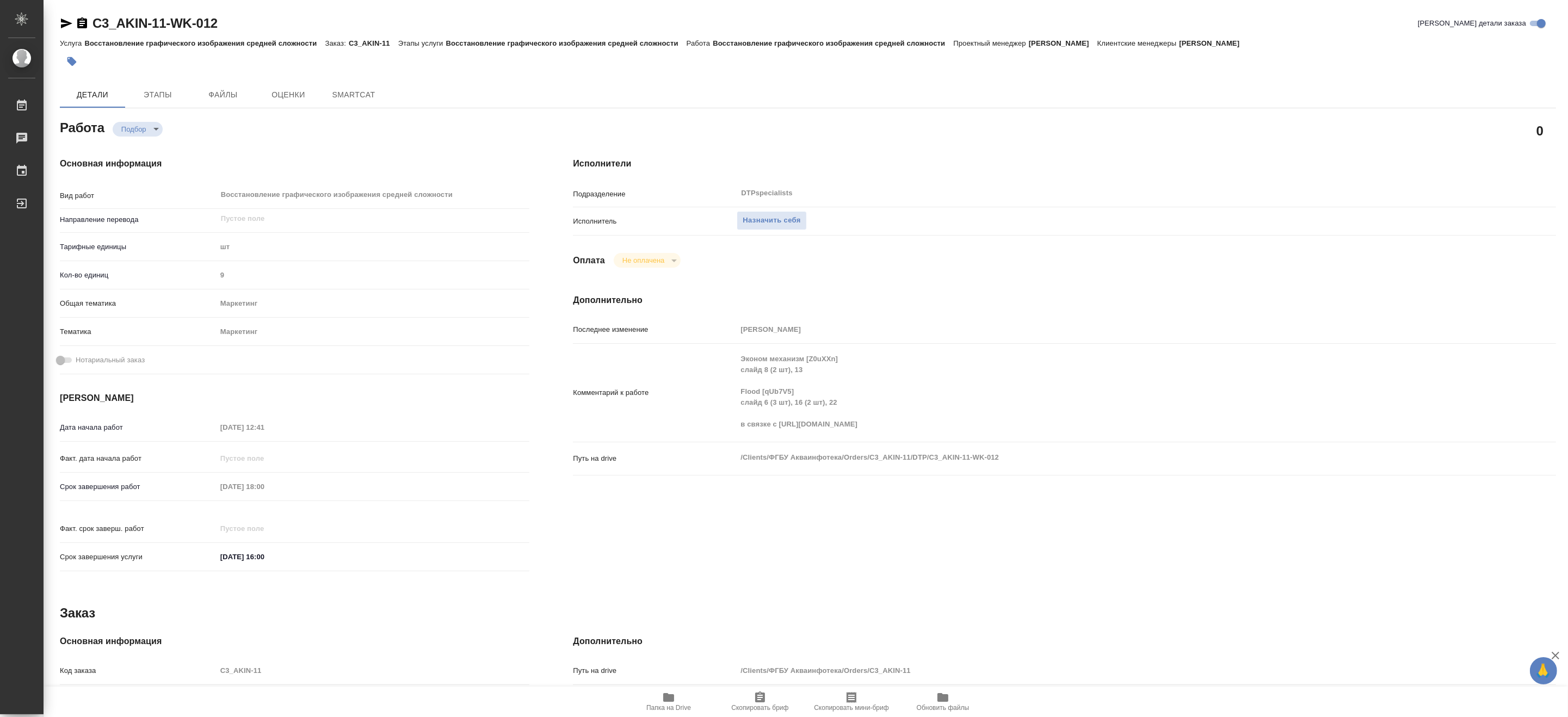
type textarea "x"
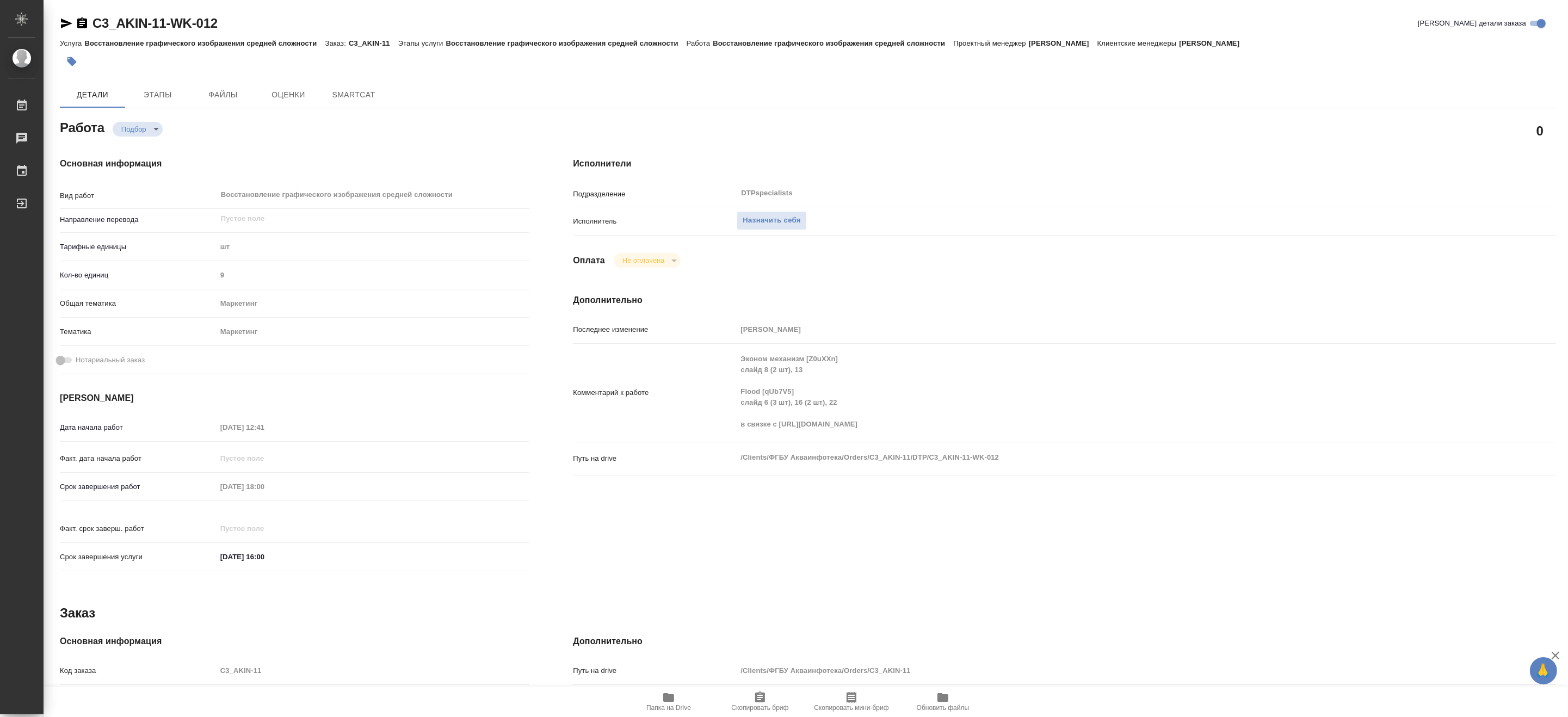
type textarea "x"
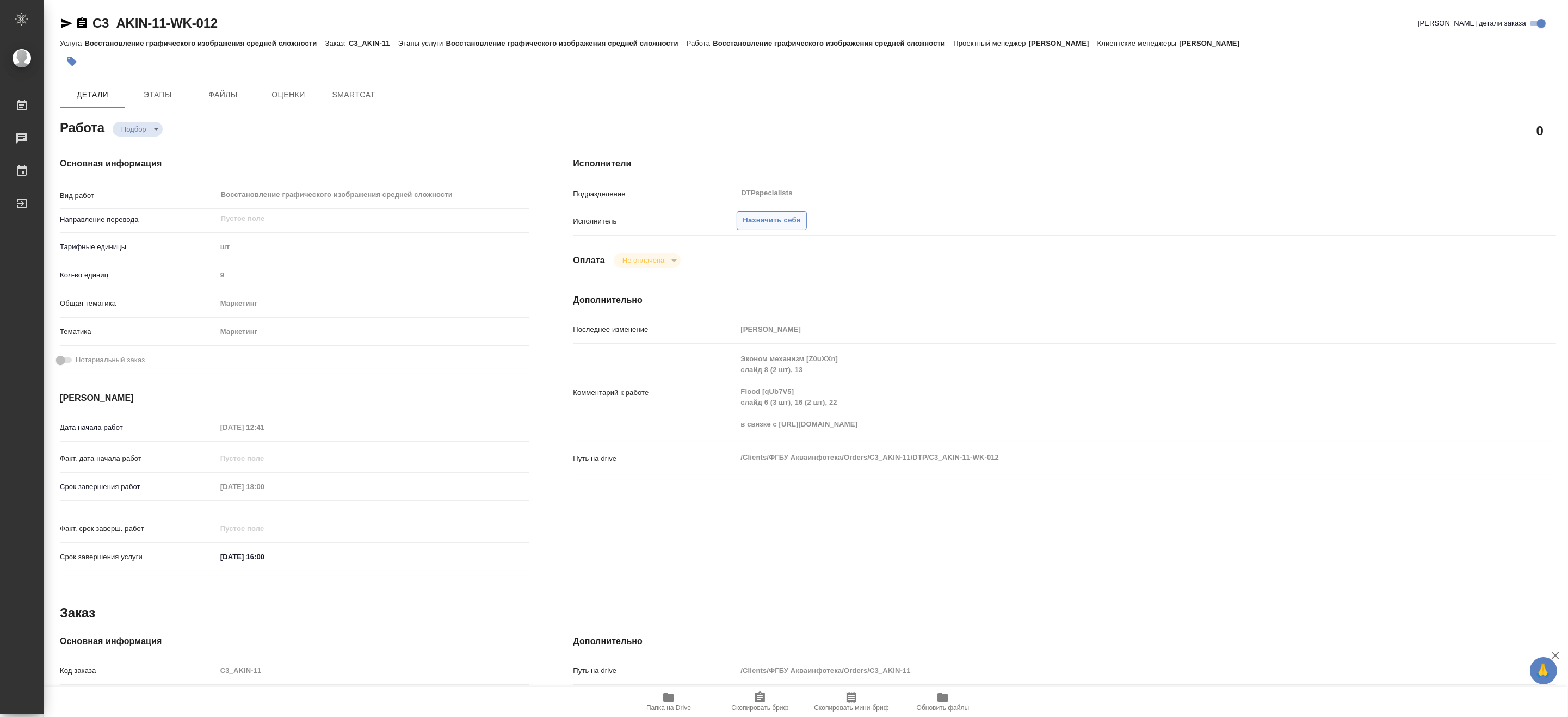
click at [772, 221] on span "Назначить себя" at bounding box center [771, 220] width 58 height 13
type textarea "x"
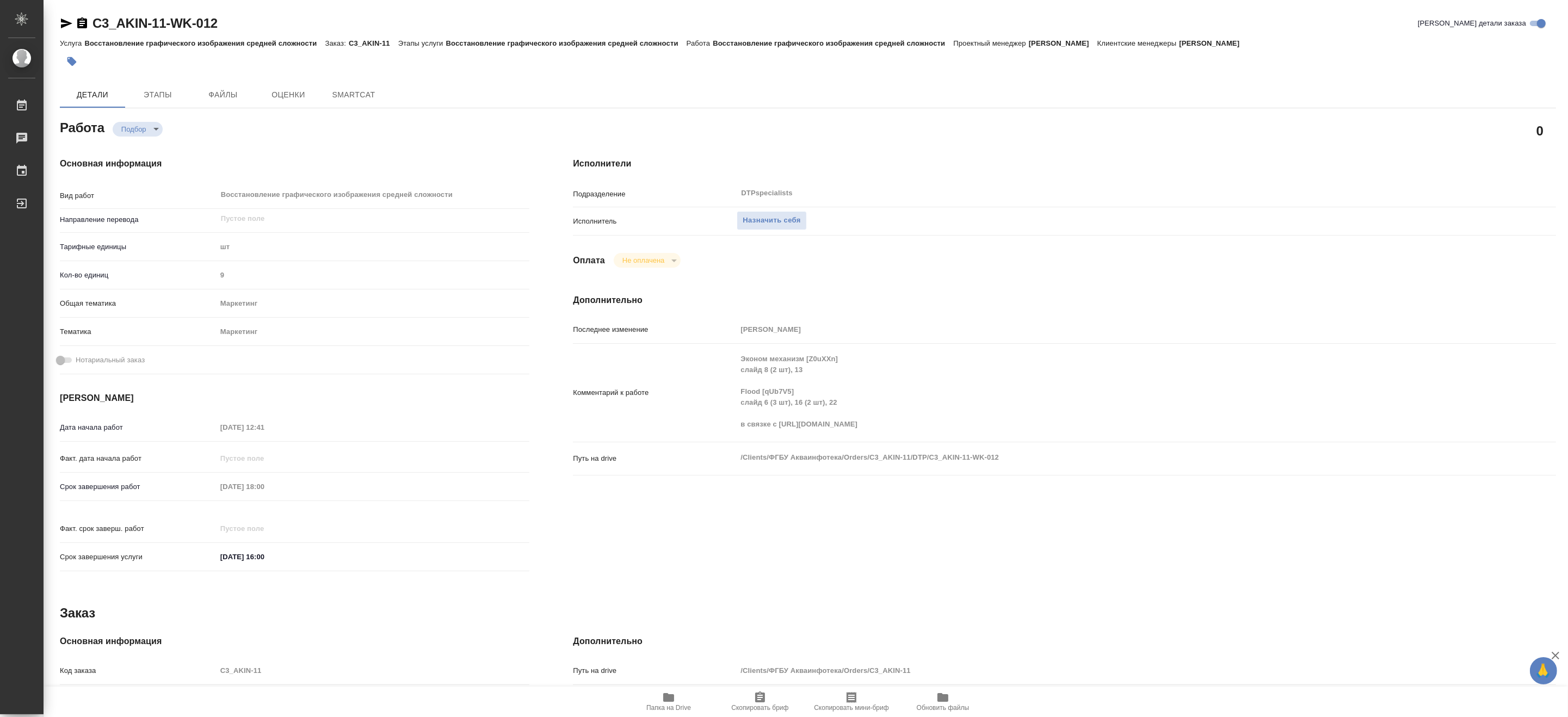
type textarea "x"
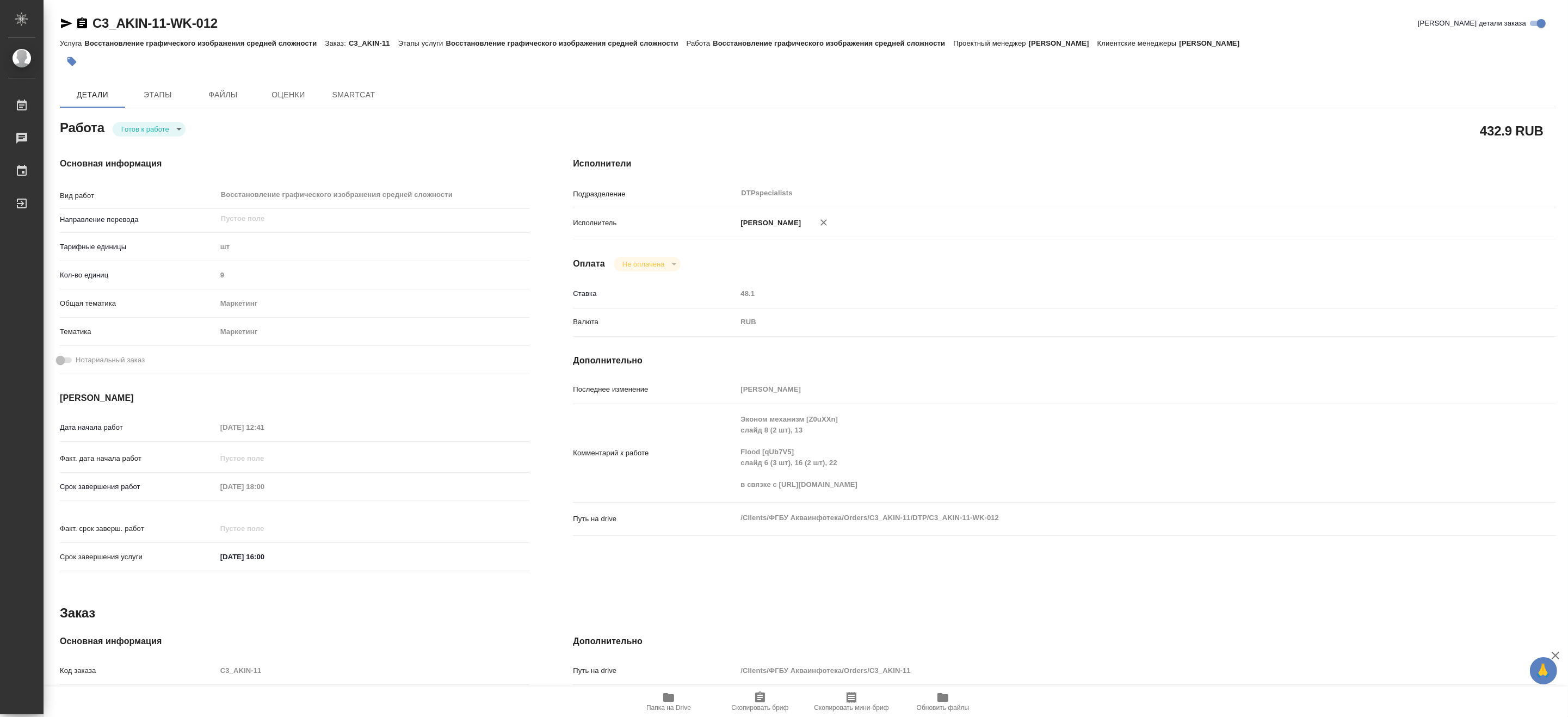
type textarea "x"
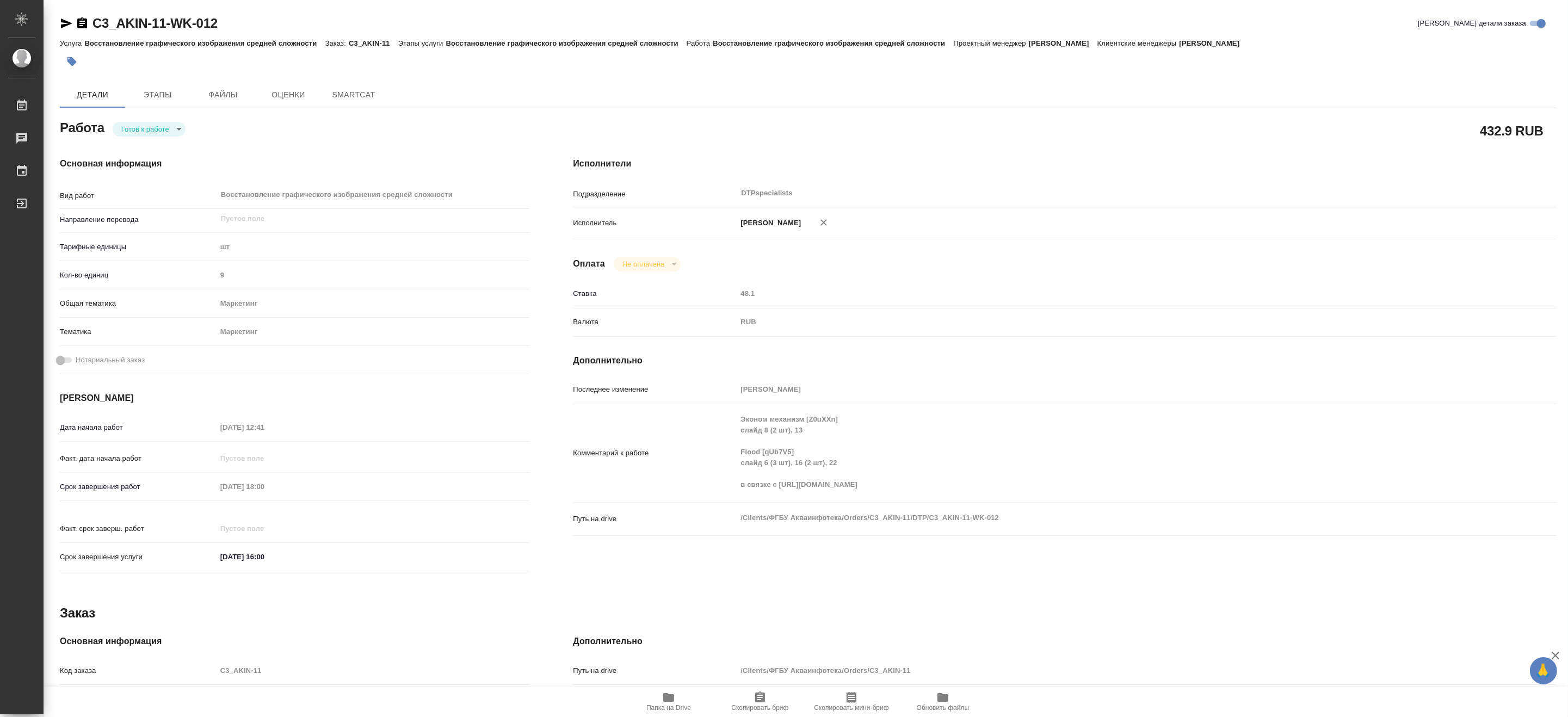
type textarea "x"
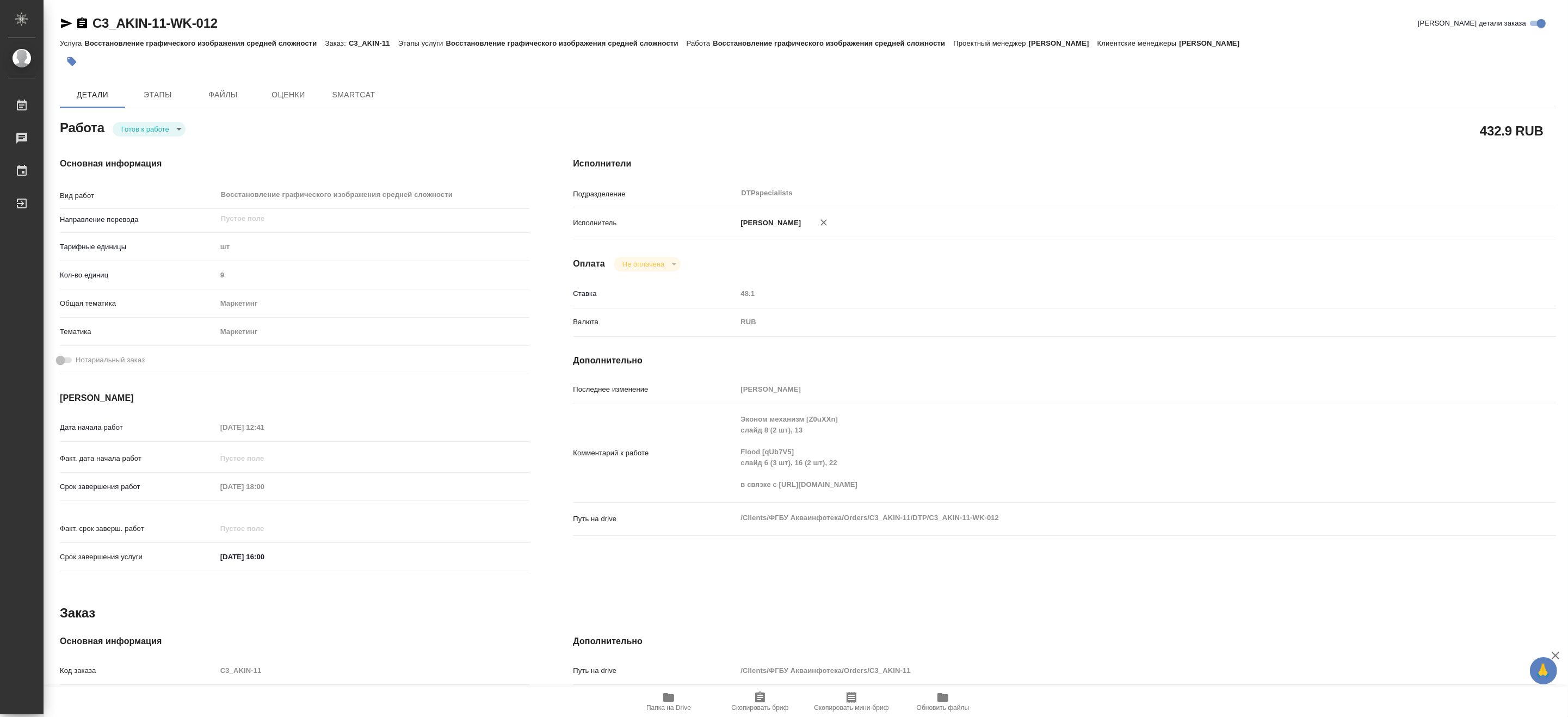
type textarea "x"
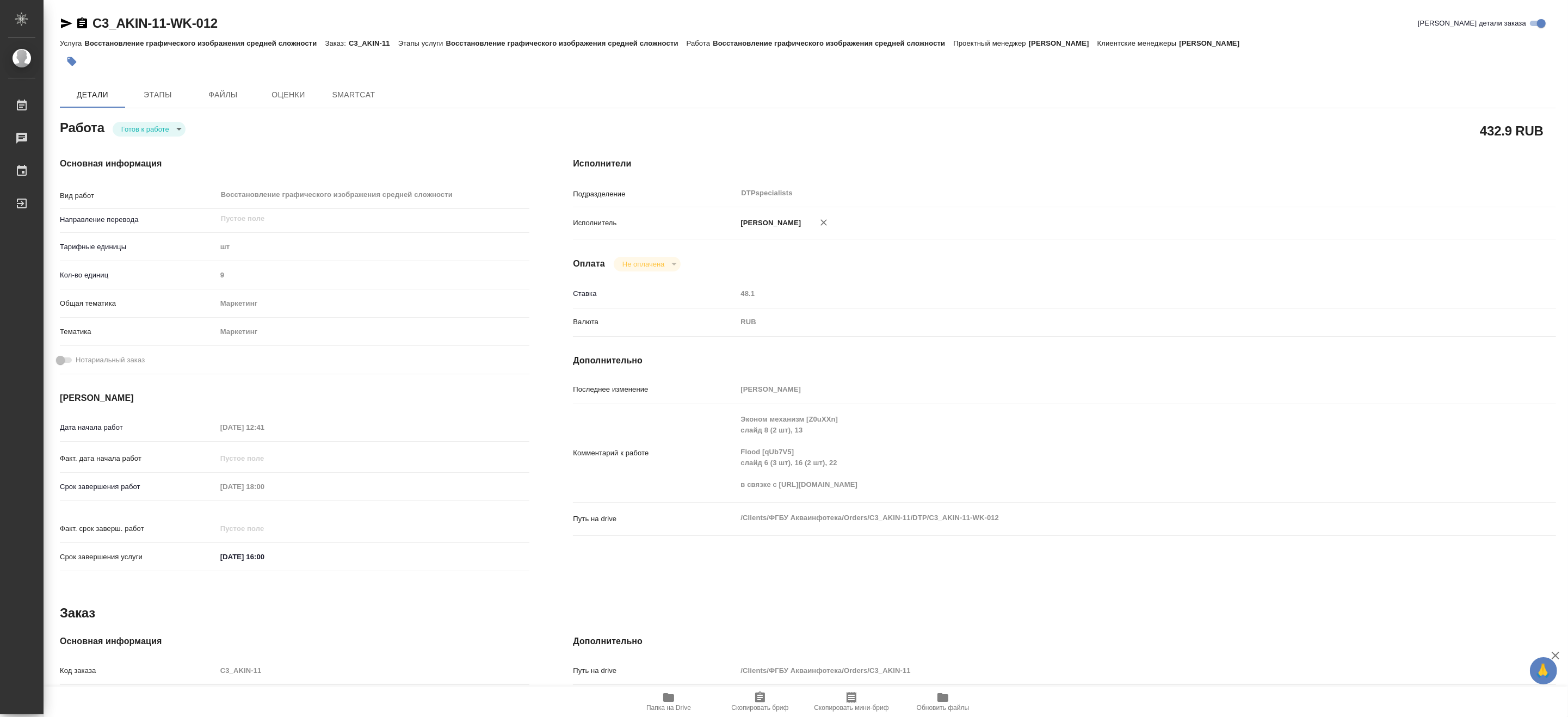
type textarea "x"
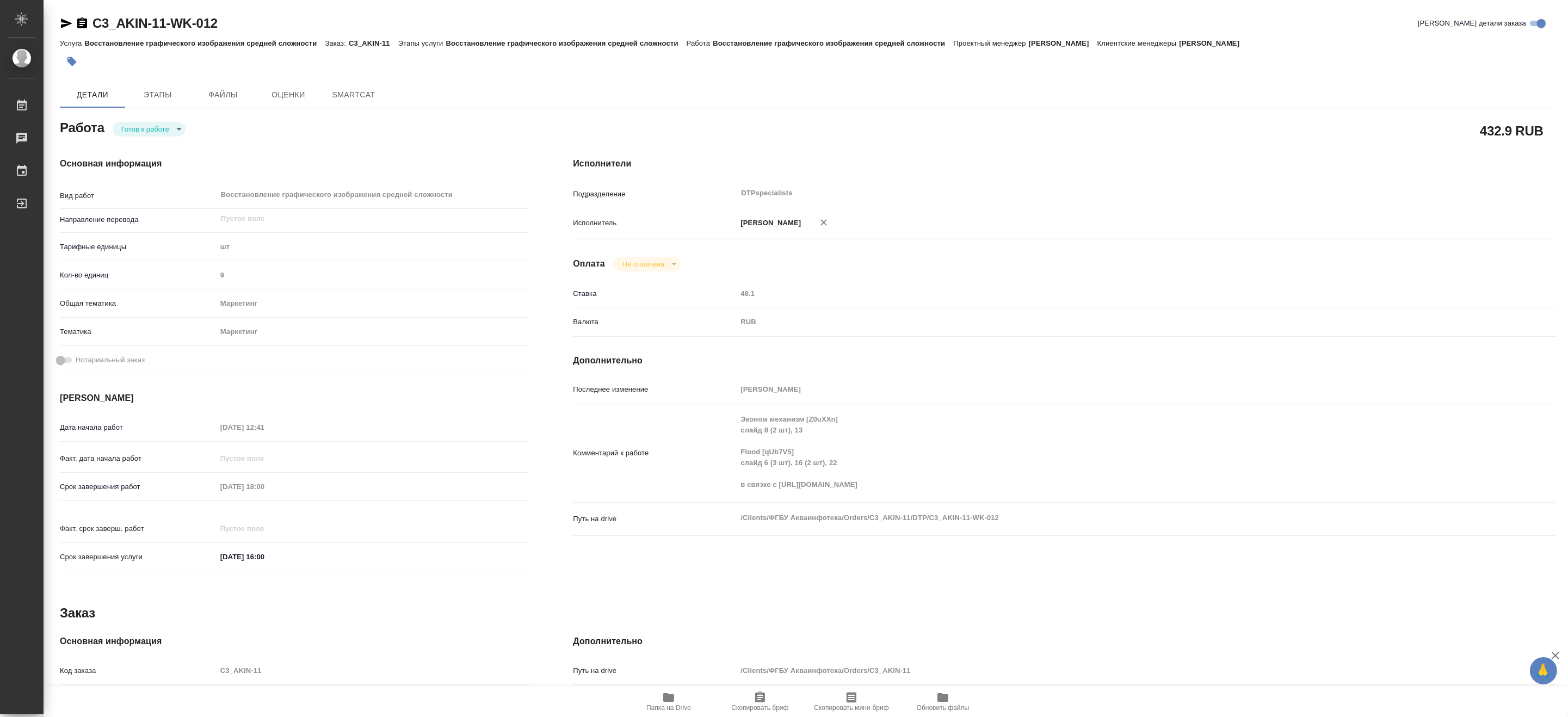
type textarea "x"
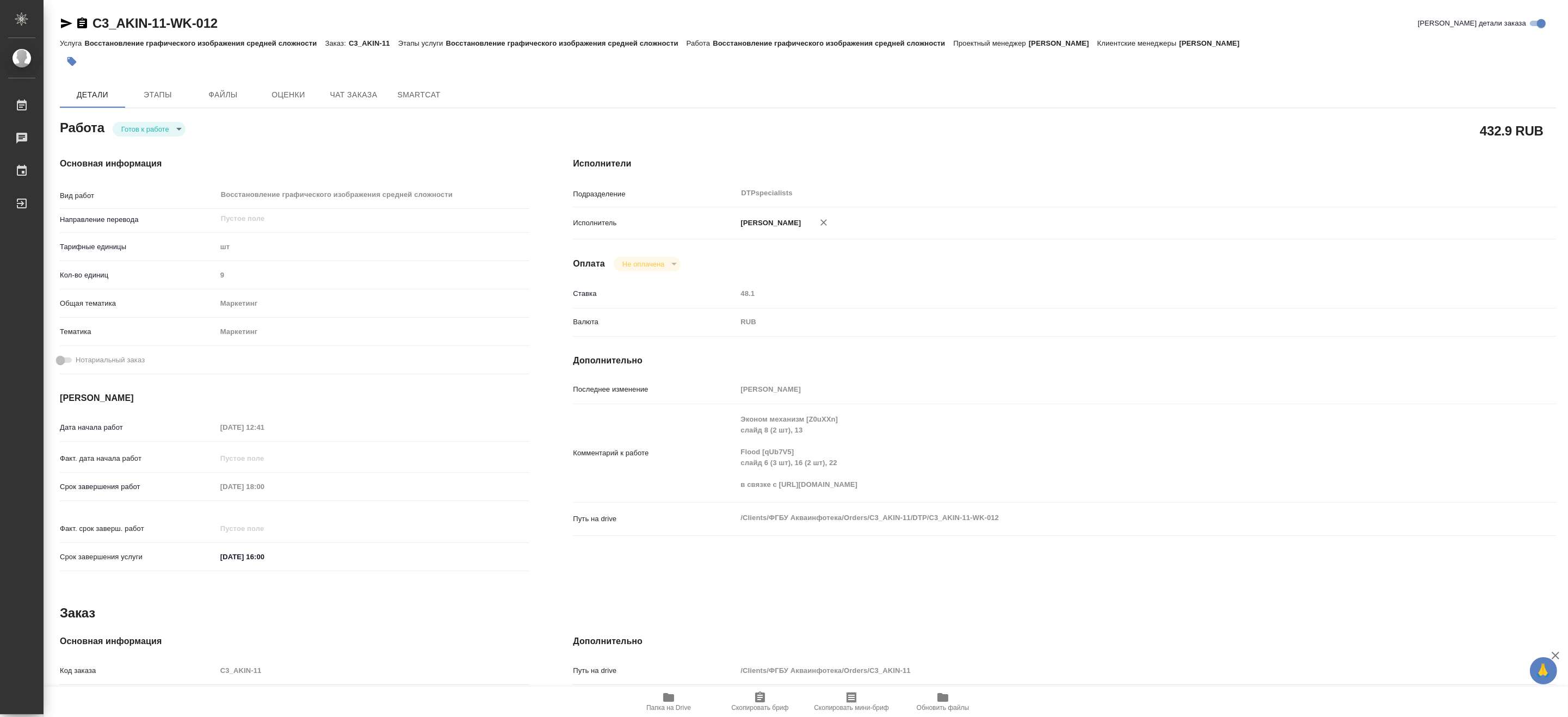
type textarea "x"
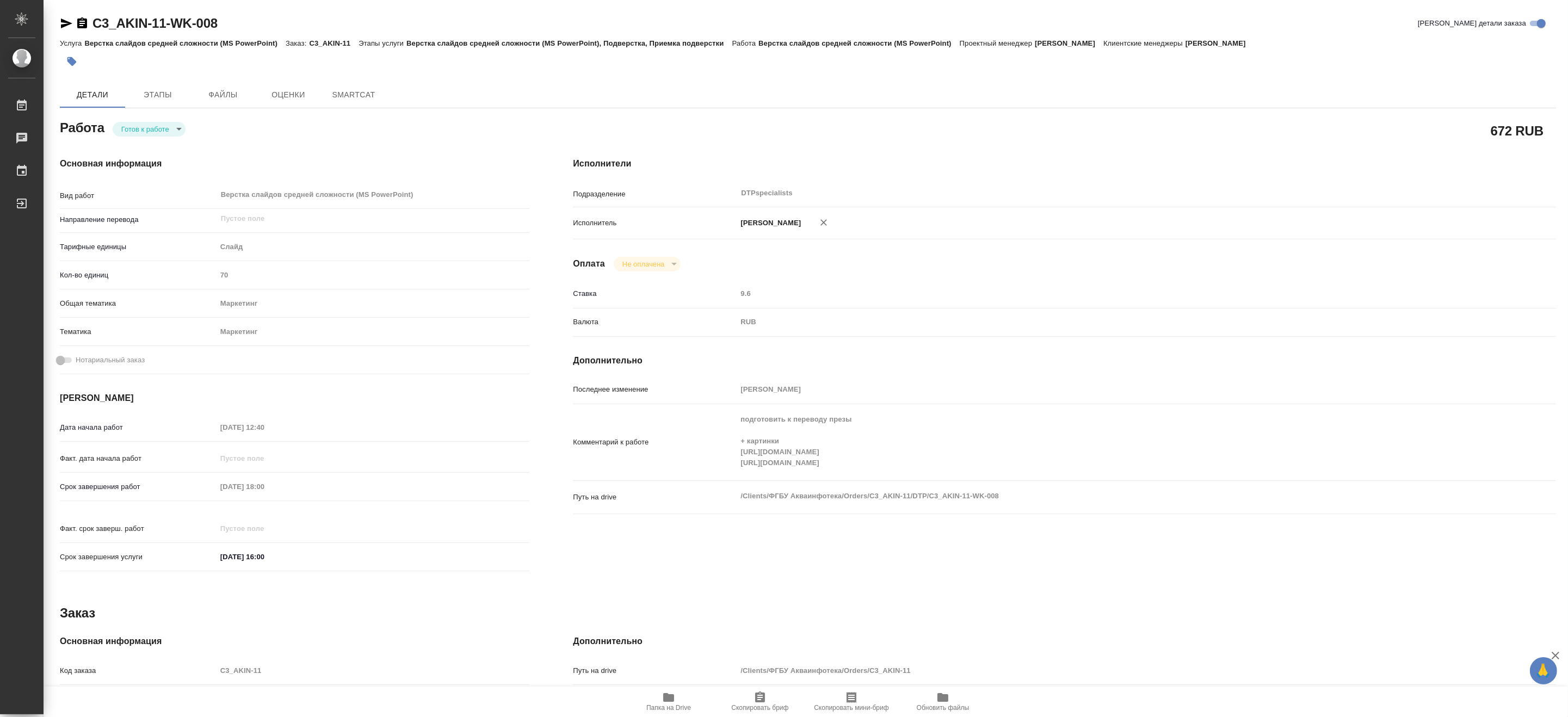
type textarea "x"
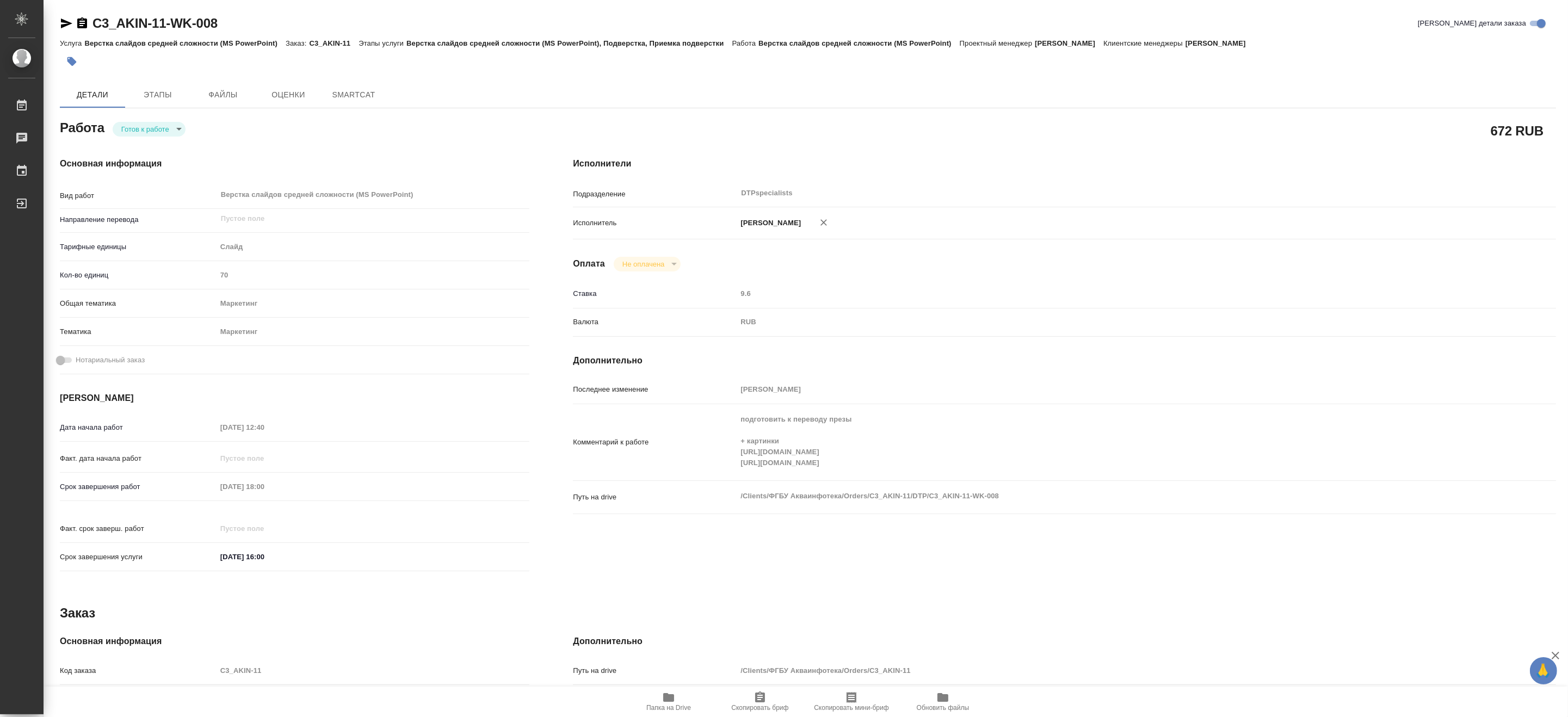
type textarea "x"
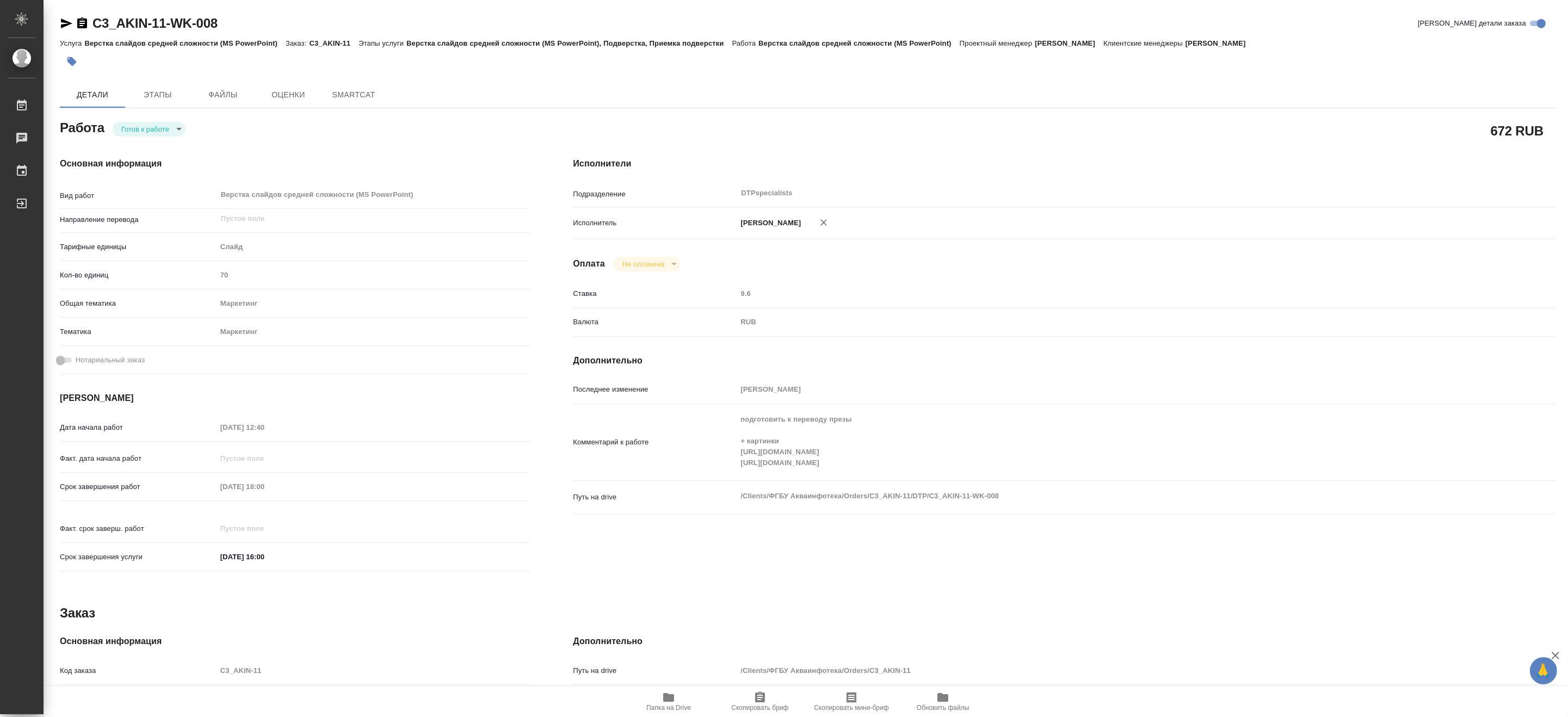
type textarea "x"
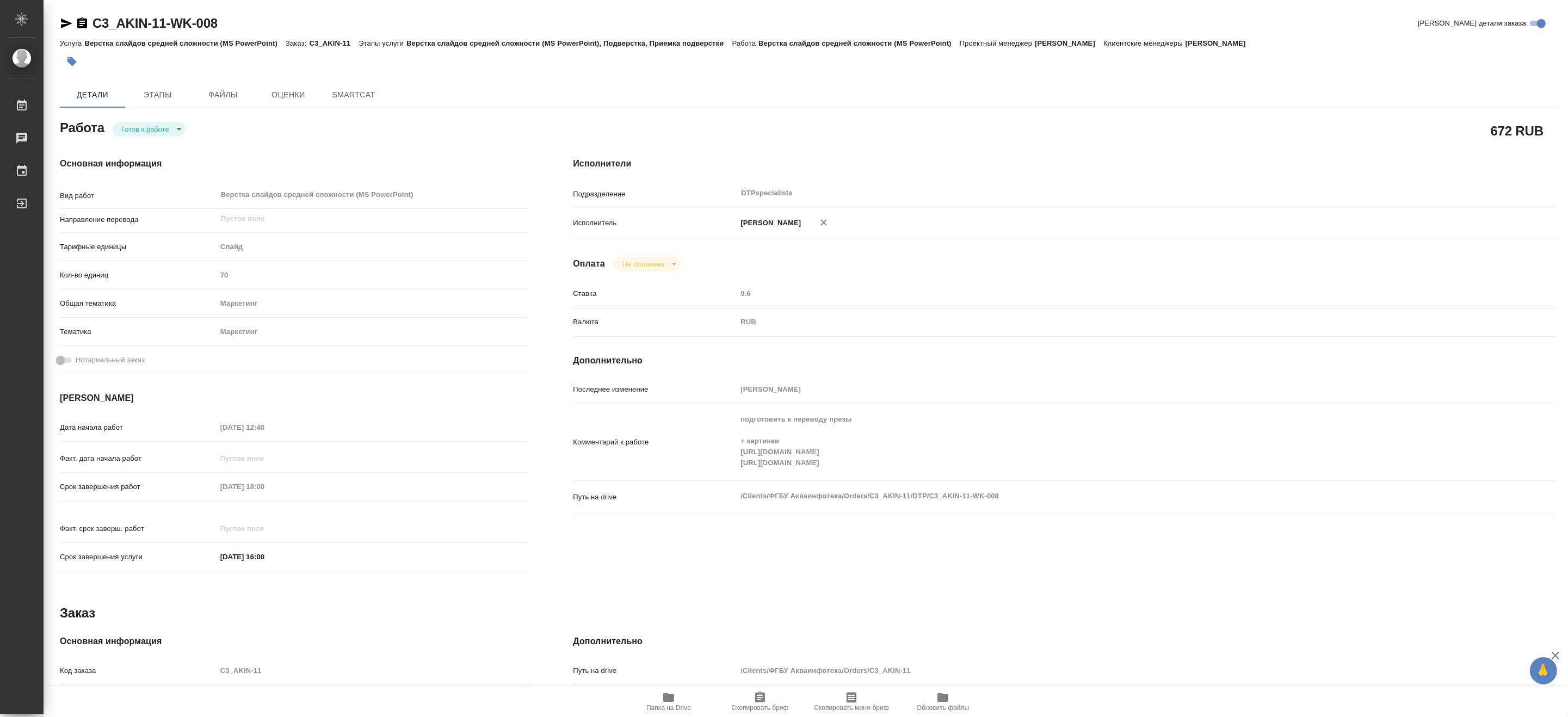
type textarea "x"
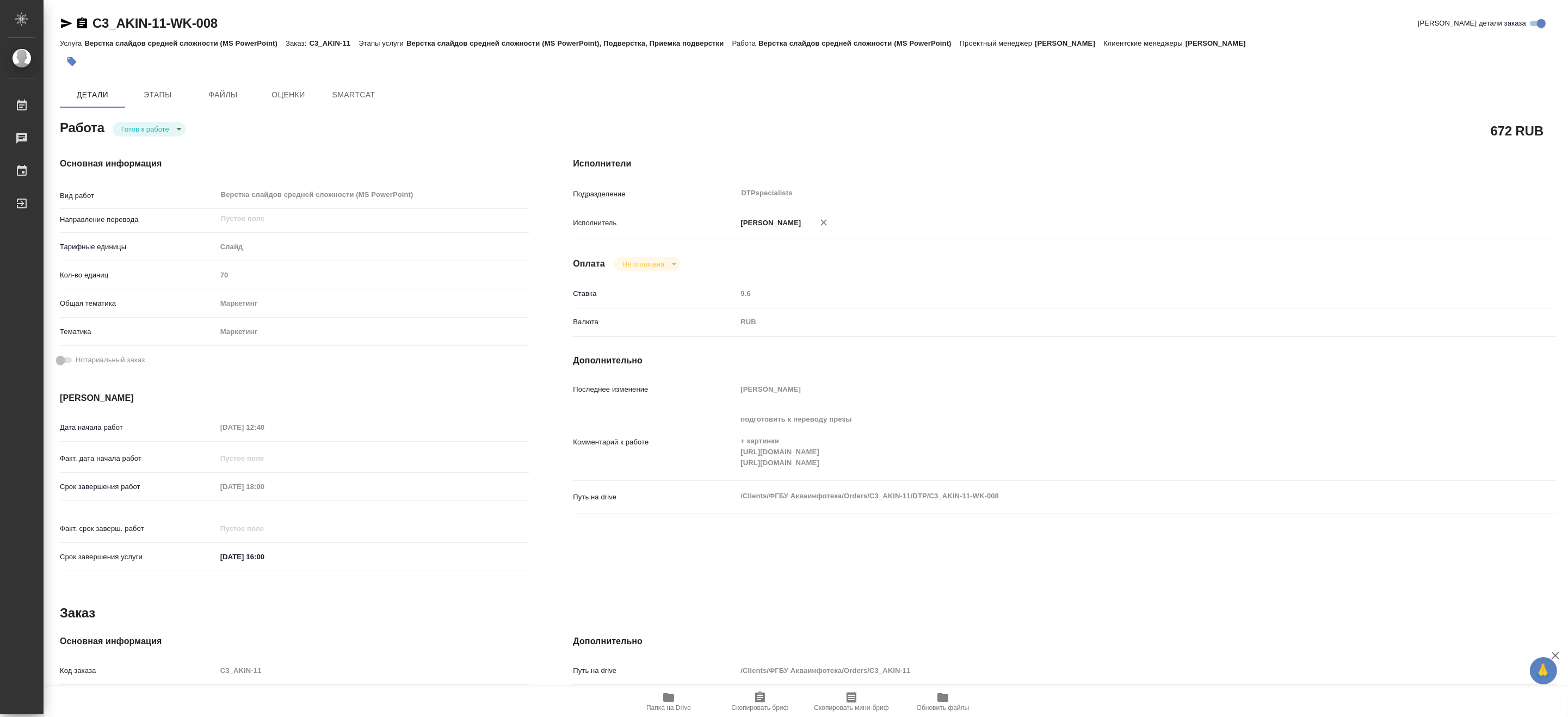
type textarea "x"
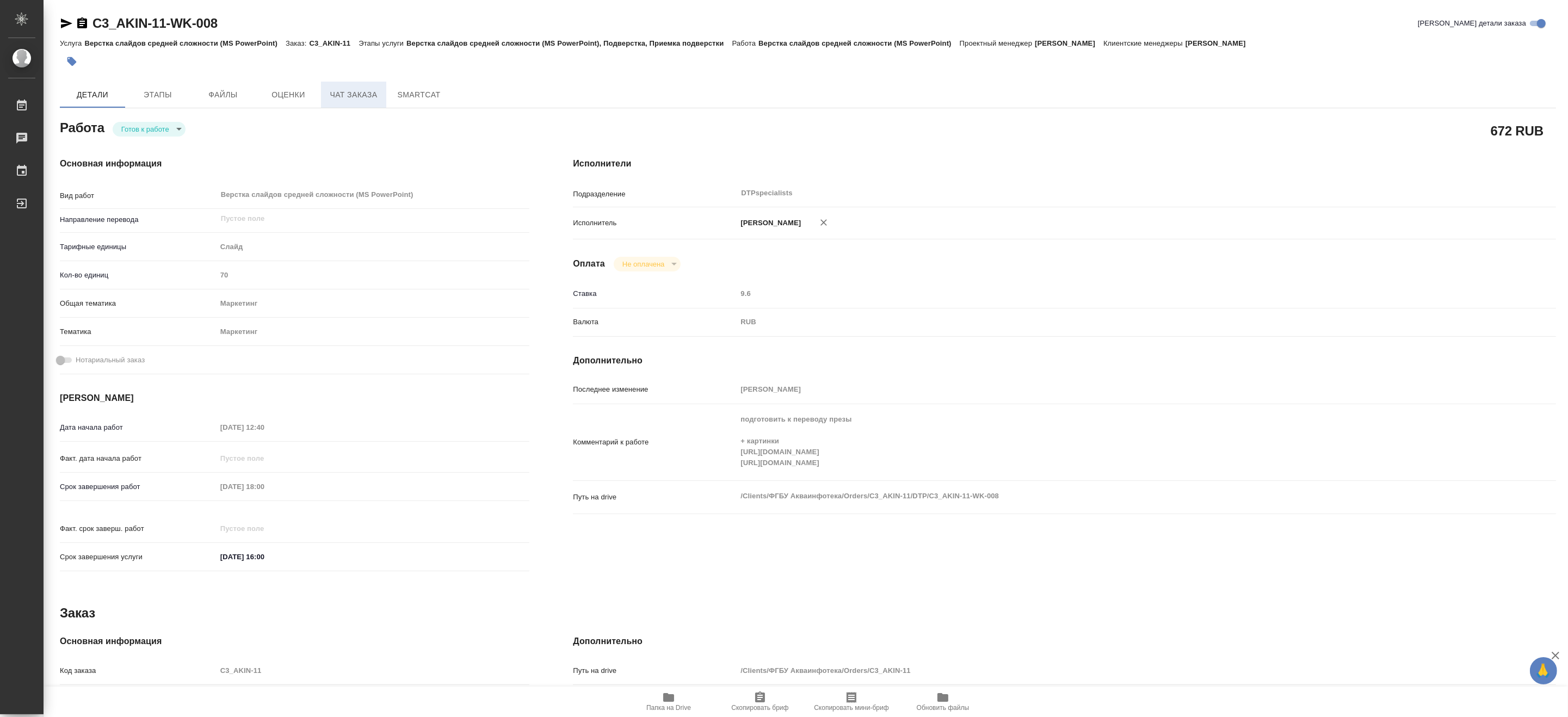
click at [340, 102] on button "Чат заказа" at bounding box center [353, 94] width 65 height 26
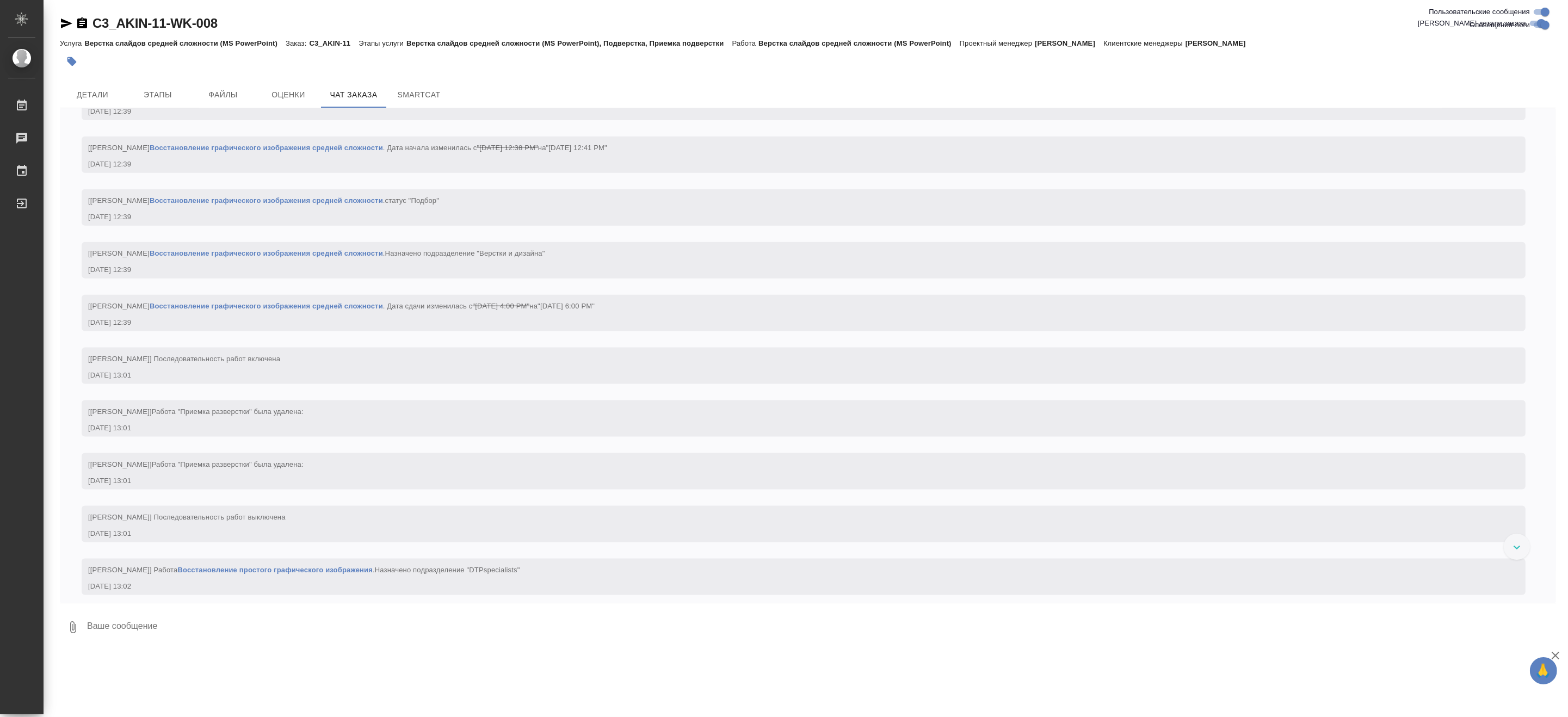
scroll to position [2392, 0]
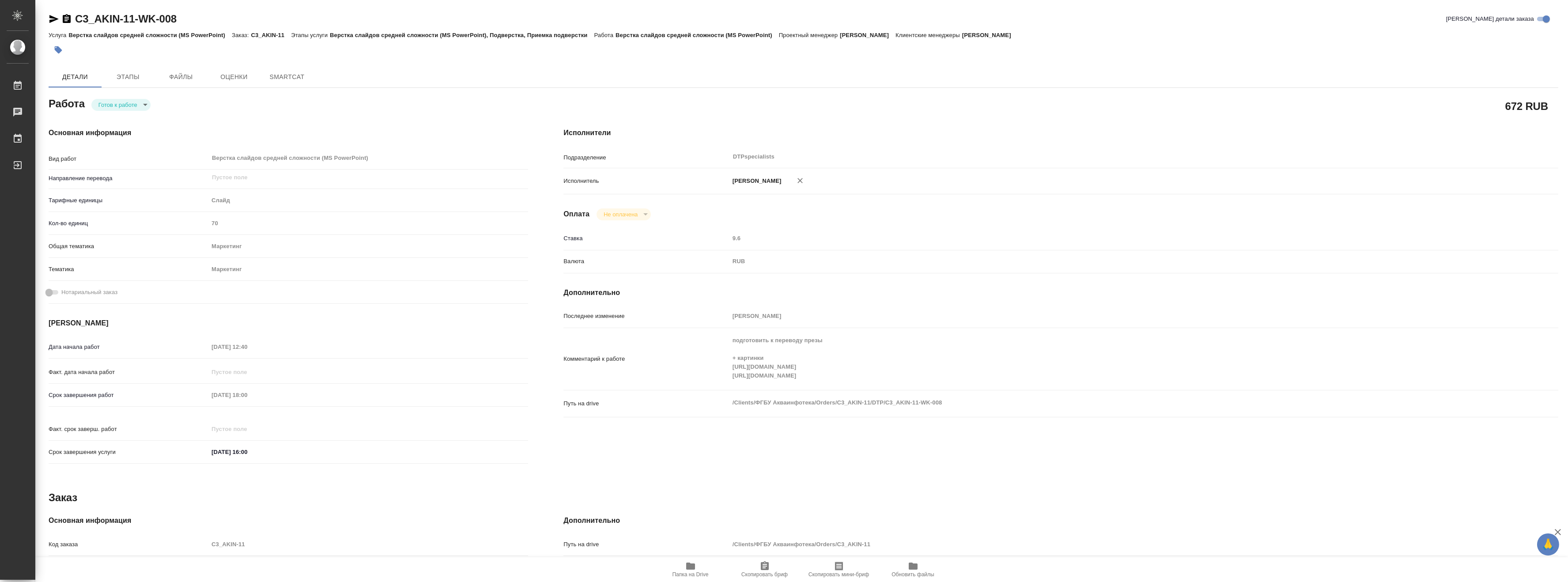
type textarea "x"
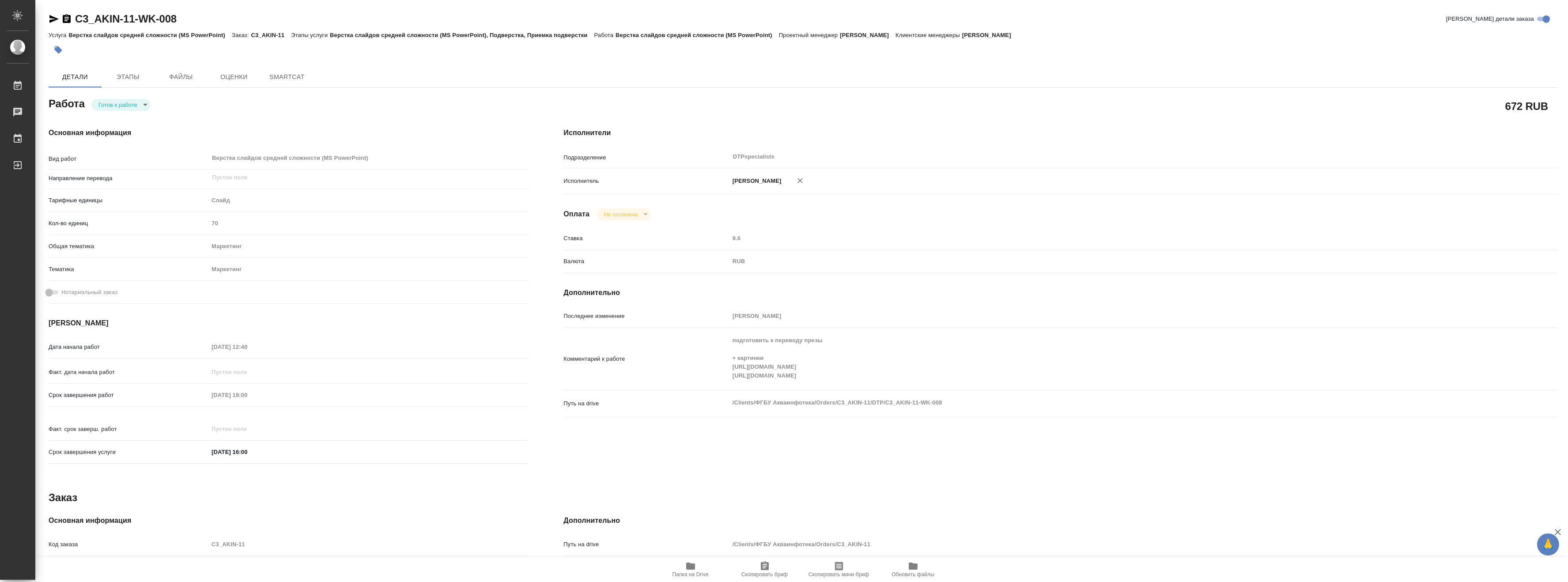
type textarea "x"
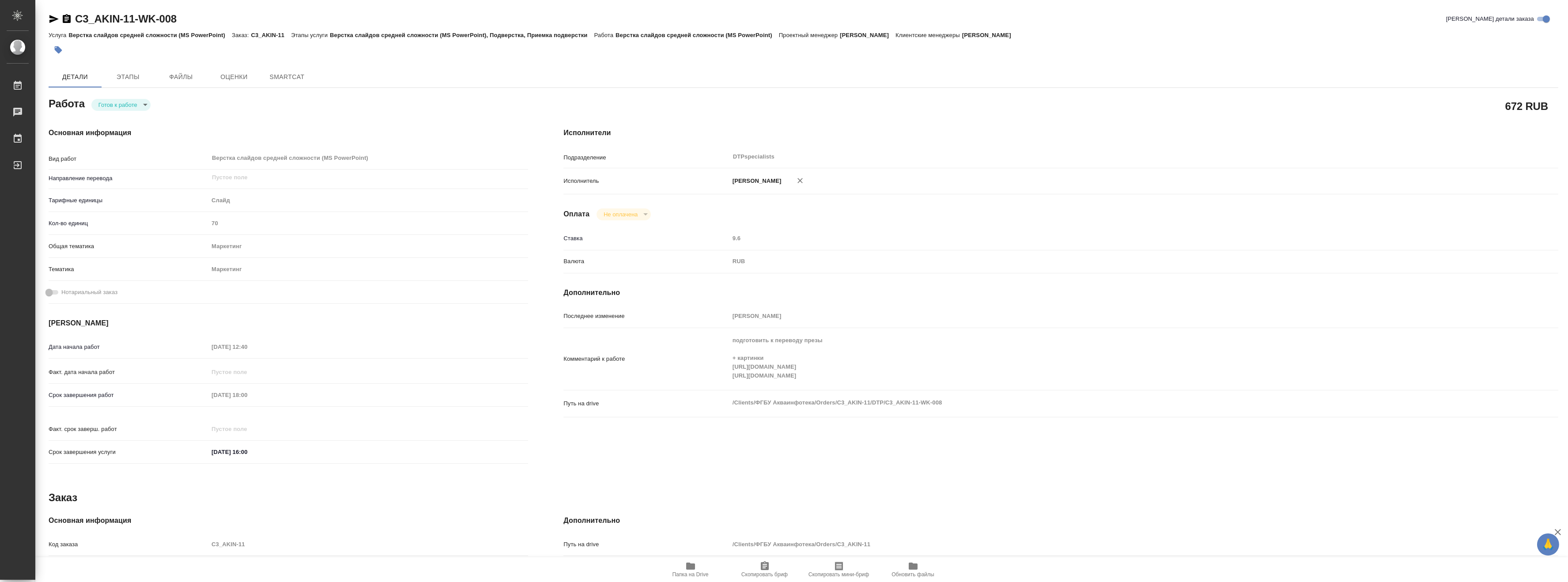
type textarea "x"
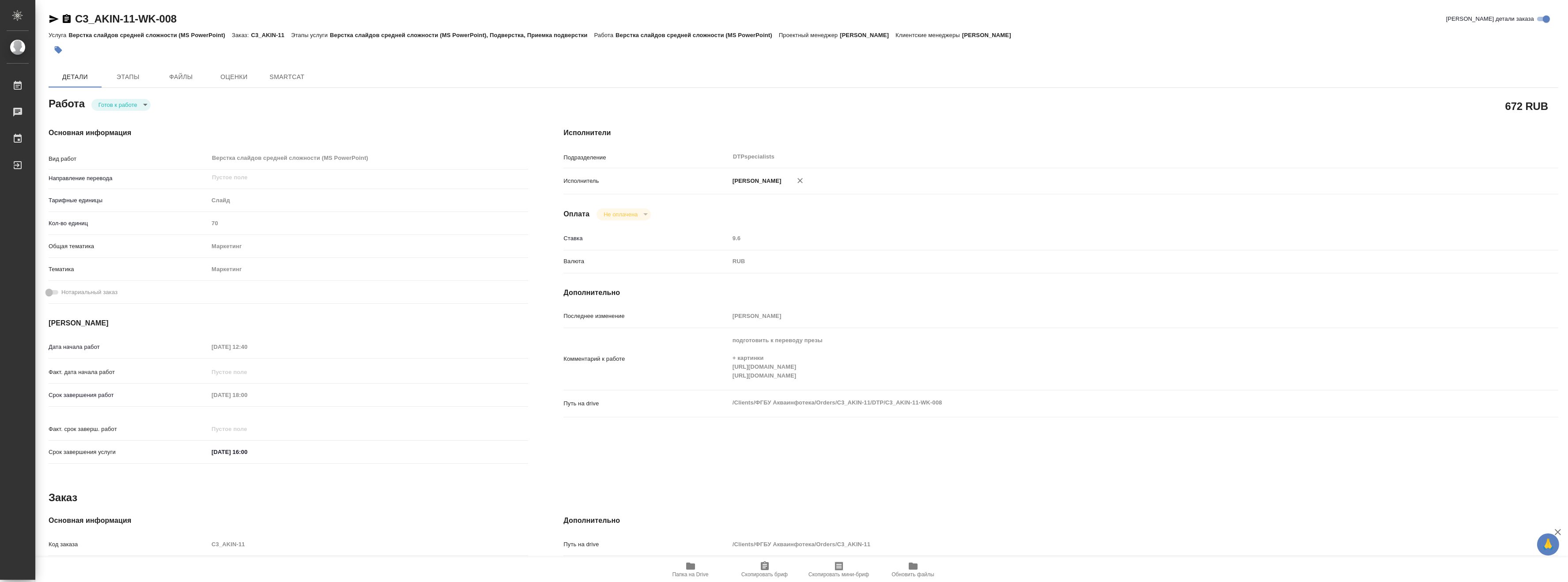
type textarea "x"
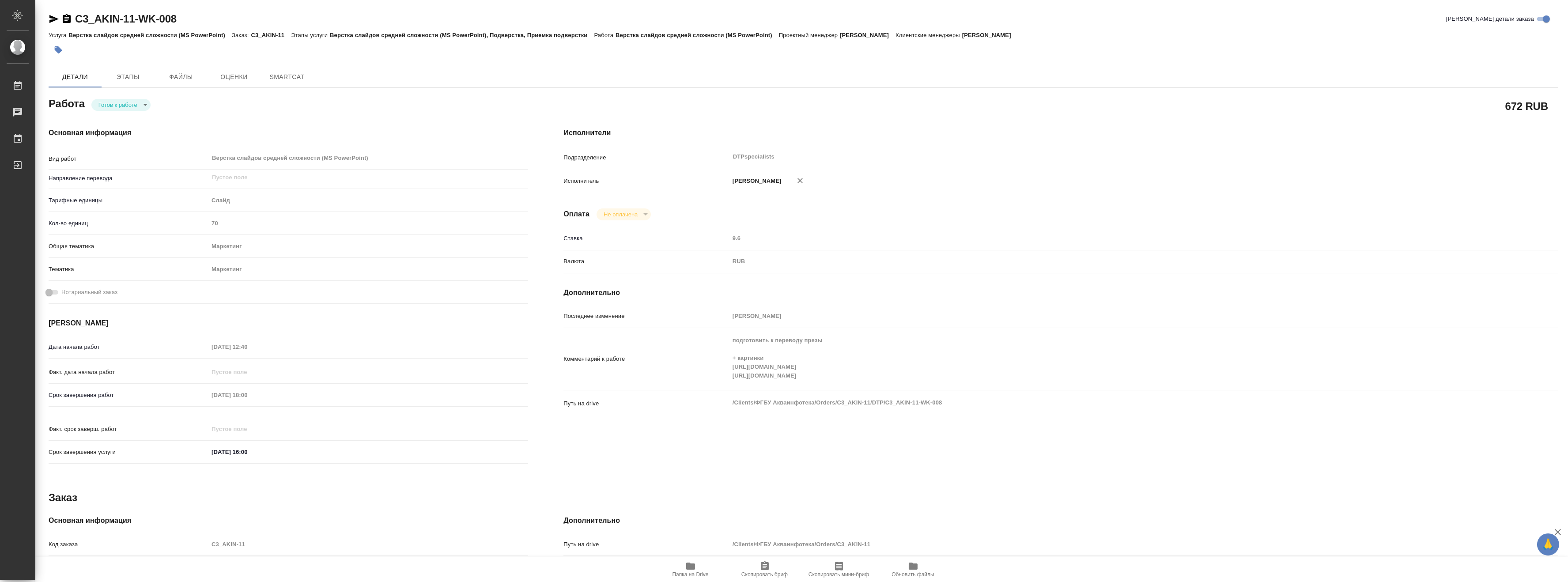
type textarea "x"
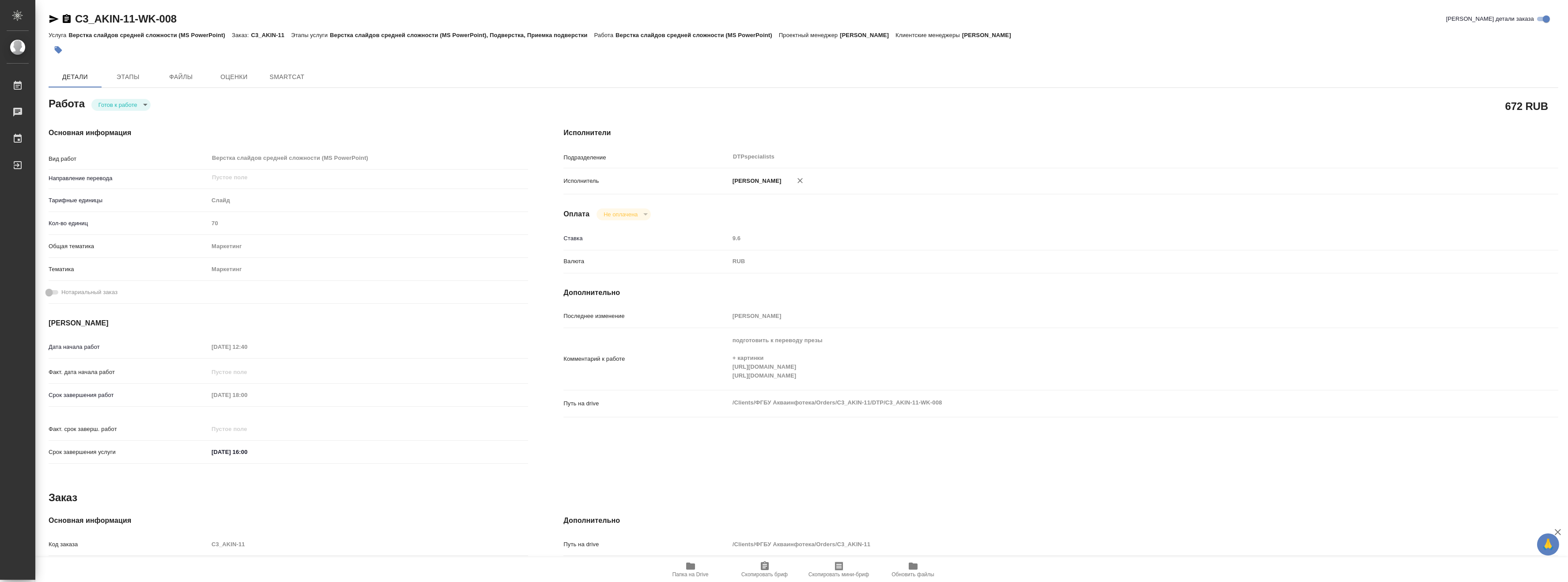
type textarea "x"
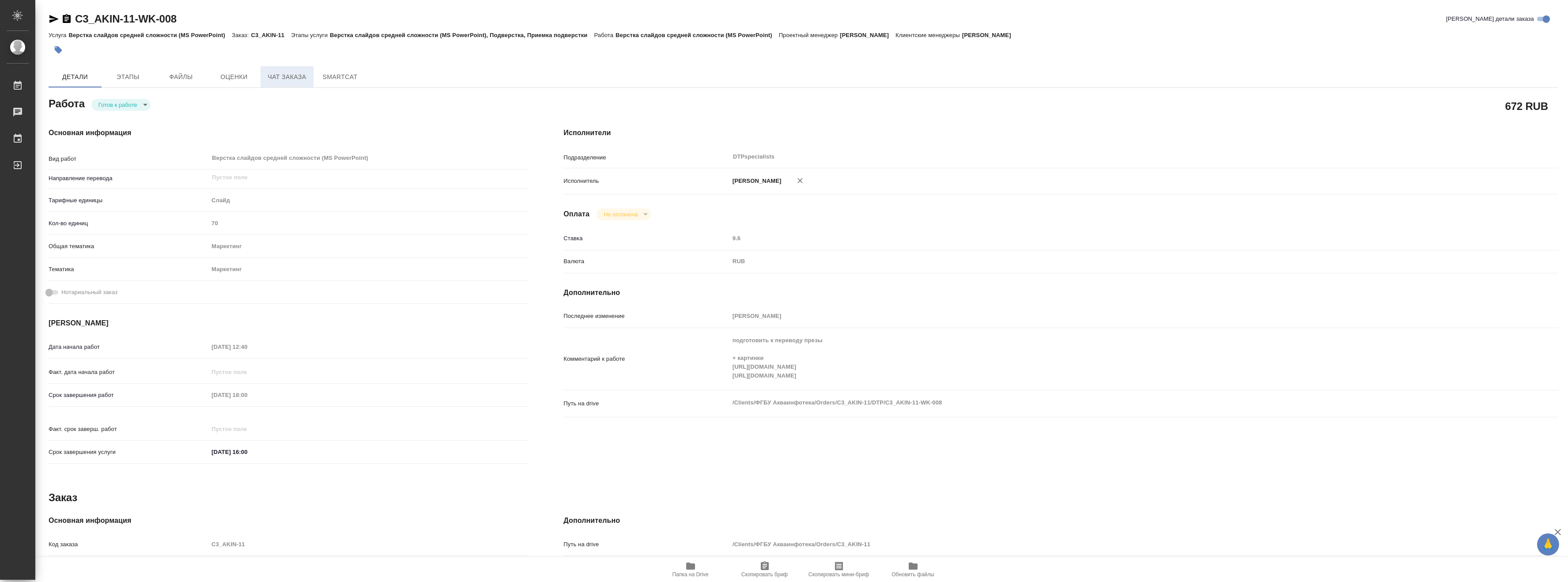
click at [276, 78] on span "Чат заказа" at bounding box center [287, 77] width 43 height 11
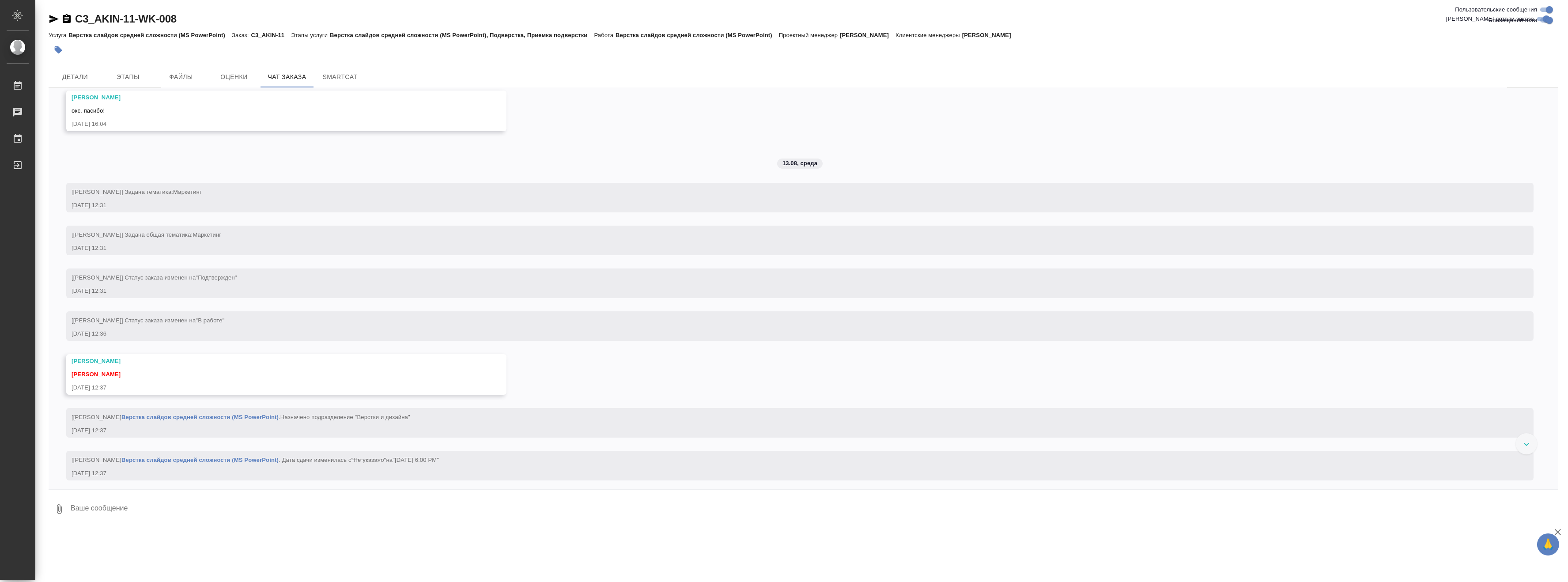
scroll to position [1255, 0]
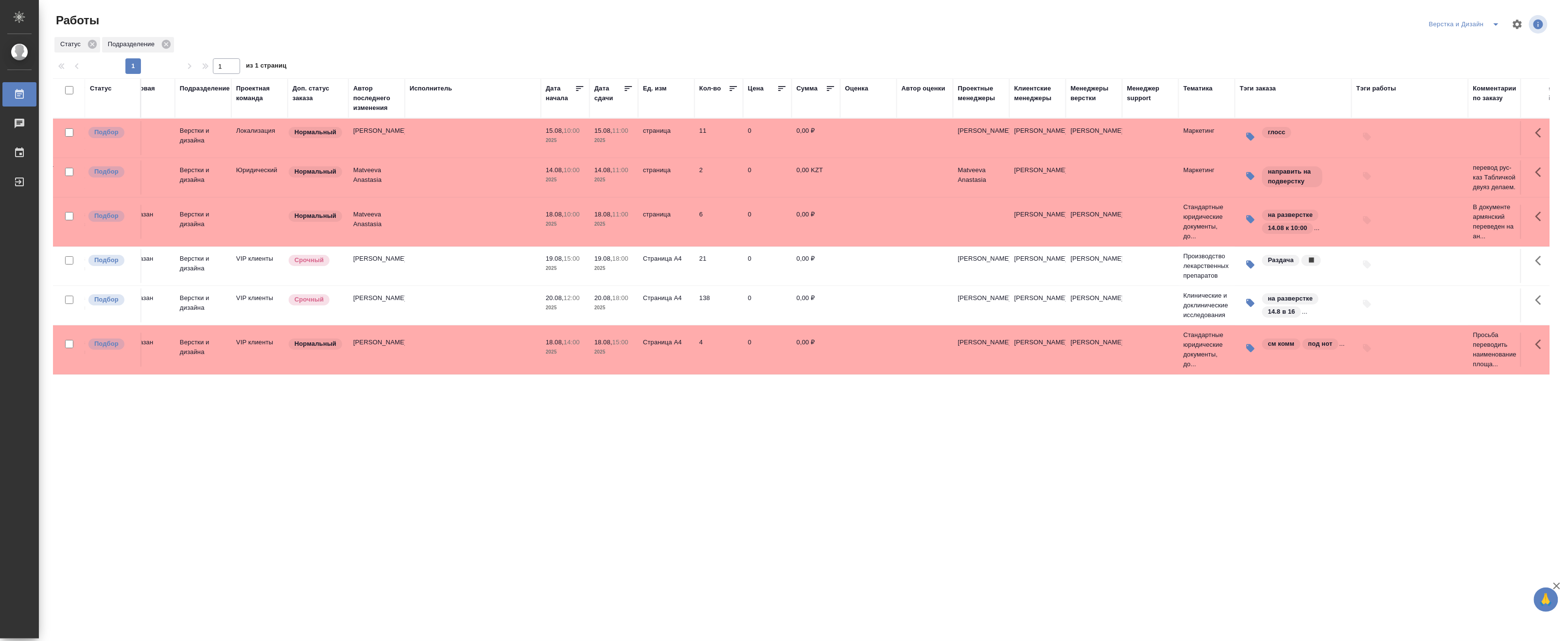
scroll to position [0, 312]
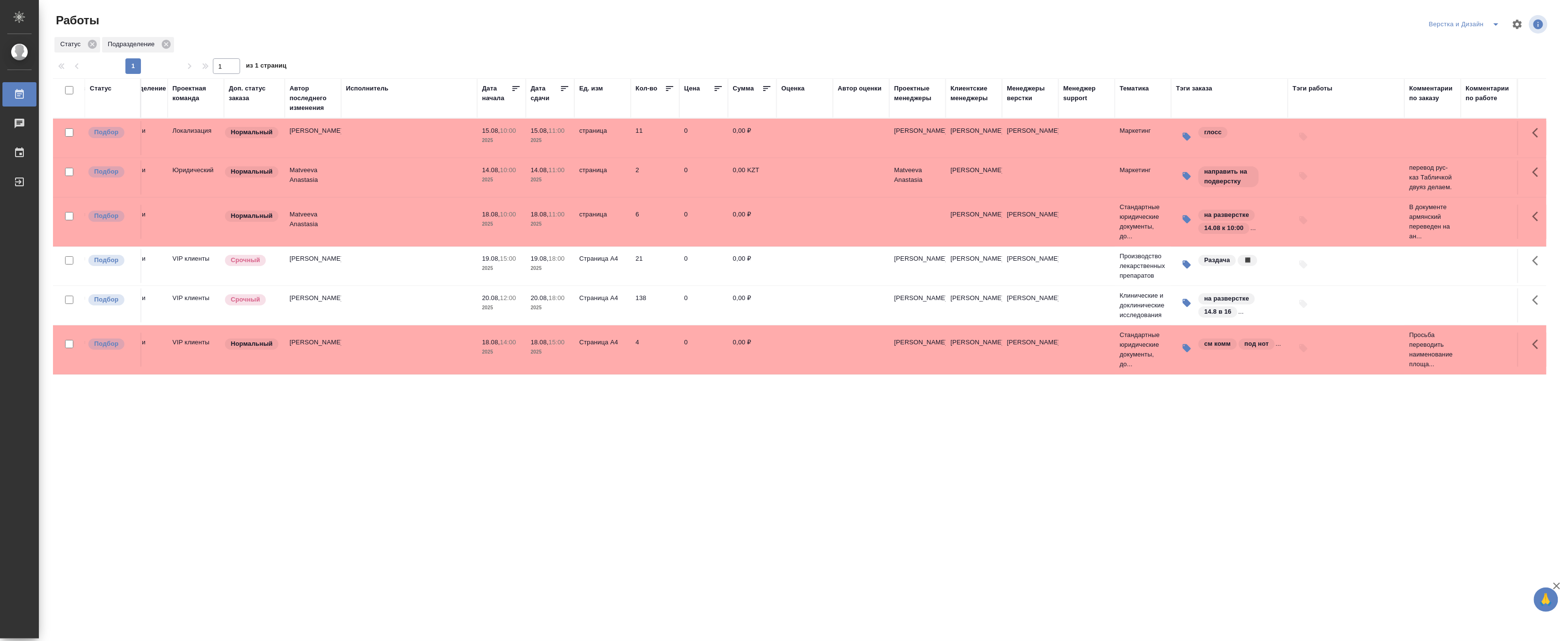
click at [1495, 19] on icon "split button" at bounding box center [1496, 24] width 11 height 11
click at [1437, 108] on li "DTPLight" at bounding box center [1470, 106] width 93 height 15
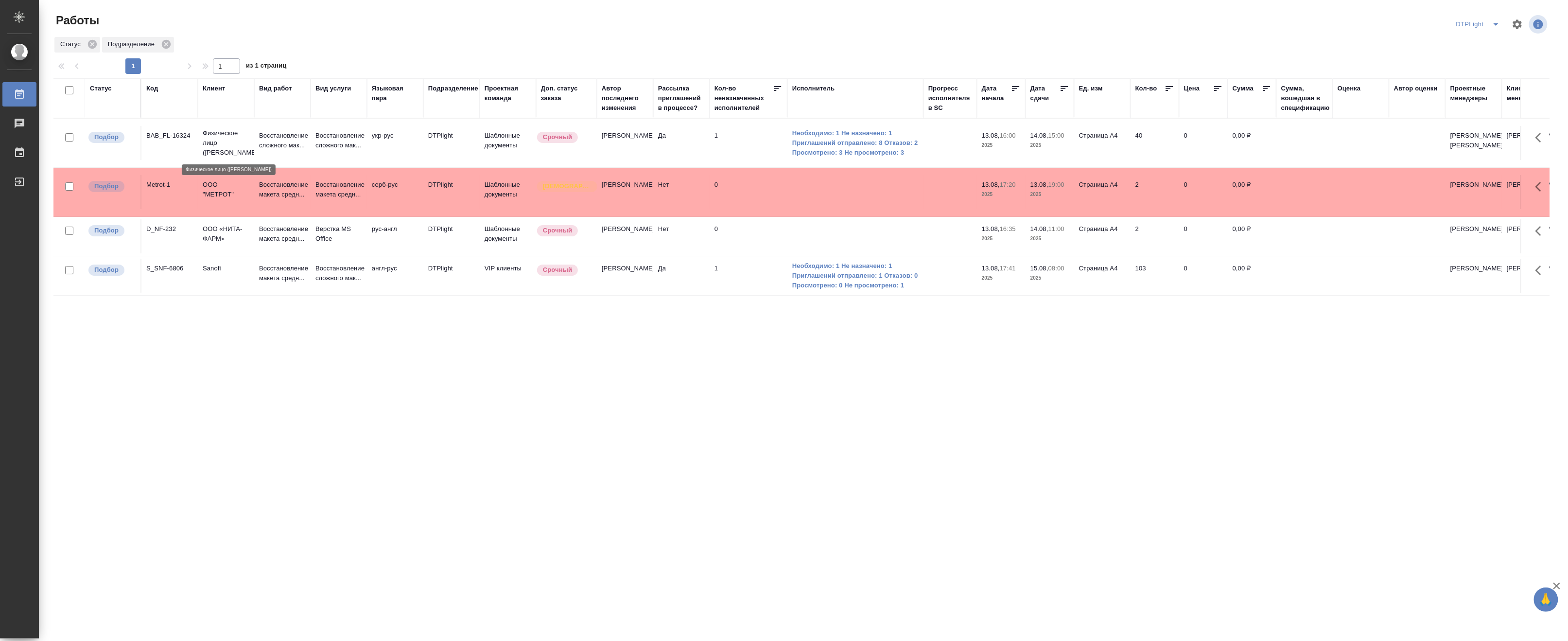
click at [246, 141] on p "Физическое лицо ([PERSON_NAME])" at bounding box center [226, 143] width 47 height 30
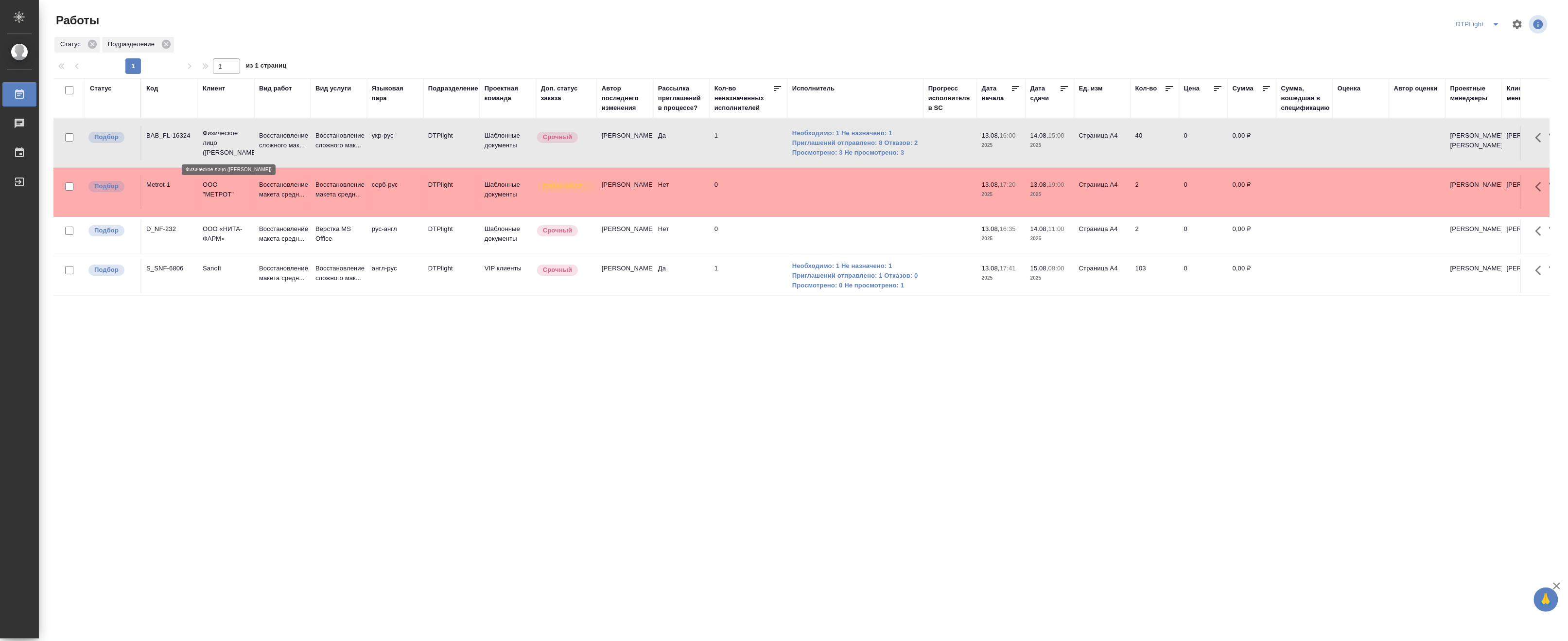
click at [246, 141] on p "Физическое лицо (Бабушкинская)" at bounding box center [226, 143] width 47 height 30
click at [1496, 19] on icon "split button" at bounding box center [1496, 24] width 11 height 11
click at [1478, 73] on li "[PERSON_NAME]" at bounding box center [1485, 74] width 93 height 15
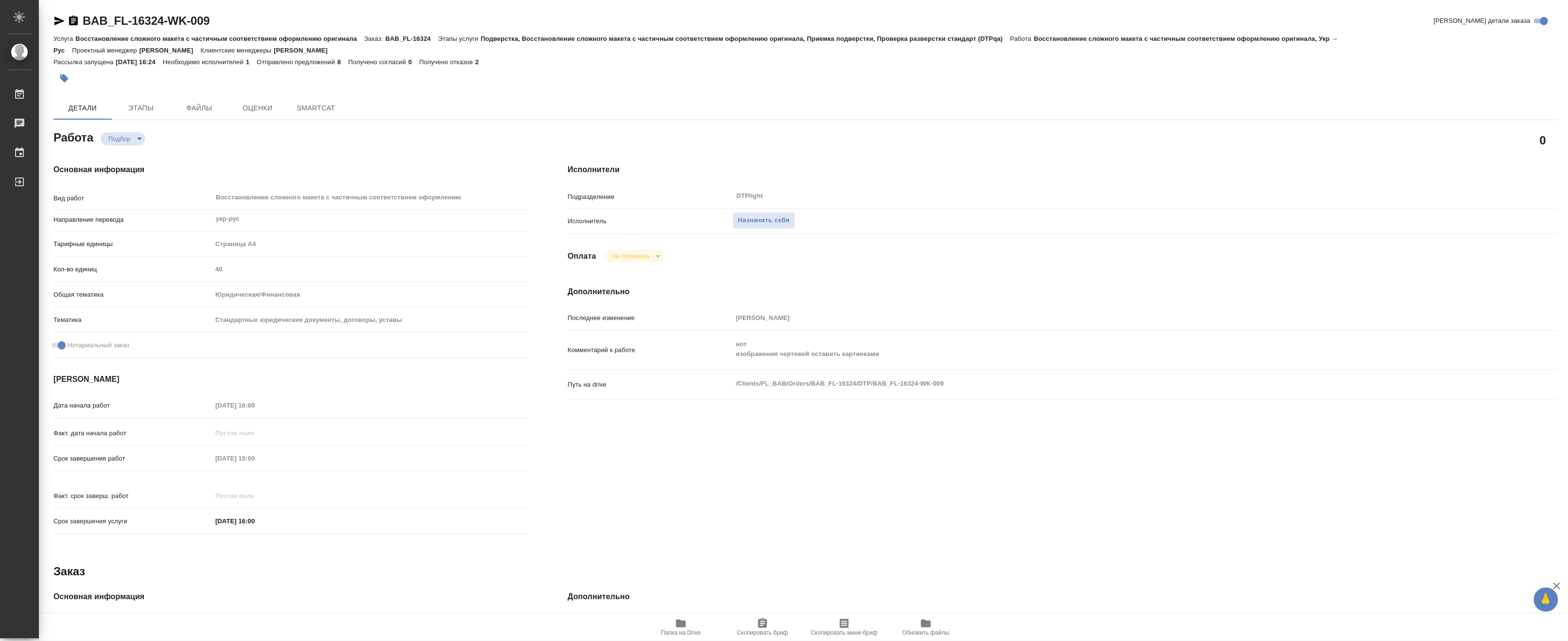
type textarea "x"
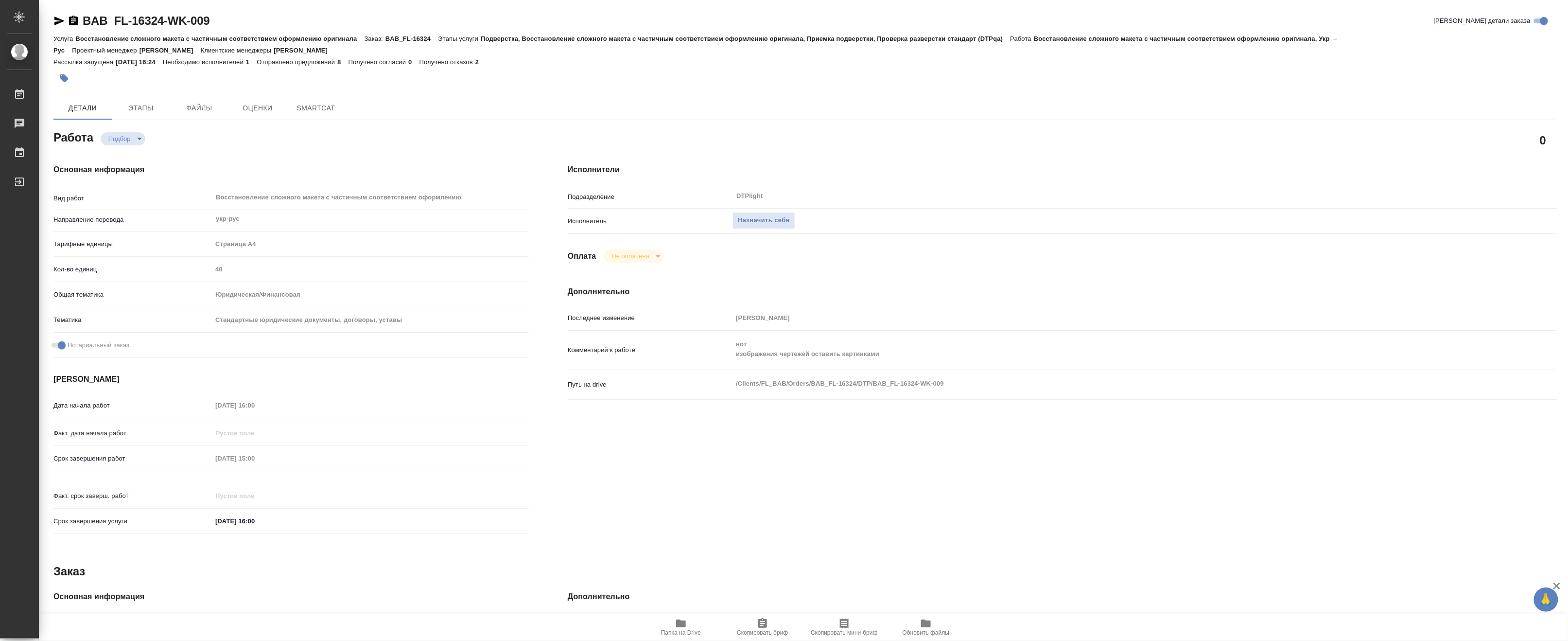
type textarea "x"
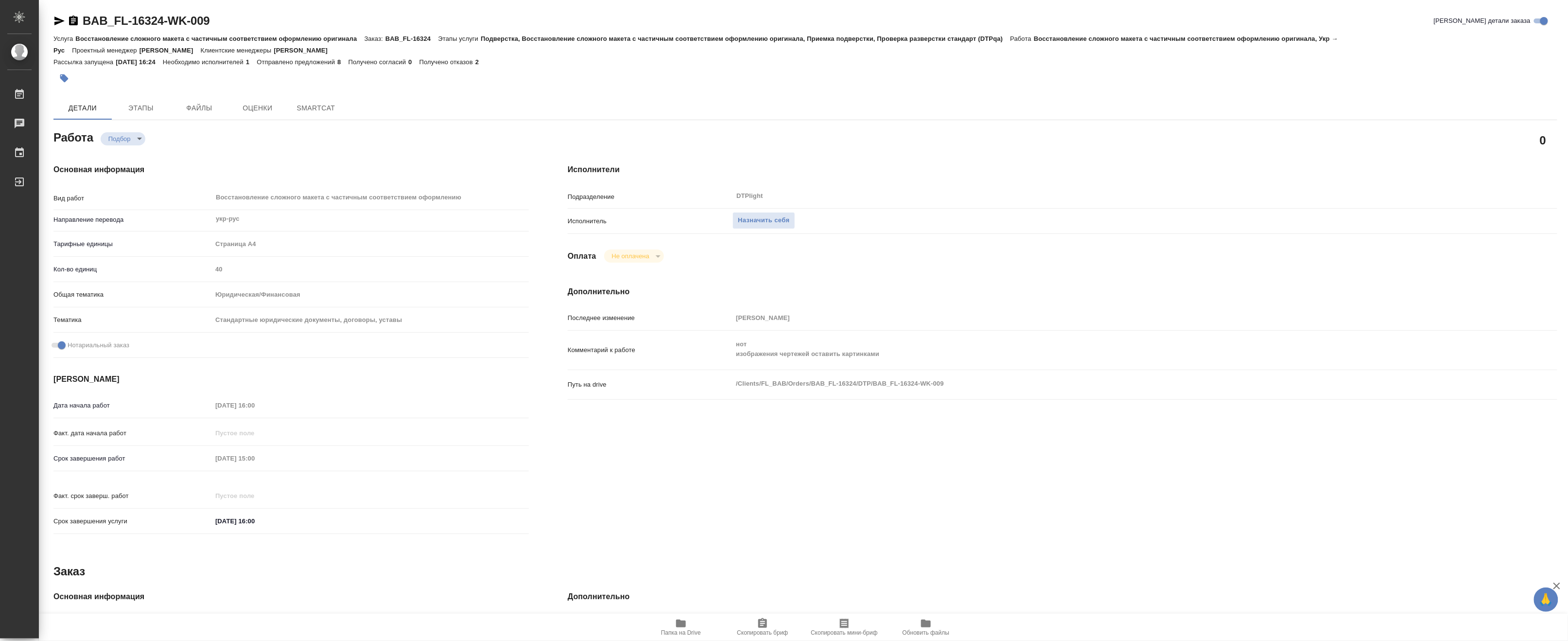
type textarea "x"
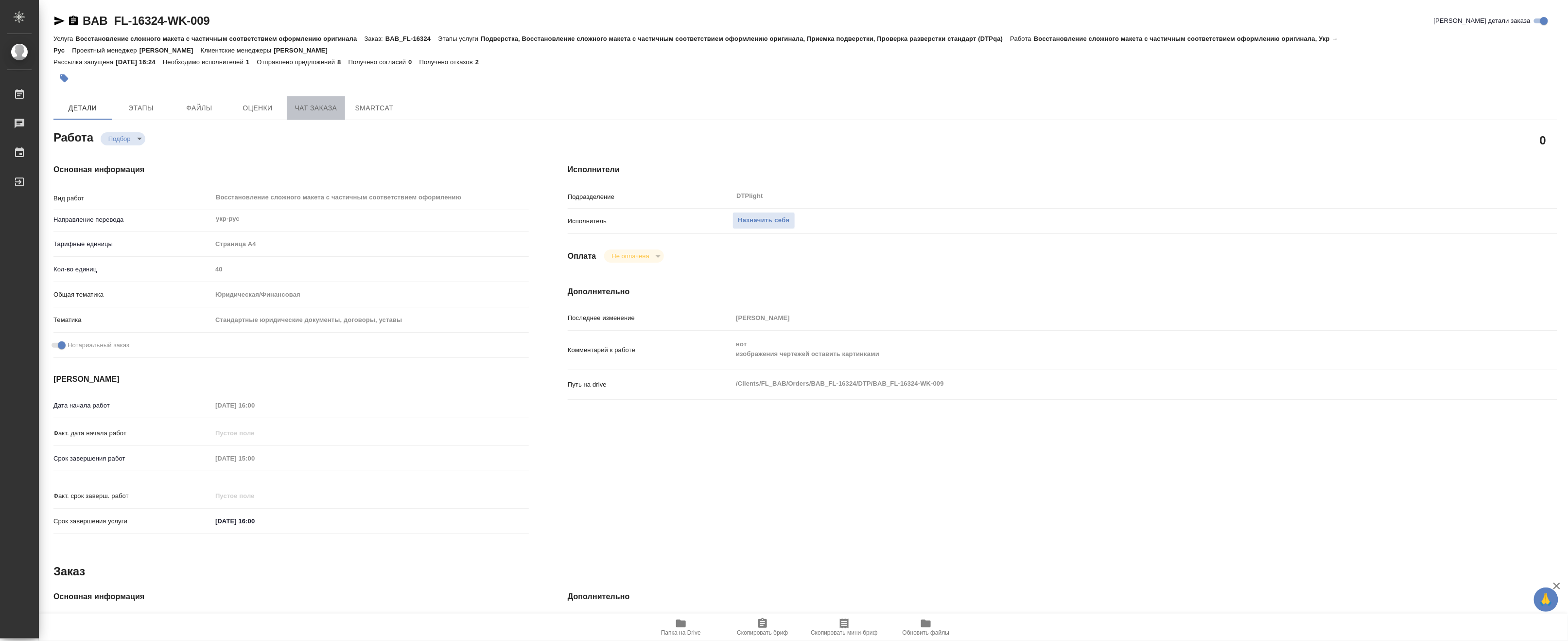
click at [311, 107] on span "Чат заказа" at bounding box center [316, 108] width 47 height 12
type textarea "x"
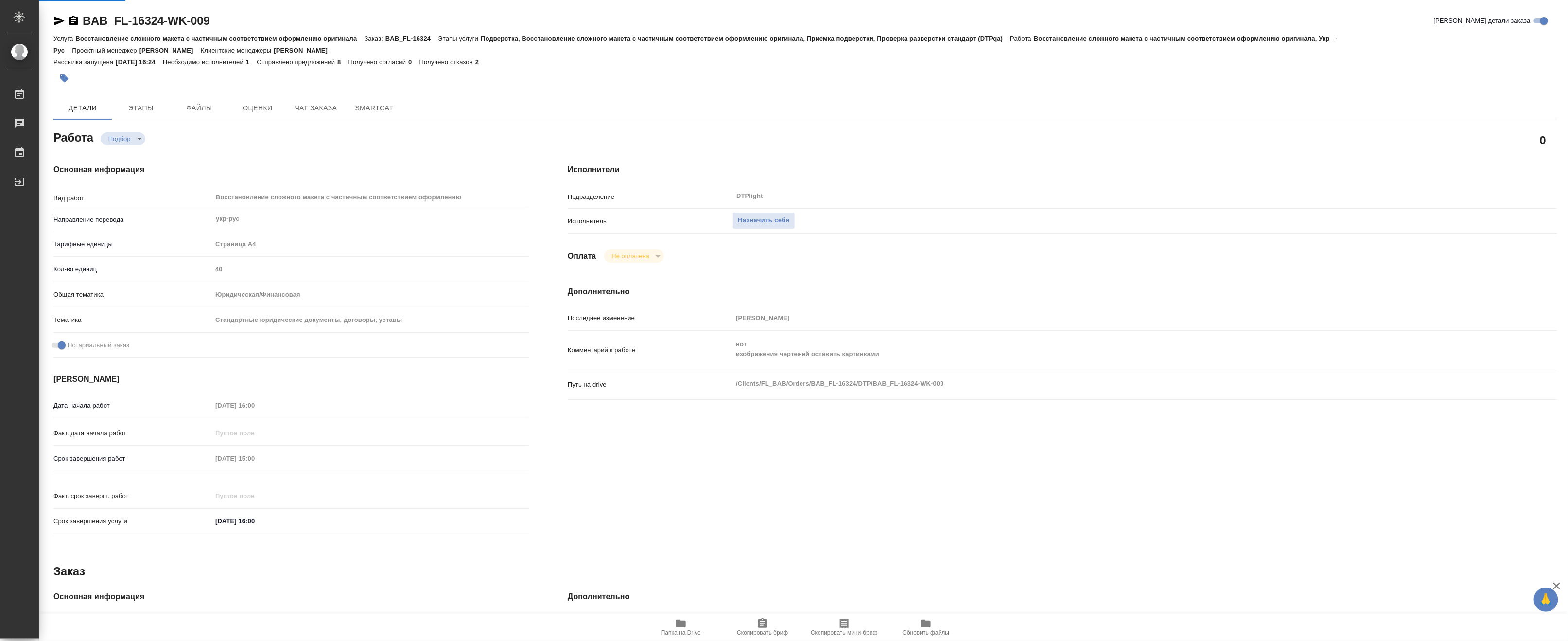
type textarea "x"
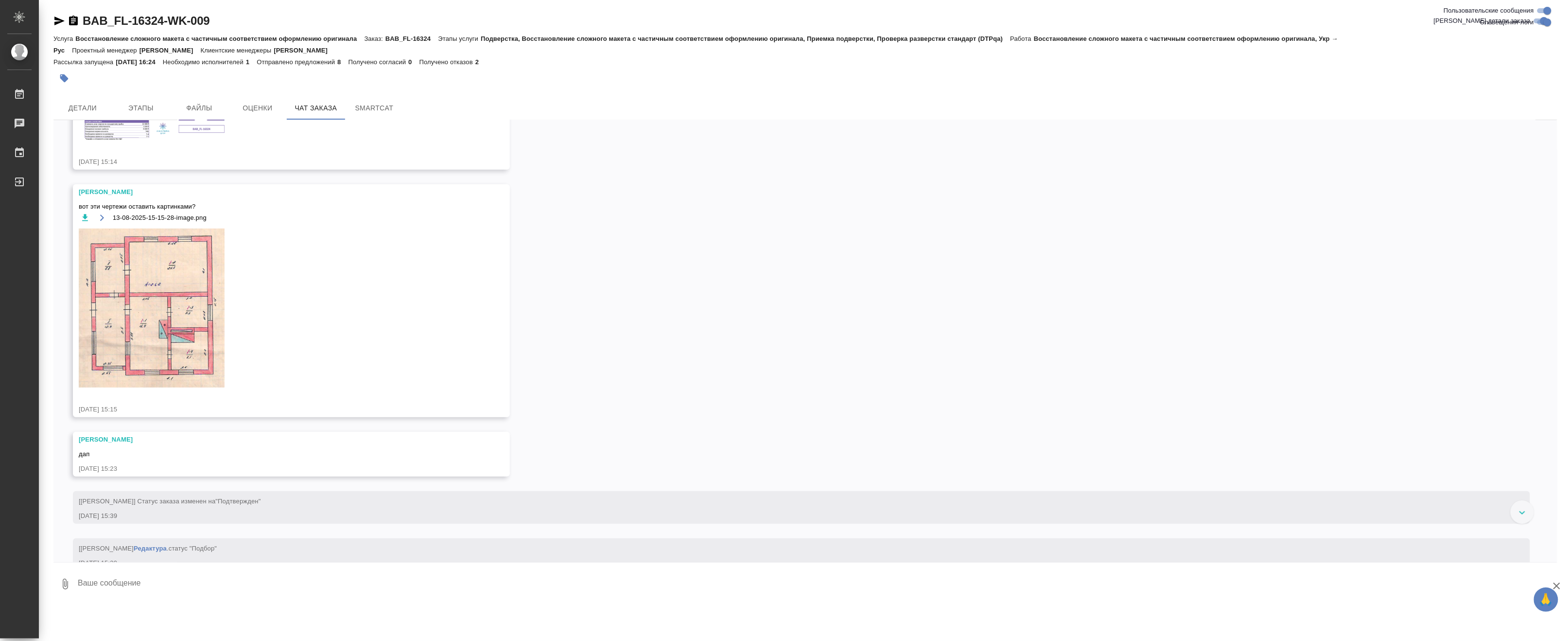
scroll to position [378, 0]
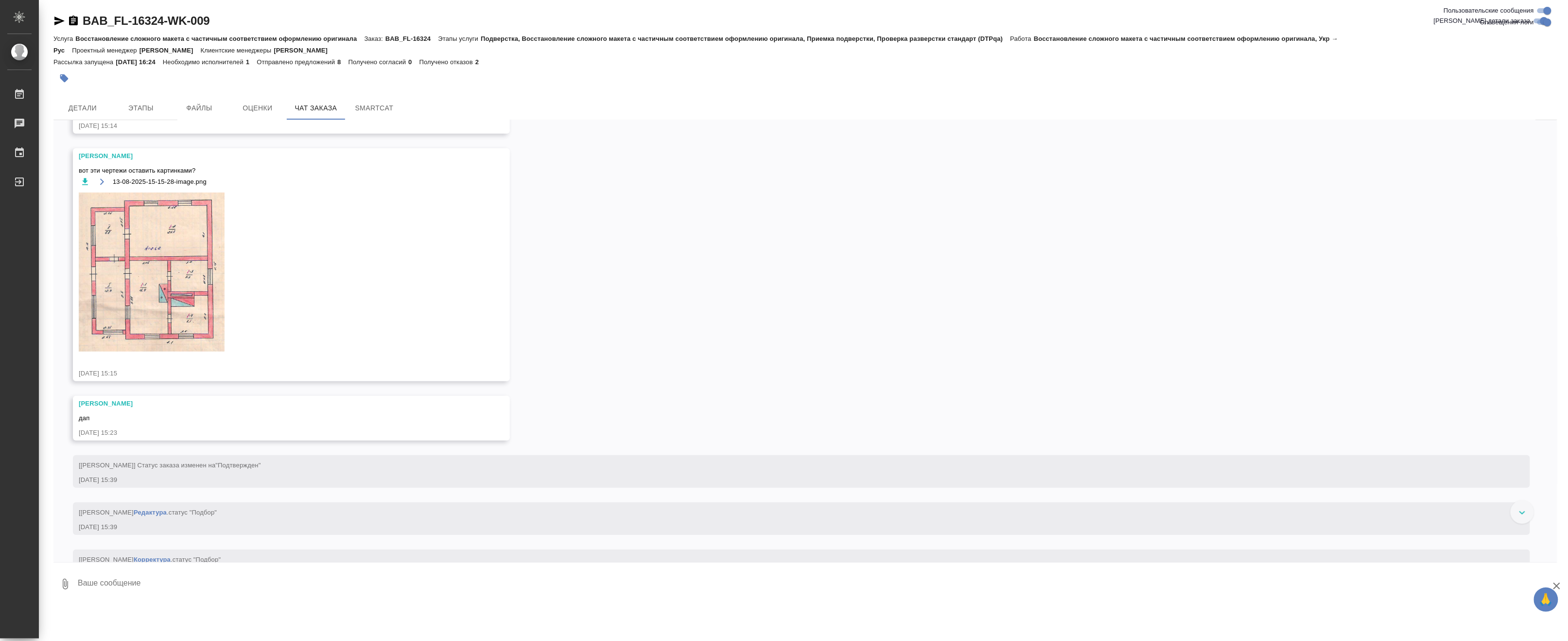
click at [149, 244] on img at bounding box center [152, 272] width 146 height 159
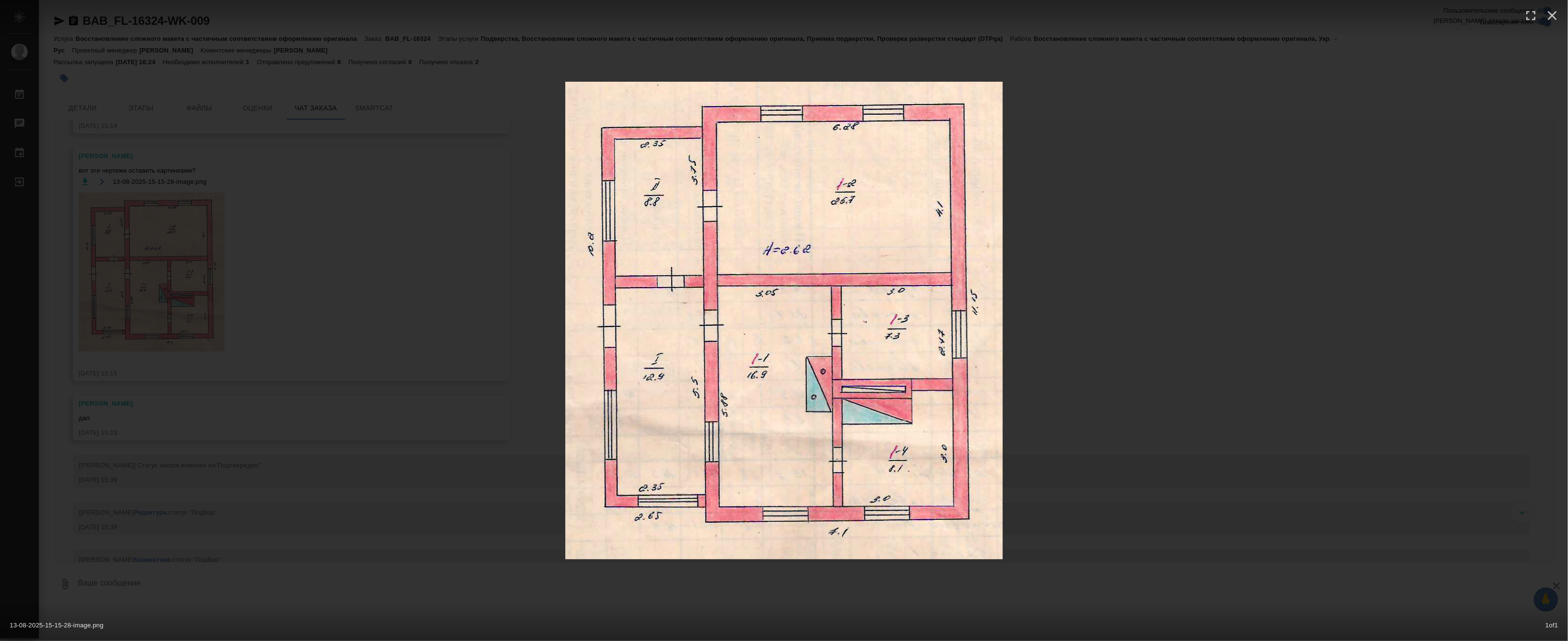
click at [778, 259] on img at bounding box center [784, 320] width 438 height 477
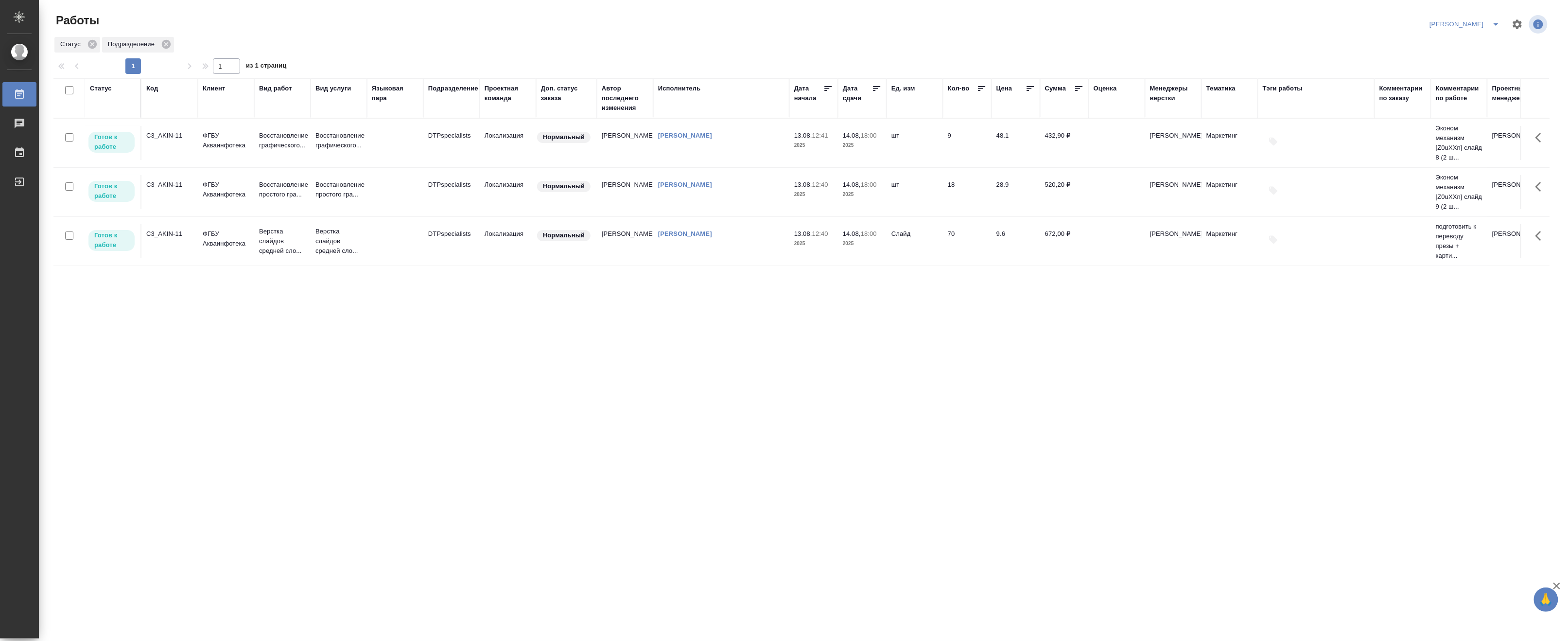
click at [1180, 343] on div "Статус Код Клиент Вид работ Вид услуги Языковая пара Подразделение Проектная ко…" at bounding box center [801, 253] width 1496 height 350
click at [275, 243] on p "Верстка слайдов средней сло..." at bounding box center [283, 241] width 47 height 30
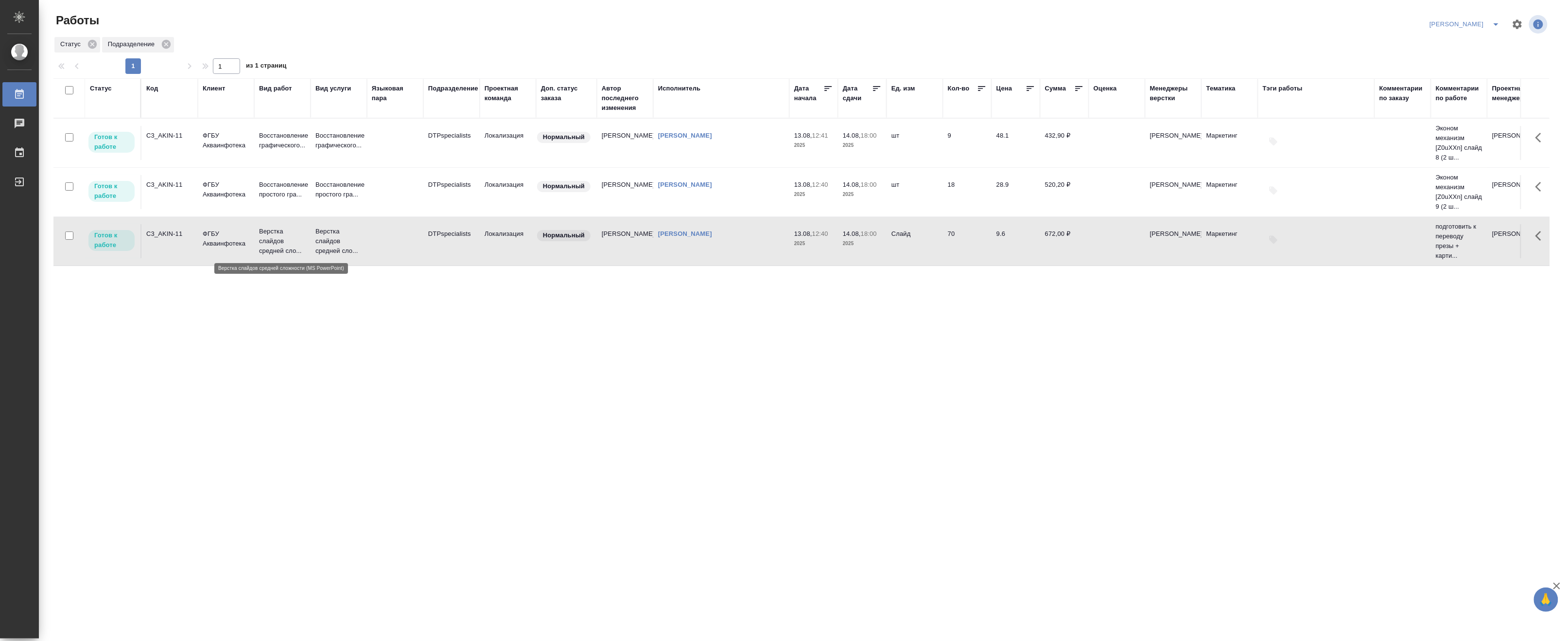
click at [275, 243] on p "Верстка слайдов средней сло..." at bounding box center [283, 241] width 47 height 30
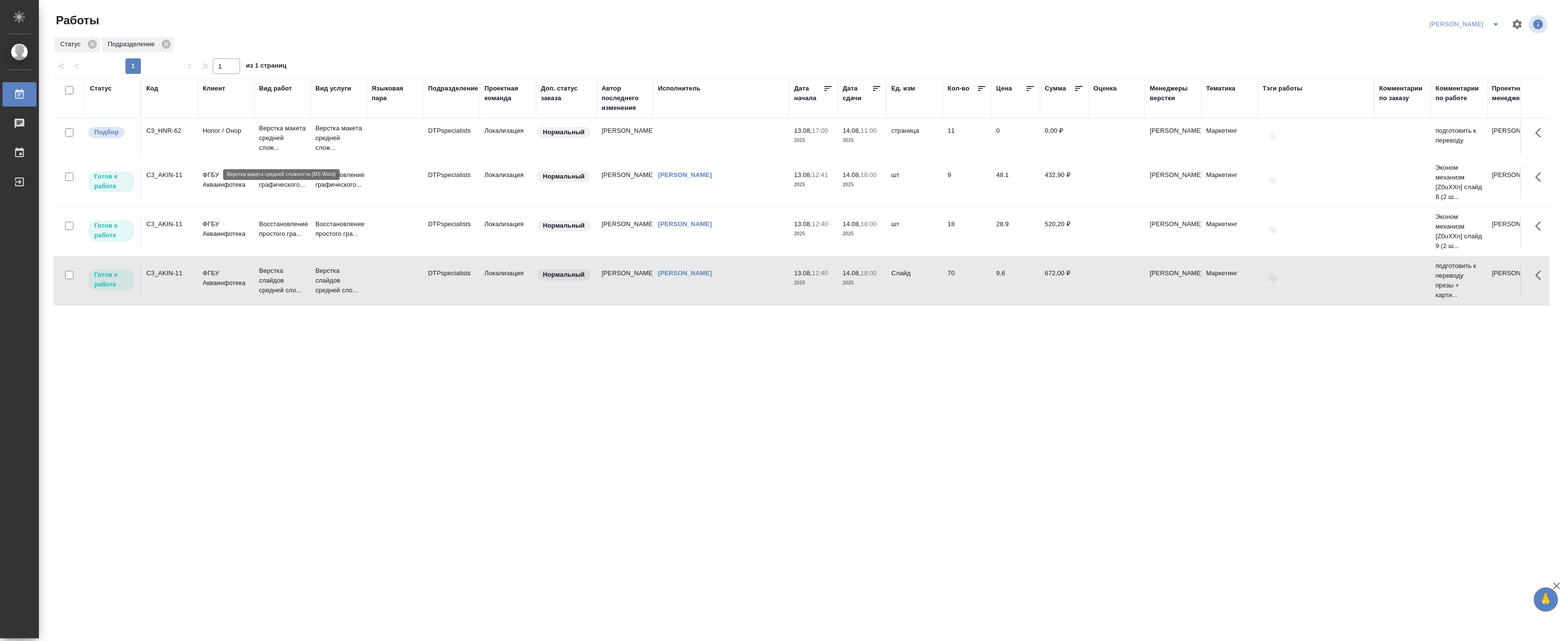
click at [278, 145] on p "Верстка макета средней слож..." at bounding box center [283, 138] width 47 height 30
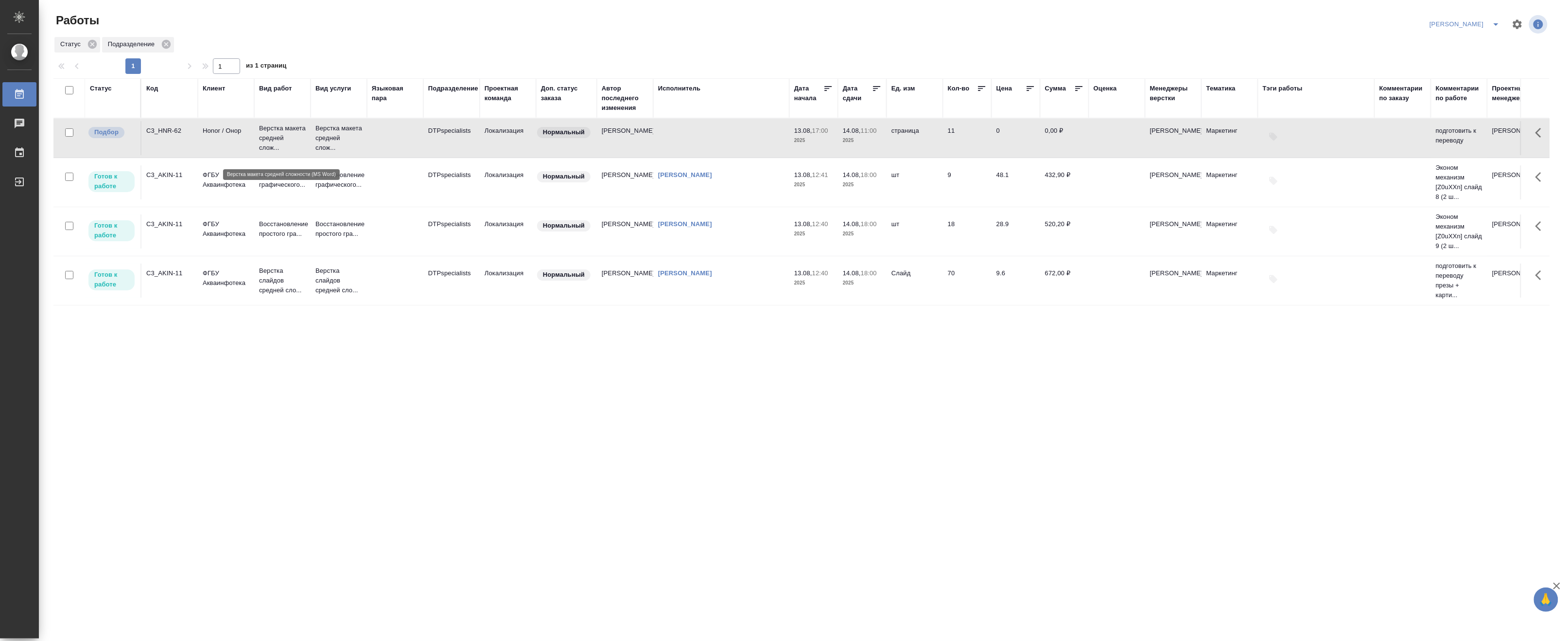
click at [278, 145] on p "Верстка макета средней слож..." at bounding box center [283, 138] width 47 height 30
click at [275, 284] on p "Верстка слайдов средней сло..." at bounding box center [283, 281] width 47 height 30
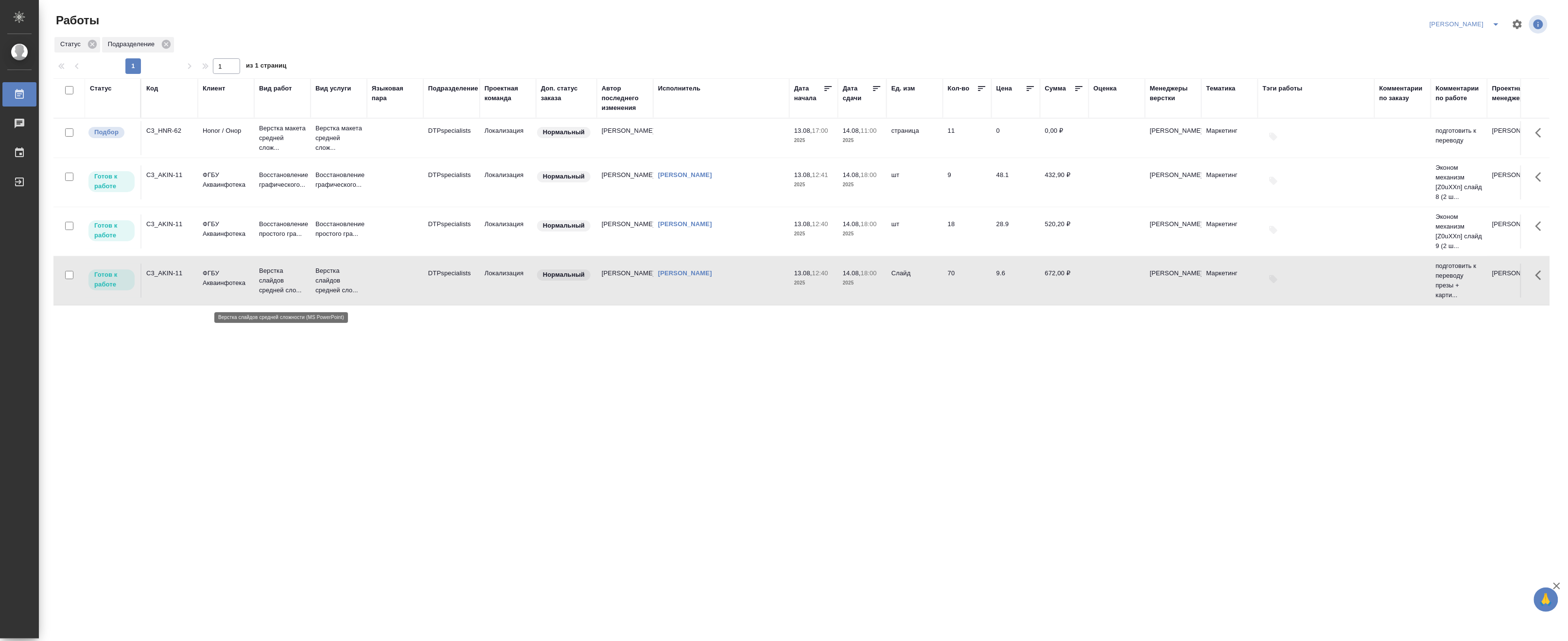
click at [275, 284] on p "Верстка слайдов средней сло..." at bounding box center [283, 281] width 47 height 30
click at [1500, 19] on icon "split button" at bounding box center [1496, 24] width 11 height 11
click at [1456, 91] on li "Верстка и Дизайн" at bounding box center [1459, 90] width 93 height 15
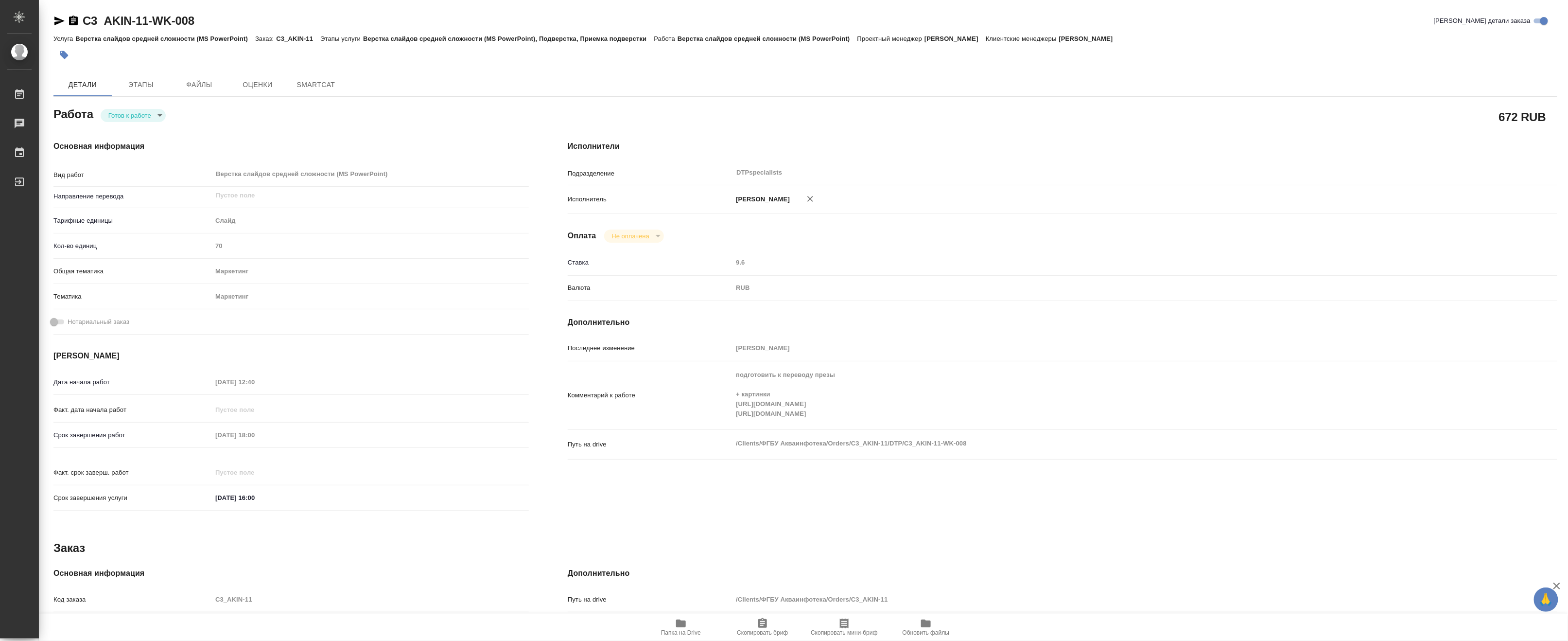
type textarea "x"
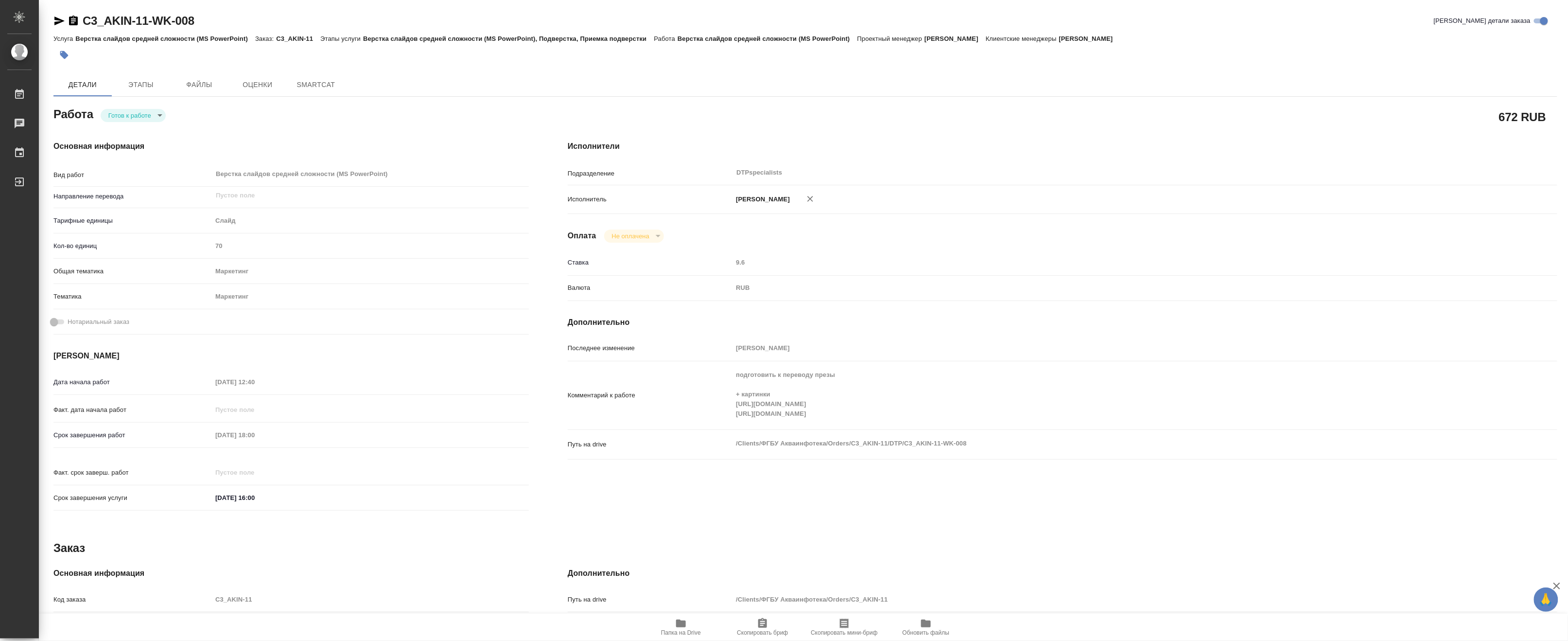
type textarea "x"
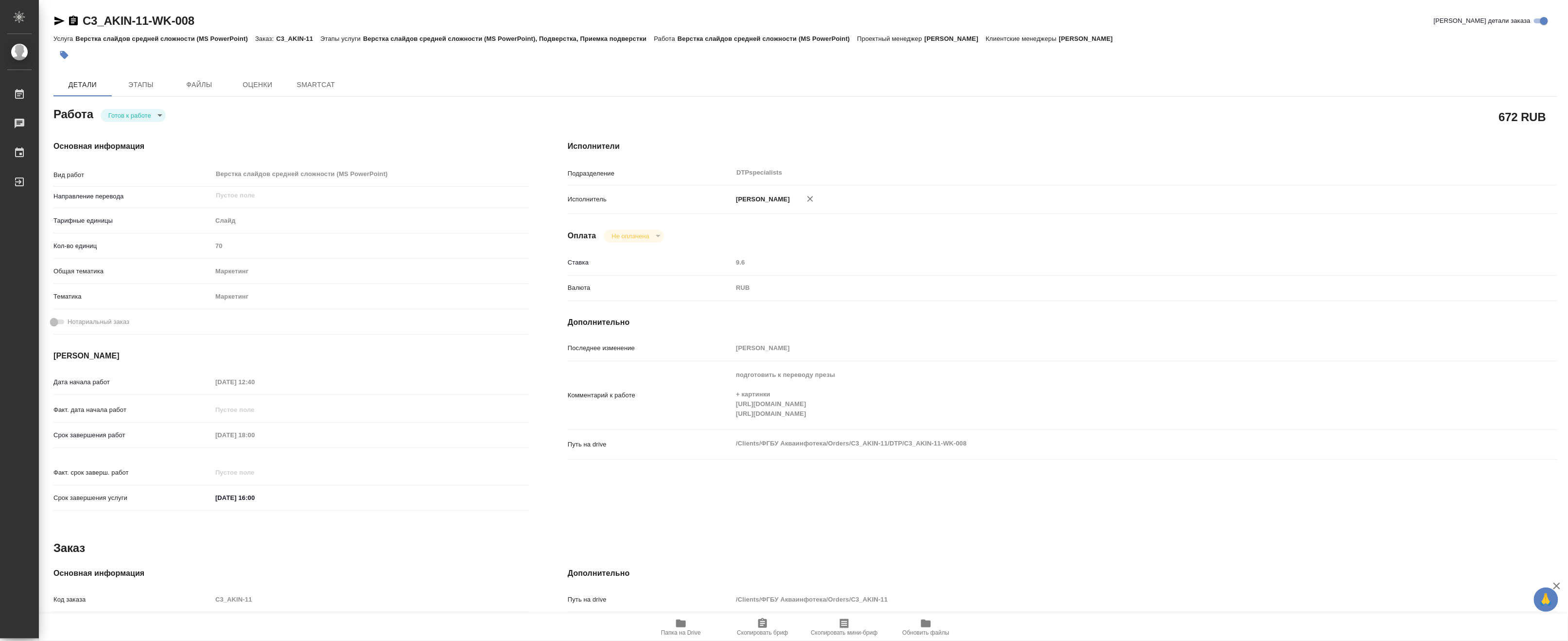
type textarea "x"
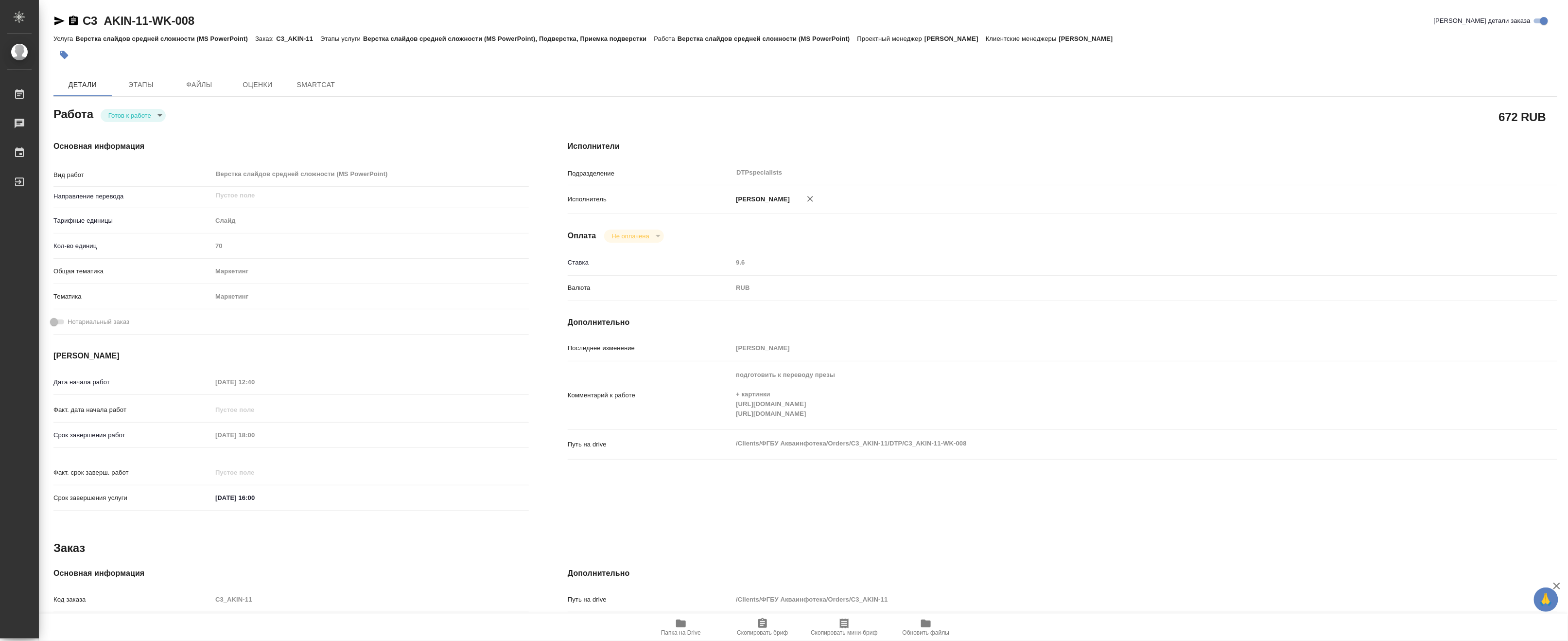
type textarea "x"
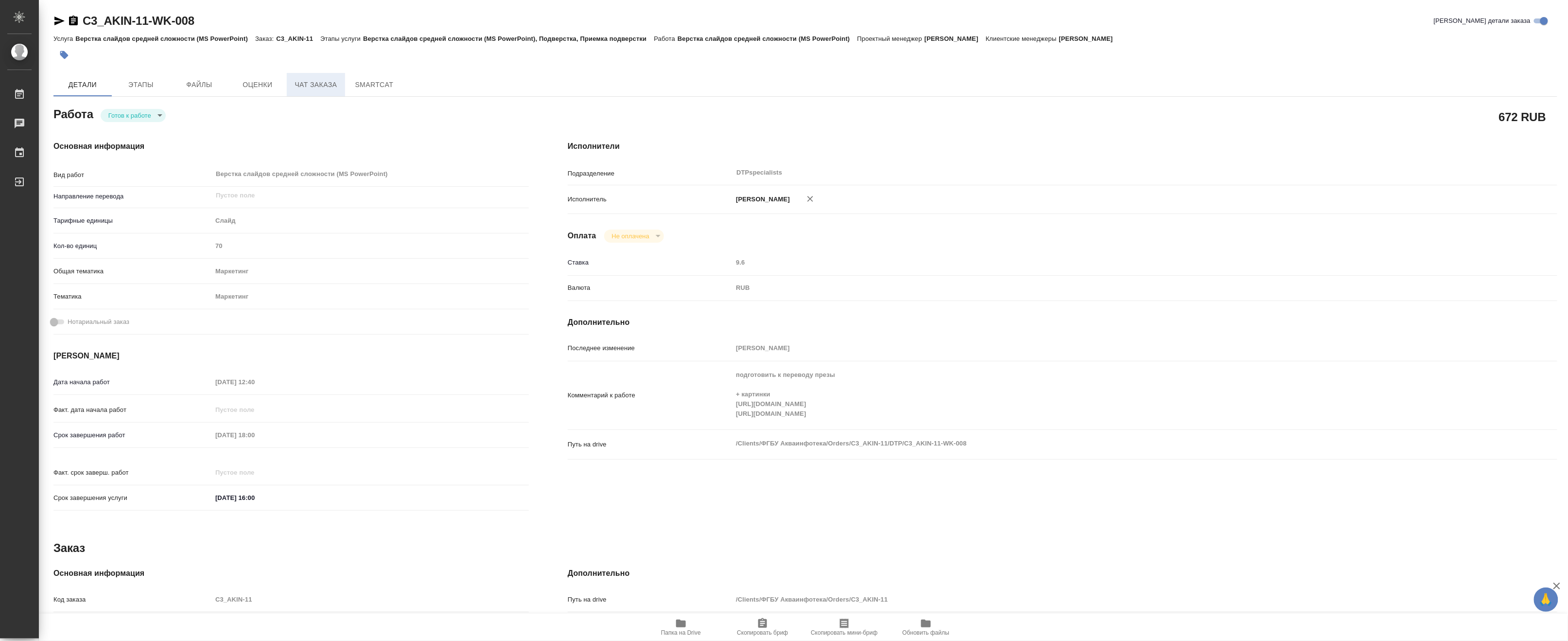
type textarea "x"
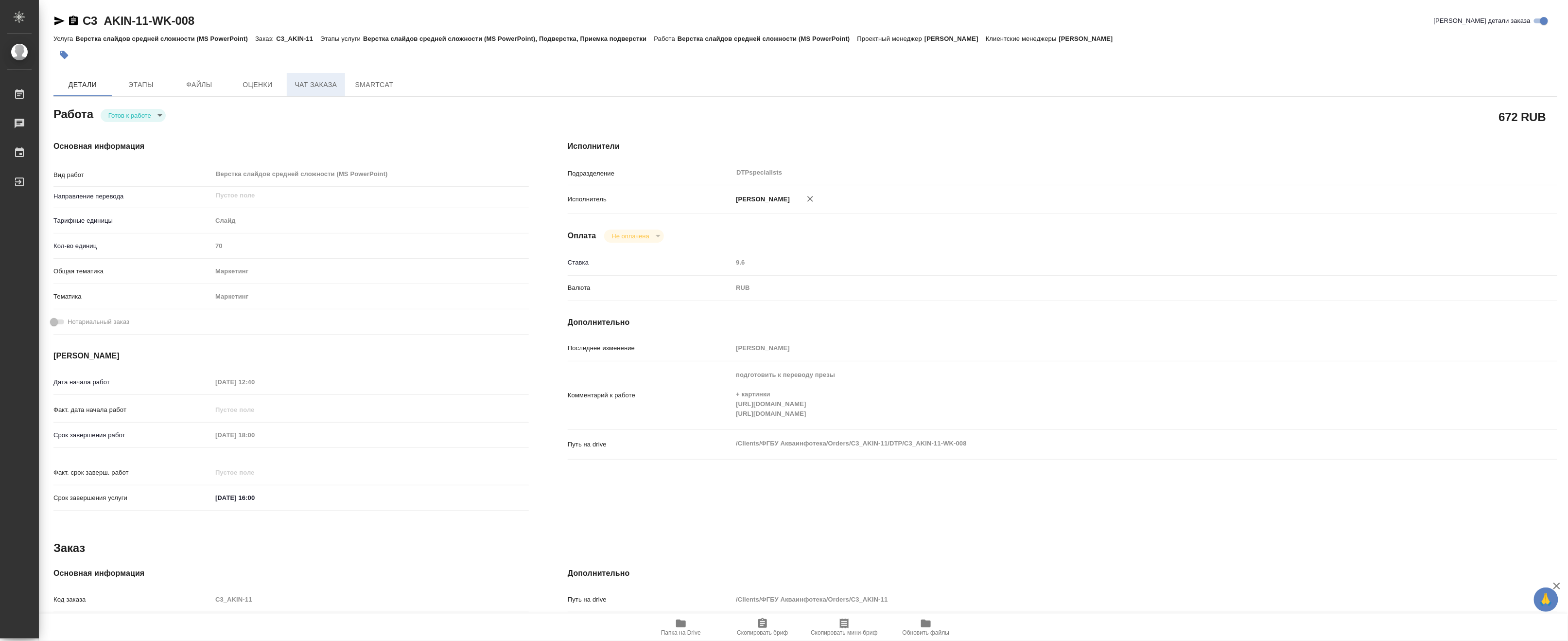
click at [306, 84] on span "Чат заказа" at bounding box center [316, 85] width 47 height 12
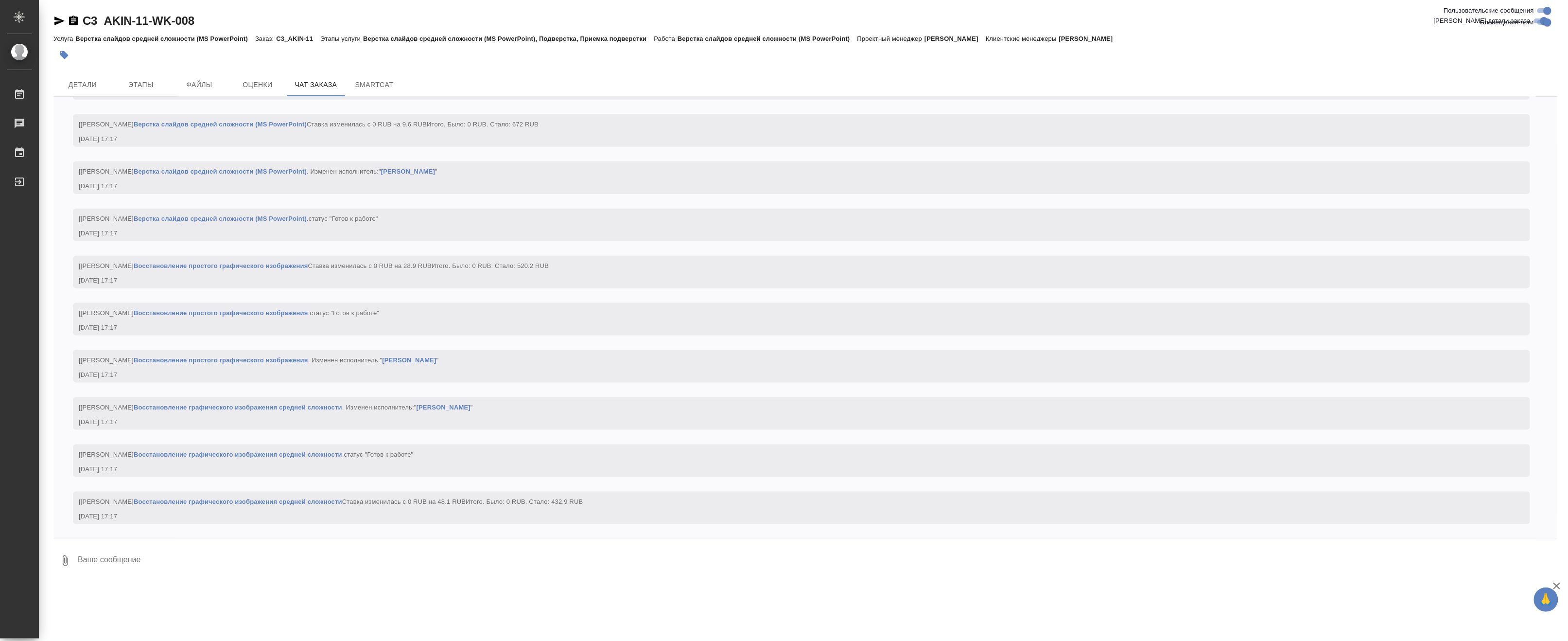
scroll to position [3111, 0]
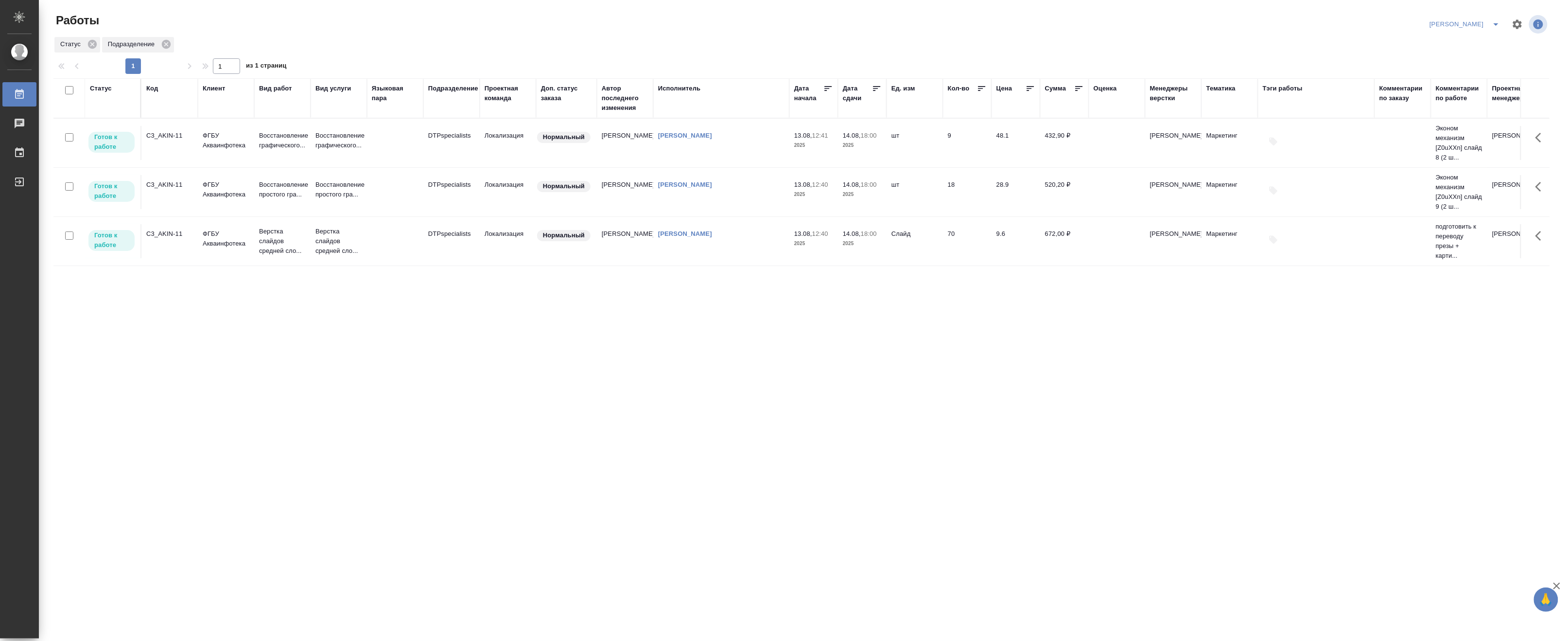
click at [1498, 20] on icon "split button" at bounding box center [1496, 24] width 11 height 11
click at [1463, 91] on li "Верстка и Дизайн" at bounding box center [1459, 90] width 93 height 15
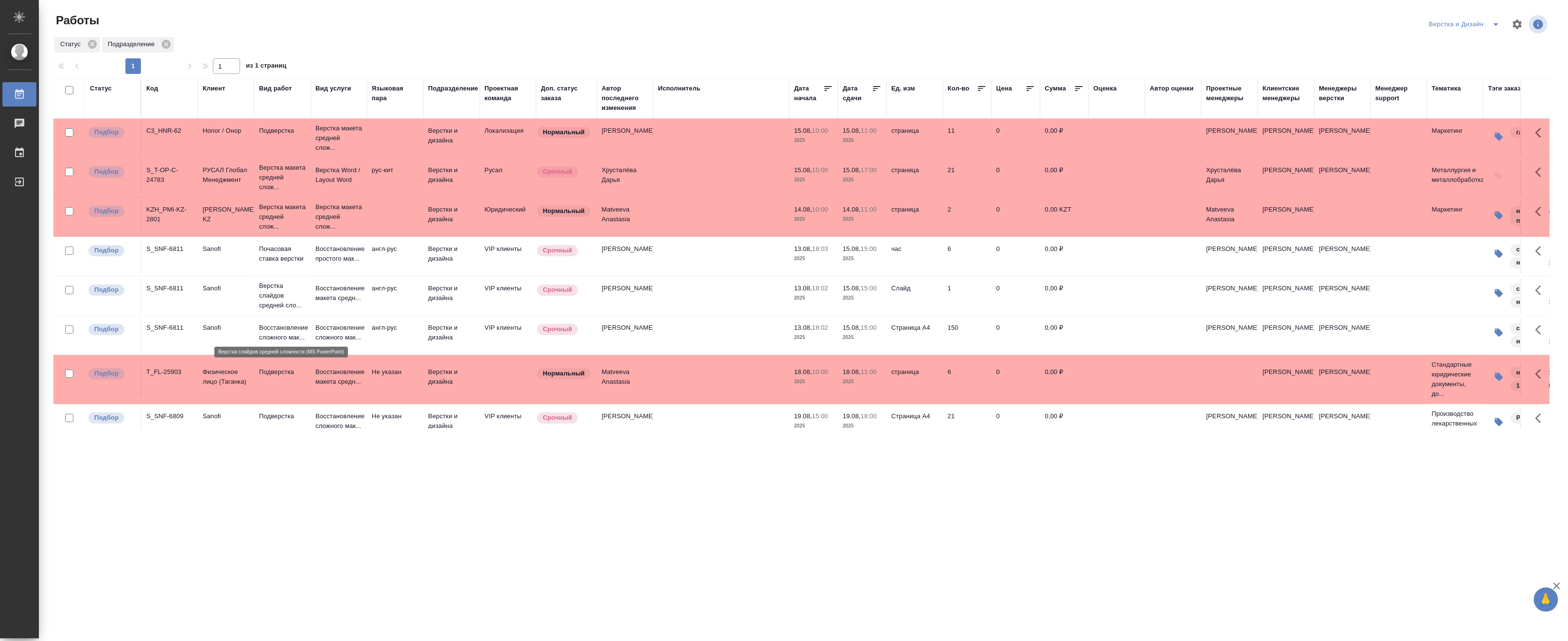
click at [288, 310] on p "Верстка слайдов средней сло..." at bounding box center [283, 296] width 47 height 30
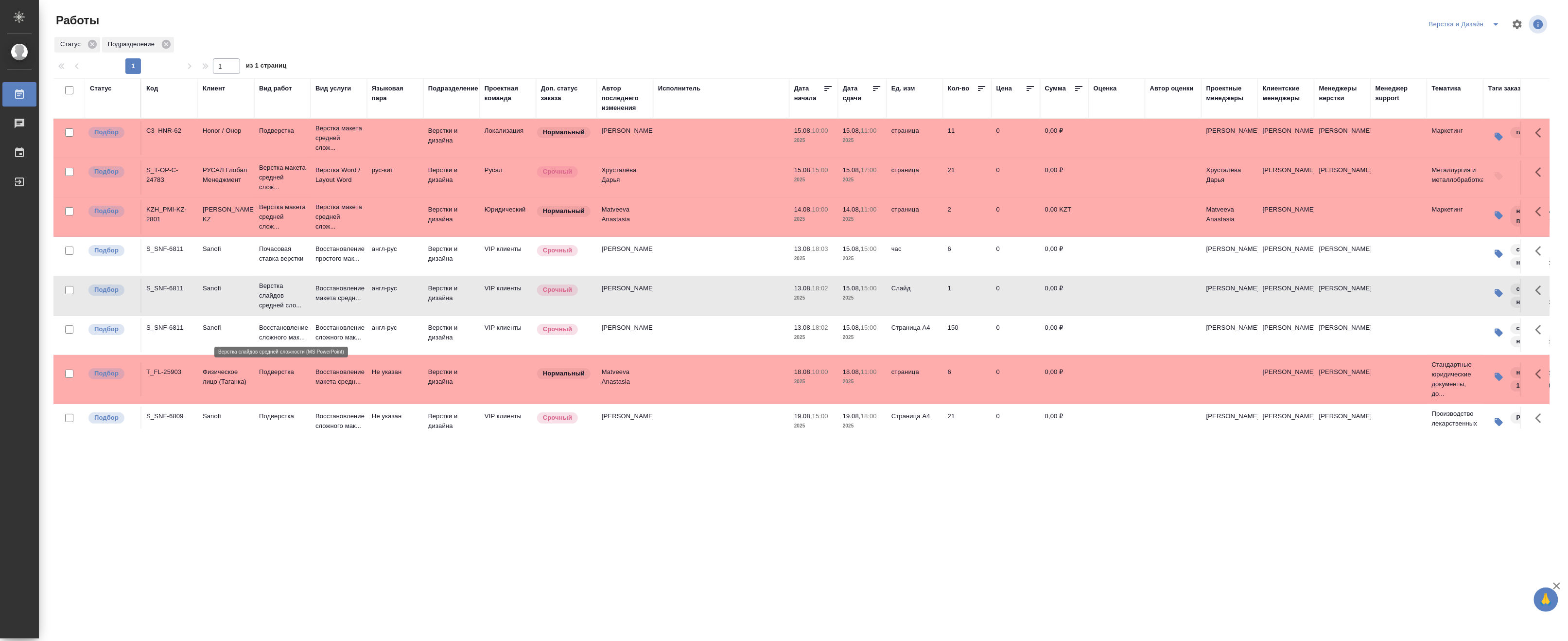
click at [288, 310] on p "Верстка слайдов средней сло..." at bounding box center [283, 296] width 47 height 30
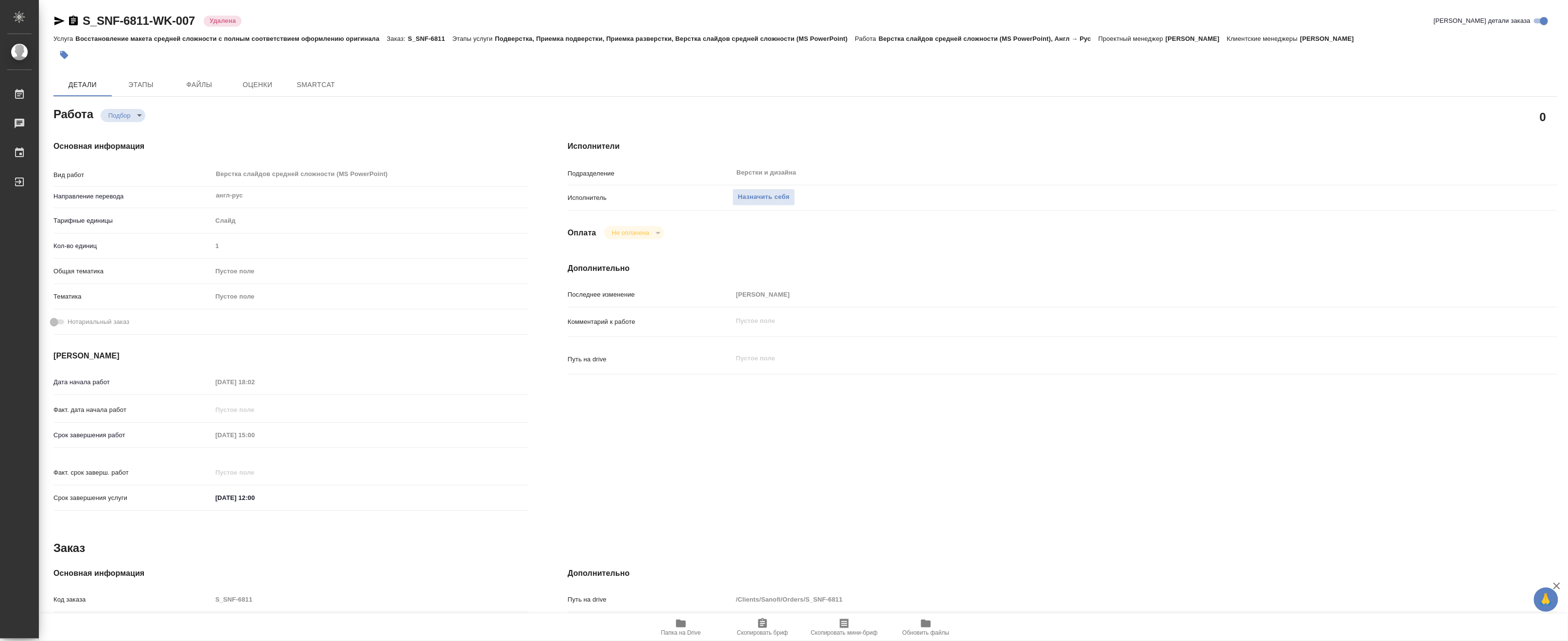
type textarea "x"
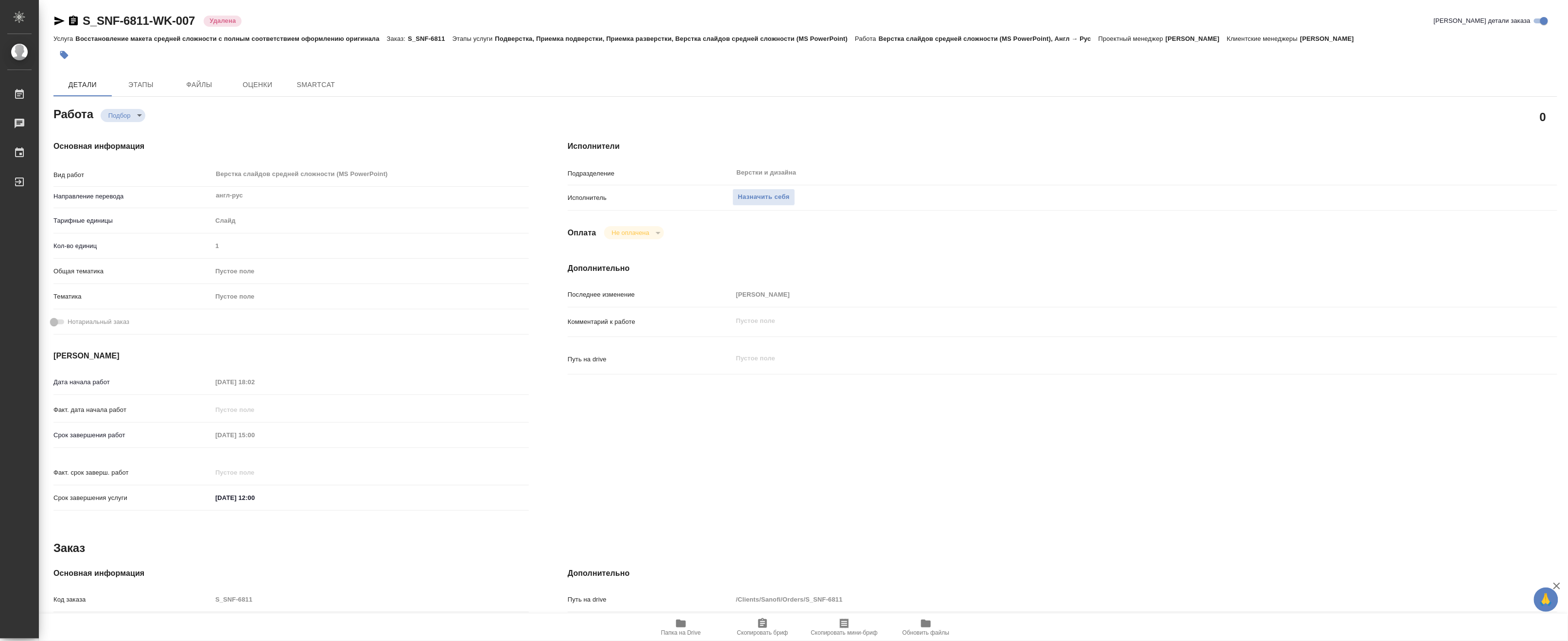
type textarea "x"
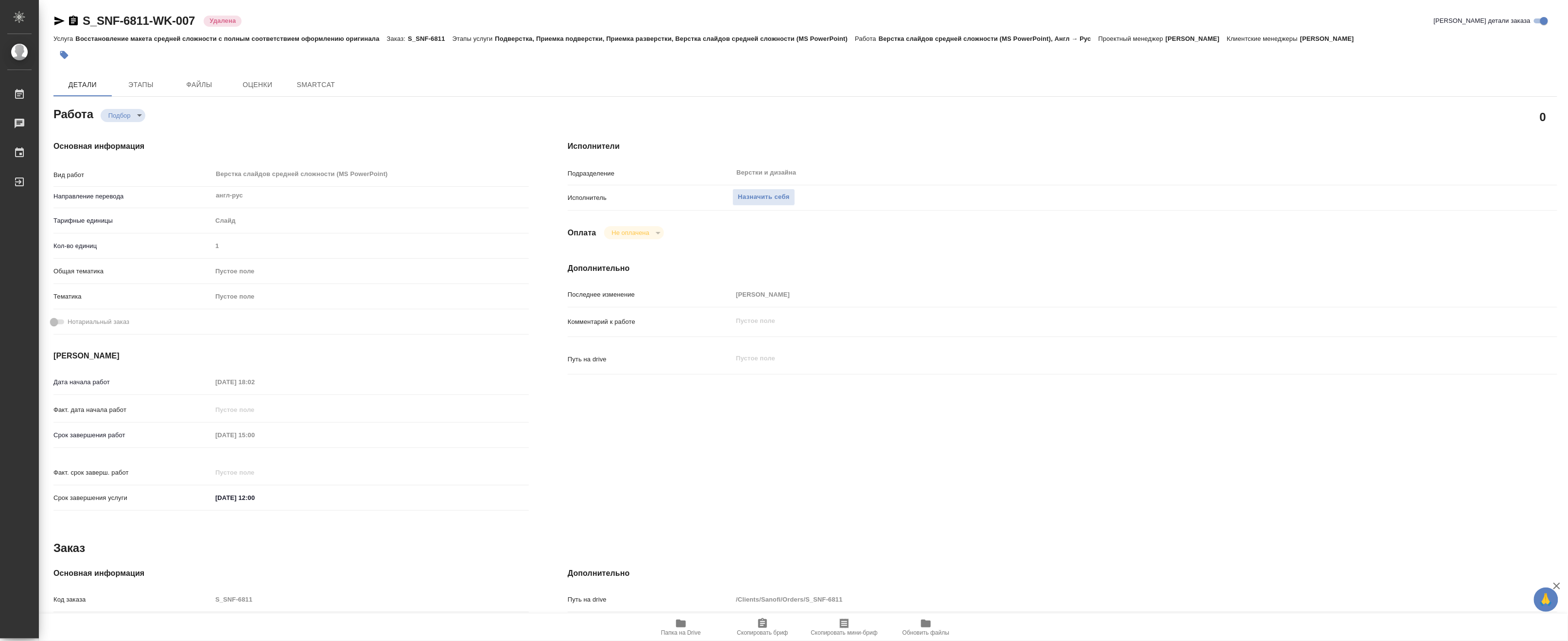
type textarea "x"
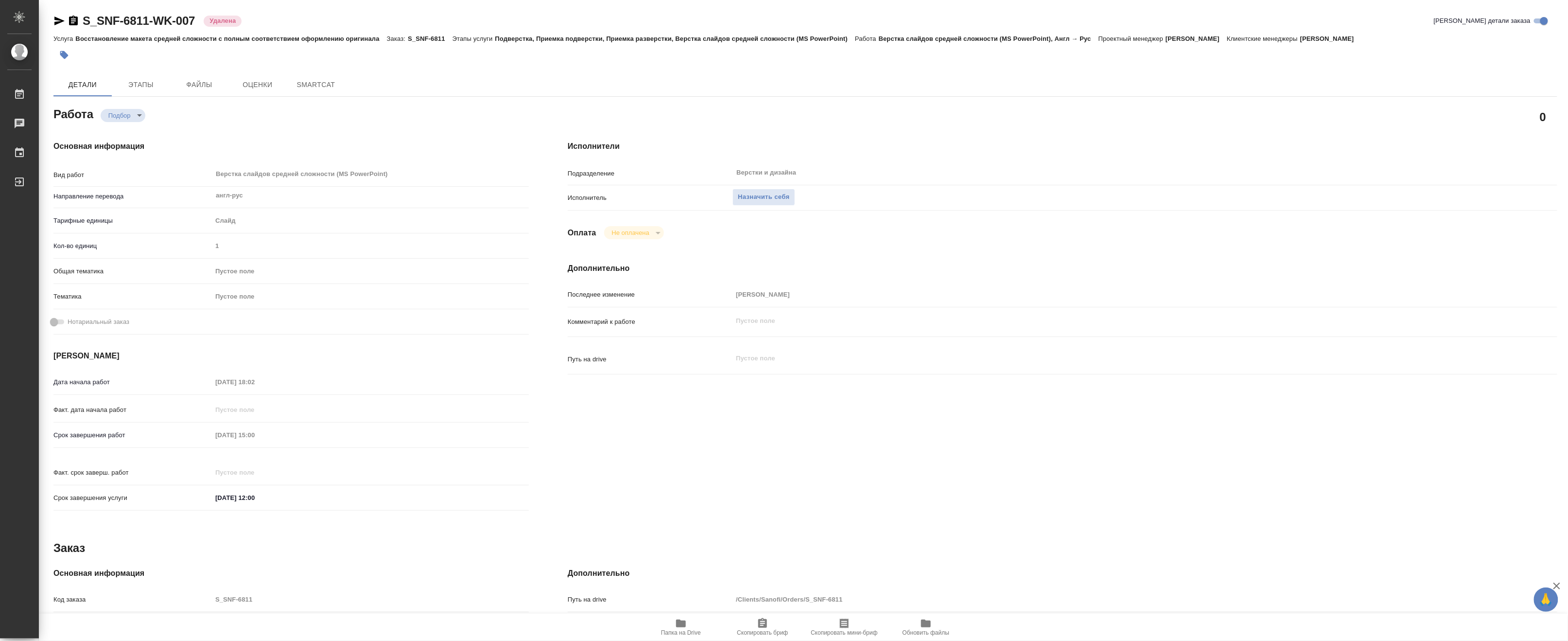
type textarea "x"
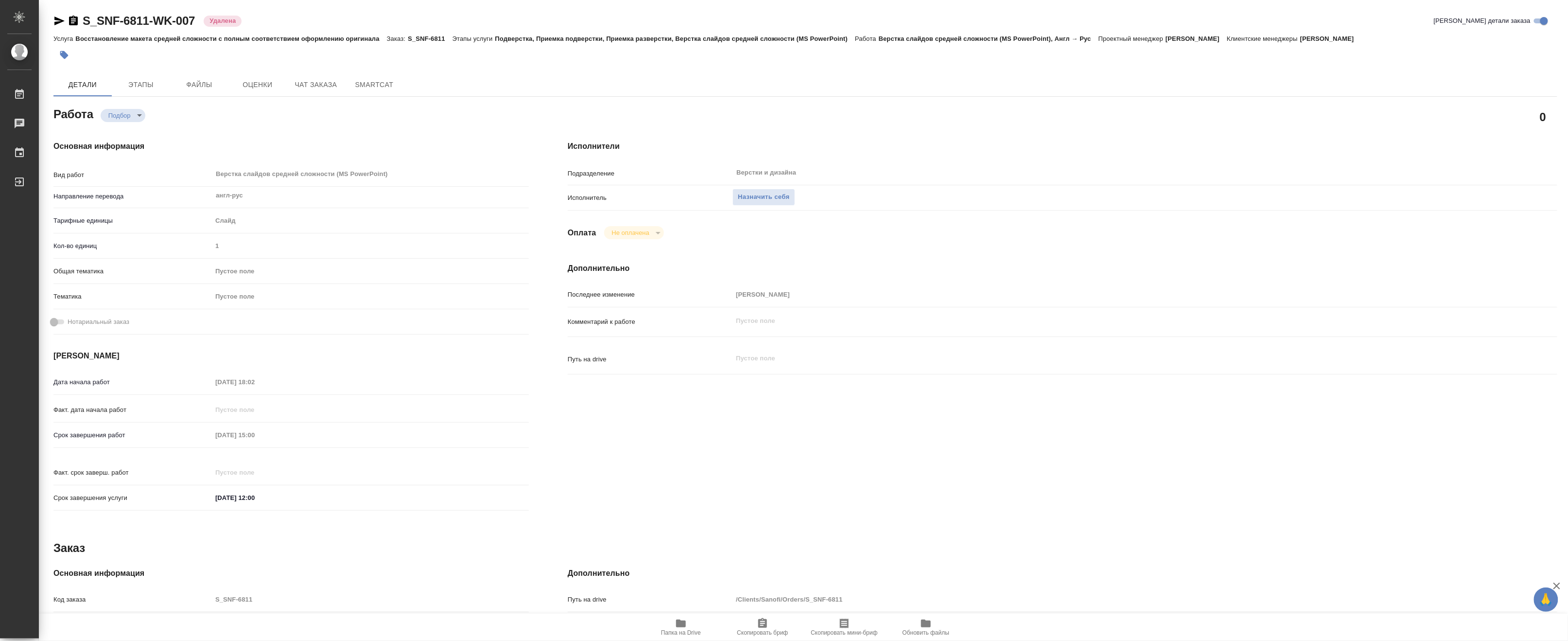
type textarea "x"
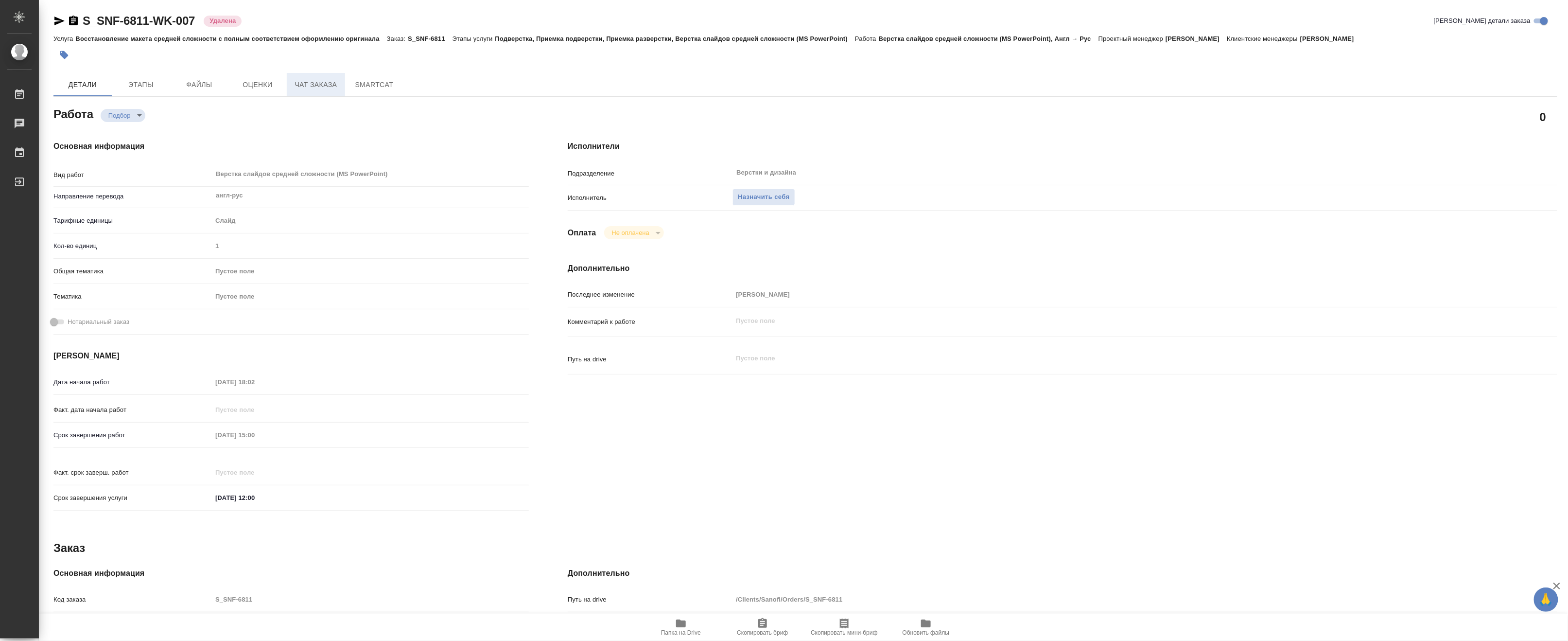
type textarea "x"
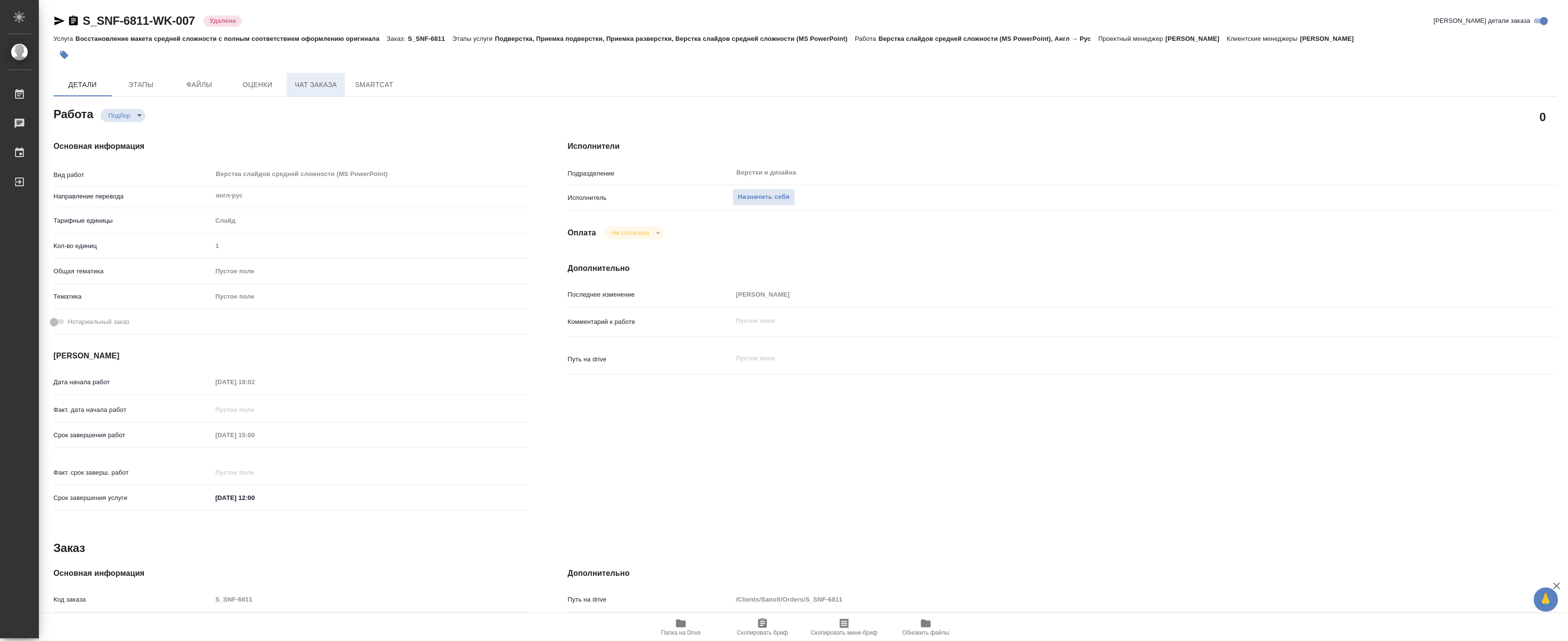
click at [322, 82] on span "Чат заказа" at bounding box center [316, 85] width 47 height 12
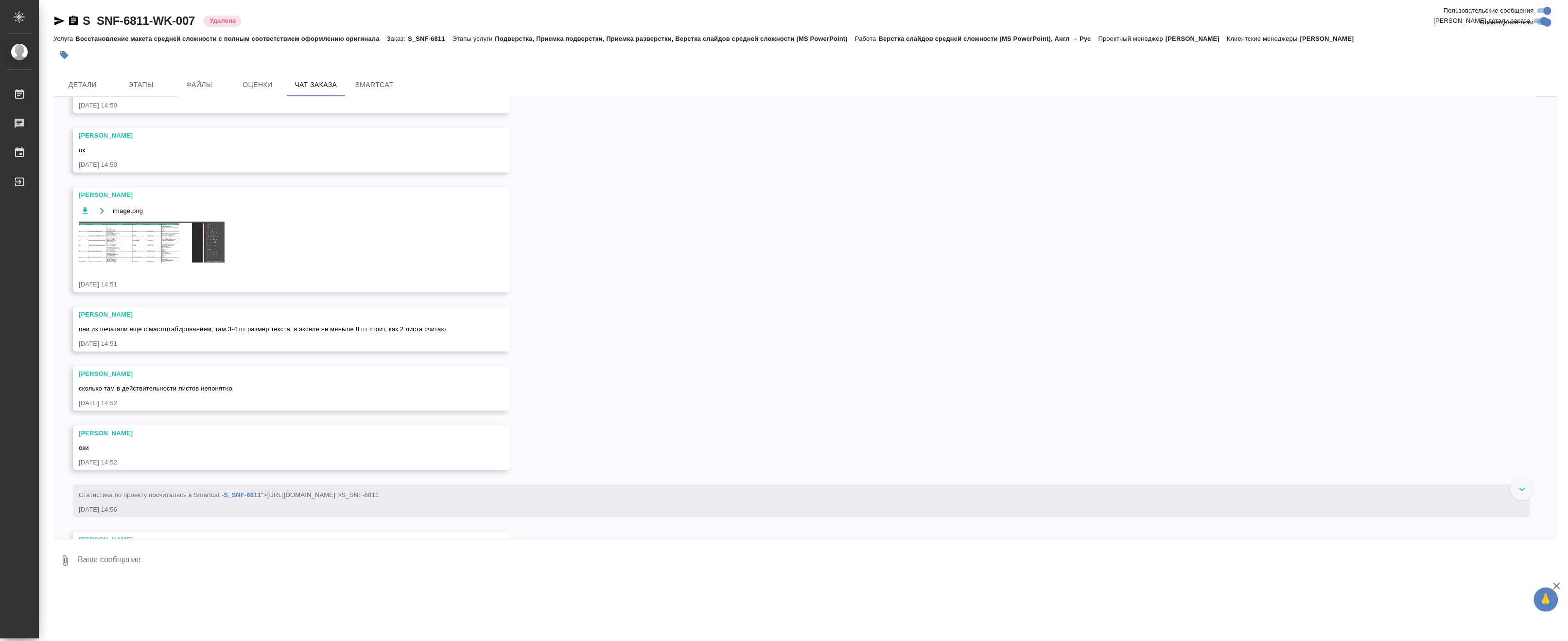
scroll to position [574, 0]
click at [143, 261] on img at bounding box center [152, 241] width 146 height 41
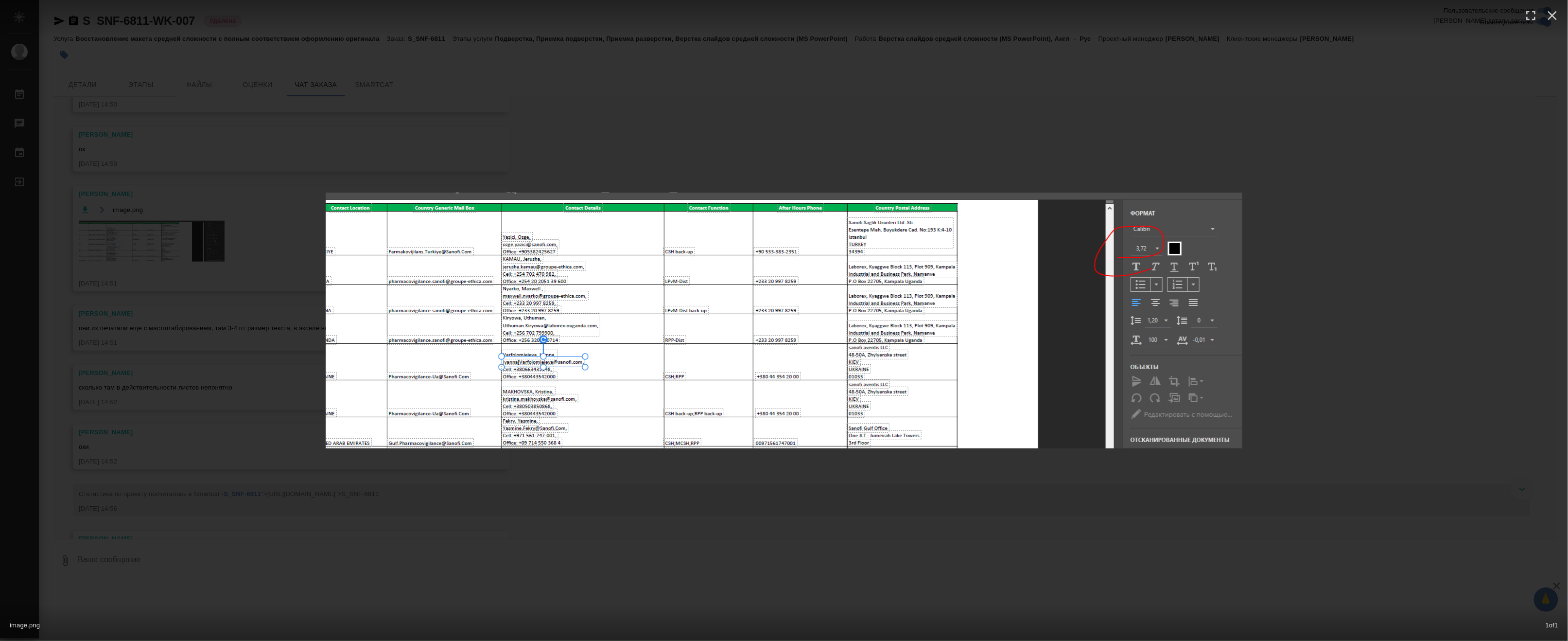
click at [695, 278] on img at bounding box center [784, 320] width 917 height 256
click at [628, 487] on div "image.png 1 of 1" at bounding box center [784, 320] width 1568 height 641
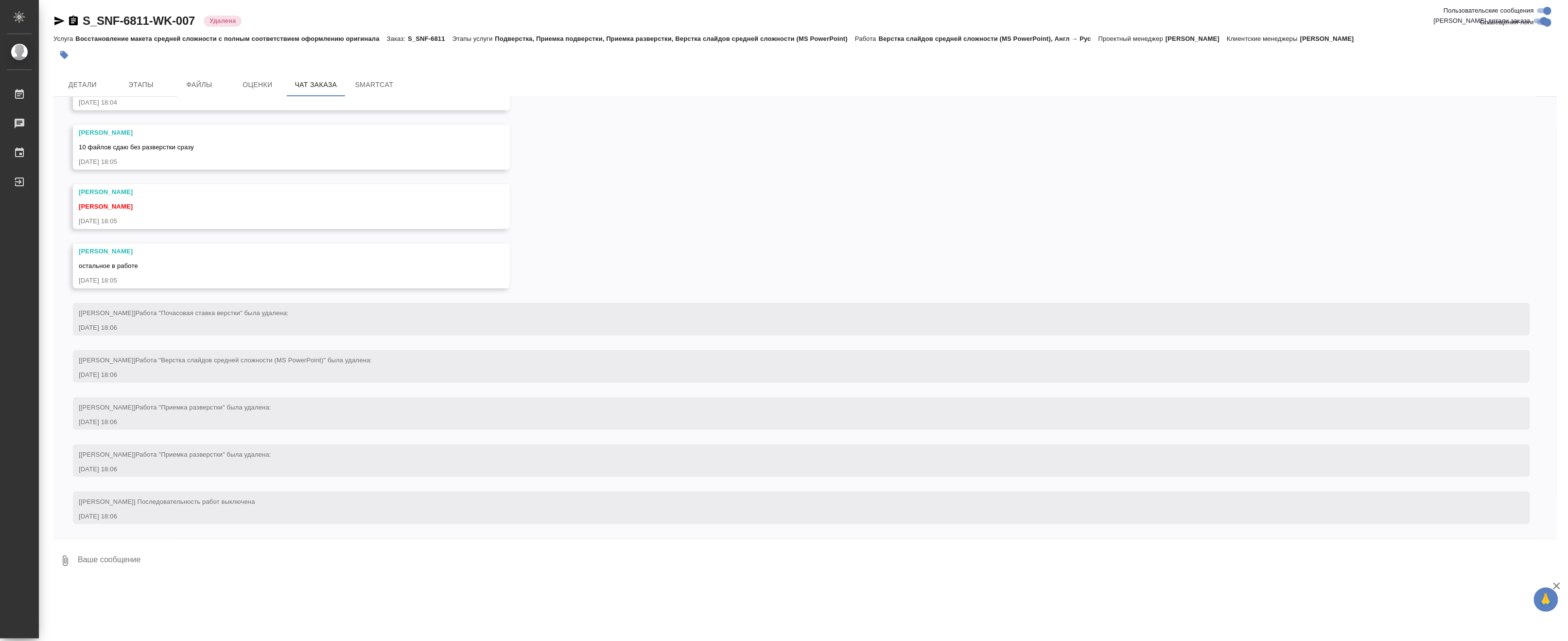
scroll to position [3006, 0]
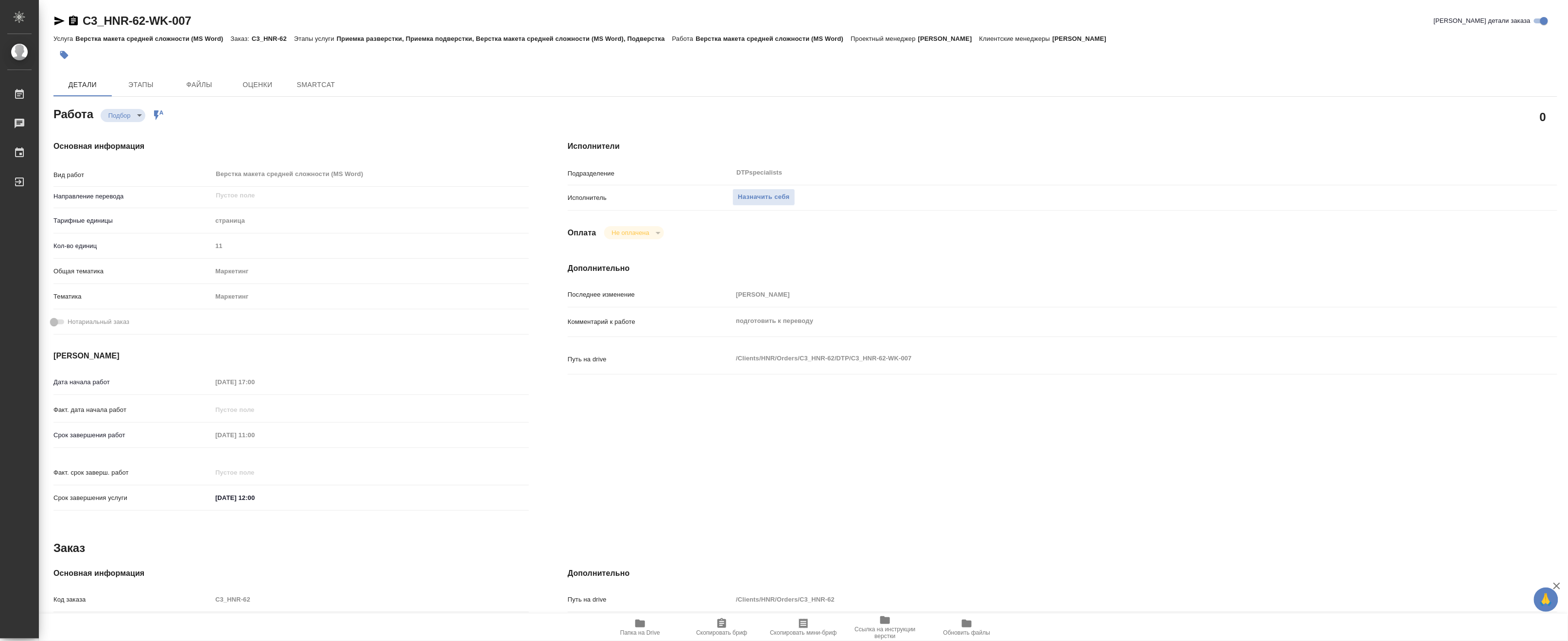
type textarea "x"
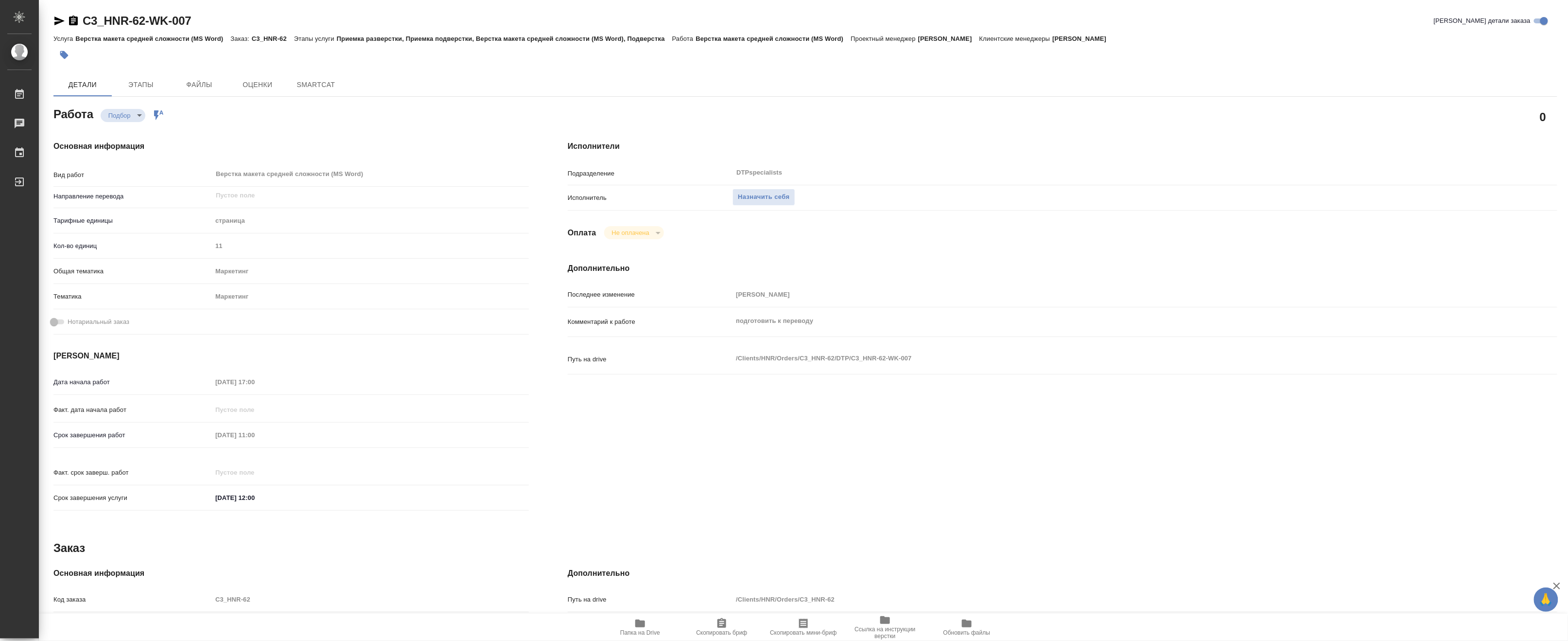
type textarea "x"
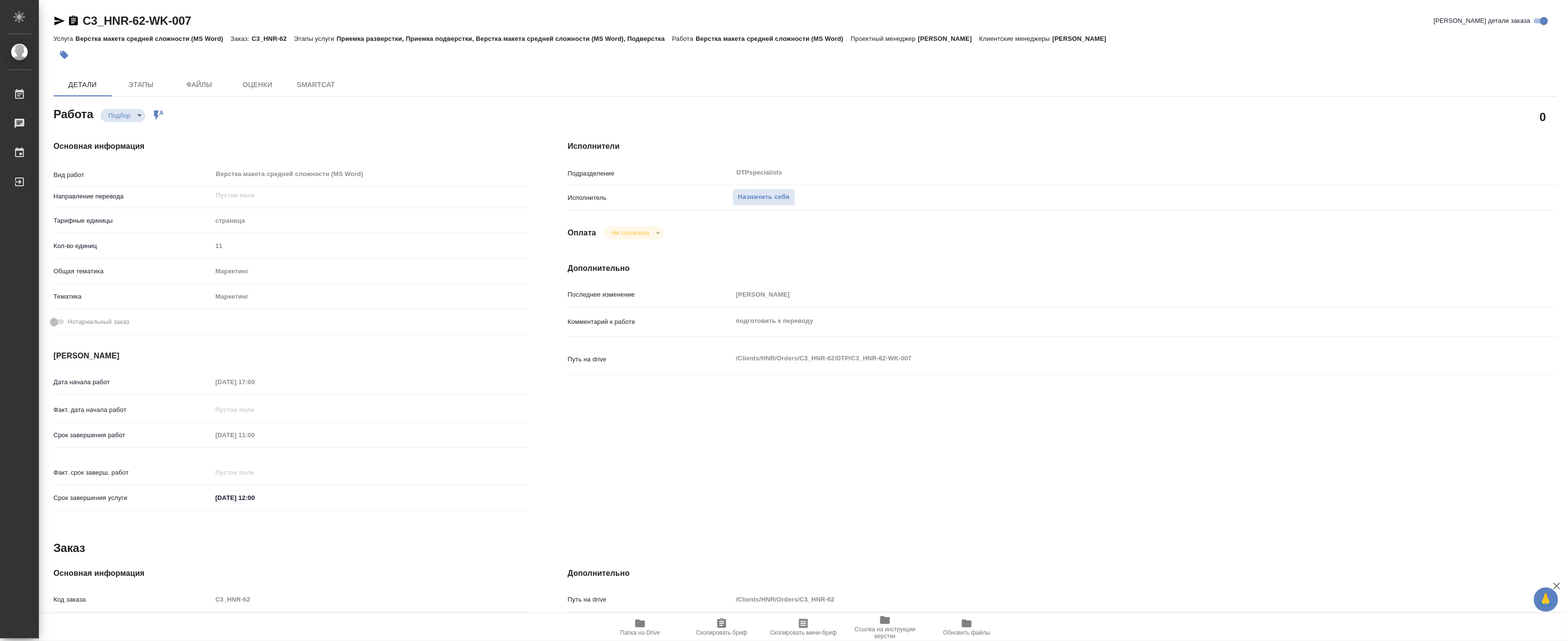
type textarea "x"
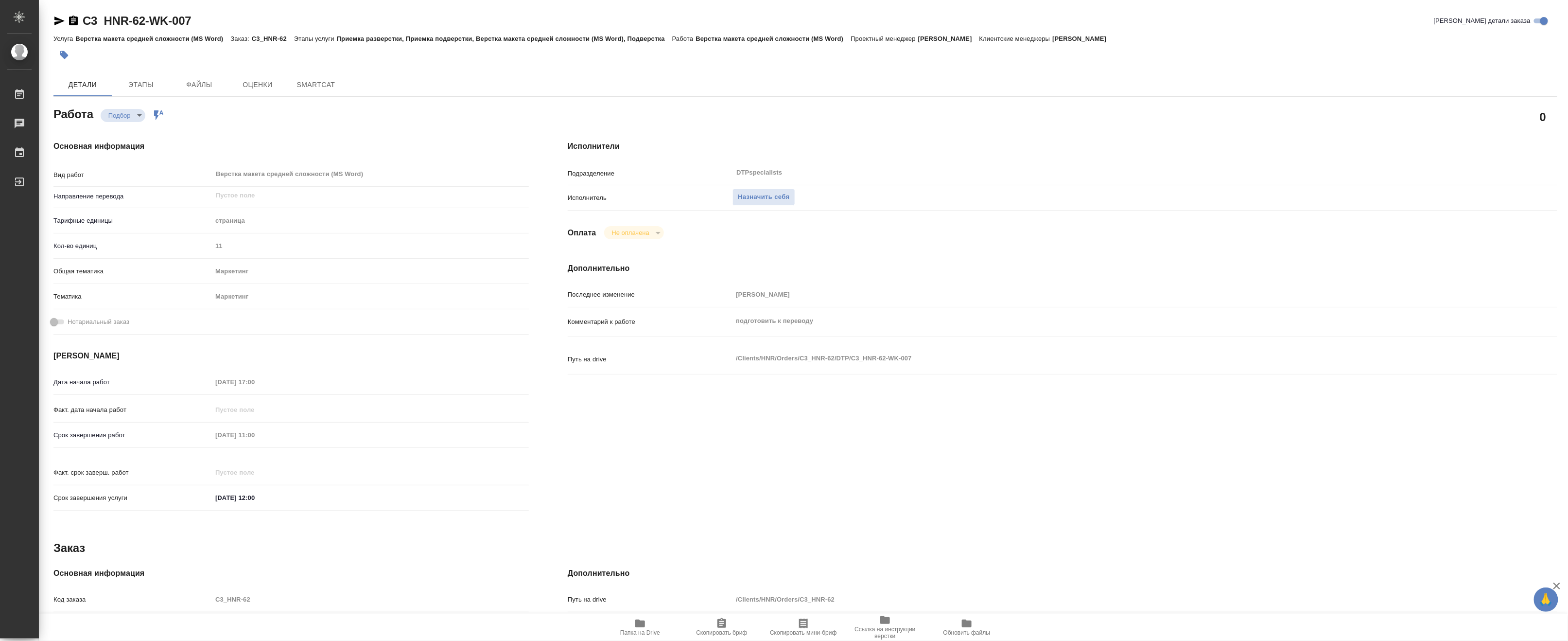
type textarea "x"
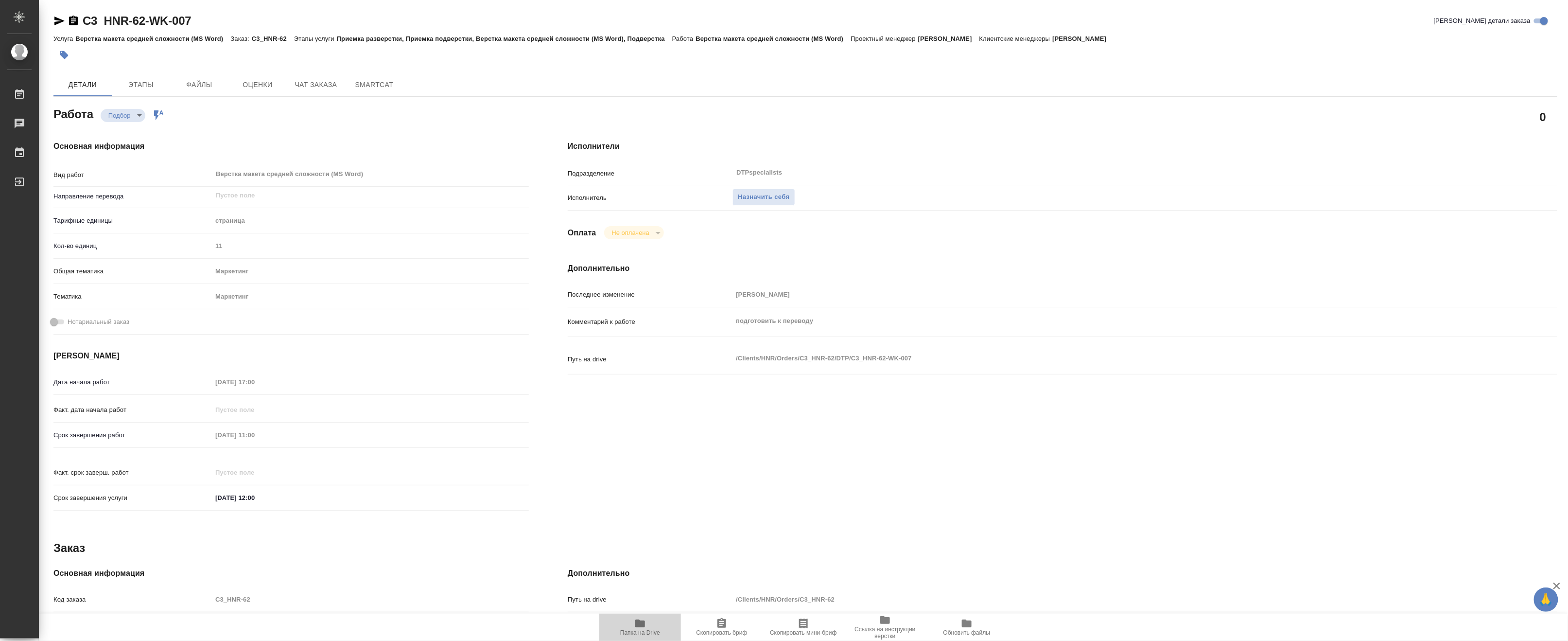
click at [643, 633] on span "Папка на Drive" at bounding box center [640, 633] width 40 height 7
type textarea "x"
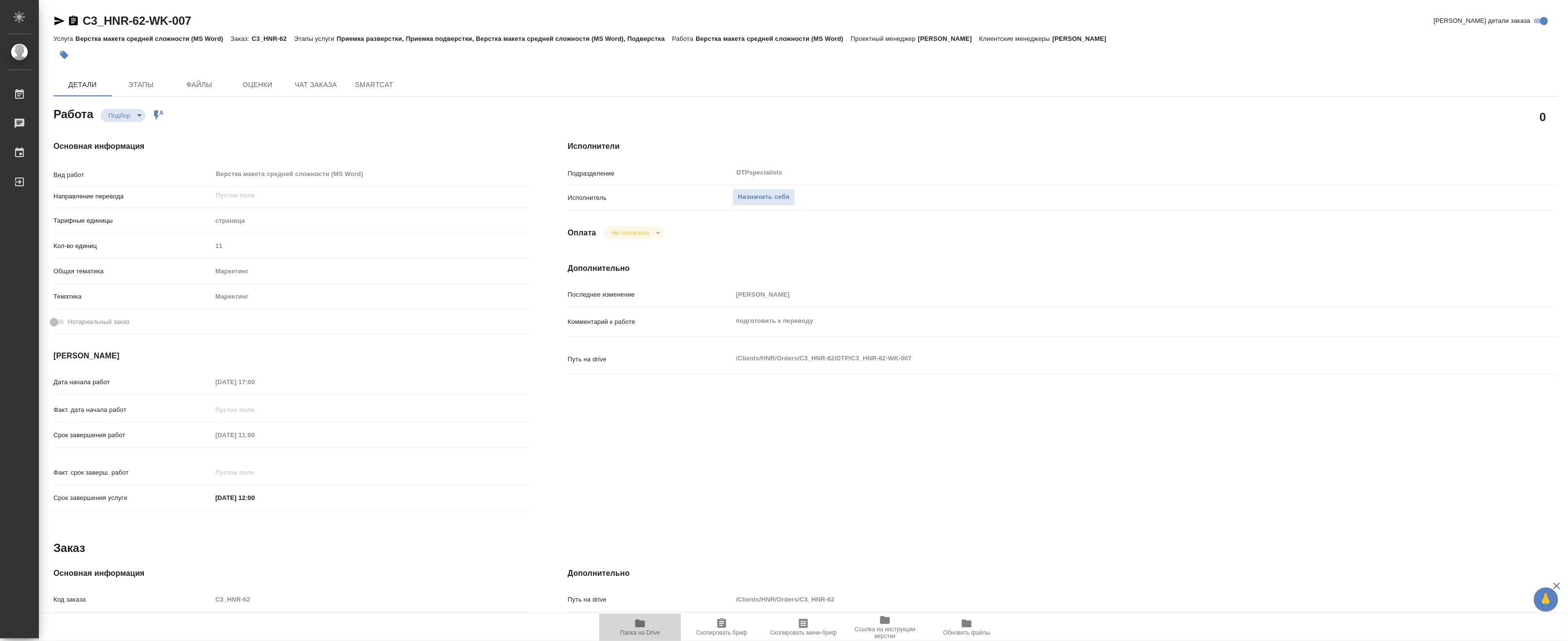
type textarea "x"
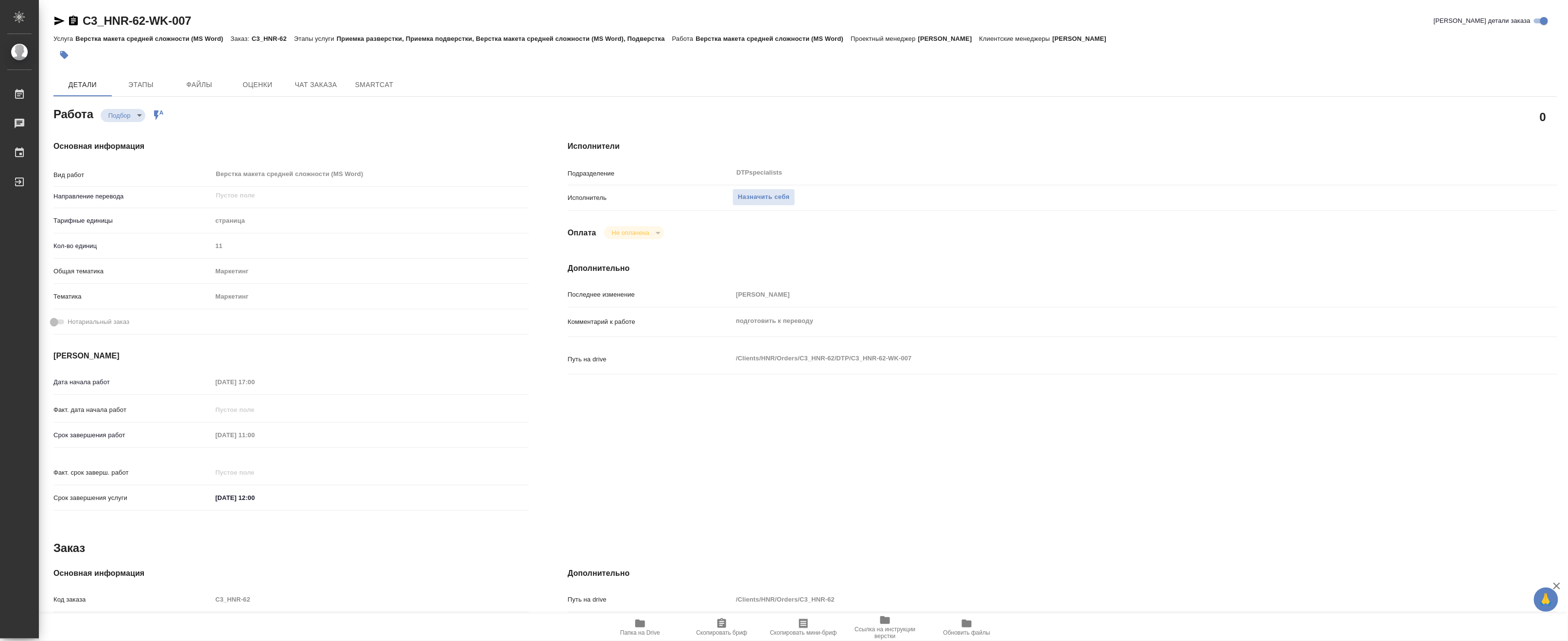
type textarea "x"
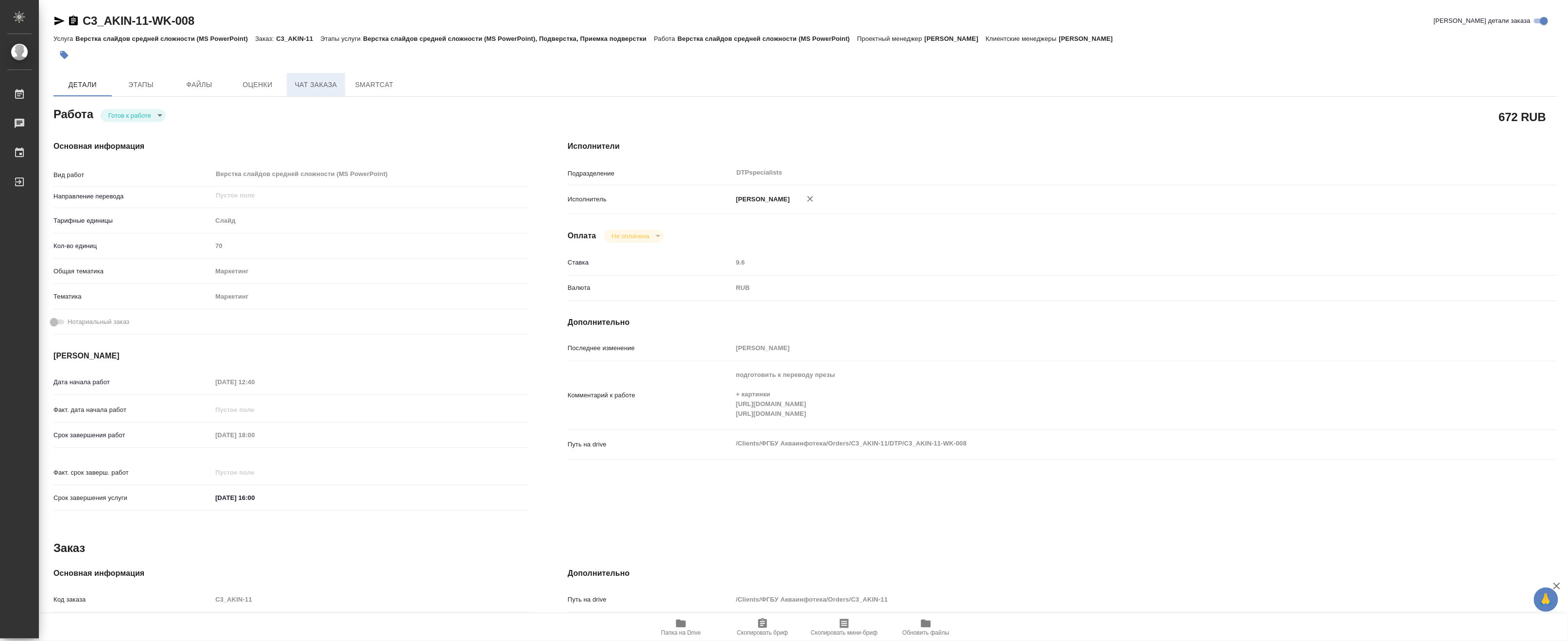
click at [313, 83] on span "Чат заказа" at bounding box center [316, 85] width 47 height 12
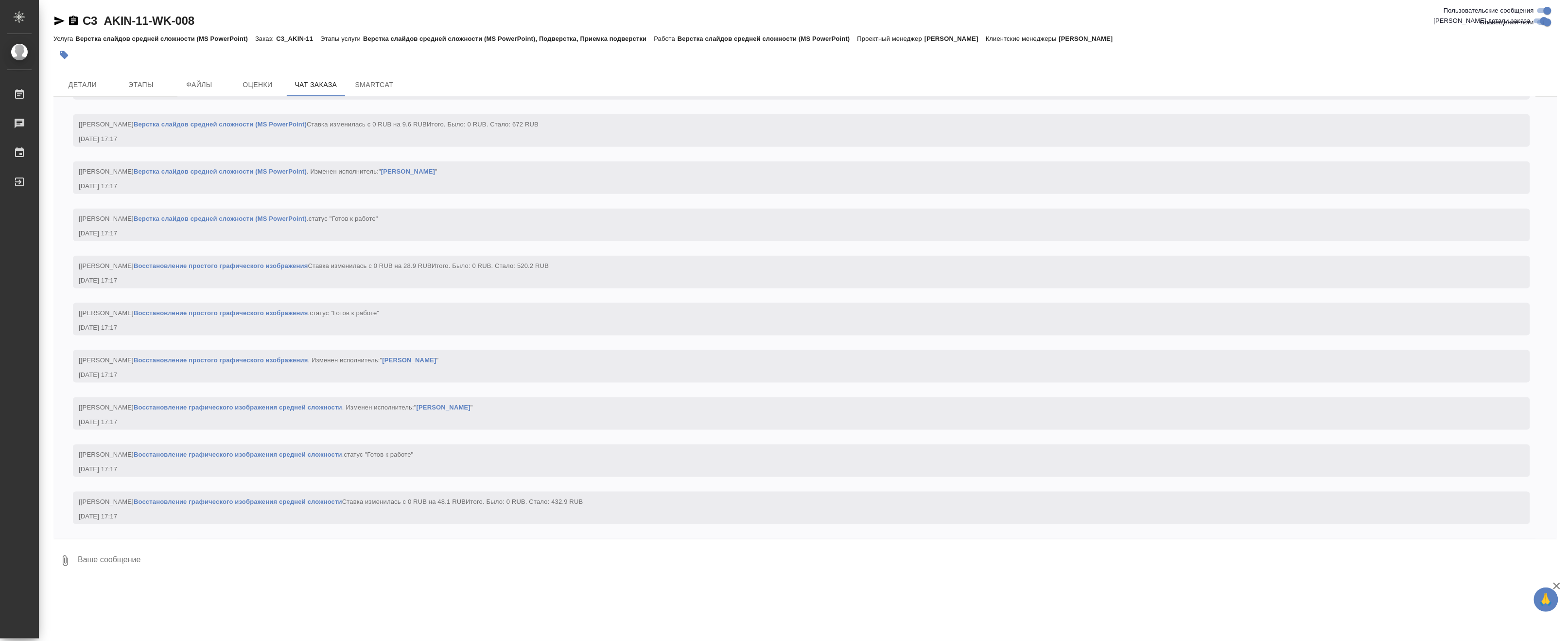
scroll to position [3111, 0]
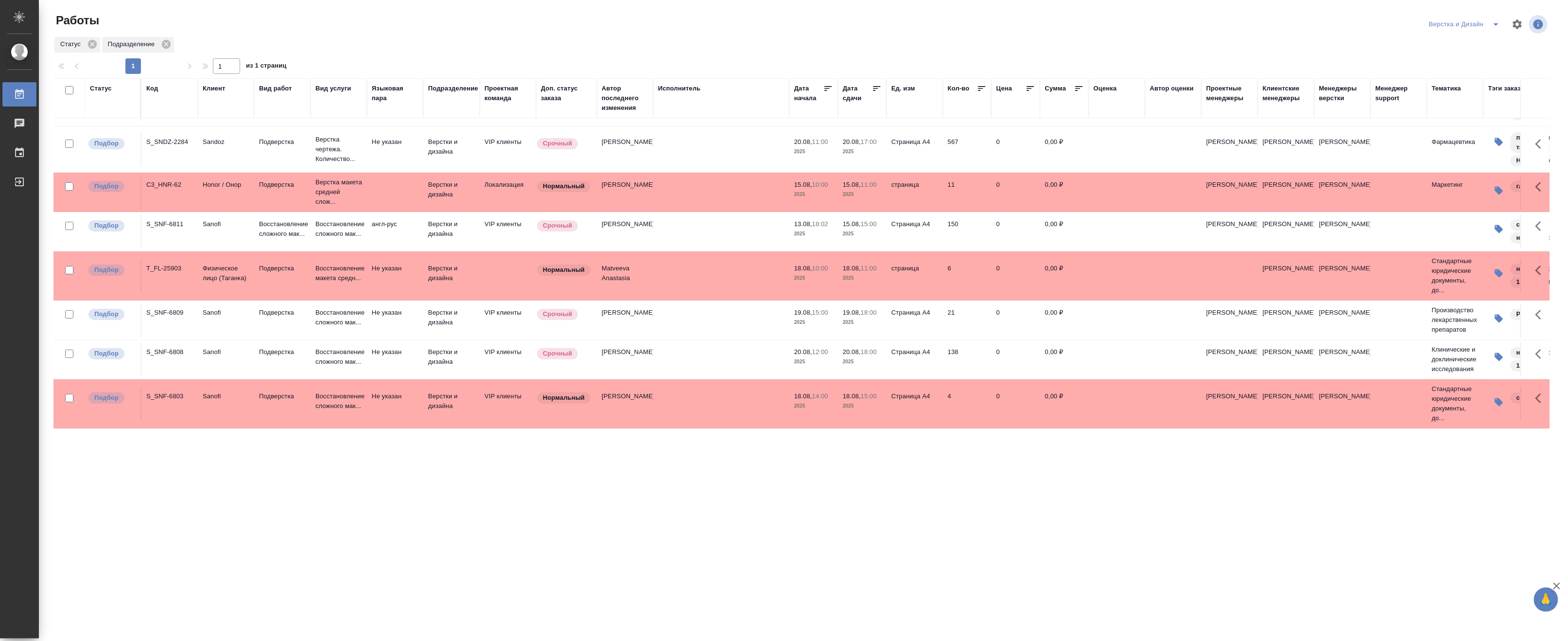
scroll to position [72, 0]
click at [1495, 19] on icon "split button" at bounding box center [1496, 24] width 11 height 11
click at [1437, 100] on li "DTPLight" at bounding box center [1470, 106] width 93 height 15
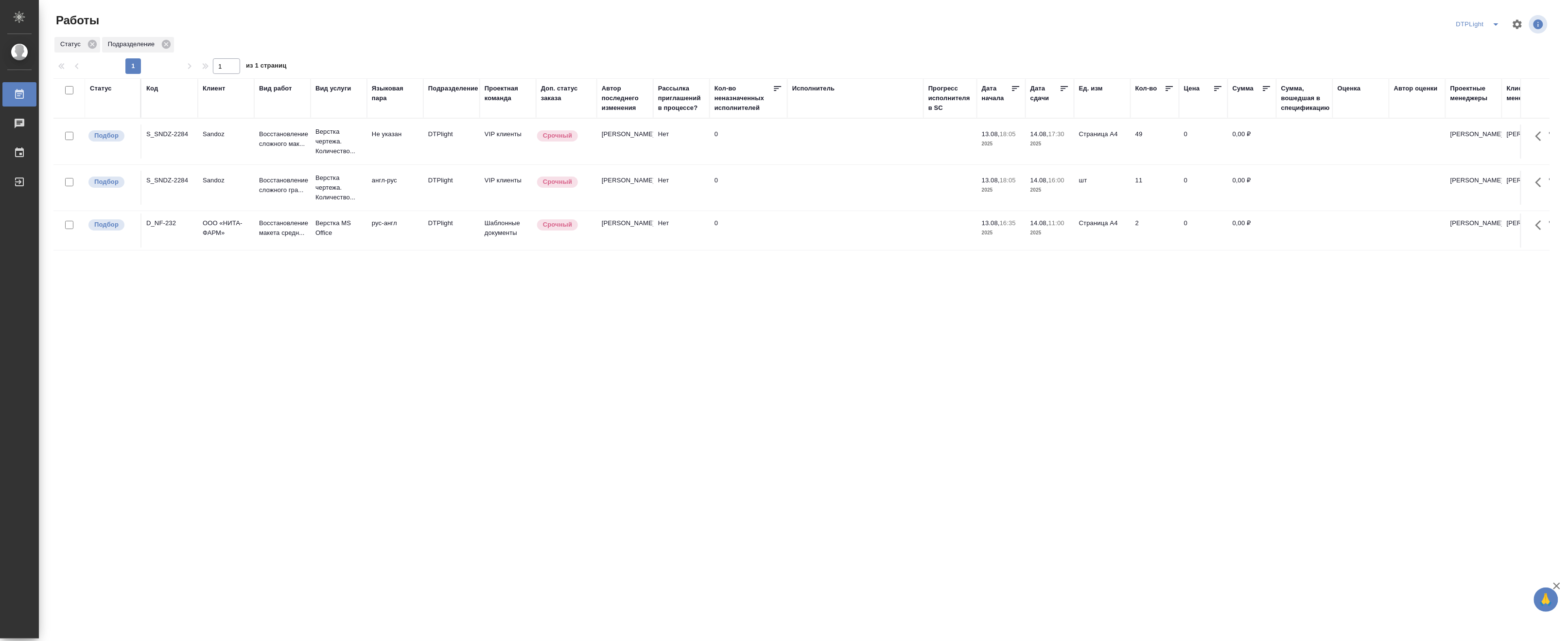
click at [1497, 17] on button "split button" at bounding box center [1496, 24] width 19 height 15
click at [1495, 71] on li "[PERSON_NAME]" at bounding box center [1485, 74] width 93 height 15
